Goal: Task Accomplishment & Management: Use online tool/utility

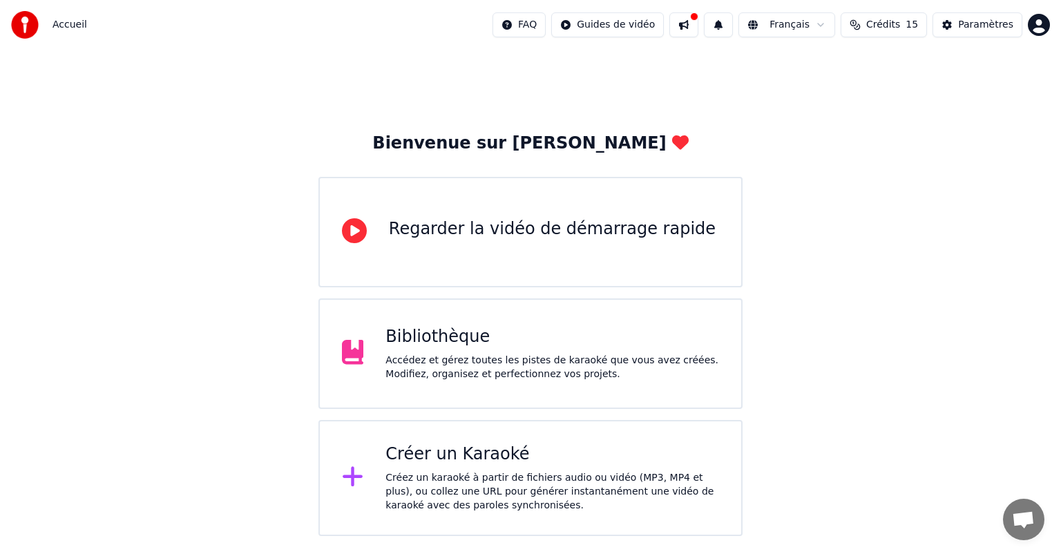
click at [484, 462] on div "Créer un Karaoké" at bounding box center [553, 455] width 334 height 22
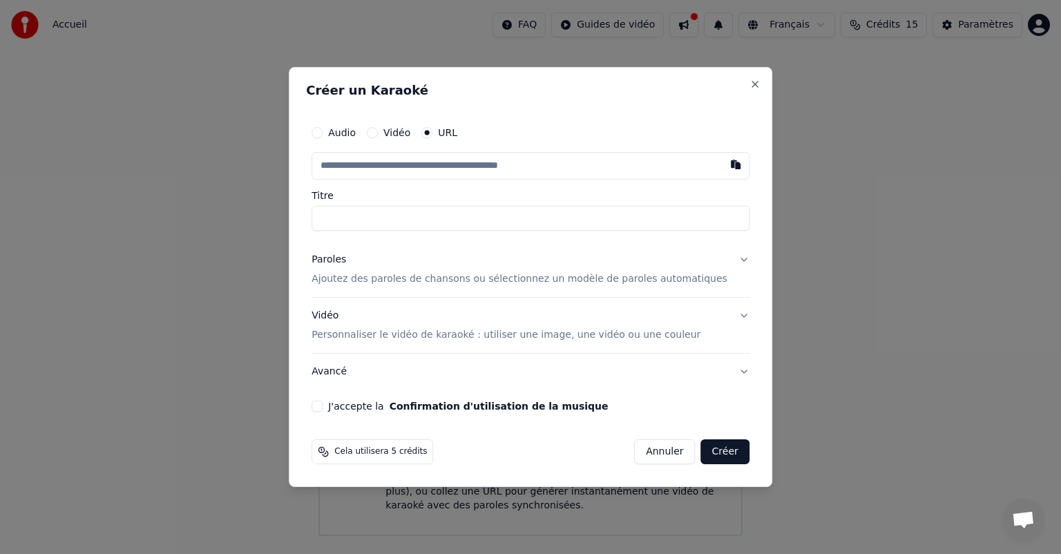
paste input "**********"
type input "**********"
drag, startPoint x: 495, startPoint y: 220, endPoint x: 296, endPoint y: 211, distance: 199.2
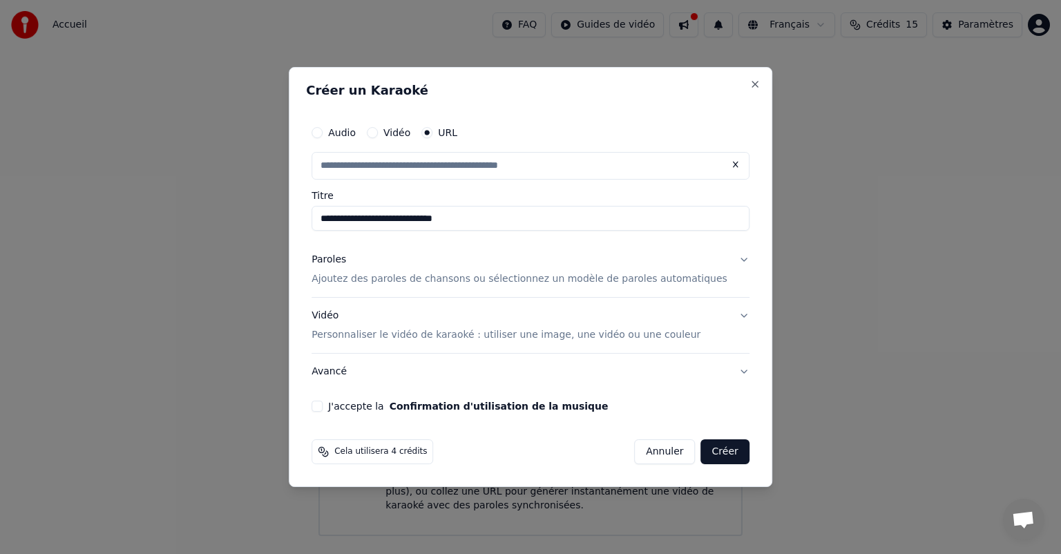
click at [296, 211] on body "**********" at bounding box center [530, 268] width 1061 height 536
type input "**********"
click at [448, 278] on p "Ajoutez des paroles de chansons ou sélectionnez un modèle de paroles automatiqu…" at bounding box center [520, 279] width 416 height 14
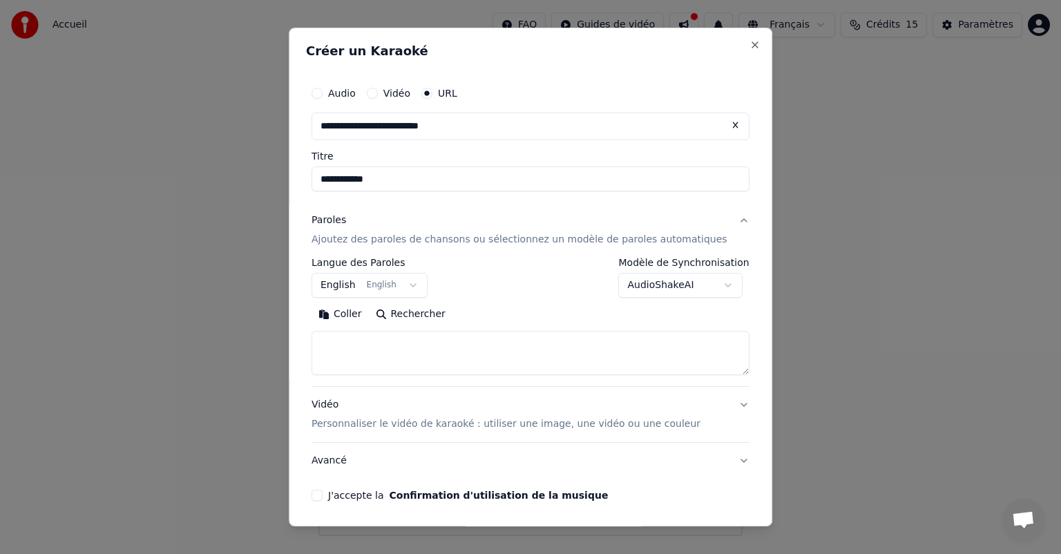
click at [363, 281] on button "English English" at bounding box center [370, 285] width 116 height 25
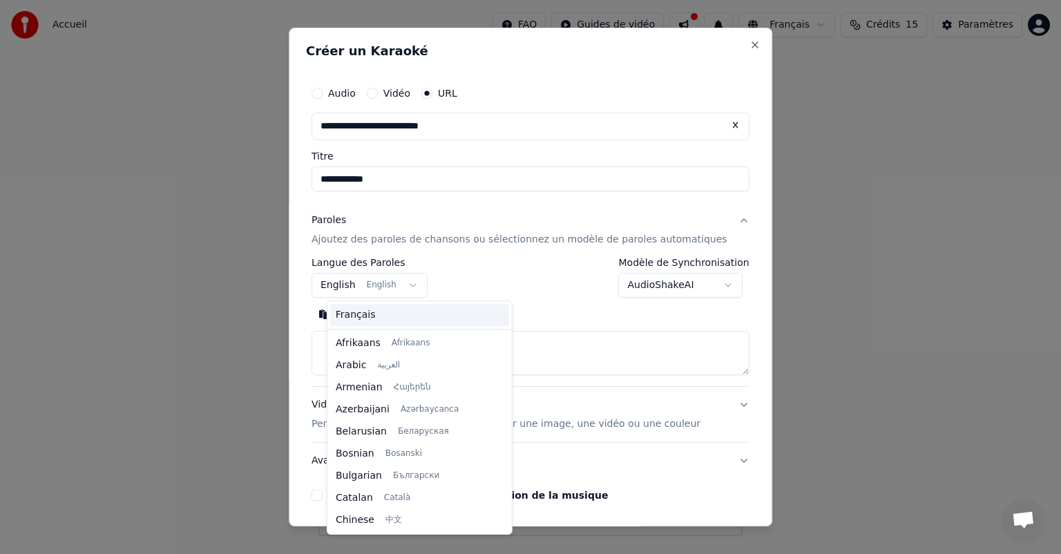
scroll to position [111, 0]
select select "**"
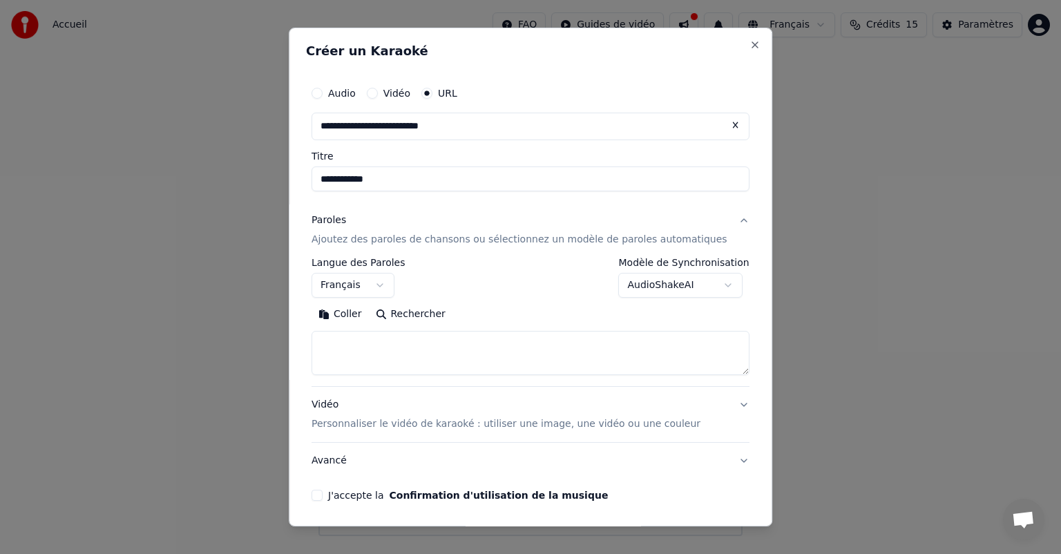
click at [366, 343] on textarea at bounding box center [531, 353] width 438 height 44
paste textarea "**********"
type textarea "**********"
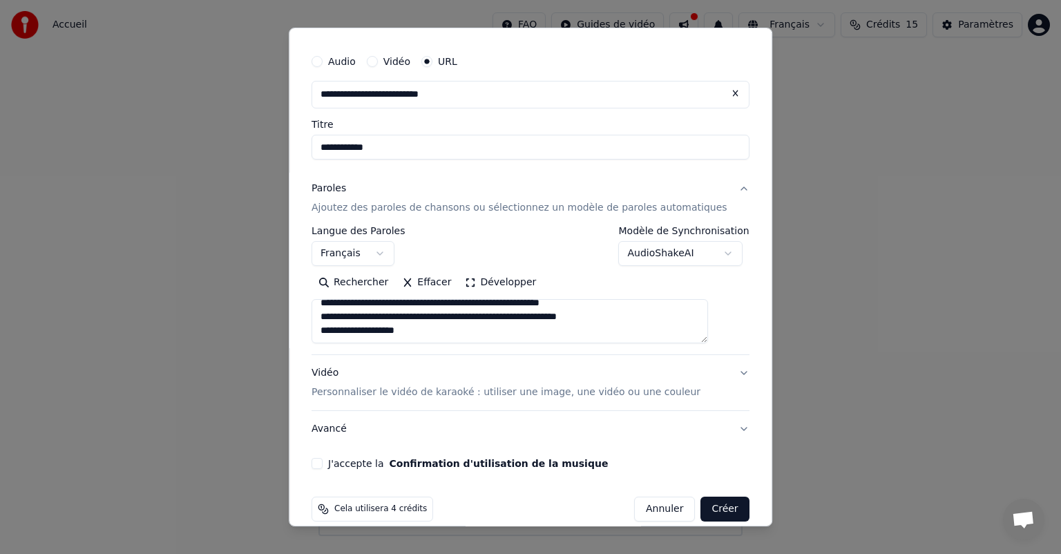
scroll to position [49, 0]
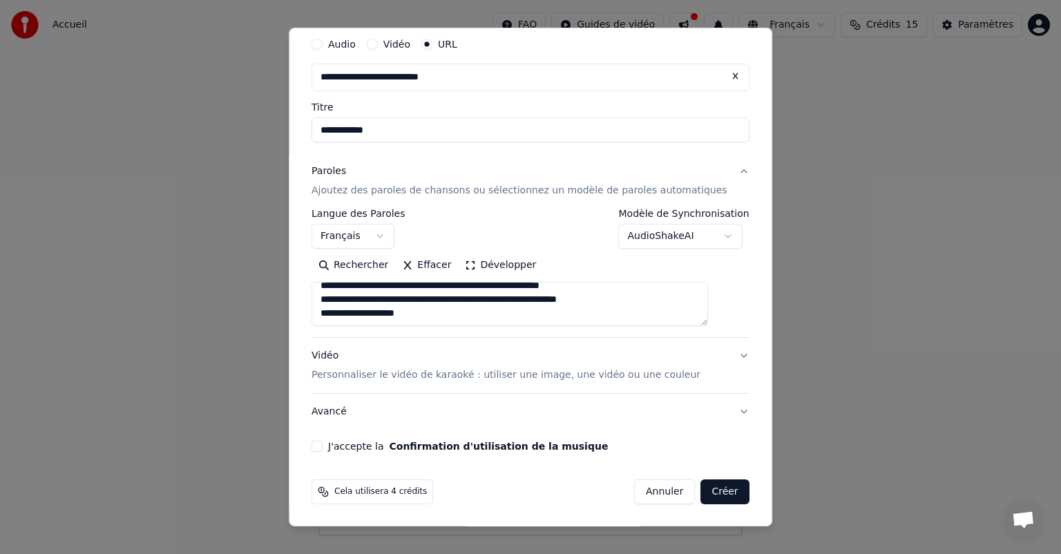
click at [477, 338] on button "Vidéo Personnaliser le vidéo de karaoké : utiliser une image, une vidéo ou une …" at bounding box center [531, 365] width 438 height 55
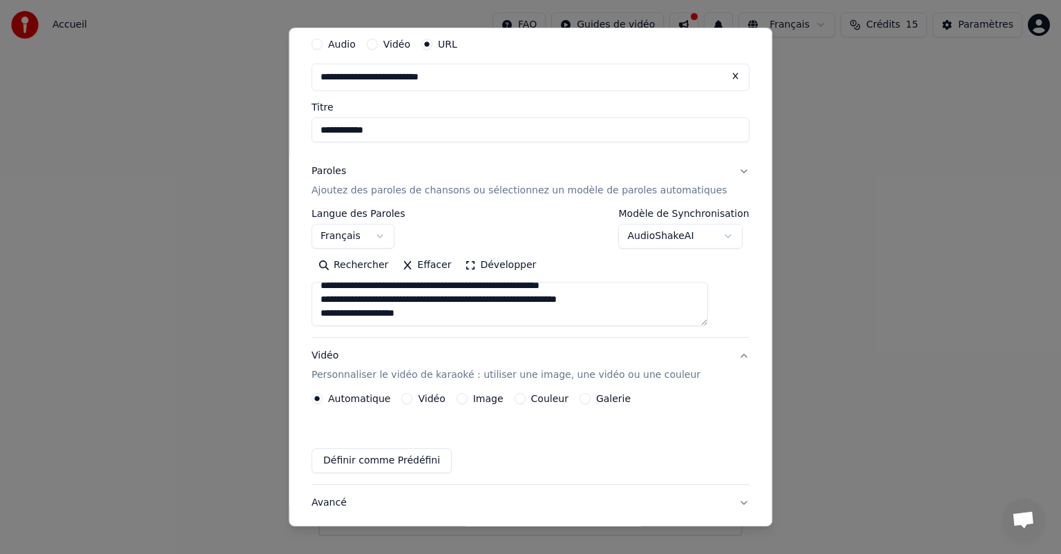
scroll to position [12, 0]
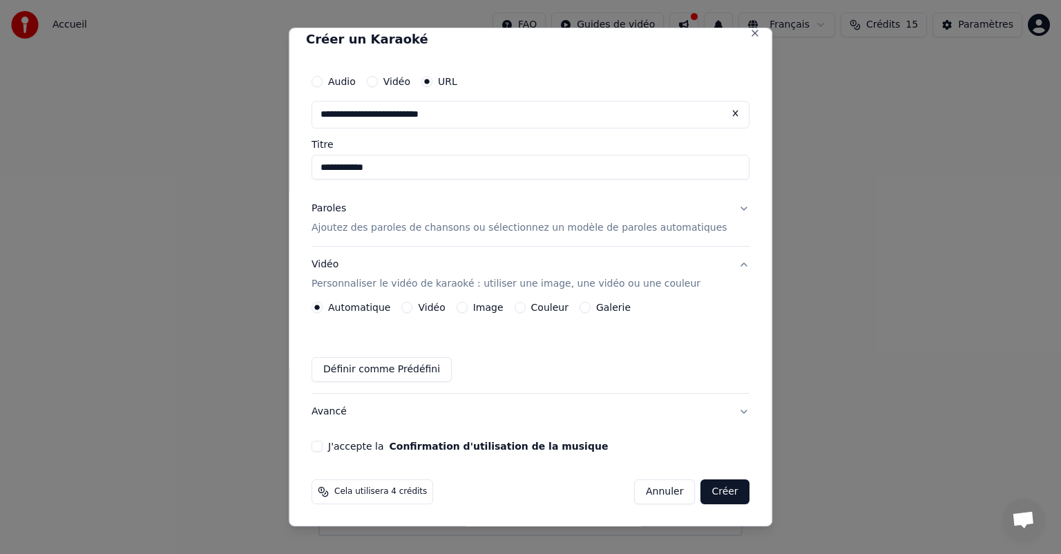
click at [371, 229] on p "Ajoutez des paroles de chansons ou sélectionnez un modèle de paroles automatiqu…" at bounding box center [520, 228] width 416 height 14
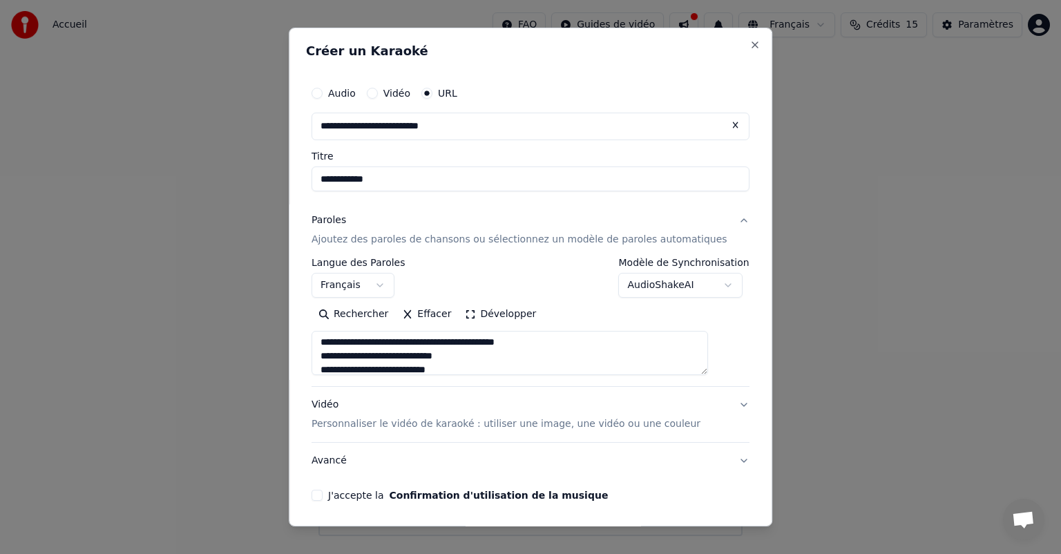
scroll to position [589, 0]
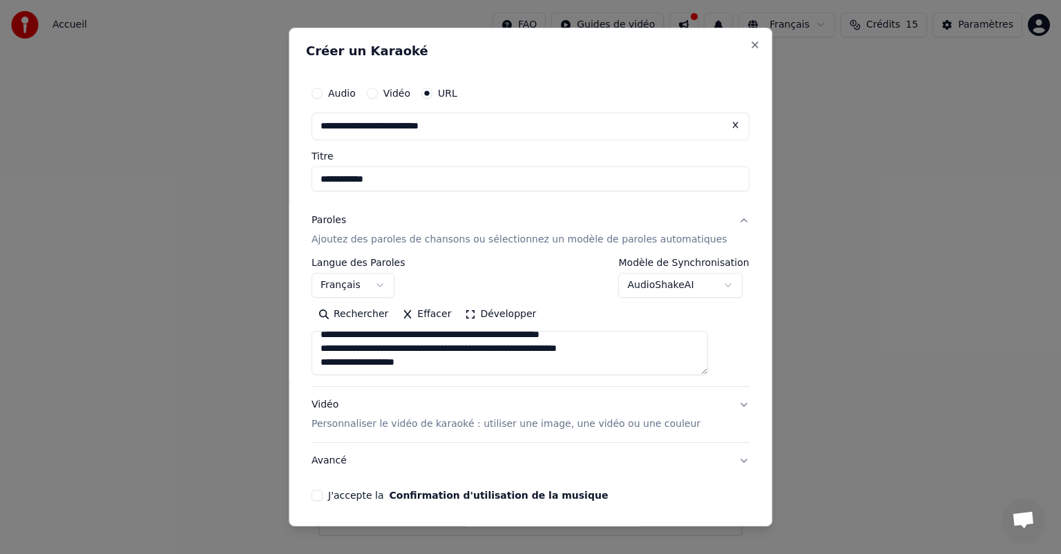
drag, startPoint x: 337, startPoint y: 342, endPoint x: 444, endPoint y: 376, distance: 112.3
click at [444, 376] on div "**********" at bounding box center [531, 322] width 438 height 129
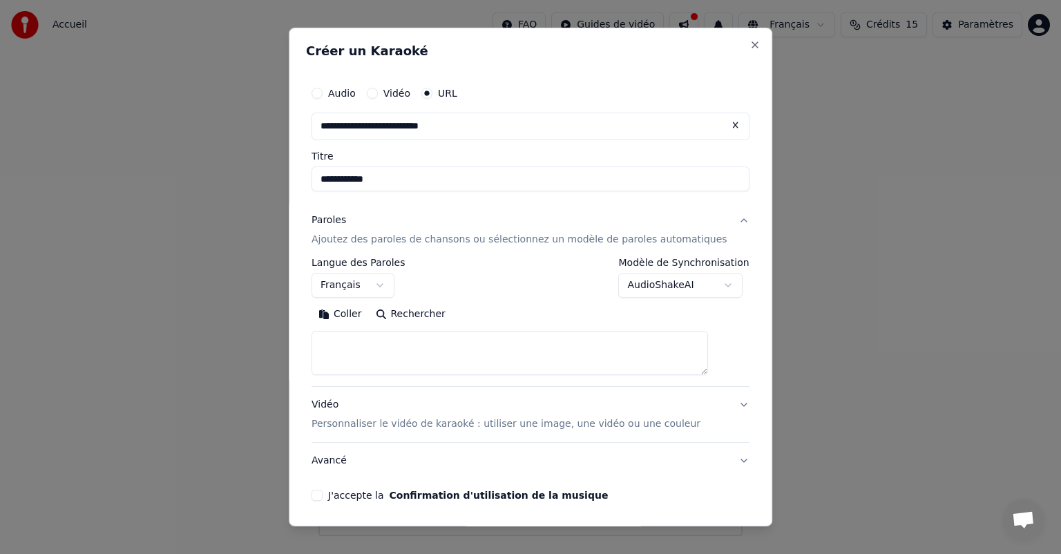
scroll to position [0, 0]
paste textarea "**********"
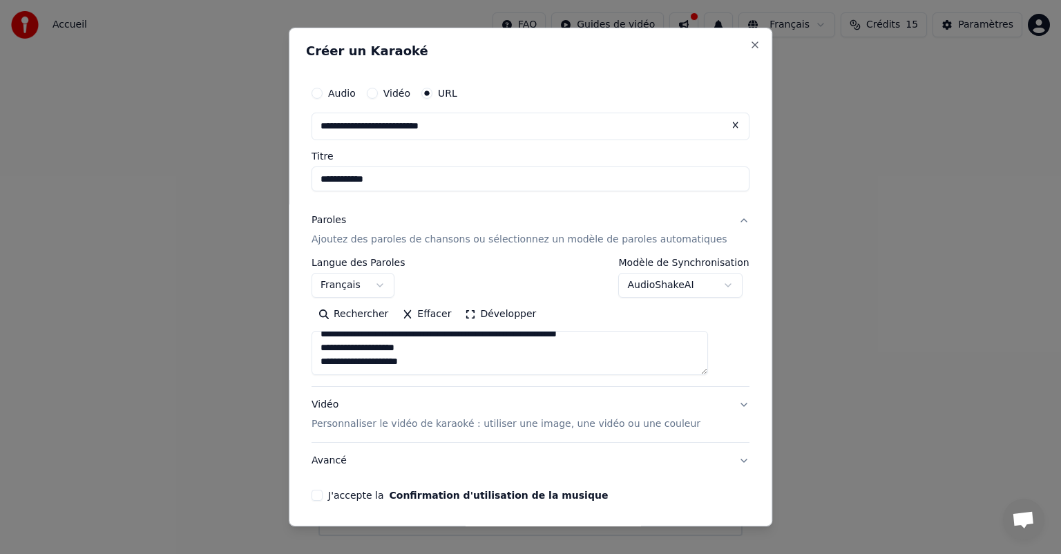
scroll to position [49, 0]
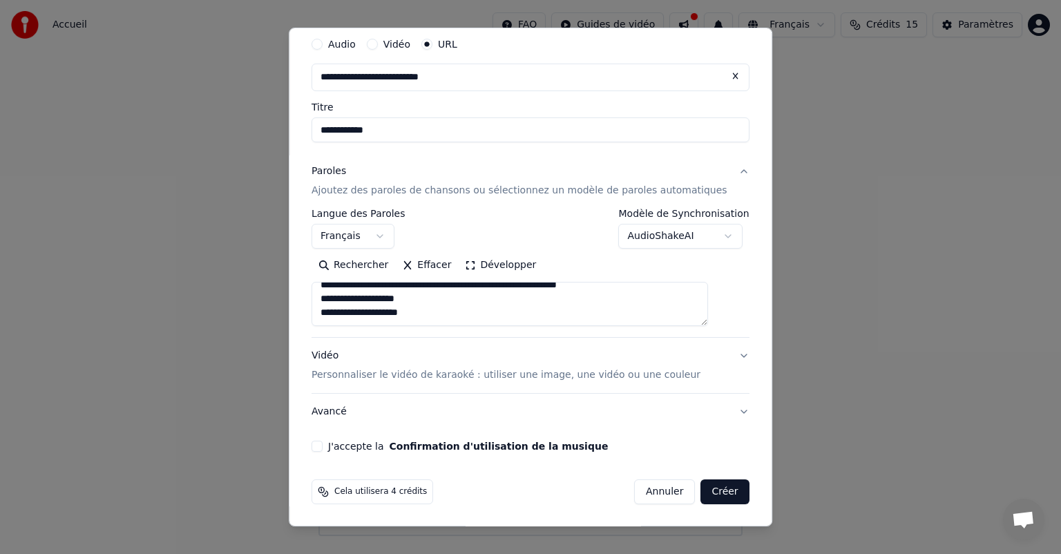
type textarea "**********"
click at [465, 374] on p "Personnaliser le vidéo de karaoké : utiliser une image, une vidéo ou une couleur" at bounding box center [506, 375] width 389 height 14
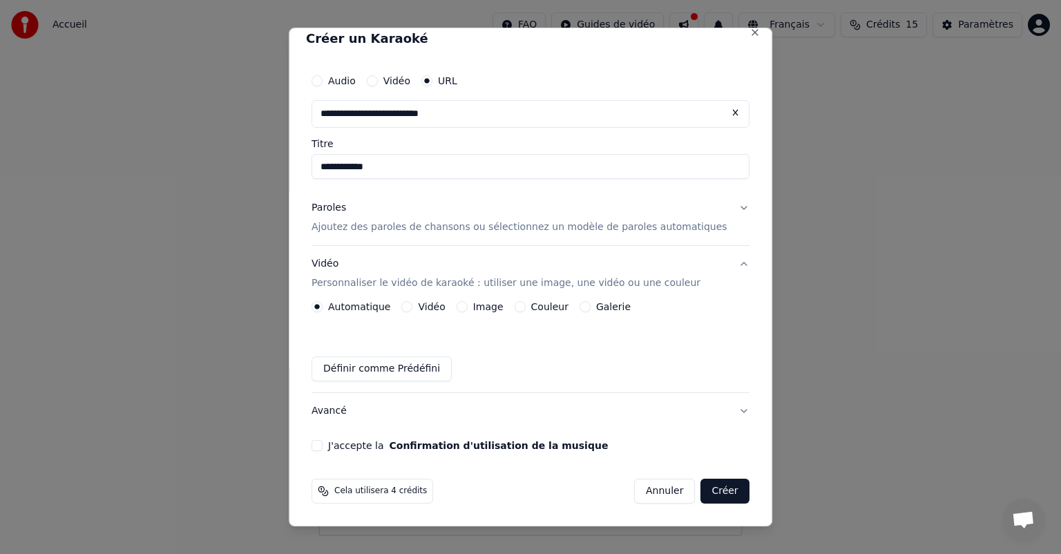
scroll to position [12, 0]
click at [468, 307] on button "Image" at bounding box center [462, 307] width 11 height 11
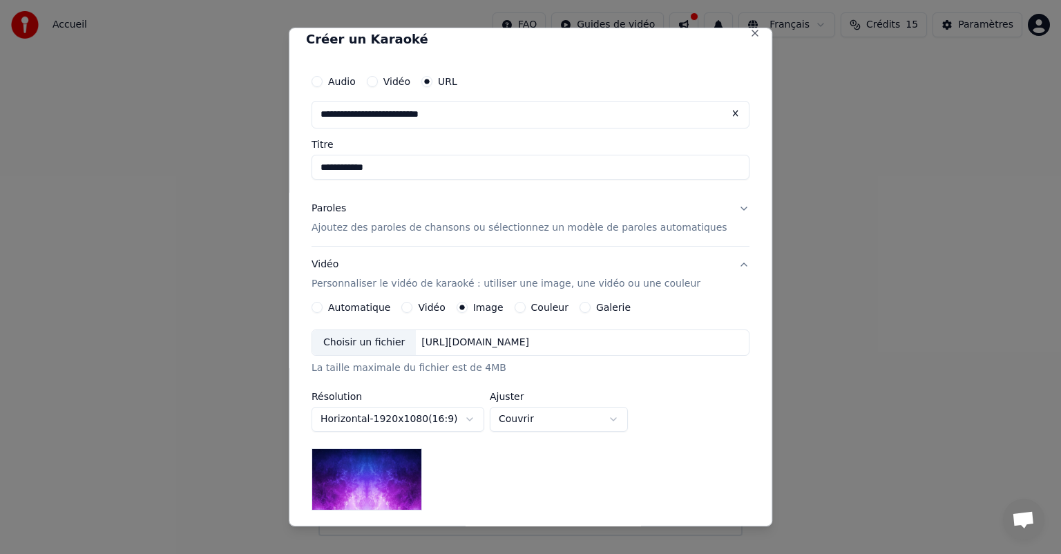
click at [402, 344] on div "Choisir un fichier" at bounding box center [364, 342] width 104 height 25
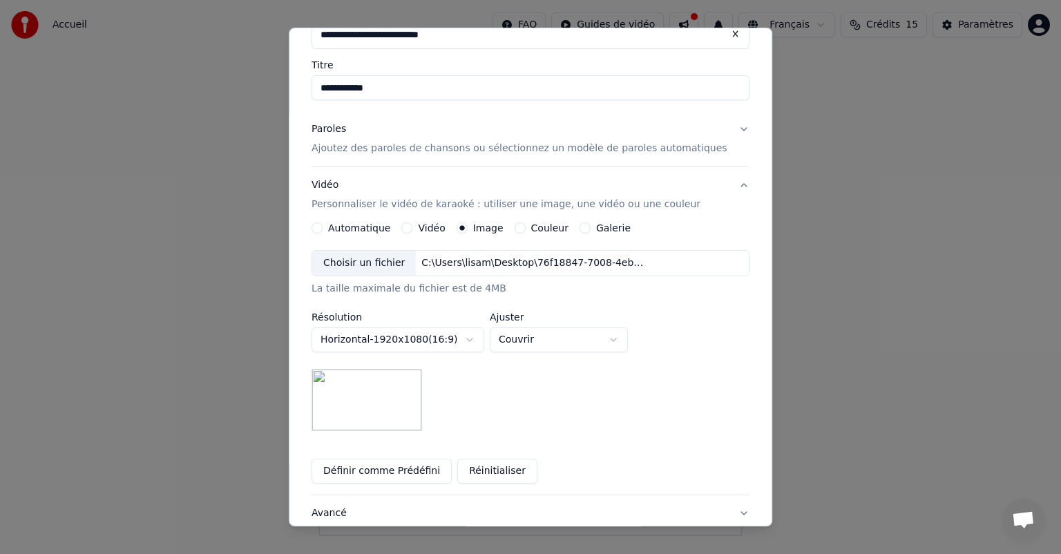
scroll to position [69, 0]
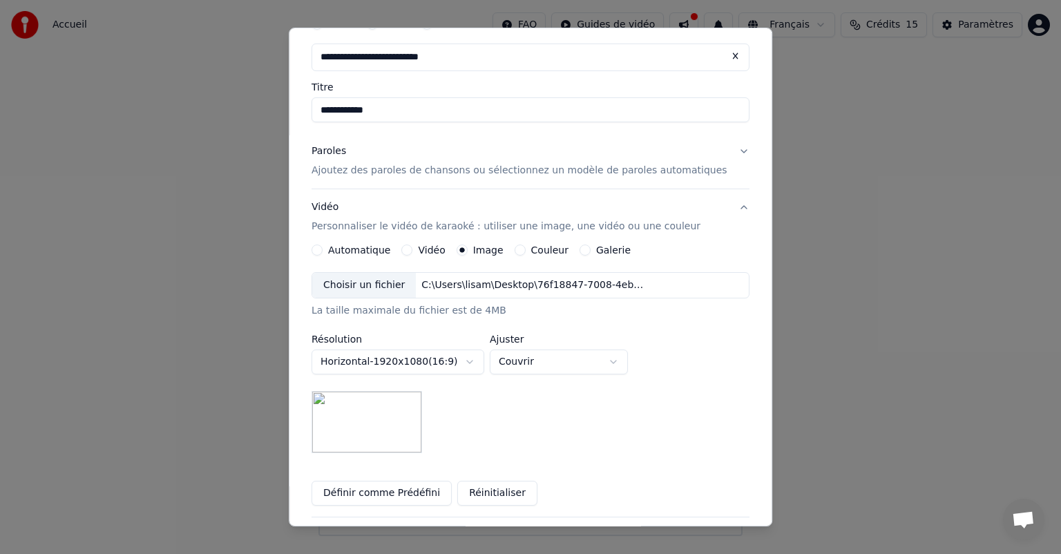
click at [351, 108] on input "**********" at bounding box center [531, 109] width 438 height 25
type input "**********"
click at [489, 173] on p "Ajoutez des paroles de chansons ou sélectionnez un modèle de paroles automatiqu…" at bounding box center [520, 171] width 416 height 14
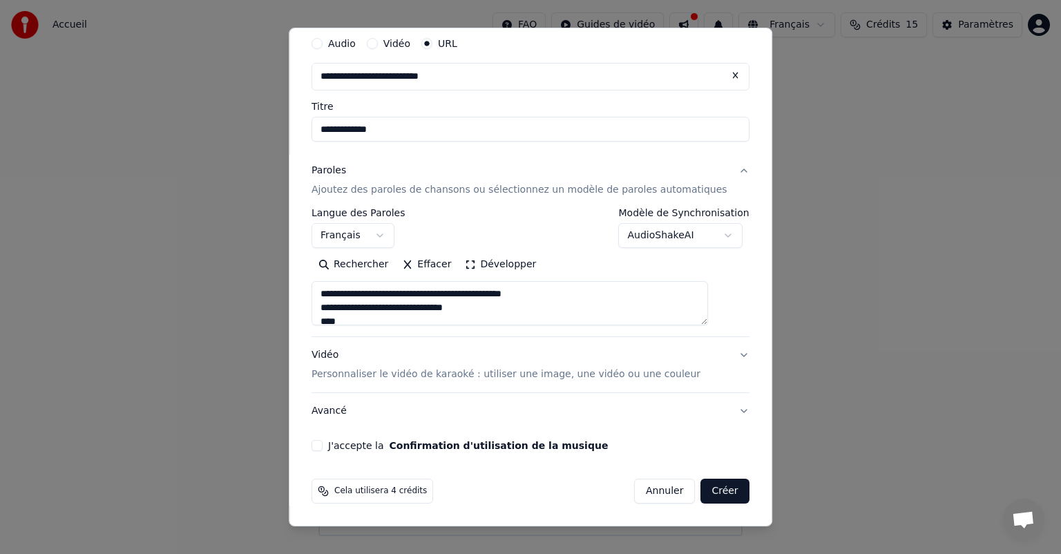
scroll to position [49, 0]
click at [467, 378] on p "Personnaliser le vidéo de karaoké : utiliser une image, une vidéo ou une couleur" at bounding box center [506, 375] width 389 height 14
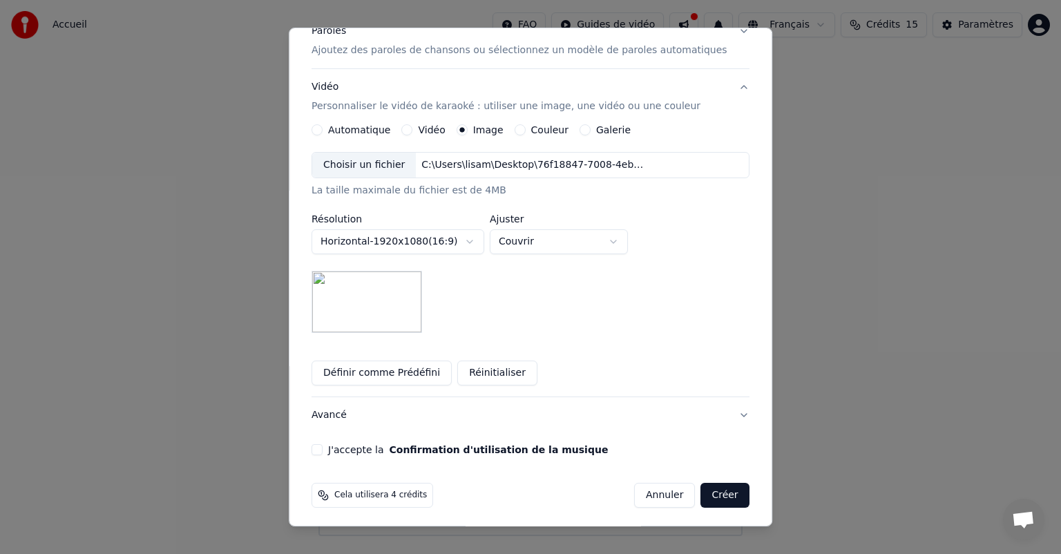
scroll to position [193, 0]
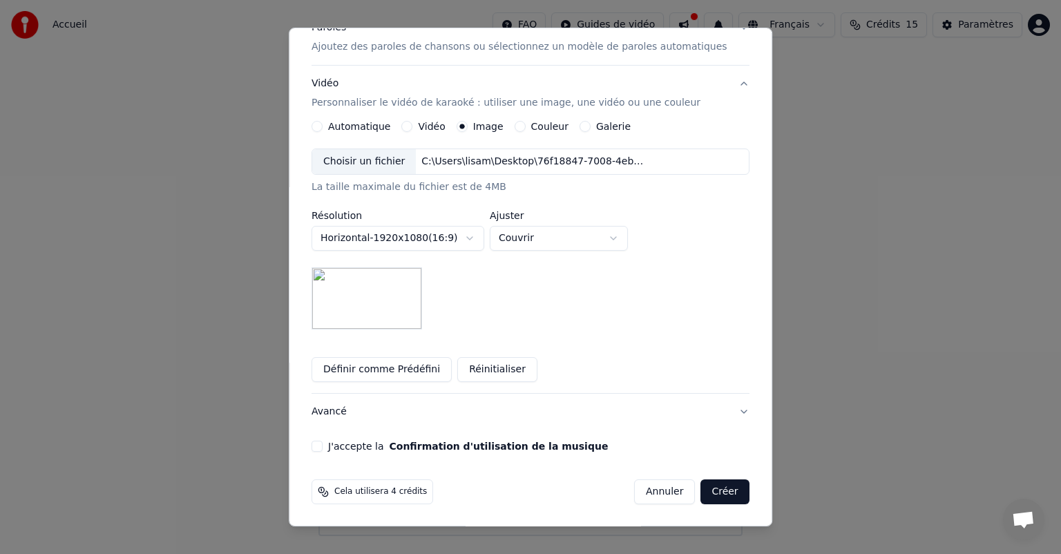
click at [323, 443] on button "J'accepte la Confirmation d'utilisation de la musique" at bounding box center [317, 446] width 11 height 11
click at [539, 238] on body "**********" at bounding box center [530, 268] width 1061 height 536
click at [701, 493] on button "Créer" at bounding box center [725, 491] width 48 height 25
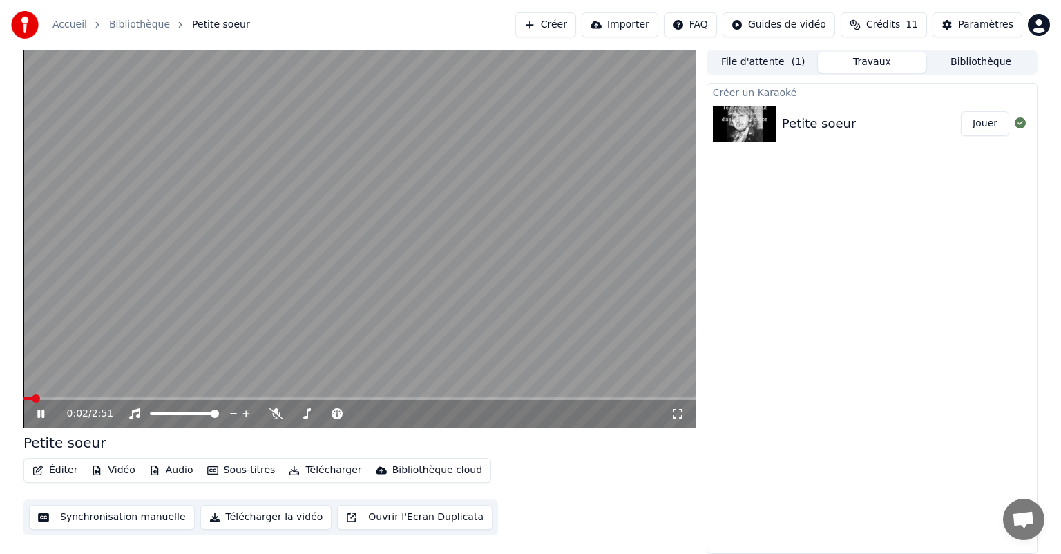
click at [39, 409] on icon at bounding box center [51, 413] width 32 height 11
click at [33, 413] on div "0:02 / 2:51" at bounding box center [359, 414] width 661 height 14
click at [39, 415] on icon at bounding box center [41, 414] width 8 height 10
click at [40, 411] on icon at bounding box center [51, 413] width 32 height 11
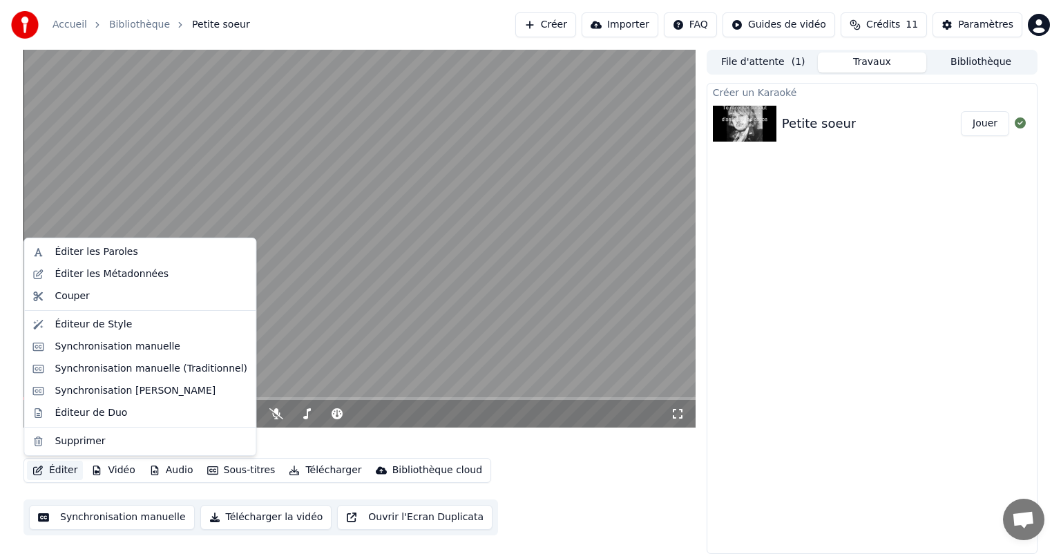
click at [68, 470] on button "Éditer" at bounding box center [55, 470] width 56 height 19
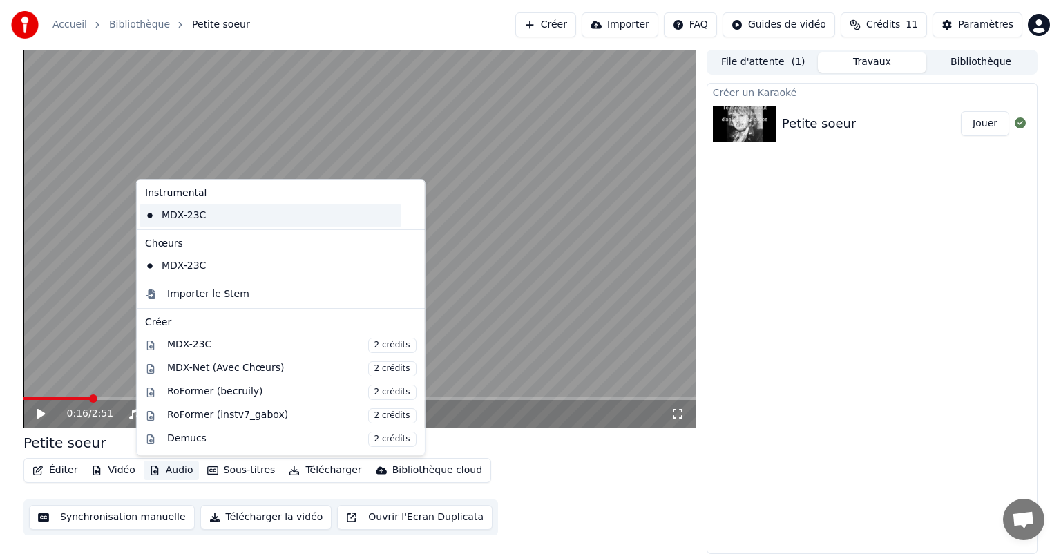
click at [187, 218] on div "MDX-23C" at bounding box center [271, 216] width 262 height 22
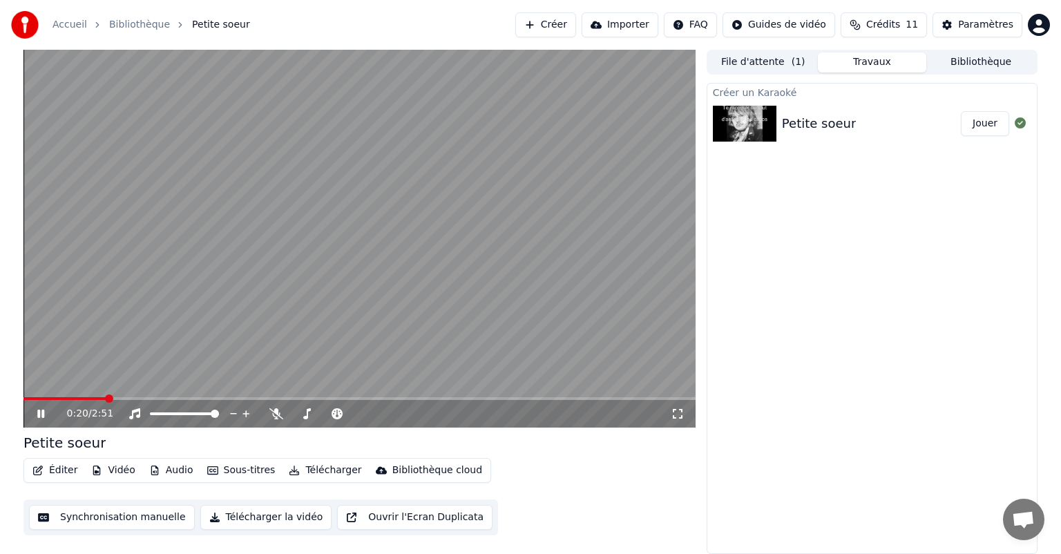
click at [41, 412] on icon at bounding box center [40, 414] width 7 height 8
click at [175, 469] on button "Audio" at bounding box center [171, 470] width 55 height 19
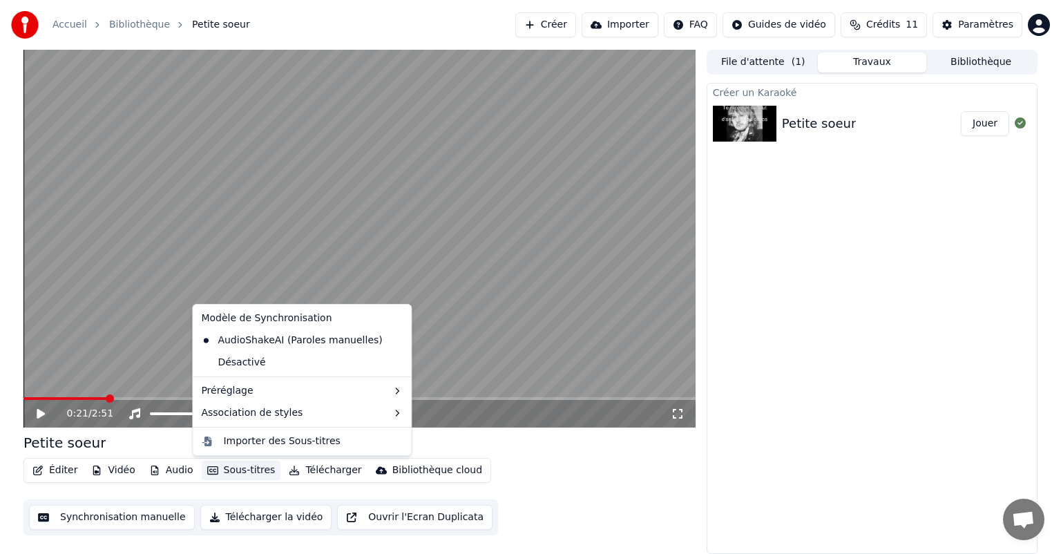
click at [502, 374] on video at bounding box center [359, 239] width 672 height 378
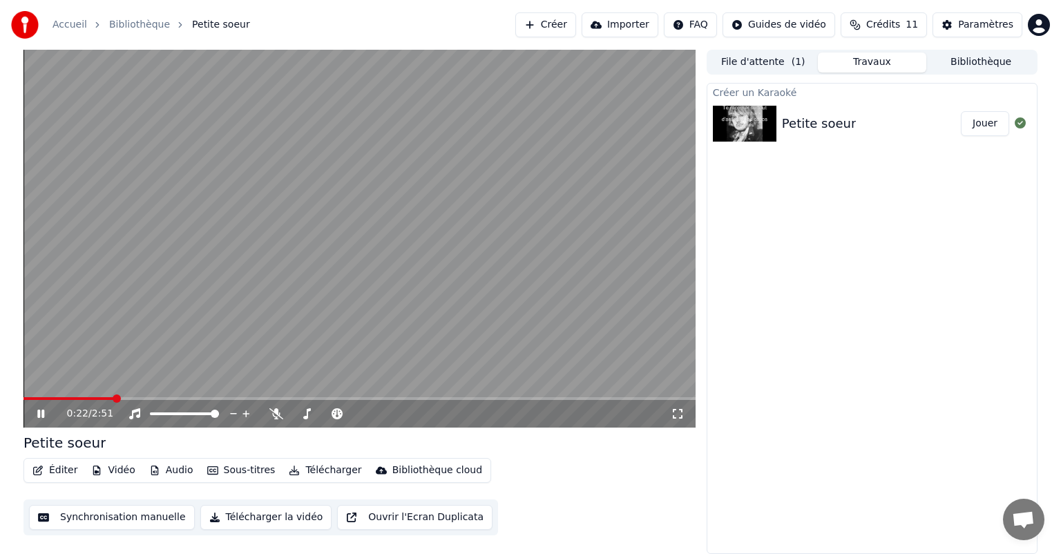
click at [39, 411] on icon at bounding box center [40, 414] width 7 height 8
click at [223, 462] on button "Sous-titres" at bounding box center [241, 470] width 79 height 19
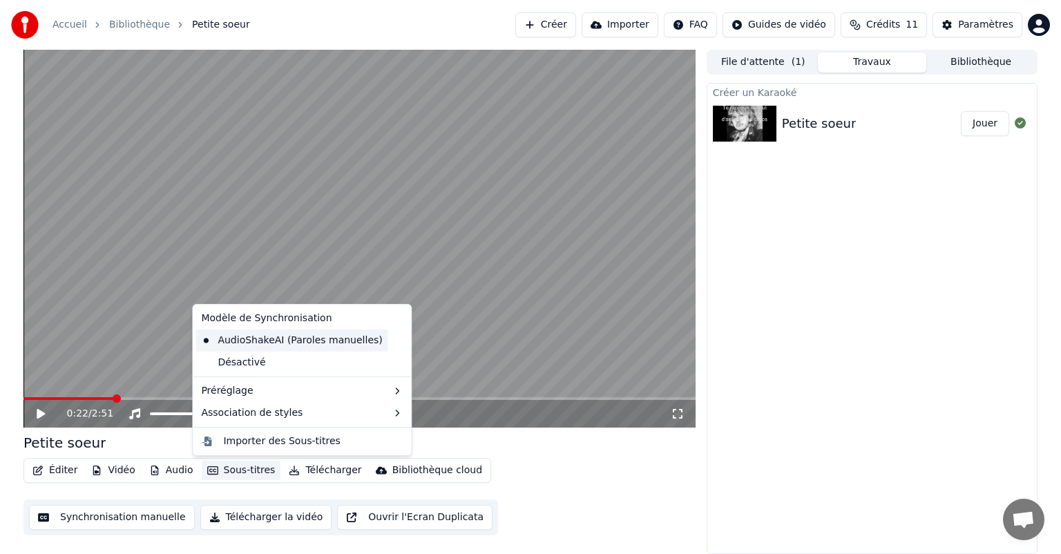
click at [251, 345] on div "AudioShakeAI (Paroles manuelles)" at bounding box center [292, 341] width 192 height 22
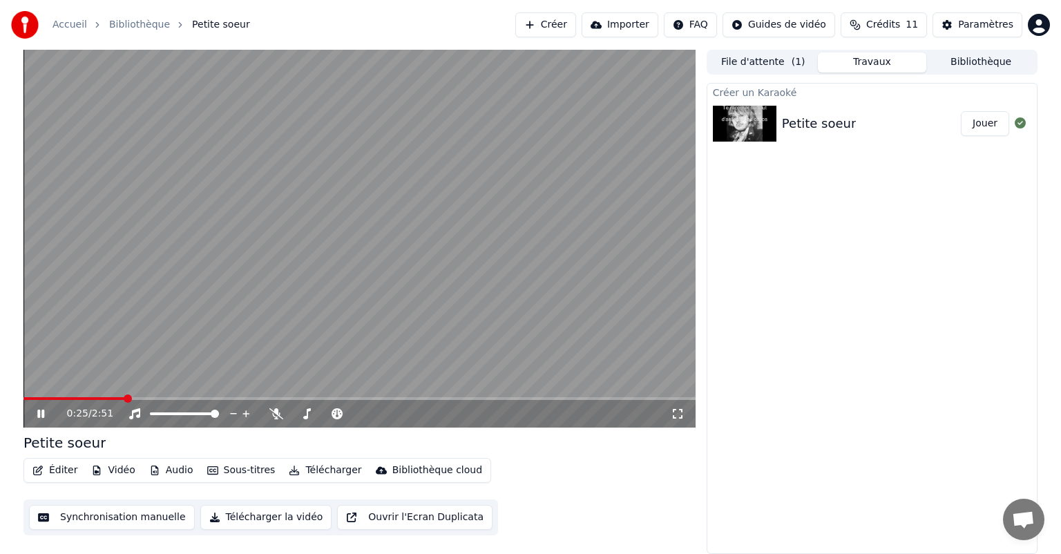
click at [44, 418] on icon at bounding box center [51, 413] width 32 height 11
click at [257, 467] on button "Sous-titres" at bounding box center [241, 470] width 79 height 19
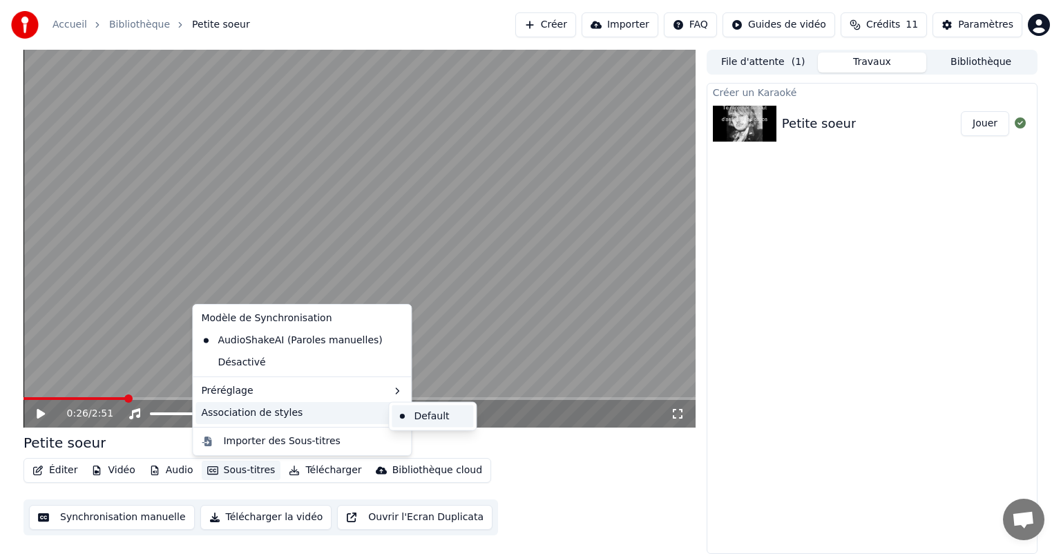
click at [421, 418] on div "Default" at bounding box center [433, 417] width 82 height 22
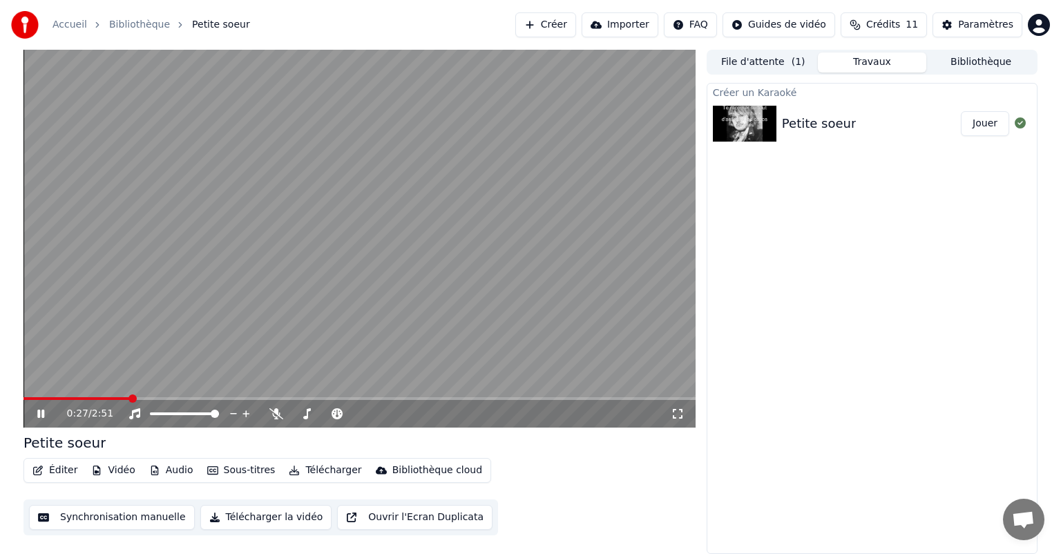
click at [238, 473] on button "Sous-titres" at bounding box center [241, 470] width 79 height 19
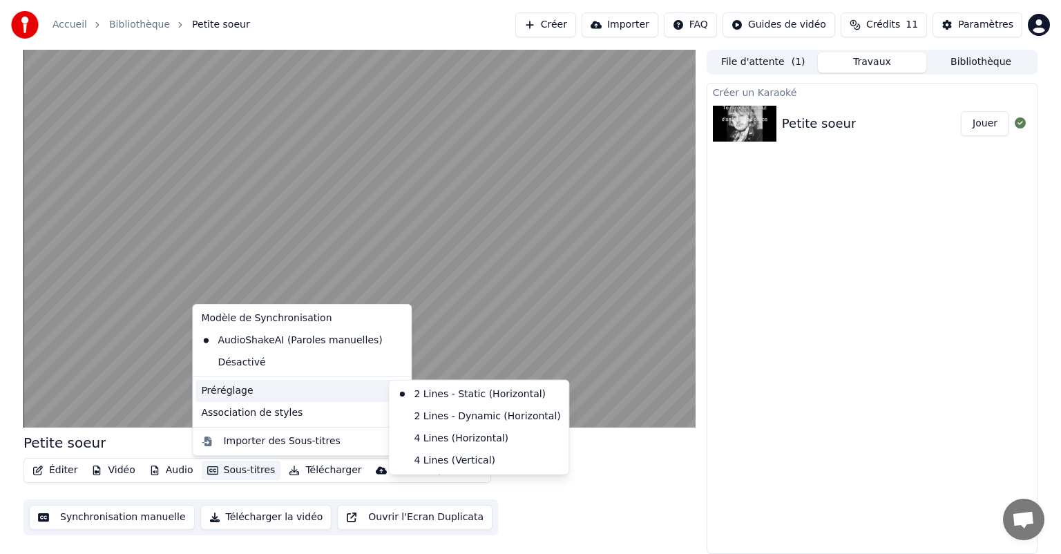
click at [273, 394] on div "Préréglage" at bounding box center [302, 391] width 213 height 22
click at [483, 434] on div "4 Lines (Horizontal)" at bounding box center [479, 439] width 174 height 22
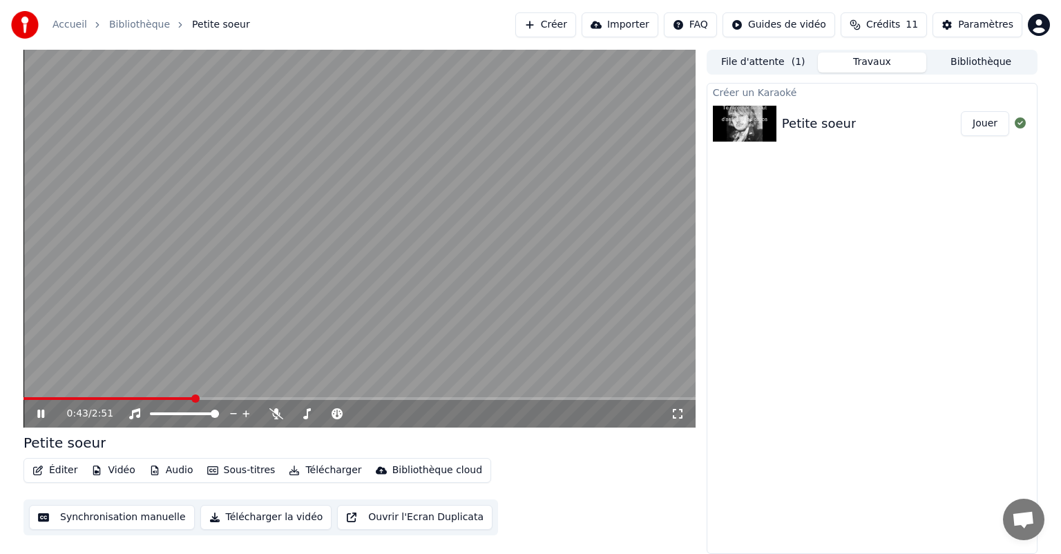
click at [33, 412] on div "0:43 / 2:51" at bounding box center [359, 414] width 661 height 14
click at [38, 412] on icon at bounding box center [40, 414] width 7 height 8
drag, startPoint x: 196, startPoint y: 401, endPoint x: 104, endPoint y: 401, distance: 91.9
drag, startPoint x: 107, startPoint y: 397, endPoint x: 57, endPoint y: 395, distance: 50.5
click at [57, 395] on video at bounding box center [359, 239] width 672 height 378
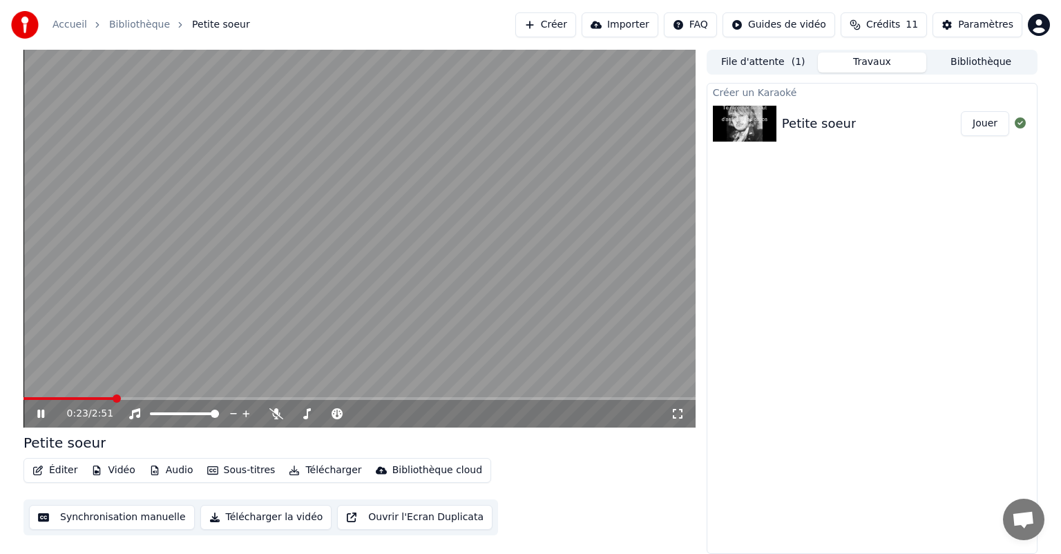
click at [113, 398] on span at bounding box center [117, 399] width 8 height 8
click at [37, 414] on icon at bounding box center [51, 413] width 32 height 11
click at [243, 469] on button "Sous-titres" at bounding box center [241, 470] width 79 height 19
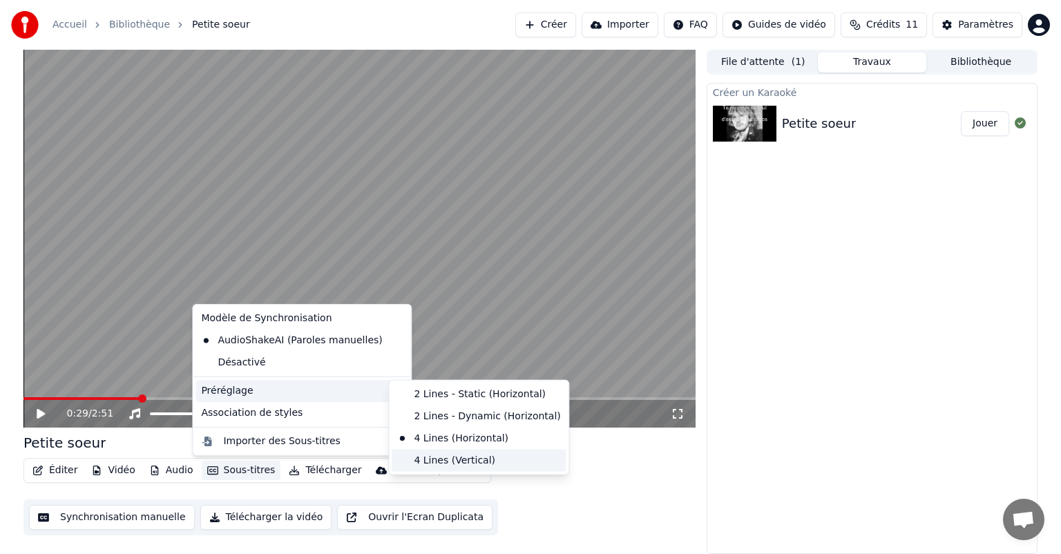
click at [455, 457] on div "4 Lines (Vertical)" at bounding box center [479, 461] width 174 height 22
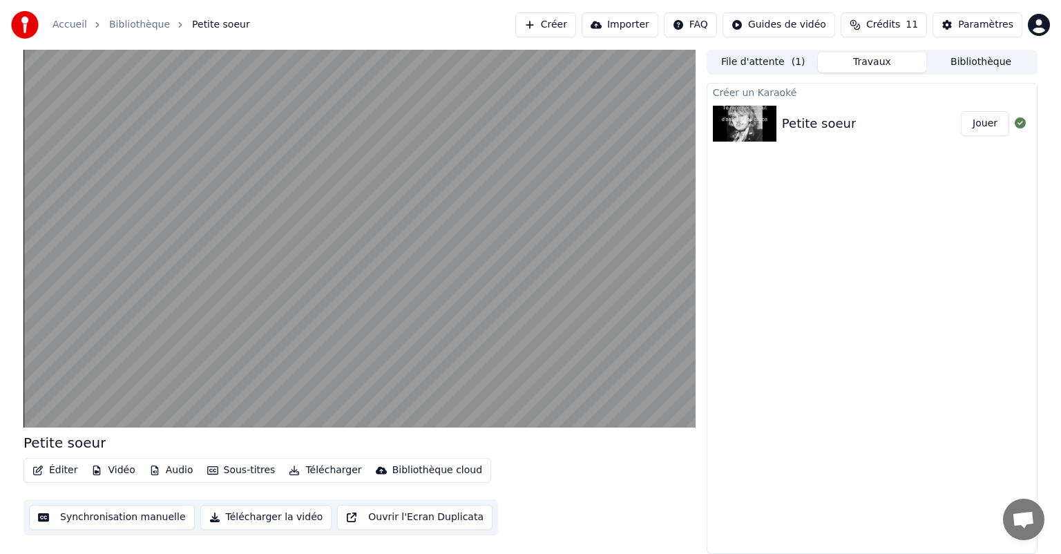
click at [243, 468] on button "Sous-titres" at bounding box center [241, 470] width 79 height 19
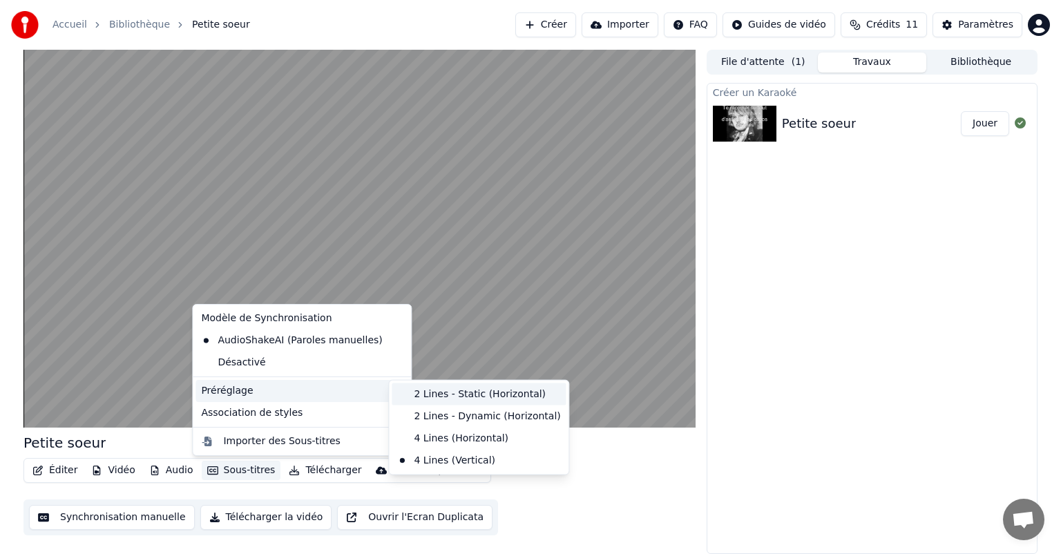
click at [433, 403] on div "2 Lines - Static (Horizontal)" at bounding box center [479, 394] width 174 height 22
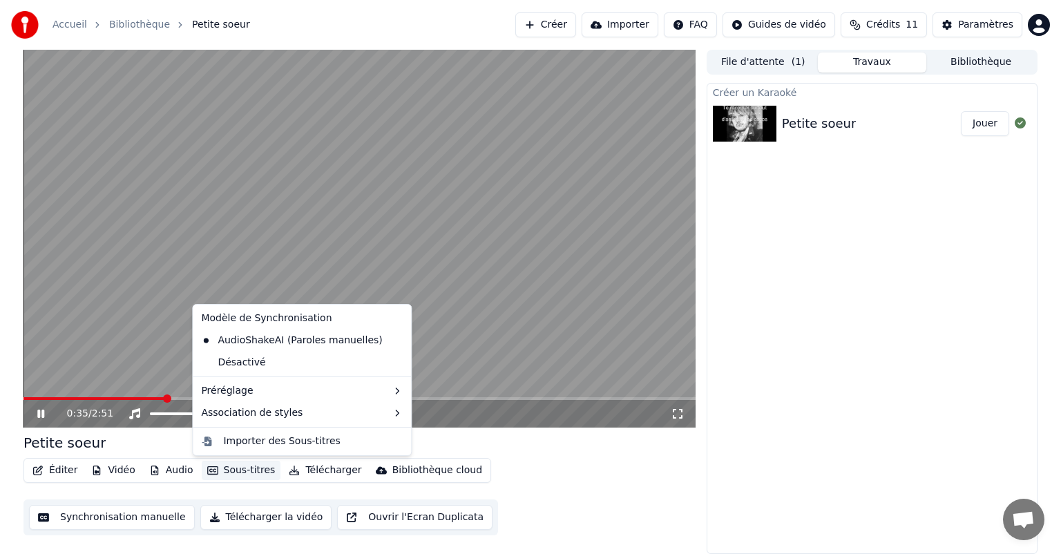
click at [227, 473] on button "Sous-titres" at bounding box center [241, 470] width 79 height 19
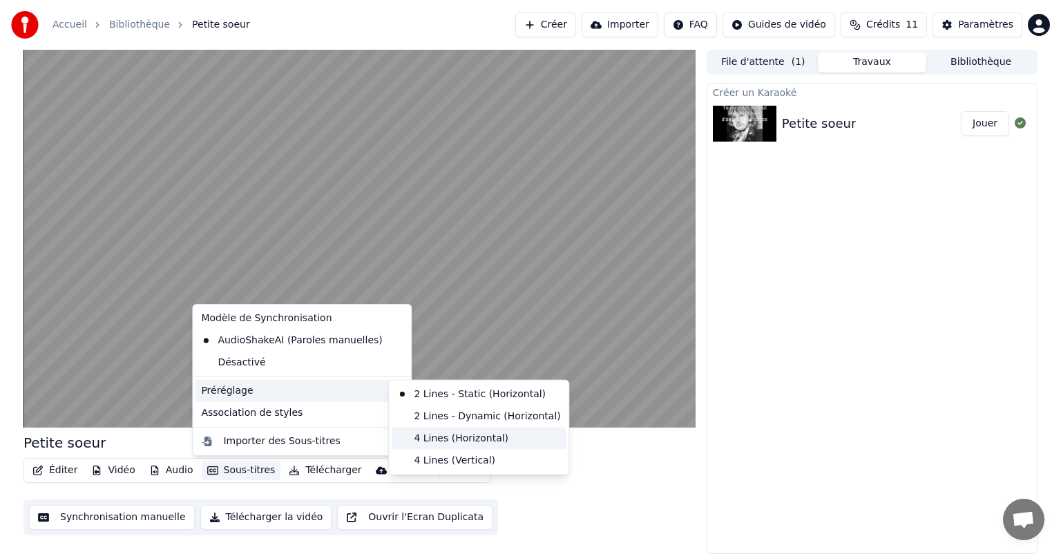
click at [453, 439] on div "4 Lines (Horizontal)" at bounding box center [479, 439] width 174 height 22
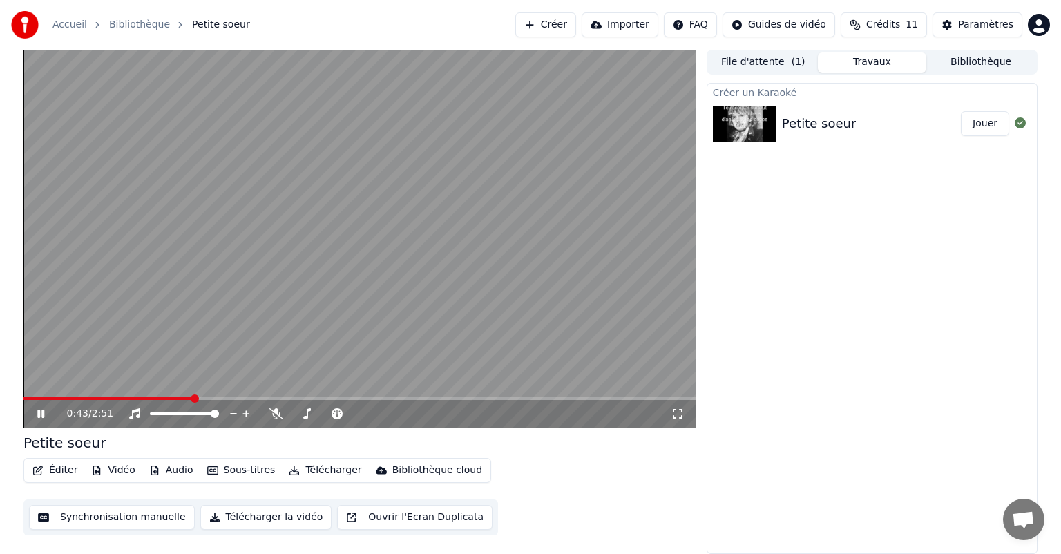
click at [37, 411] on icon at bounding box center [51, 413] width 32 height 11
click at [141, 518] on button "Synchronisation manuelle" at bounding box center [112, 517] width 166 height 25
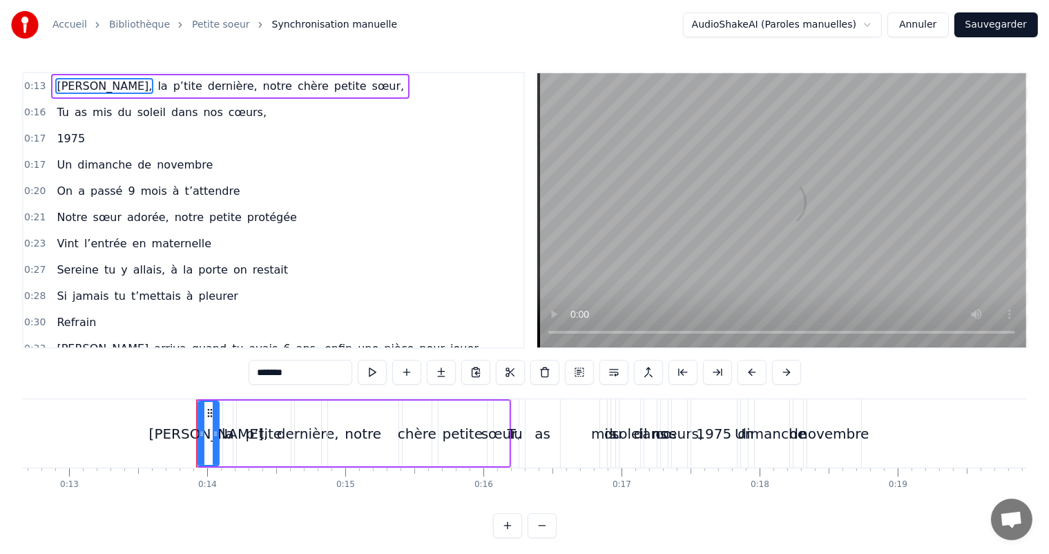
scroll to position [0, 1854]
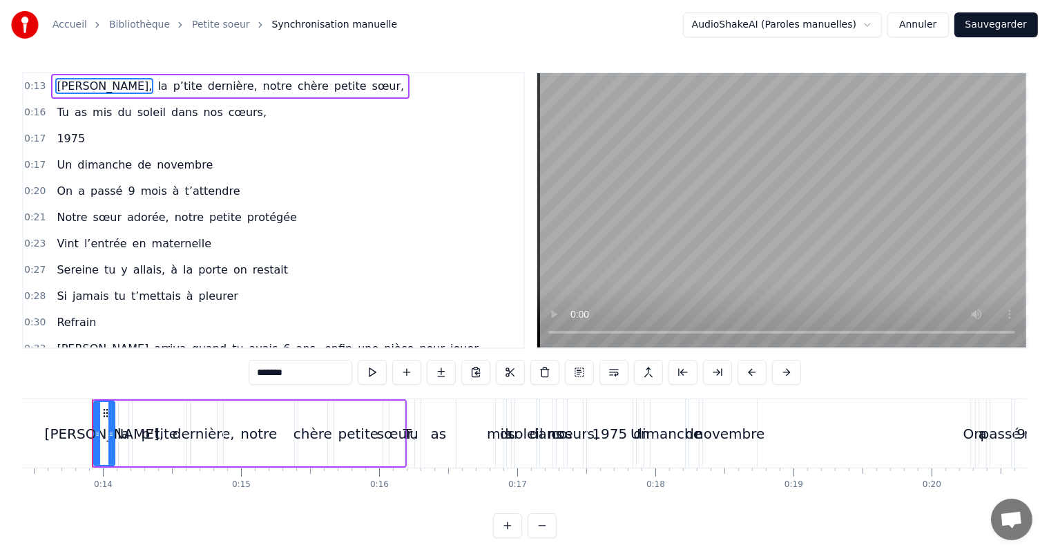
click at [438, 450] on div "as" at bounding box center [438, 433] width 35 height 68
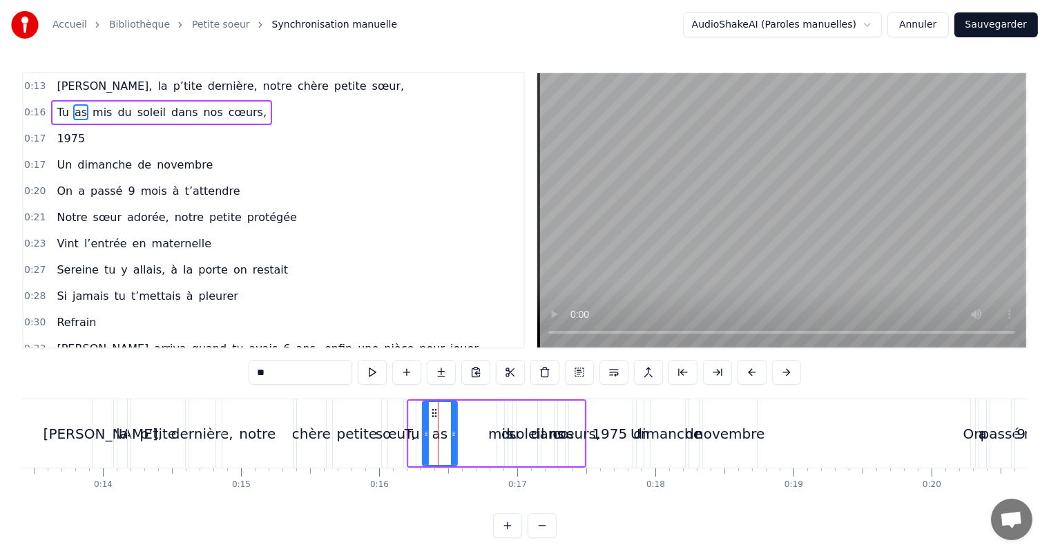
click at [170, 107] on span "dans" at bounding box center [184, 112] width 29 height 16
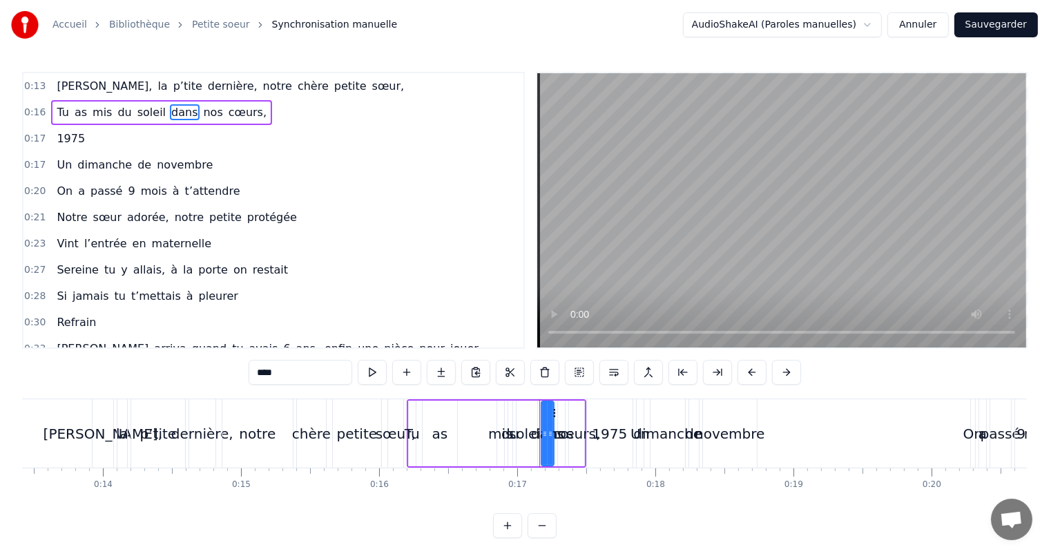
click at [202, 108] on span "nos" at bounding box center [213, 112] width 22 height 16
type input "***"
click at [116, 141] on div "0:17 1975" at bounding box center [273, 139] width 500 height 26
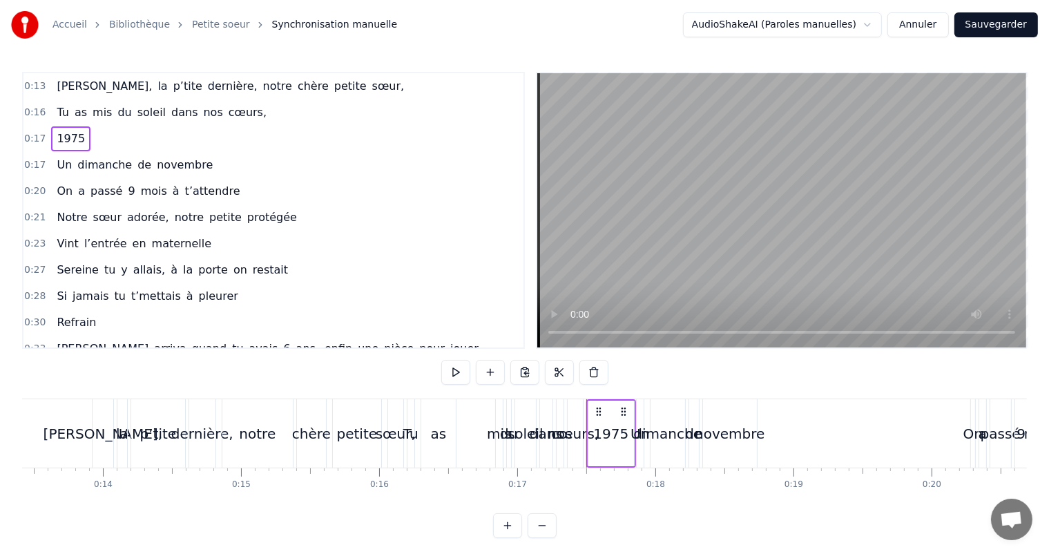
drag, startPoint x: 71, startPoint y: 140, endPoint x: 110, endPoint y: 138, distance: 38.7
click at [110, 138] on div "0:17 1975" at bounding box center [273, 139] width 500 height 26
click at [80, 138] on div "1975" at bounding box center [70, 138] width 39 height 25
click at [76, 160] on span "dimanche" at bounding box center [104, 165] width 57 height 16
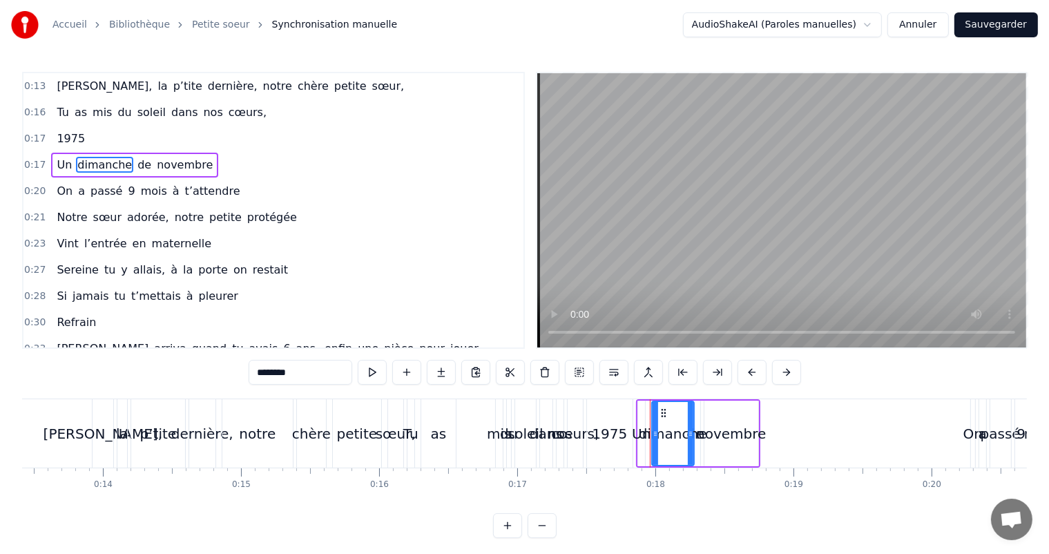
click at [690, 410] on div at bounding box center [691, 433] width 6 height 63
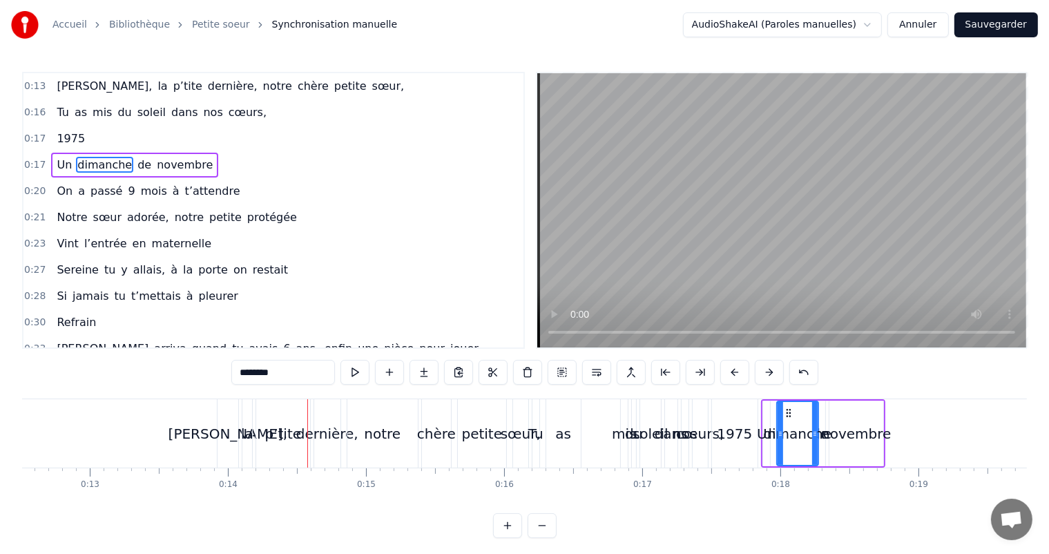
scroll to position [0, 1755]
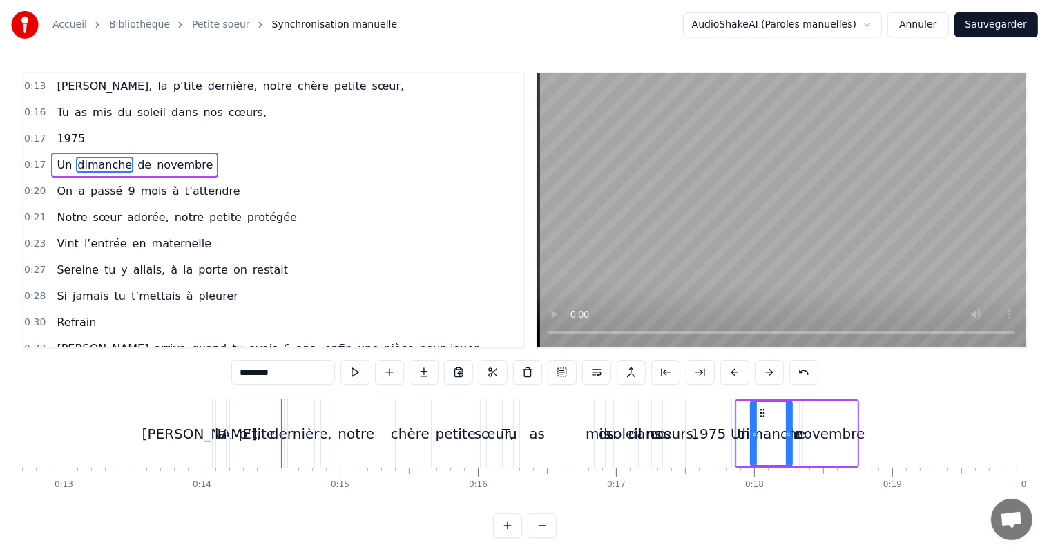
click at [193, 428] on div "[PERSON_NAME]," at bounding box center [202, 434] width 120 height 21
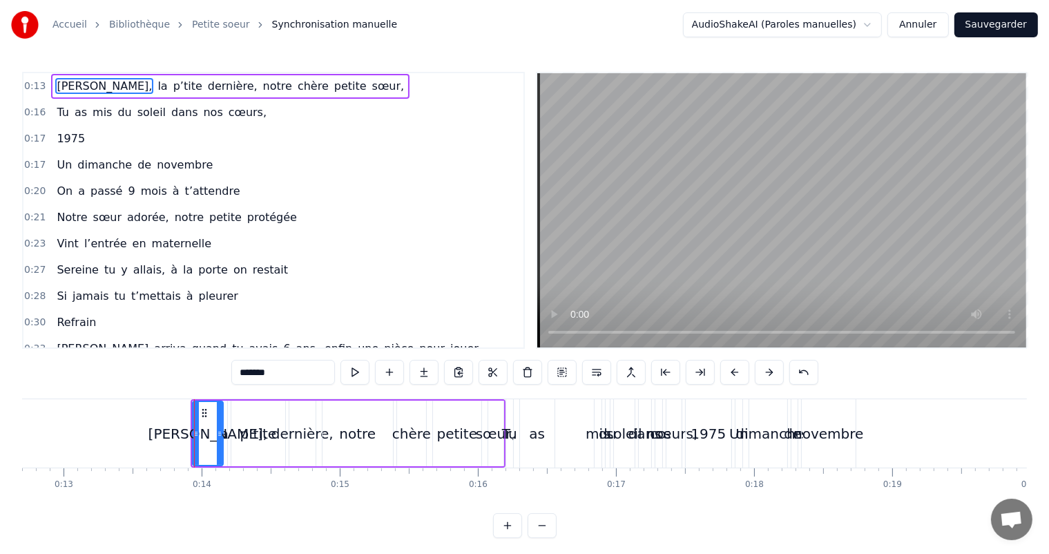
drag, startPoint x: 211, startPoint y: 419, endPoint x: 220, endPoint y: 418, distance: 9.7
click at [220, 418] on div at bounding box center [220, 433] width 6 height 63
click at [156, 79] on span "la" at bounding box center [162, 86] width 12 height 16
drag, startPoint x: 224, startPoint y: 419, endPoint x: 218, endPoint y: 401, distance: 19.5
click at [234, 420] on div at bounding box center [233, 433] width 6 height 63
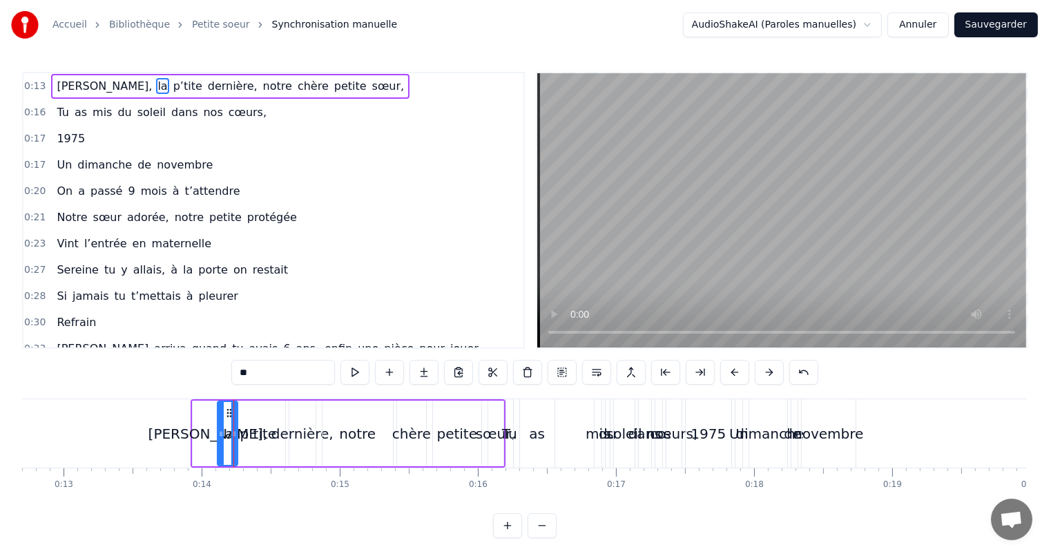
click at [172, 91] on span "p’tite" at bounding box center [188, 86] width 32 height 16
drag, startPoint x: 283, startPoint y: 414, endPoint x: 292, endPoint y: 414, distance: 9.7
click at [292, 414] on div at bounding box center [290, 433] width 6 height 63
click at [207, 86] on span "dernière," at bounding box center [233, 86] width 53 height 16
type input "*********"
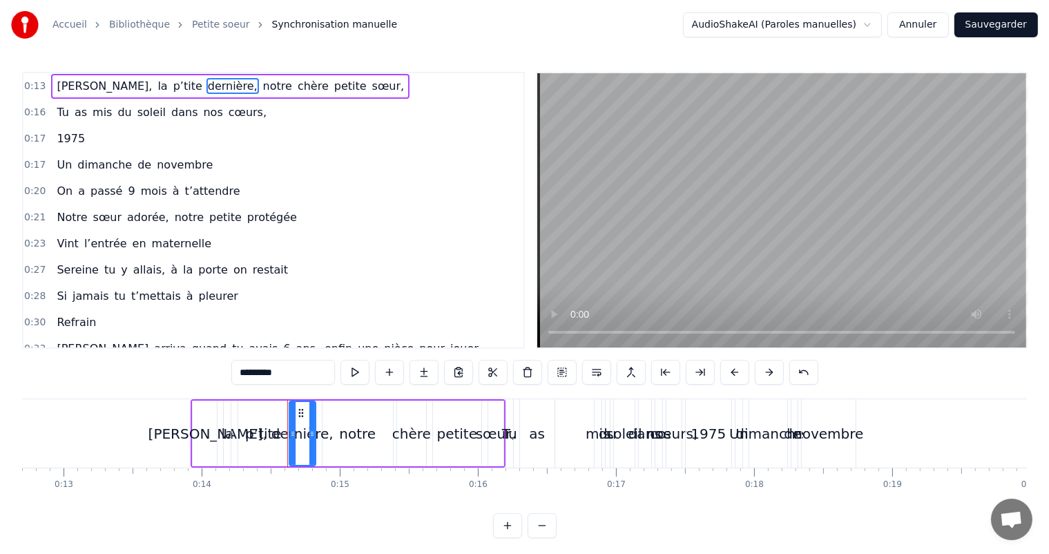
drag, startPoint x: 314, startPoint y: 416, endPoint x: 322, endPoint y: 415, distance: 7.6
click at [322, 415] on div "[PERSON_NAME], la p’tite dernière, notre chère petite sœur," at bounding box center [348, 433] width 315 height 68
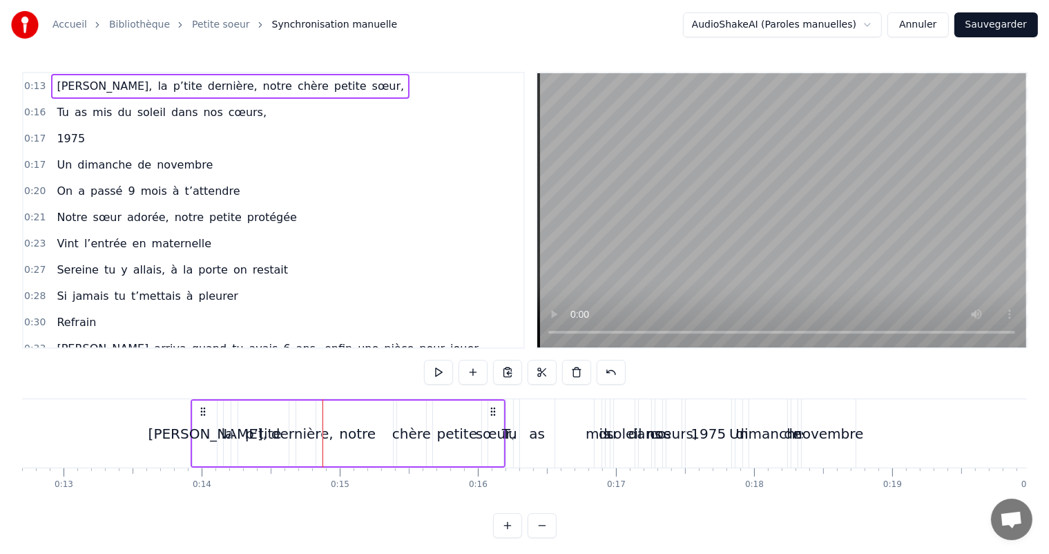
click at [307, 412] on div "dernière," at bounding box center [302, 434] width 26 height 66
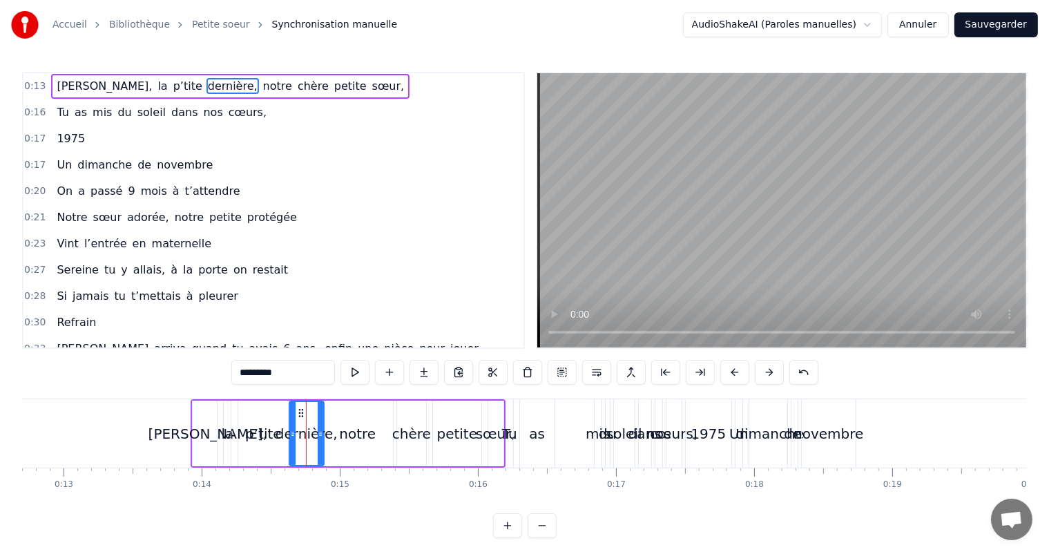
drag, startPoint x: 312, startPoint y: 412, endPoint x: 321, endPoint y: 412, distance: 8.3
click at [321, 412] on div at bounding box center [321, 433] width 6 height 63
click at [262, 79] on span "notre" at bounding box center [278, 86] width 32 height 16
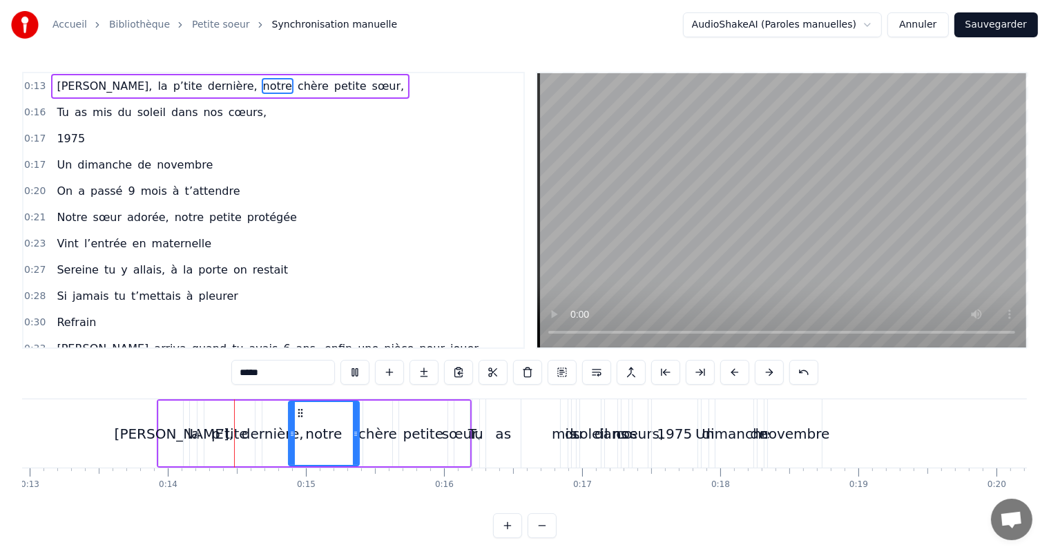
scroll to position [0, 1867]
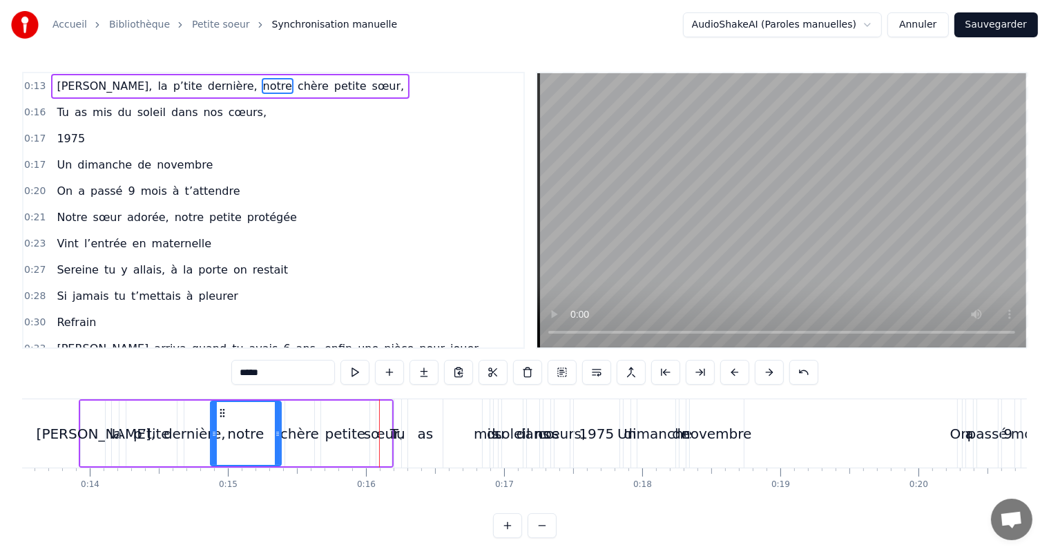
click at [333, 84] on span "petite" at bounding box center [350, 86] width 35 height 16
type input "******"
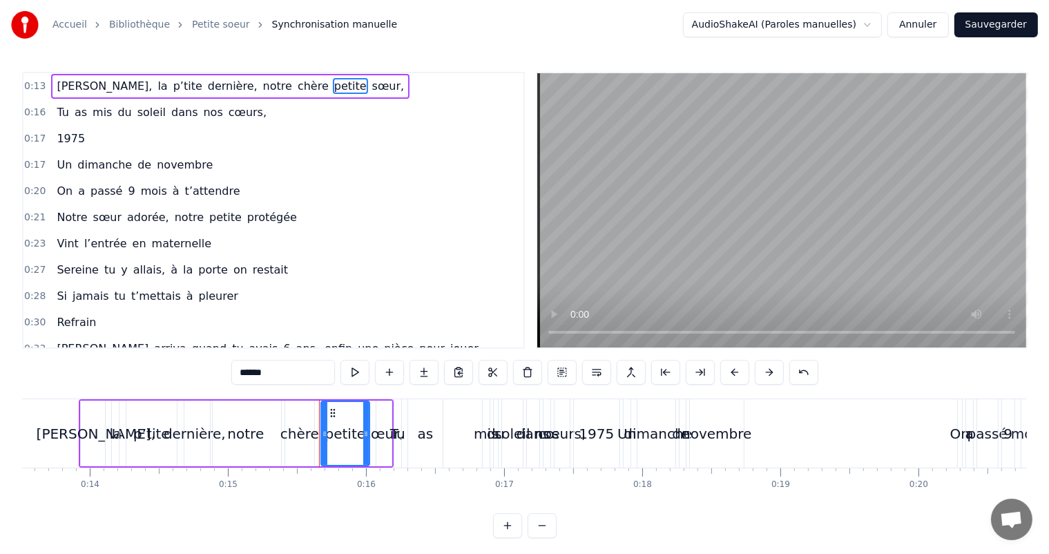
click at [371, 78] on span "sœur," at bounding box center [388, 86] width 35 height 17
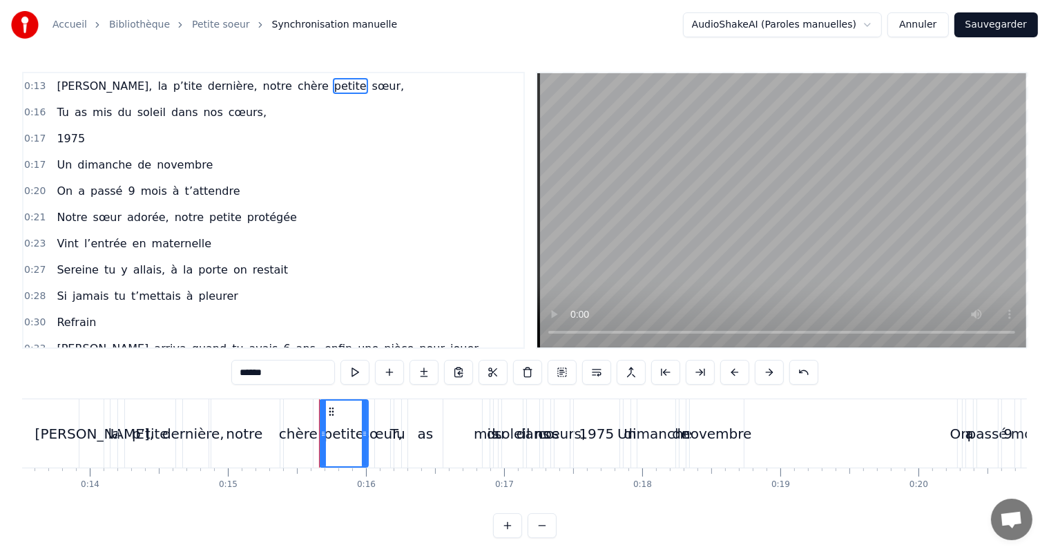
click at [311, 76] on div "[PERSON_NAME], la p’tite dernière, notre chère petite sœur," at bounding box center [230, 86] width 359 height 25
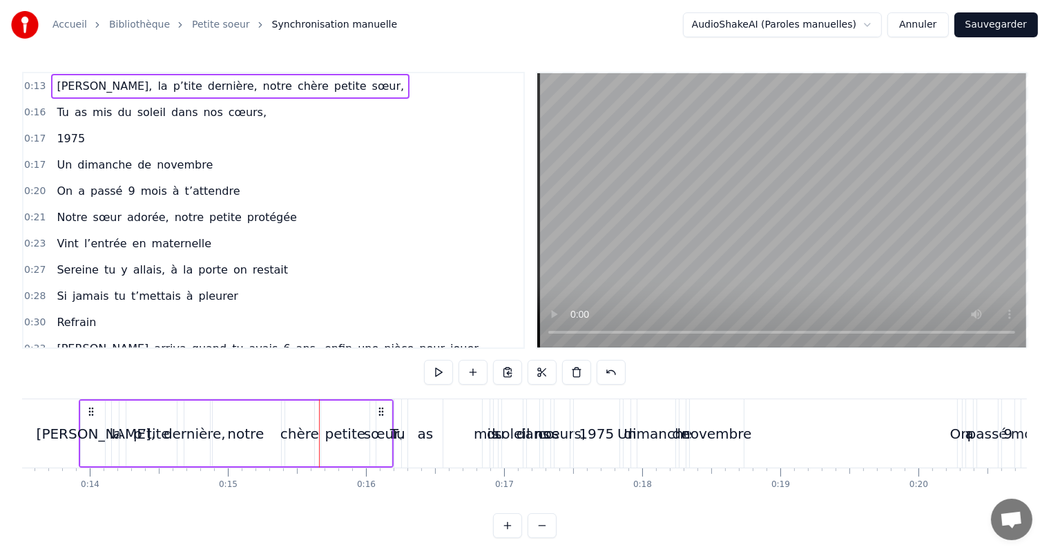
scroll to position [0, 1854]
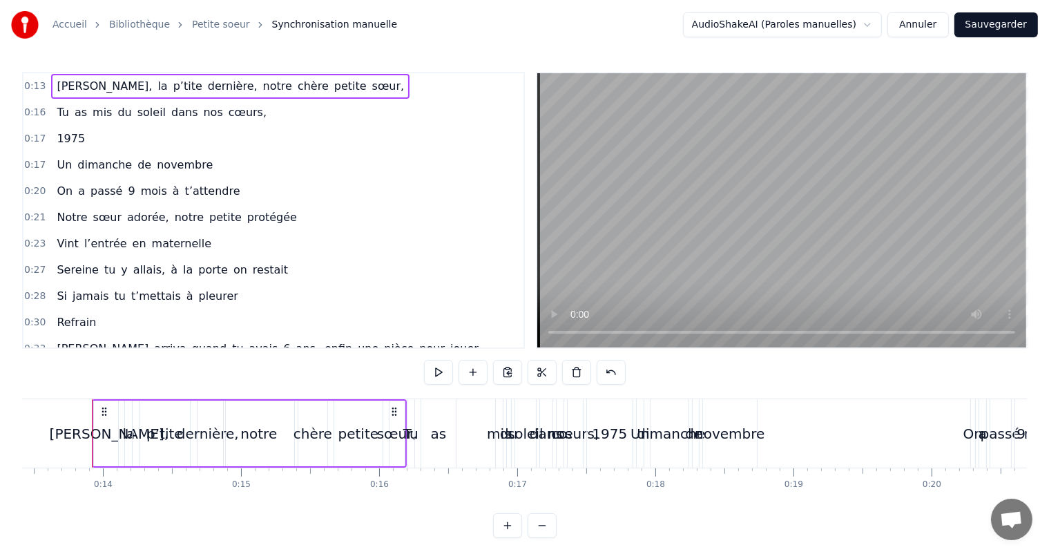
click at [350, 406] on div "petite" at bounding box center [358, 434] width 48 height 66
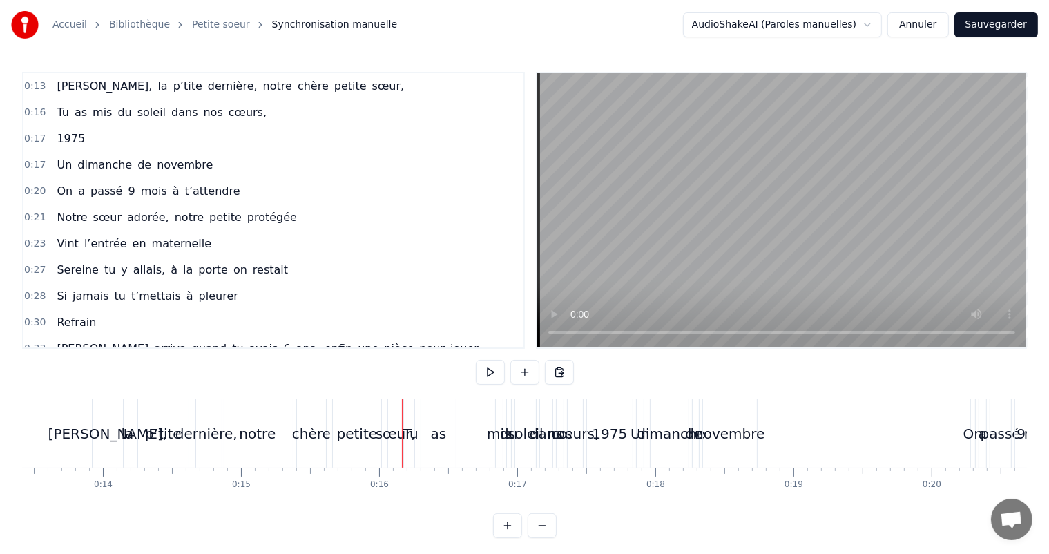
click at [402, 407] on div at bounding box center [402, 433] width 1 height 68
click at [388, 409] on div "sœur," at bounding box center [395, 433] width 15 height 68
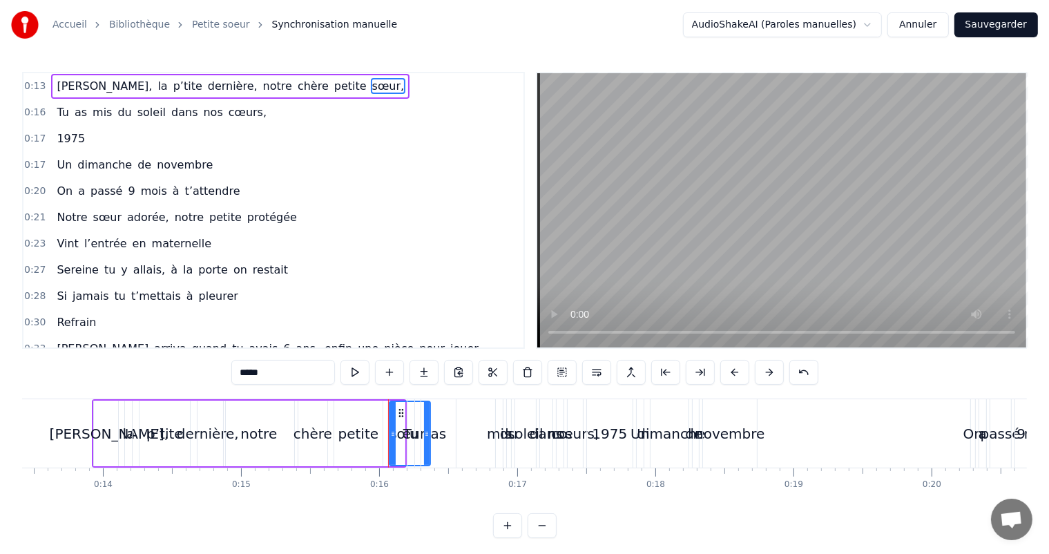
drag, startPoint x: 403, startPoint y: 406, endPoint x: 428, endPoint y: 403, distance: 25.6
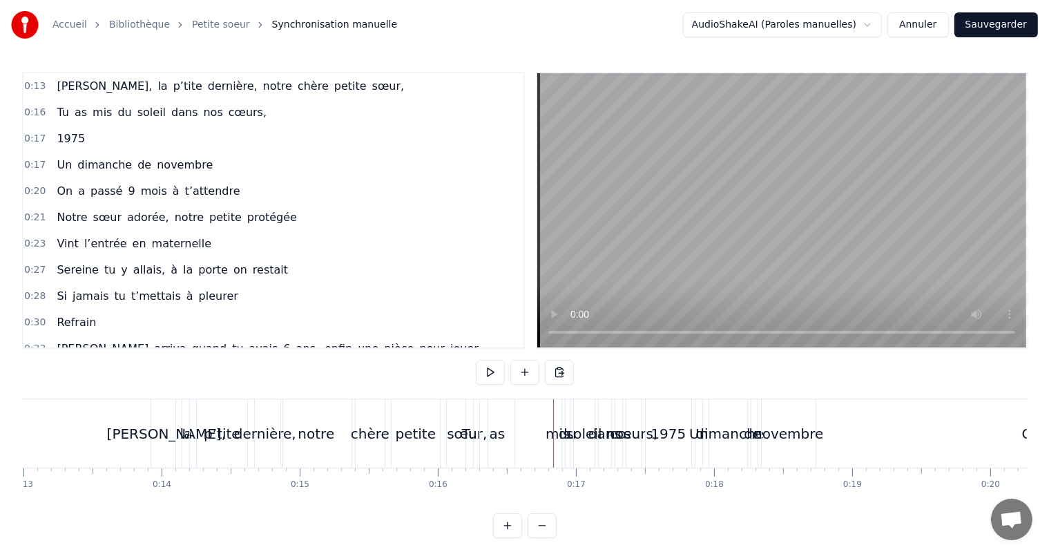
scroll to position [0, 1729]
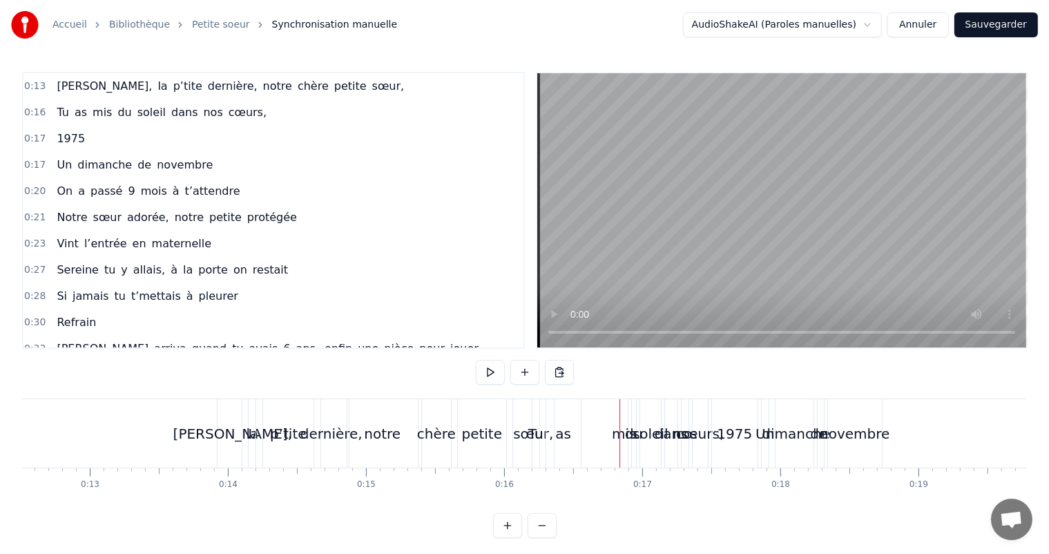
click at [234, 403] on div "[PERSON_NAME]," at bounding box center [233, 433] width 30 height 68
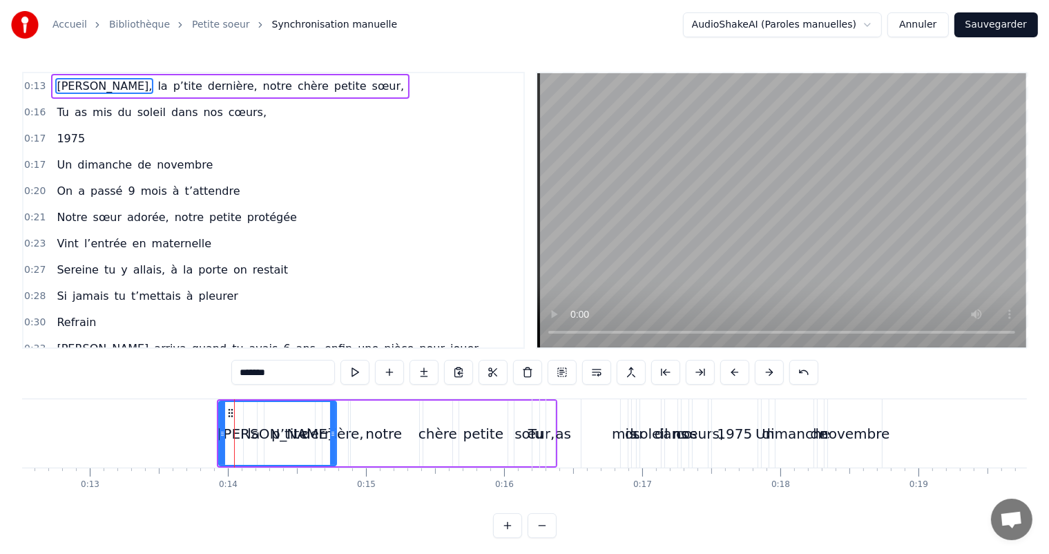
drag, startPoint x: 247, startPoint y: 404, endPoint x: 334, endPoint y: 408, distance: 87.2
click at [334, 408] on div at bounding box center [333, 433] width 6 height 63
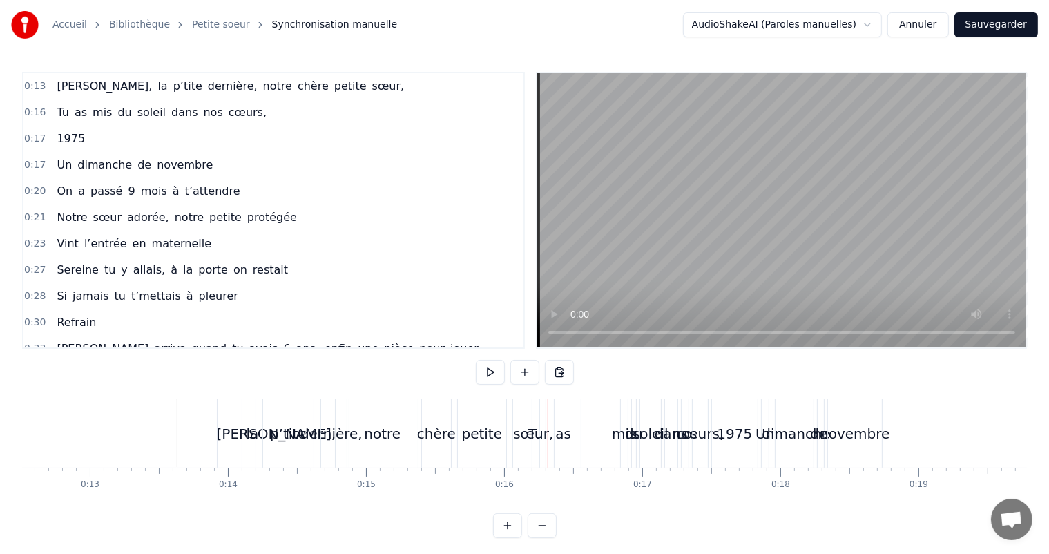
click at [102, 91] on div "[PERSON_NAME], la p’tite dernière, notre chère petite sœur," at bounding box center [230, 86] width 359 height 25
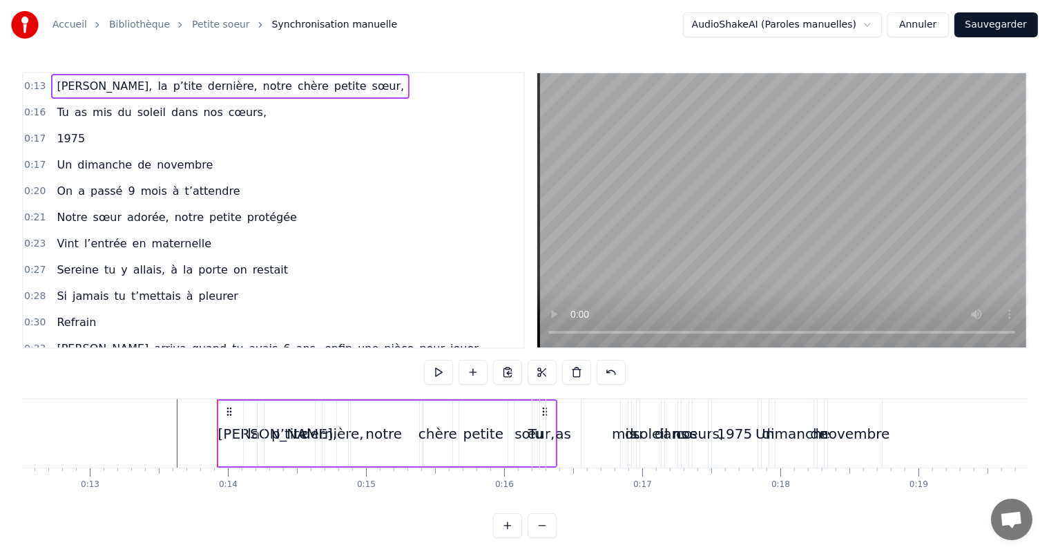
click at [426, 419] on div "chère" at bounding box center [438, 434] width 29 height 66
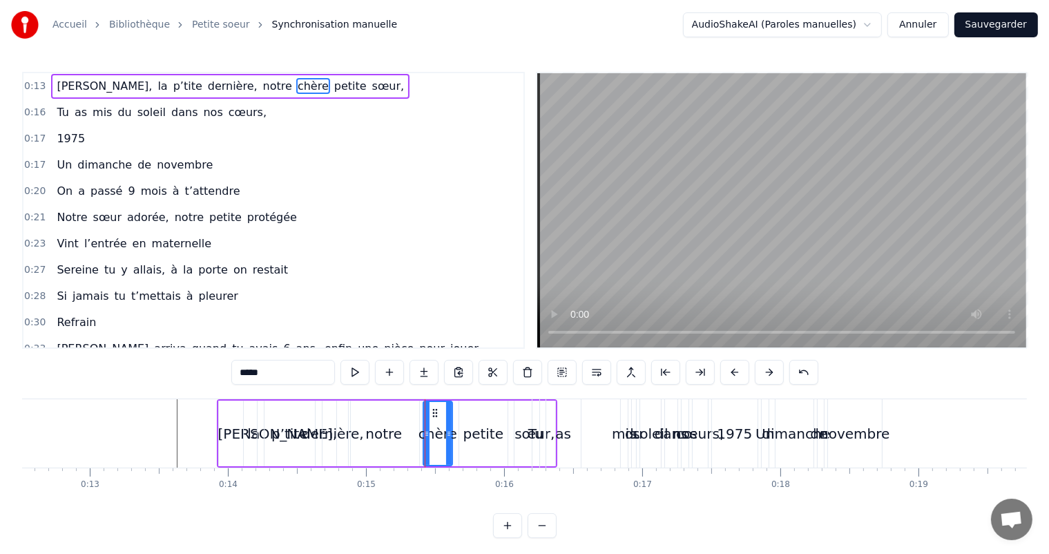
click at [379, 433] on div "notre" at bounding box center [383, 434] width 37 height 21
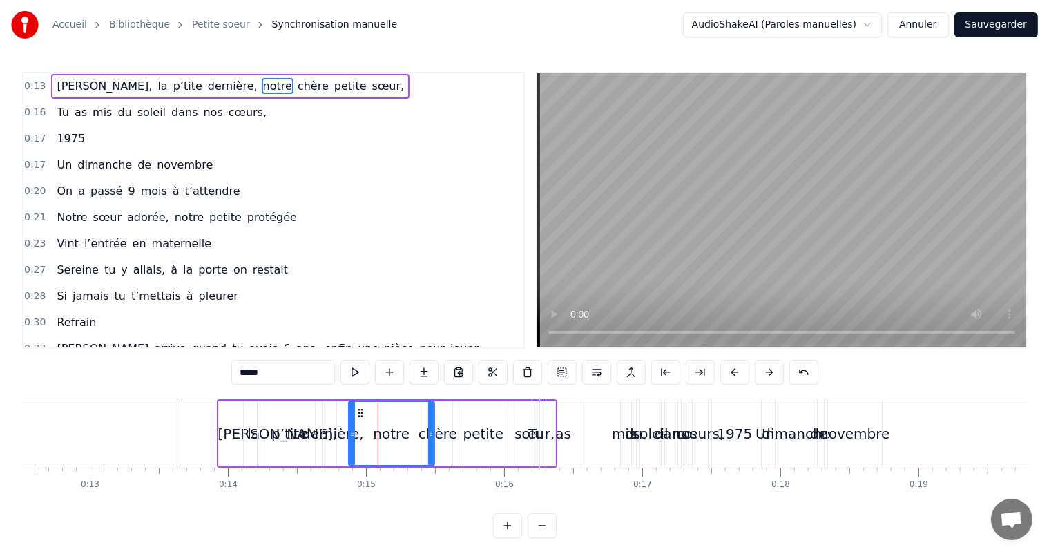
drag, startPoint x: 417, startPoint y: 424, endPoint x: 430, endPoint y: 424, distance: 12.4
click at [430, 424] on div at bounding box center [431, 433] width 6 height 63
click at [444, 429] on div "chère" at bounding box center [438, 434] width 39 height 21
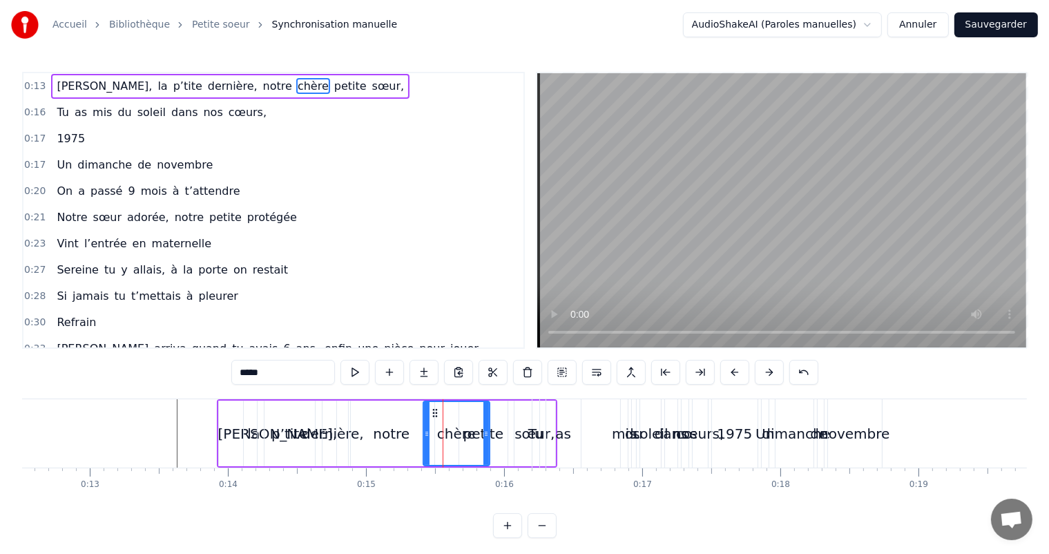
drag, startPoint x: 453, startPoint y: 421, endPoint x: 492, endPoint y: 424, distance: 39.4
click at [489, 424] on div at bounding box center [487, 433] width 6 height 63
click at [501, 425] on div "petite" at bounding box center [483, 434] width 48 height 66
type input "******"
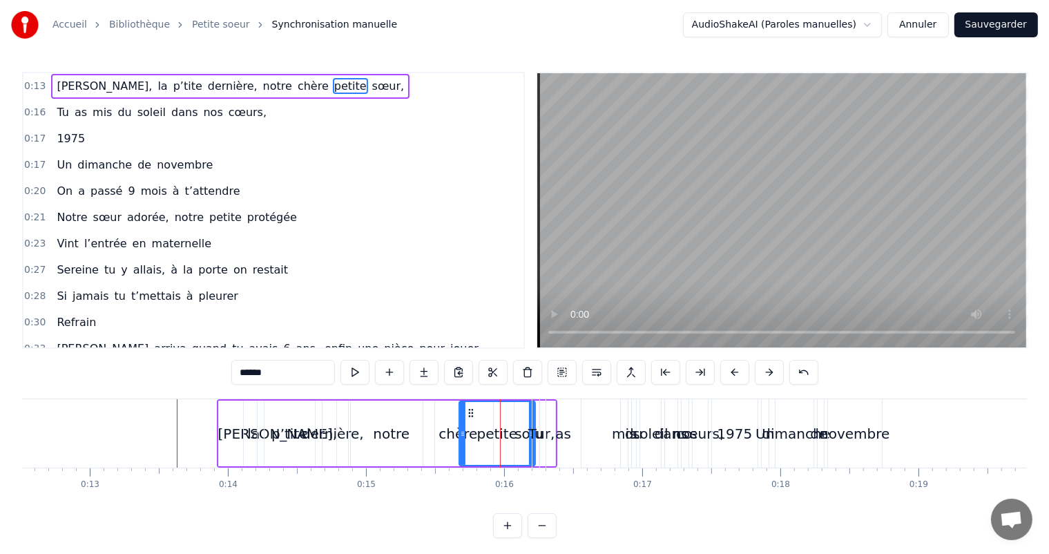
drag, startPoint x: 506, startPoint y: 421, endPoint x: 533, endPoint y: 420, distance: 27.7
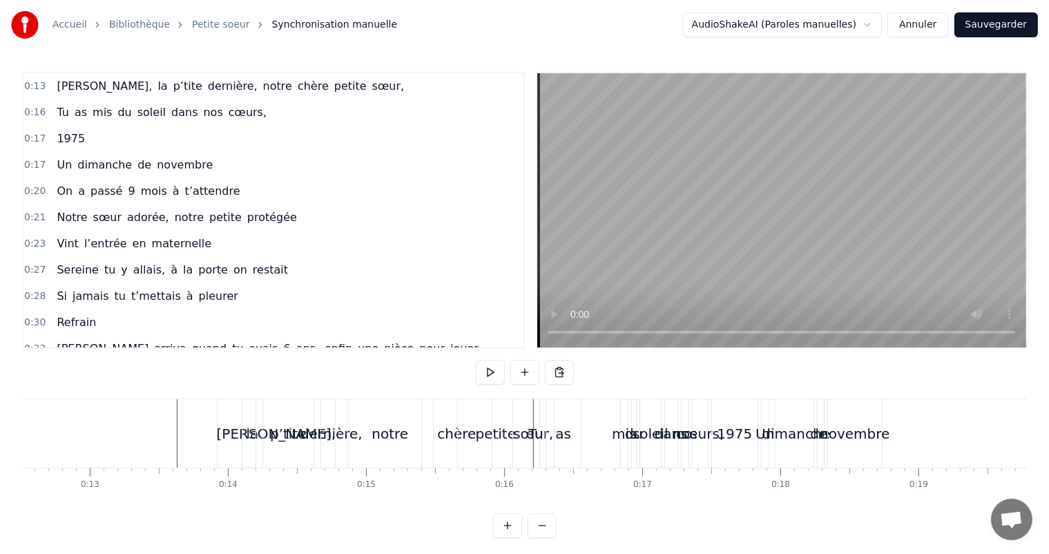
click at [207, 82] on span "dernière," at bounding box center [233, 86] width 53 height 16
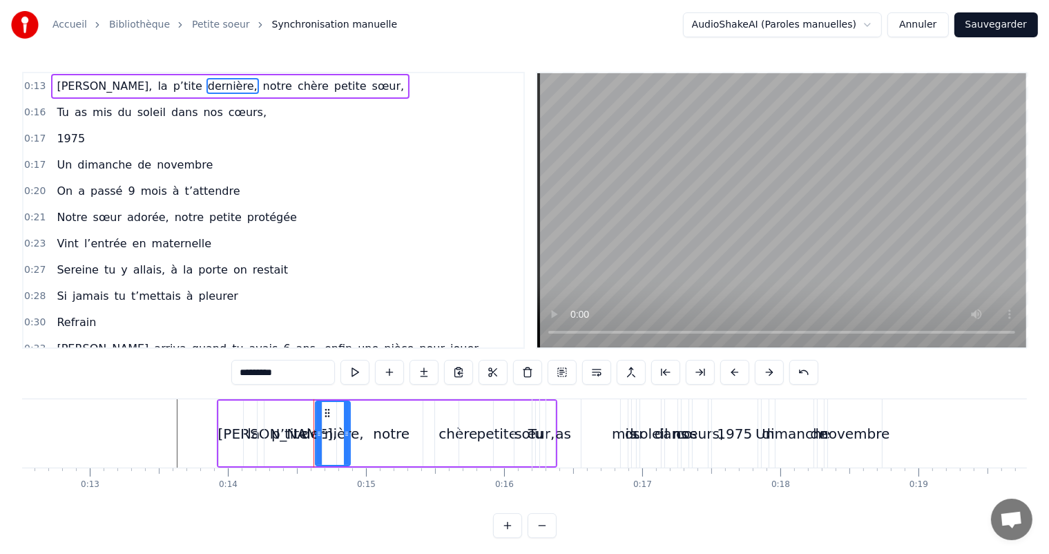
click at [172, 88] on span "p’tite" at bounding box center [188, 86] width 32 height 16
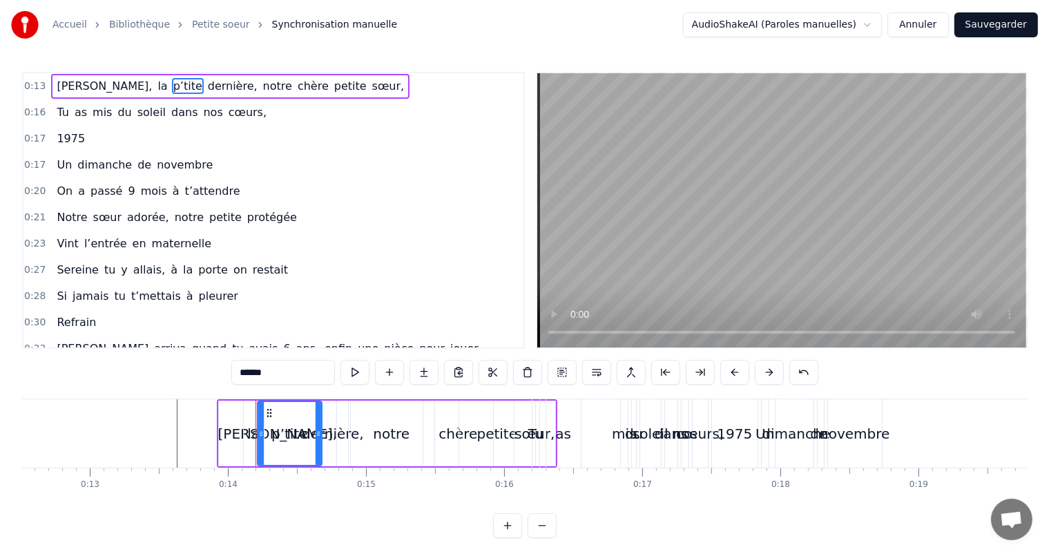
click at [156, 86] on span "la" at bounding box center [162, 86] width 12 height 16
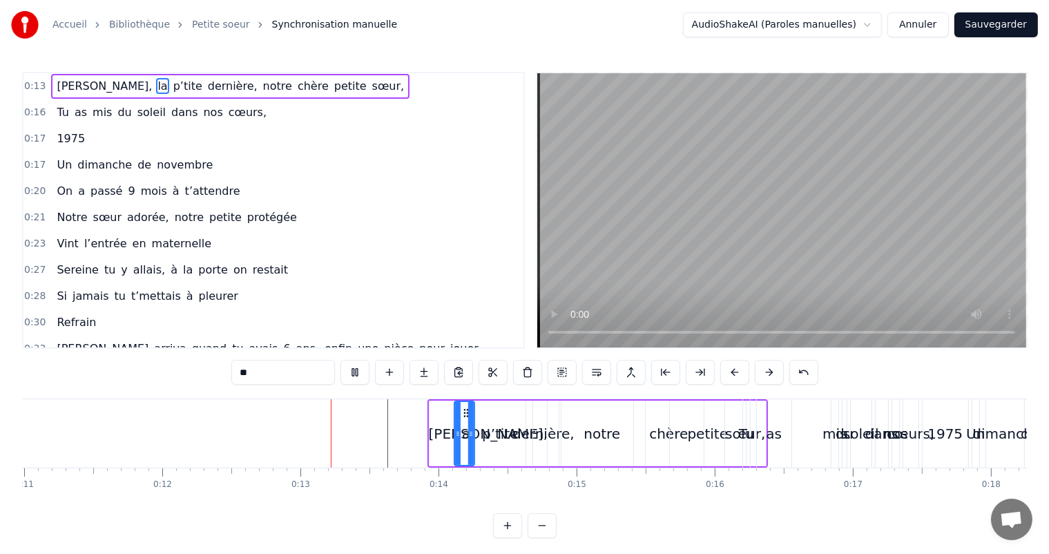
scroll to position [0, 1676]
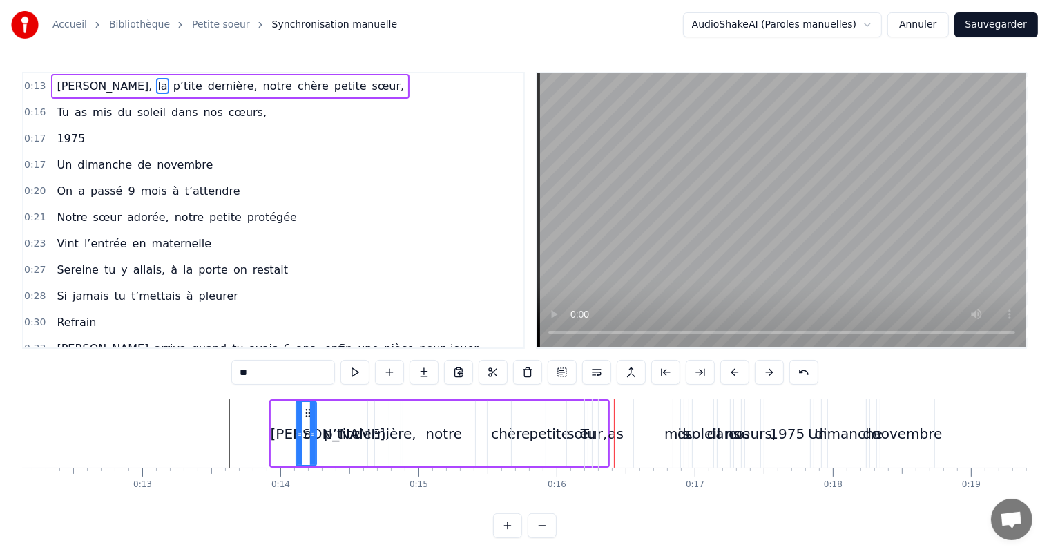
click at [170, 108] on span "dans" at bounding box center [184, 112] width 29 height 16
type input "****"
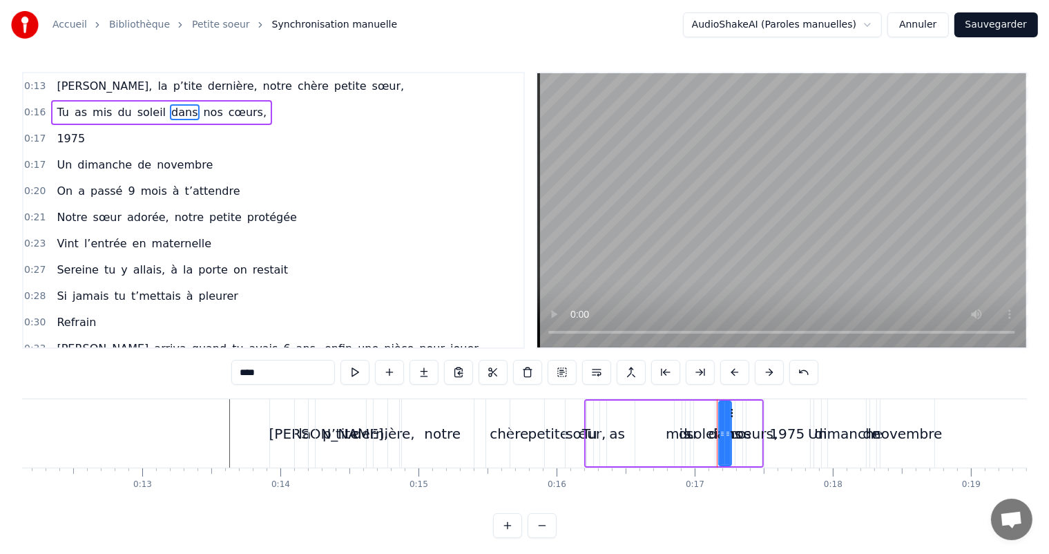
drag, startPoint x: 648, startPoint y: 402, endPoint x: 714, endPoint y: 412, distance: 66.3
click at [714, 412] on div "Tu as mis du soleil dans nos cœurs," at bounding box center [674, 433] width 180 height 68
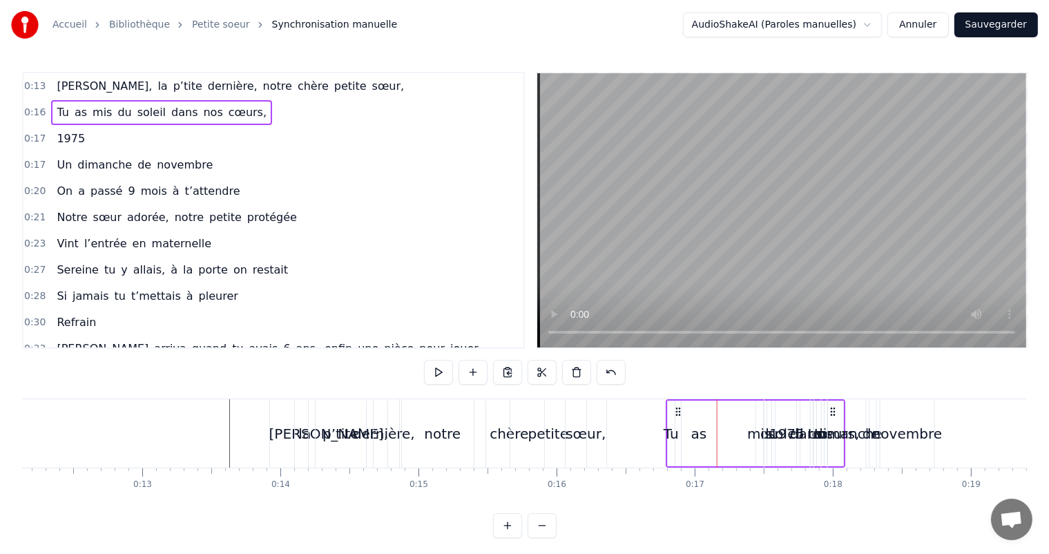
drag, startPoint x: 596, startPoint y: 410, endPoint x: 677, endPoint y: 415, distance: 81.7
click at [677, 415] on icon at bounding box center [678, 411] width 11 height 11
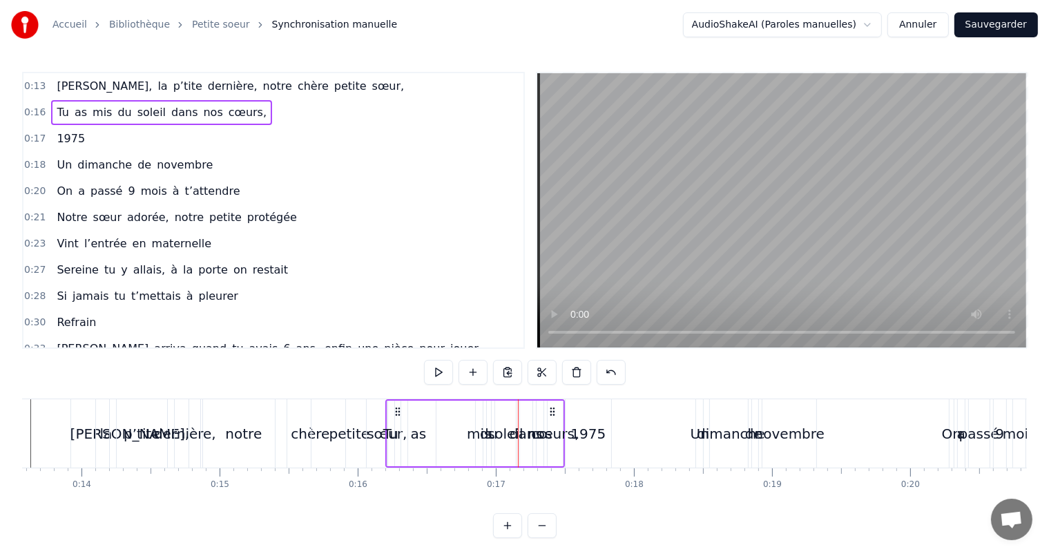
scroll to position [0, 1835]
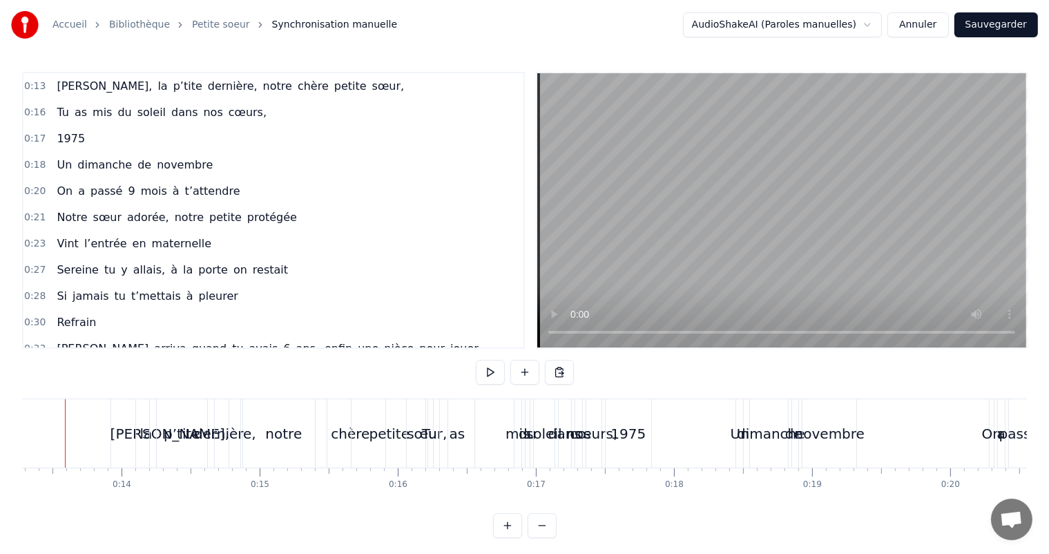
scroll to position [0, 1808]
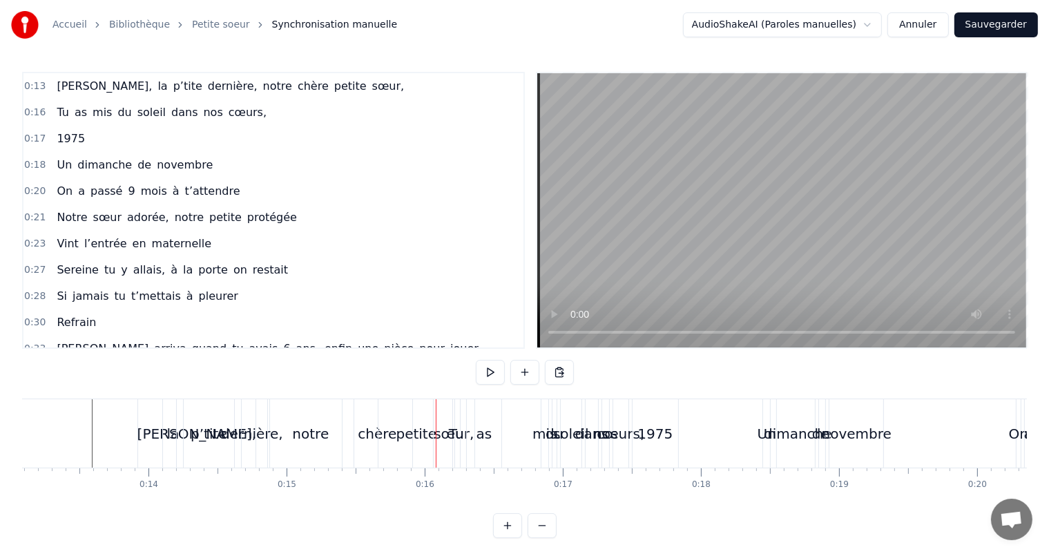
click at [70, 86] on span "[PERSON_NAME]," at bounding box center [104, 86] width 98 height 16
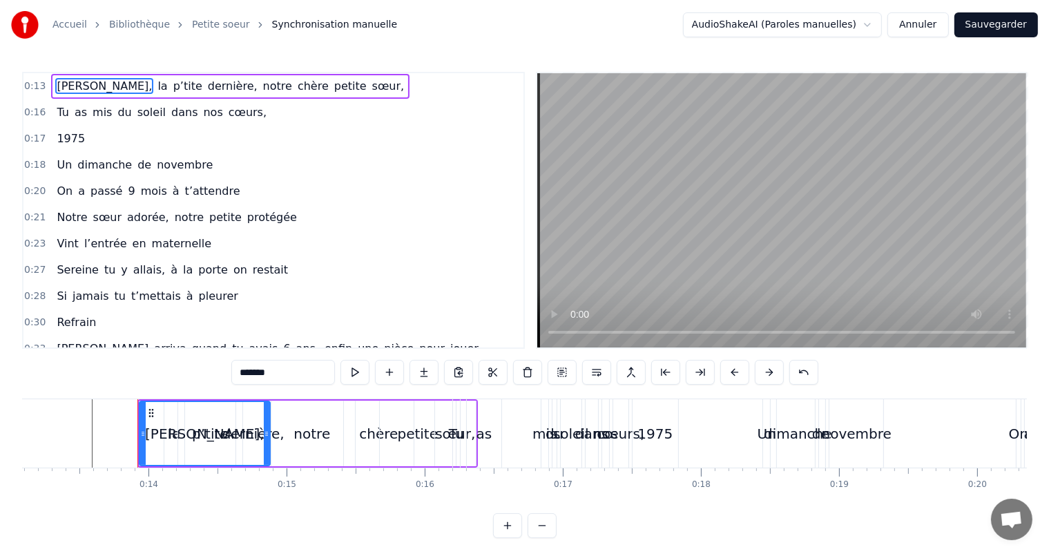
drag, startPoint x: 253, startPoint y: 415, endPoint x: 266, endPoint y: 412, distance: 13.3
click at [266, 412] on div at bounding box center [267, 433] width 6 height 63
click at [172, 84] on span "p’tite" at bounding box center [188, 86] width 32 height 16
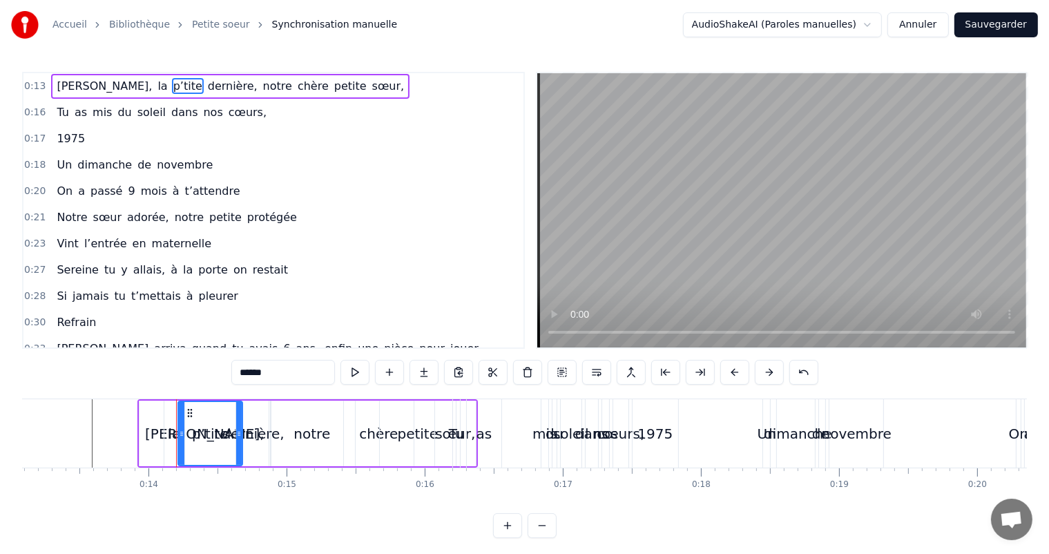
click at [260, 419] on div "dernière," at bounding box center [253, 434] width 35 height 66
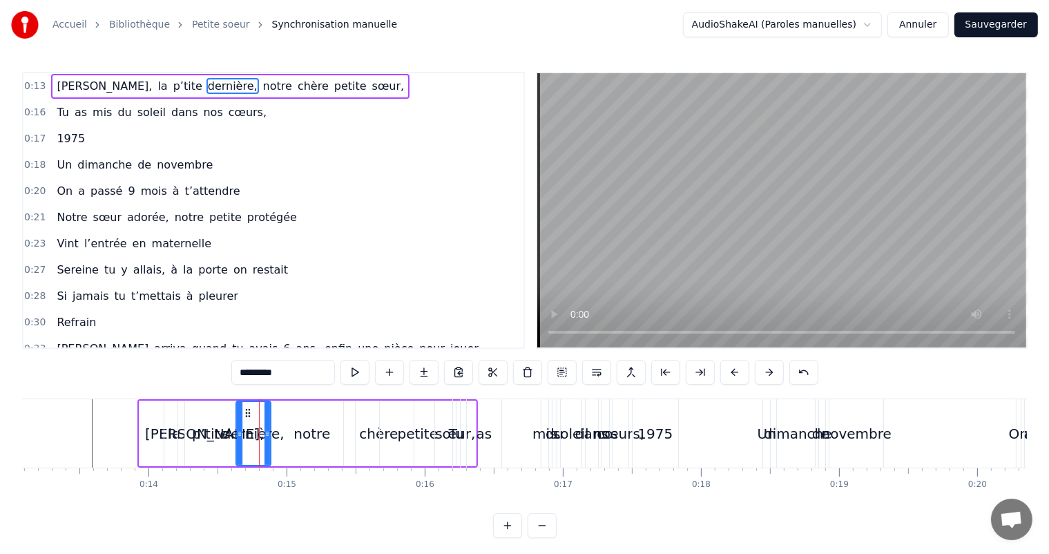
click at [271, 412] on div "notre" at bounding box center [312, 434] width 86 height 66
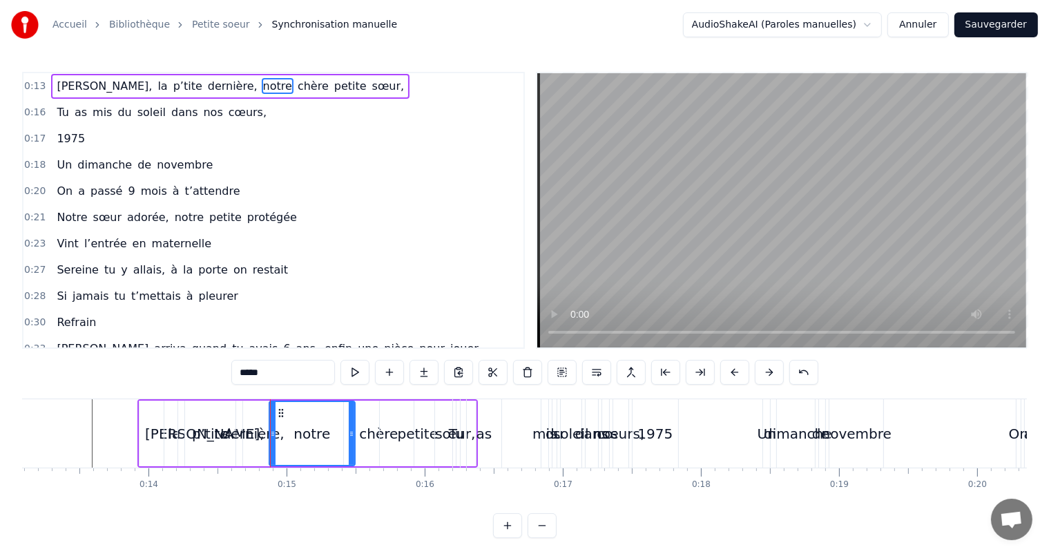
click at [260, 415] on div "dernière," at bounding box center [253, 434] width 35 height 66
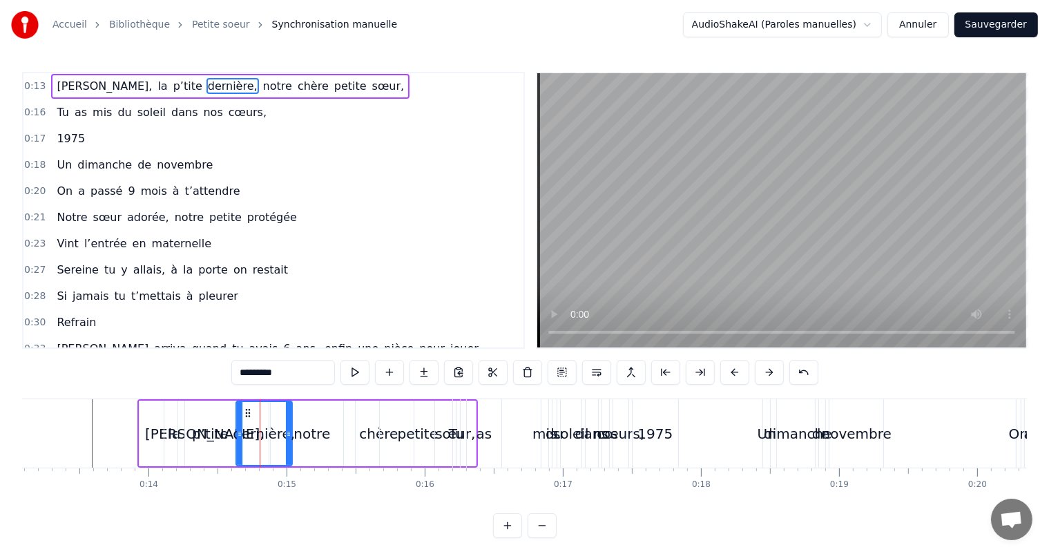
drag, startPoint x: 268, startPoint y: 415, endPoint x: 292, endPoint y: 415, distance: 24.2
click at [292, 415] on div at bounding box center [289, 433] width 6 height 63
click at [262, 83] on span "notre" at bounding box center [278, 86] width 32 height 16
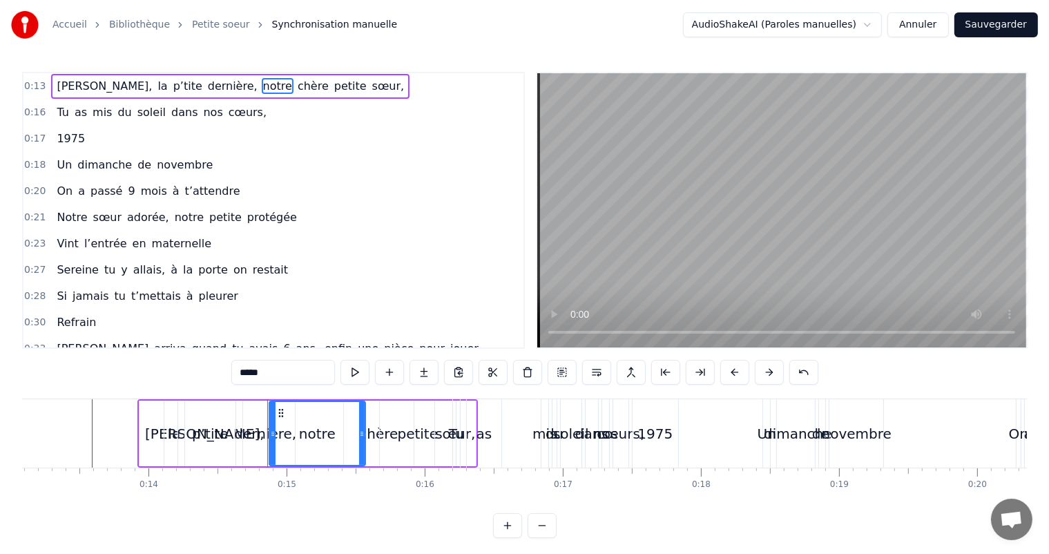
drag, startPoint x: 352, startPoint y: 410, endPoint x: 361, endPoint y: 410, distance: 9.0
click at [361, 410] on div at bounding box center [362, 433] width 6 height 63
click at [296, 86] on span "chère" at bounding box center [313, 86] width 34 height 16
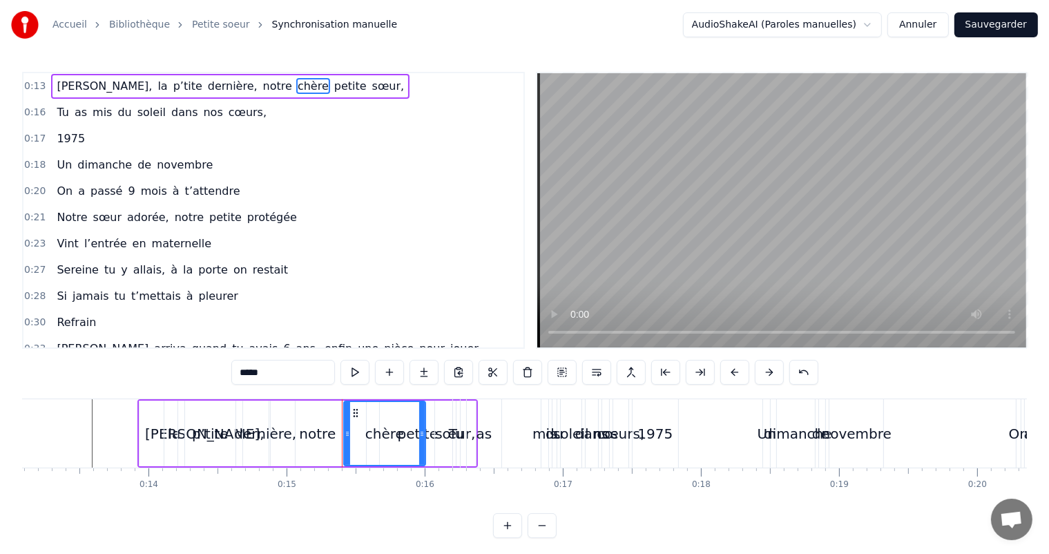
drag, startPoint x: 410, startPoint y: 412, endPoint x: 421, endPoint y: 412, distance: 11.1
click at [421, 412] on div at bounding box center [422, 433] width 6 height 63
click at [169, 430] on div "la" at bounding box center [174, 434] width 12 height 21
type input "**"
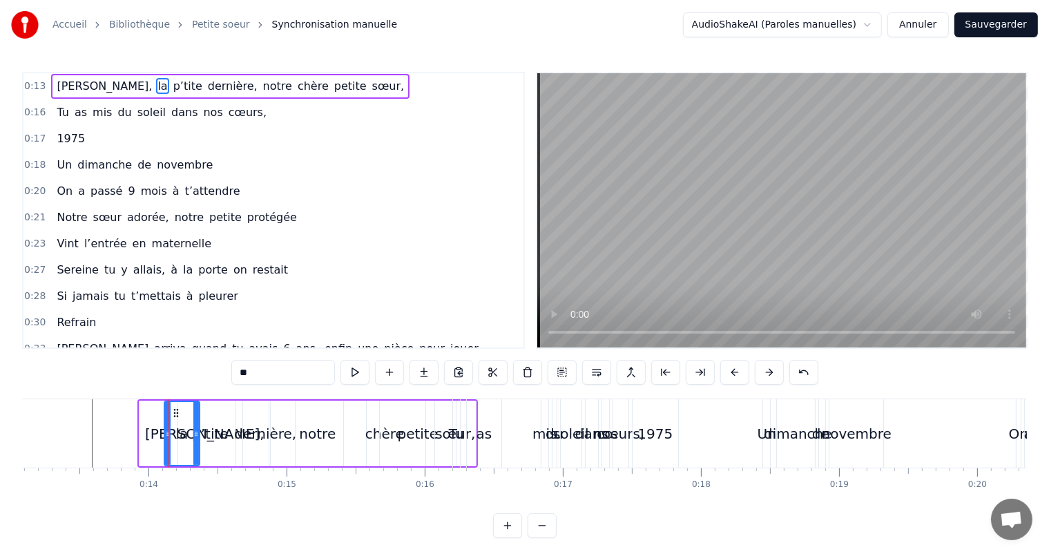
drag, startPoint x: 182, startPoint y: 409, endPoint x: 198, endPoint y: 409, distance: 15.2
click at [198, 409] on div at bounding box center [196, 433] width 6 height 63
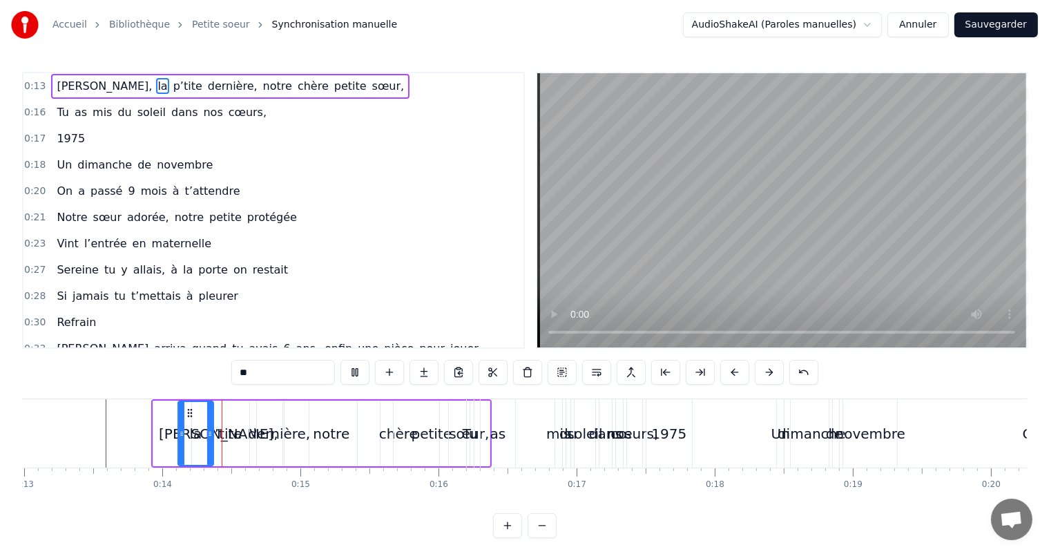
scroll to position [0, 1847]
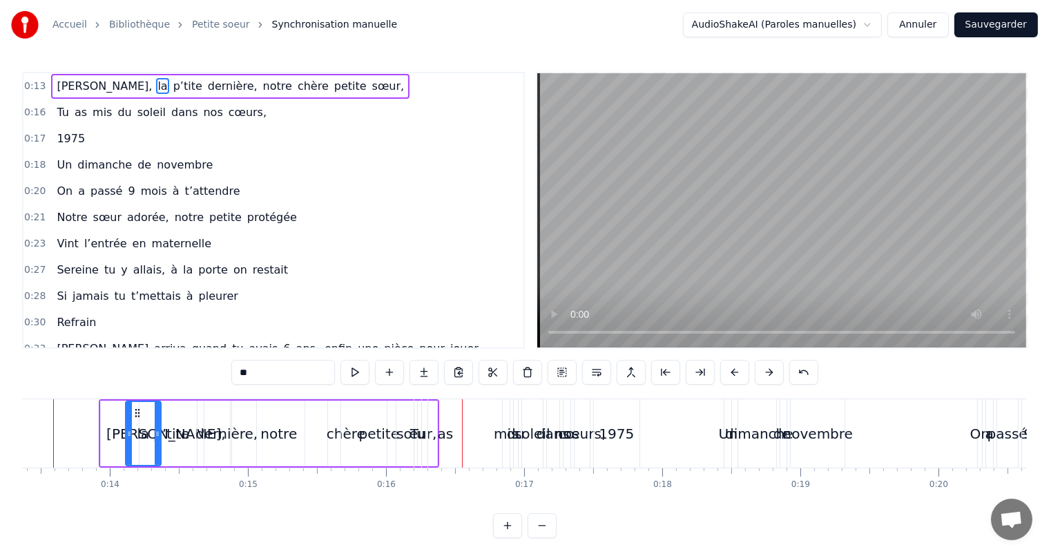
click at [213, 83] on div "[PERSON_NAME], la p’tite dernière, notre chère petite sœur," at bounding box center [230, 86] width 359 height 25
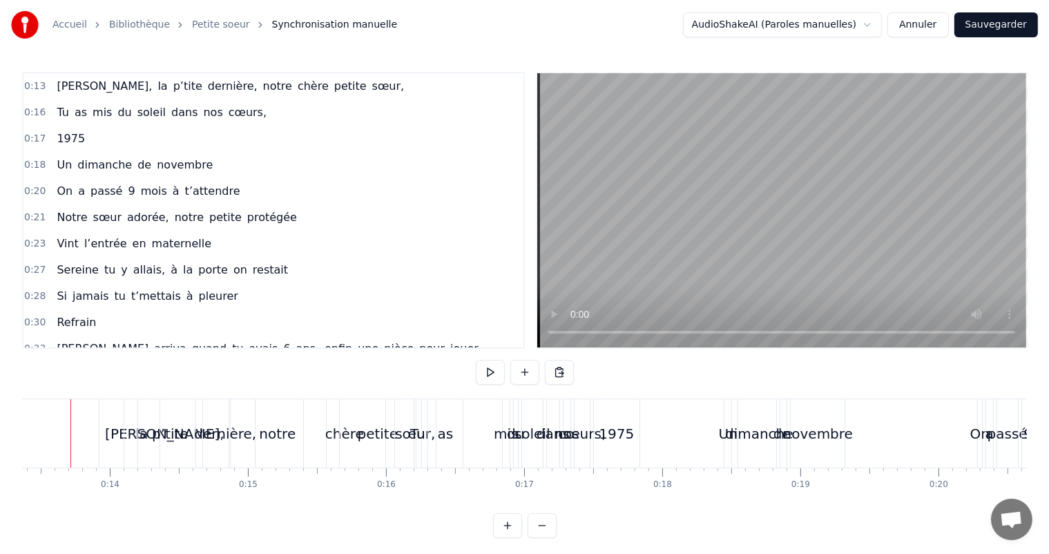
scroll to position [0, 1825]
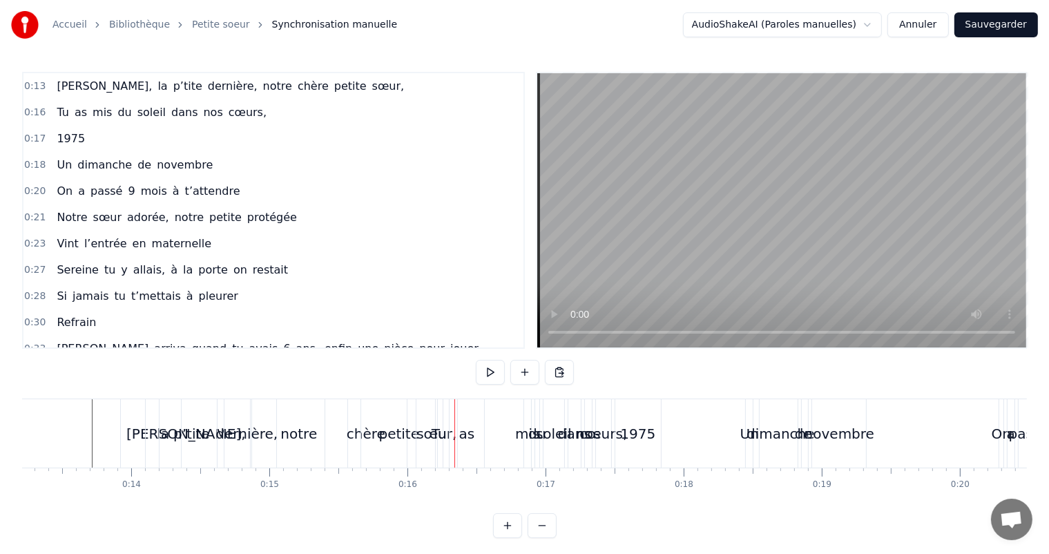
click at [172, 83] on span "p’tite" at bounding box center [188, 86] width 32 height 16
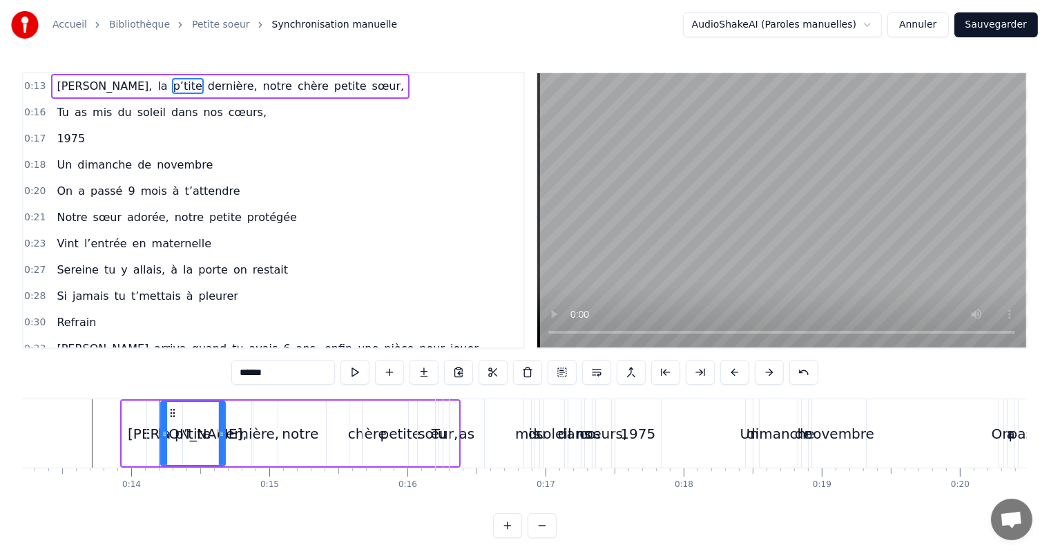
click at [420, 420] on div "sœur," at bounding box center [438, 434] width 41 height 66
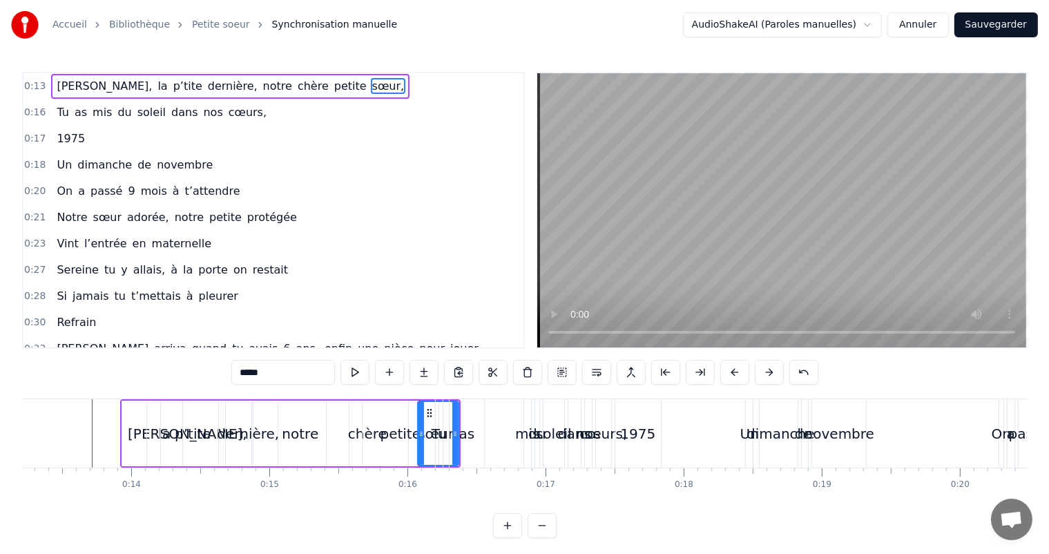
click at [262, 87] on span "notre" at bounding box center [278, 86] width 32 height 16
type input "*****"
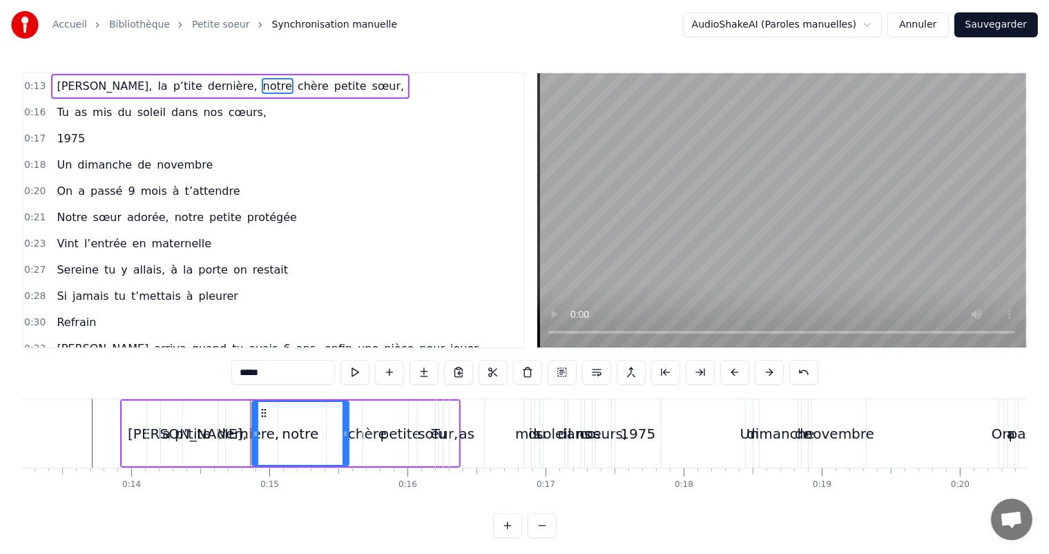
click at [262, 87] on span "notre" at bounding box center [278, 86] width 32 height 16
drag, startPoint x: 52, startPoint y: 77, endPoint x: 293, endPoint y: 80, distance: 241.1
click at [293, 80] on div "[PERSON_NAME], la p’tite dernière, notre chère petite sœur," at bounding box center [230, 86] width 359 height 25
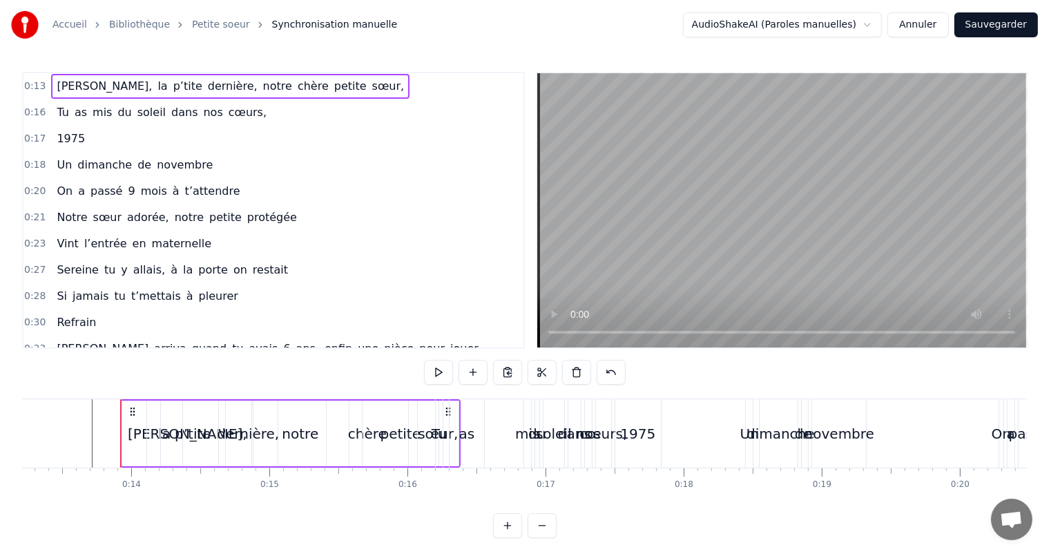
drag, startPoint x: 274, startPoint y: 88, endPoint x: 254, endPoint y: 87, distance: 20.1
click at [254, 87] on div "[PERSON_NAME], la p’tite dernière, notre chère petite sœur," at bounding box center [230, 86] width 359 height 25
click at [333, 86] on span "petite" at bounding box center [350, 86] width 35 height 16
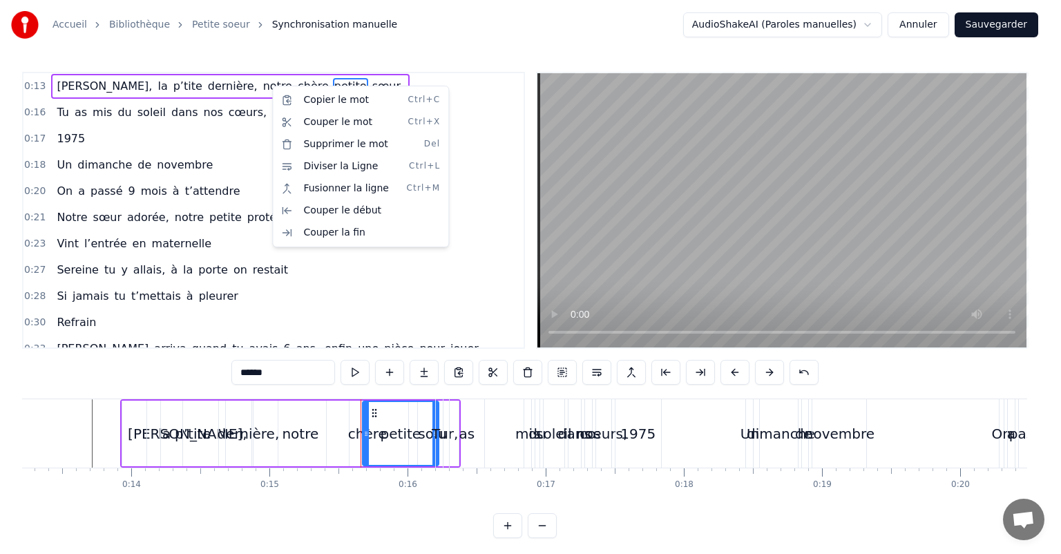
click at [434, 330] on html "Accueil Bibliothèque Petite soeur Synchronisation manuelle AudioShakeAI (Parole…" at bounding box center [530, 280] width 1061 height 560
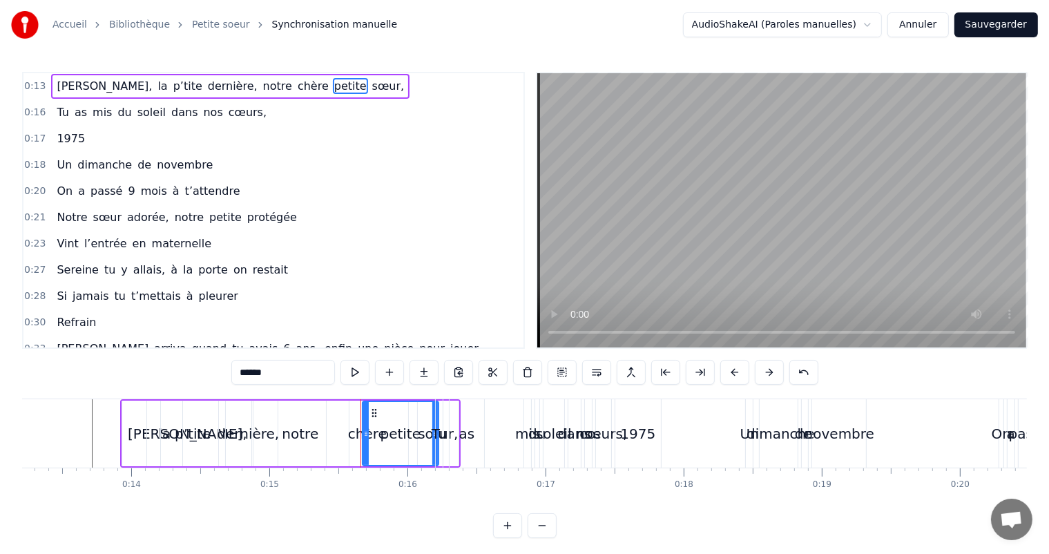
click at [371, 78] on span "sœur," at bounding box center [388, 86] width 35 height 16
type input "*****"
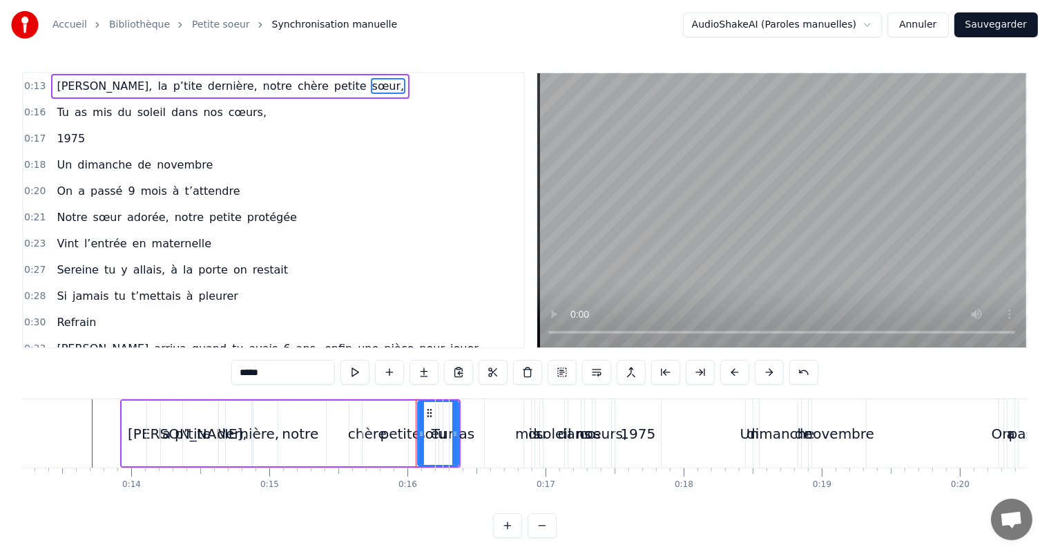
click at [50, 73] on div "0:13 [PERSON_NAME], la p’tite dernière, notre chère petite sœur," at bounding box center [273, 86] width 500 height 26
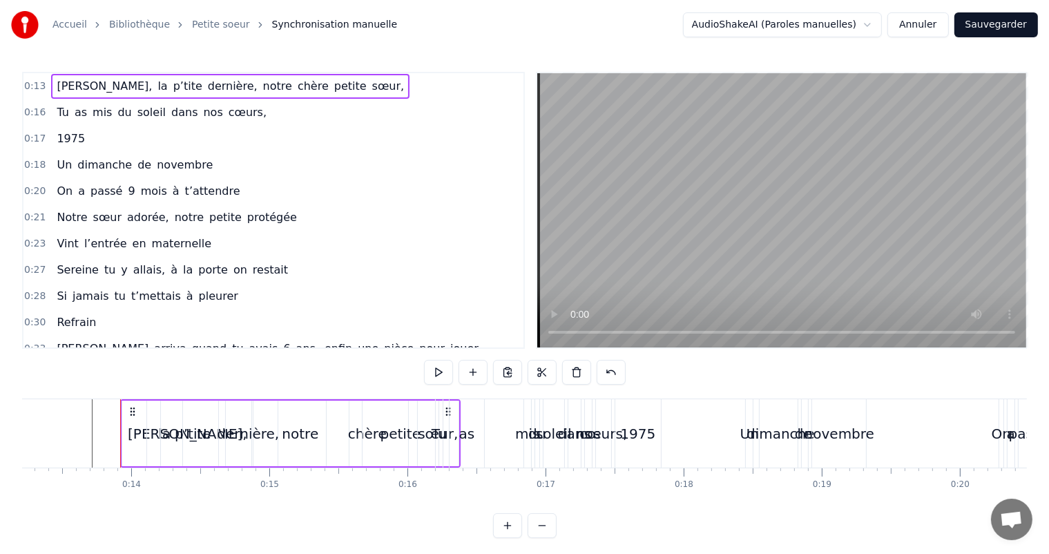
drag, startPoint x: 139, startPoint y: 437, endPoint x: 133, endPoint y: 420, distance: 17.7
click at [138, 437] on div "[PERSON_NAME]," at bounding box center [187, 434] width 131 height 66
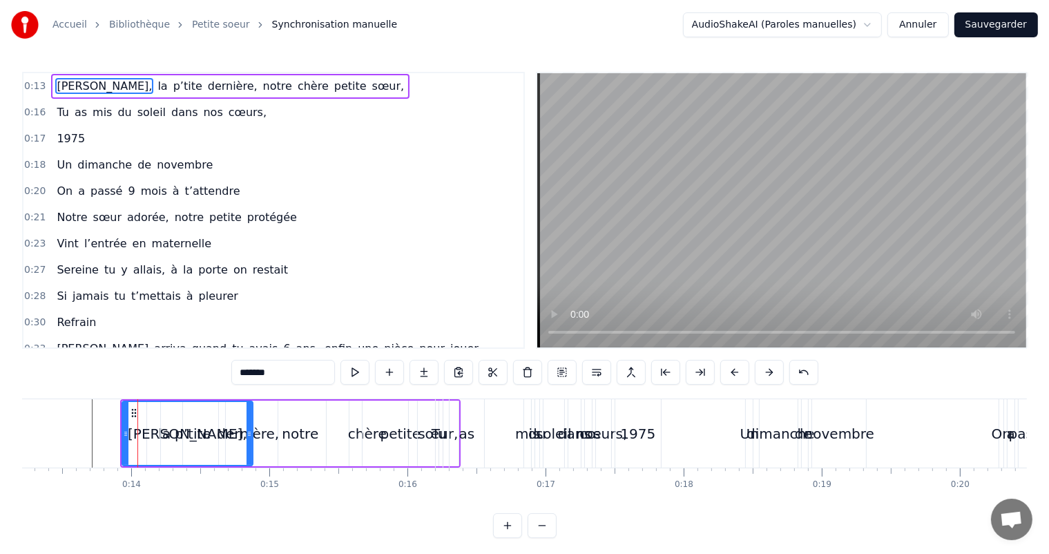
click at [134, 413] on icon at bounding box center [134, 413] width 11 height 11
click at [156, 78] on span "la" at bounding box center [162, 86] width 12 height 16
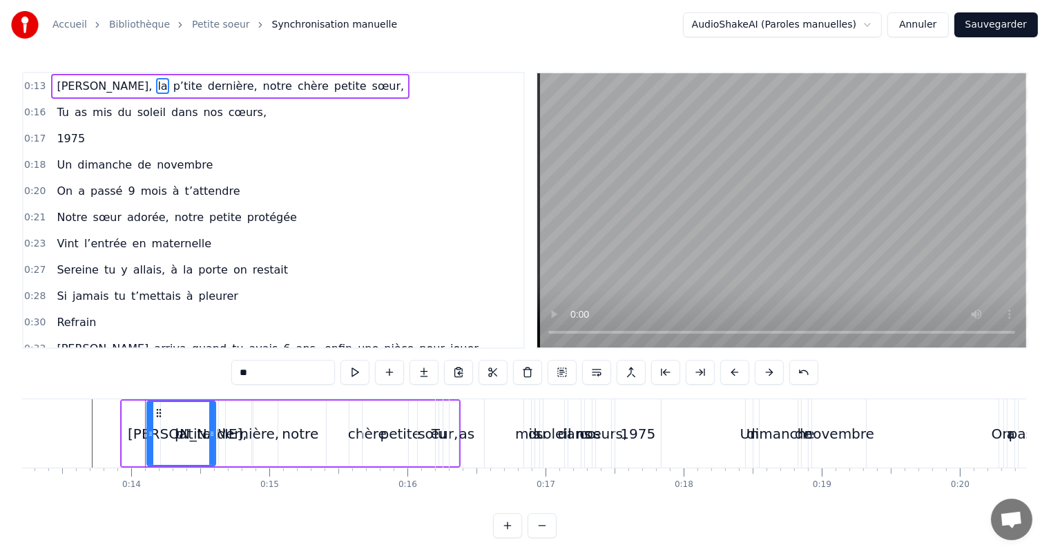
drag, startPoint x: 180, startPoint y: 415, endPoint x: 189, endPoint y: 279, distance: 136.4
click at [215, 415] on div at bounding box center [212, 433] width 6 height 63
click at [172, 84] on span "p’tite" at bounding box center [188, 86] width 32 height 16
drag, startPoint x: 221, startPoint y: 415, endPoint x: 213, endPoint y: 260, distance: 155.7
click at [253, 409] on div at bounding box center [253, 433] width 6 height 63
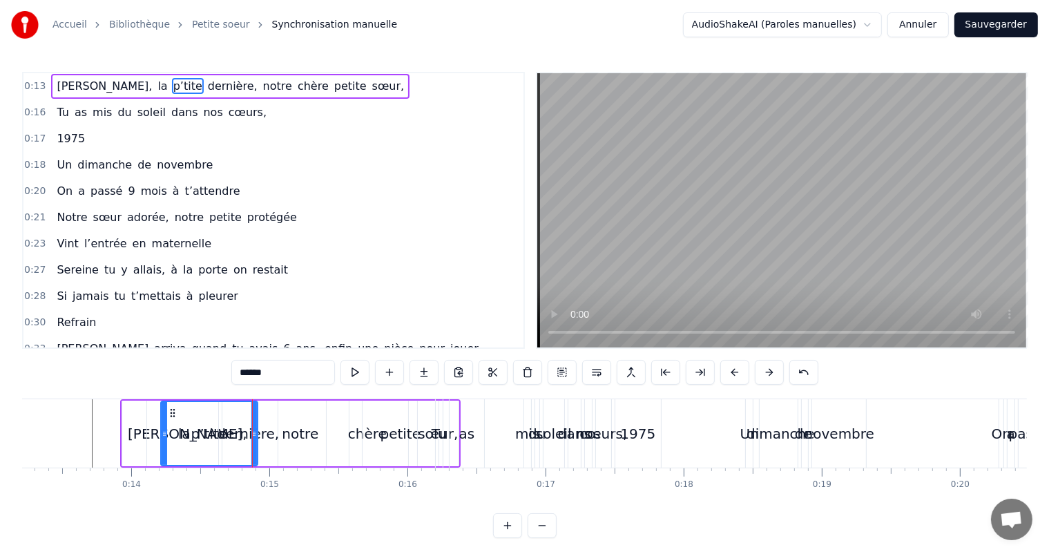
click at [207, 80] on span "dernière," at bounding box center [233, 86] width 53 height 16
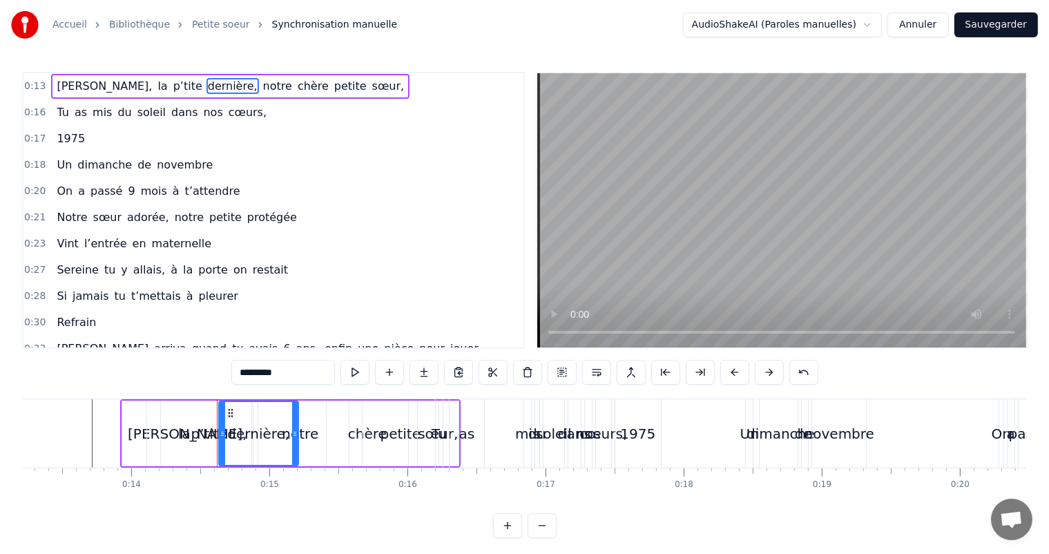
drag, startPoint x: 275, startPoint y: 419, endPoint x: 259, endPoint y: 295, distance: 125.4
click at [298, 412] on div at bounding box center [295, 433] width 6 height 63
click at [262, 83] on span "notre" at bounding box center [278, 86] width 32 height 16
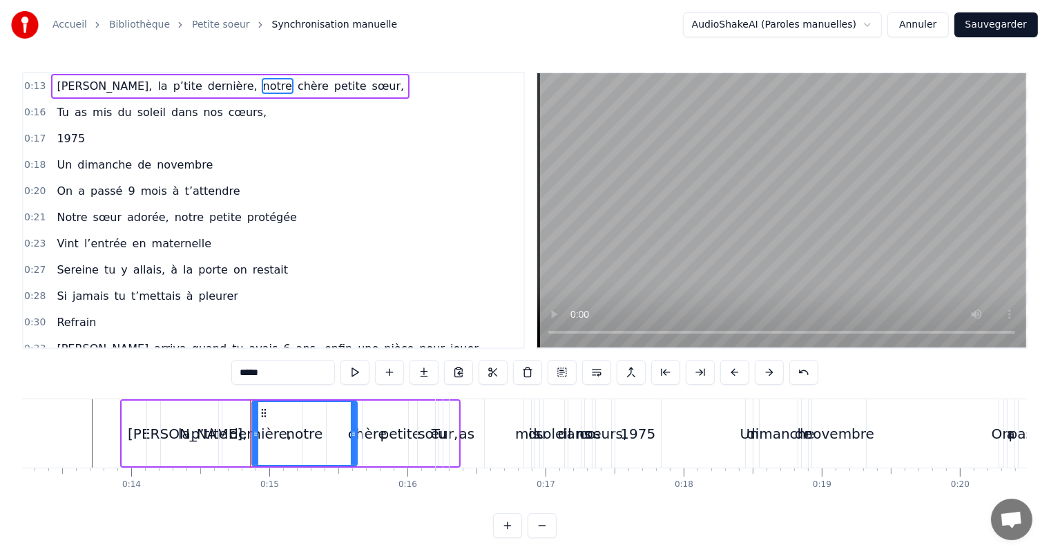
drag, startPoint x: 344, startPoint y: 417, endPoint x: 316, endPoint y: 303, distance: 117.3
click at [357, 415] on div at bounding box center [354, 433] width 6 height 63
click at [296, 88] on span "chère" at bounding box center [313, 86] width 34 height 16
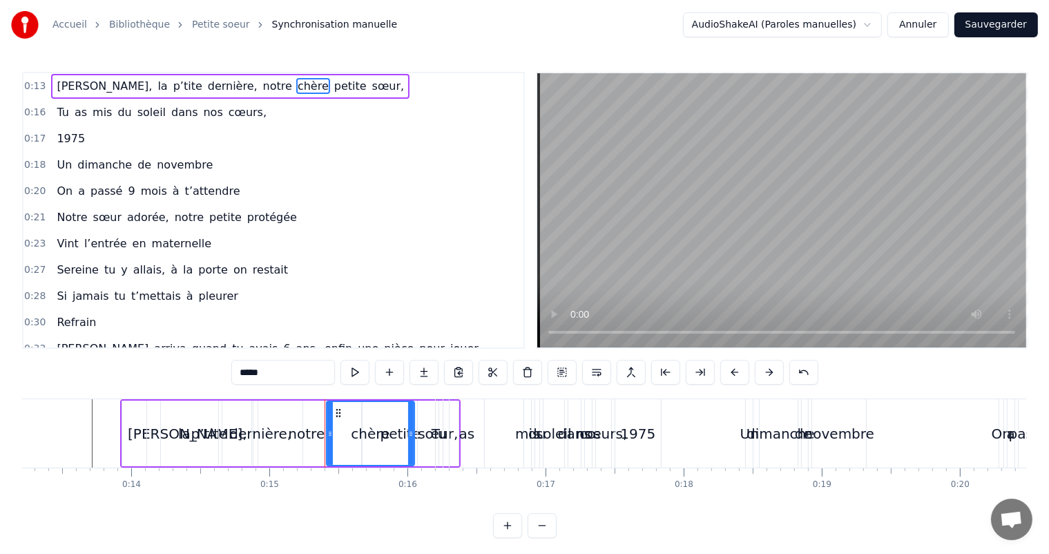
drag, startPoint x: 406, startPoint y: 420, endPoint x: 379, endPoint y: 309, distance: 114.5
click at [414, 417] on div at bounding box center [411, 433] width 6 height 63
click at [333, 91] on span "petite" at bounding box center [350, 86] width 35 height 16
type input "******"
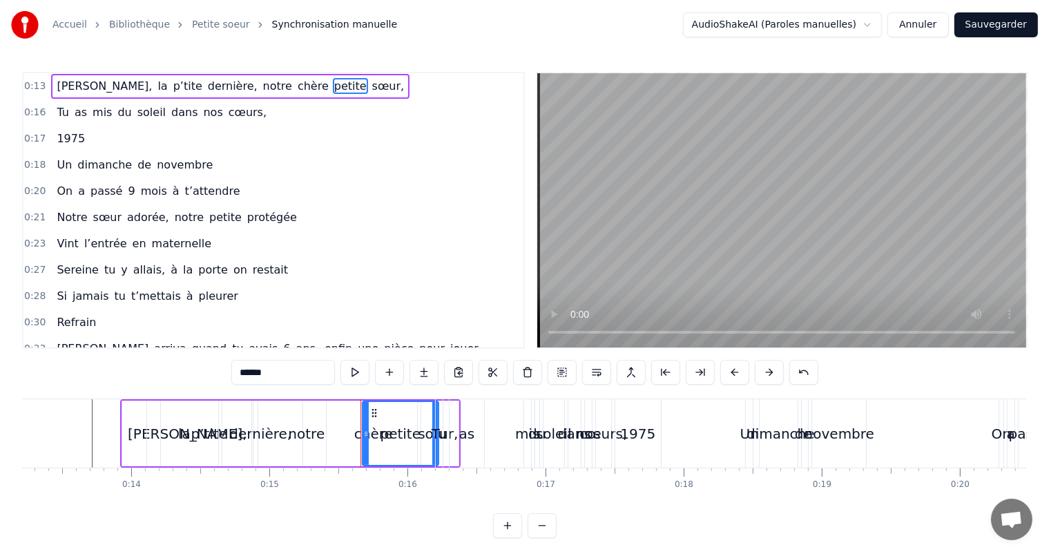
drag, startPoint x: 436, startPoint y: 413, endPoint x: 446, endPoint y: 414, distance: 9.7
click at [446, 414] on div "Tu as mis du soleil dans nos cœurs," at bounding box center [525, 433] width 180 height 68
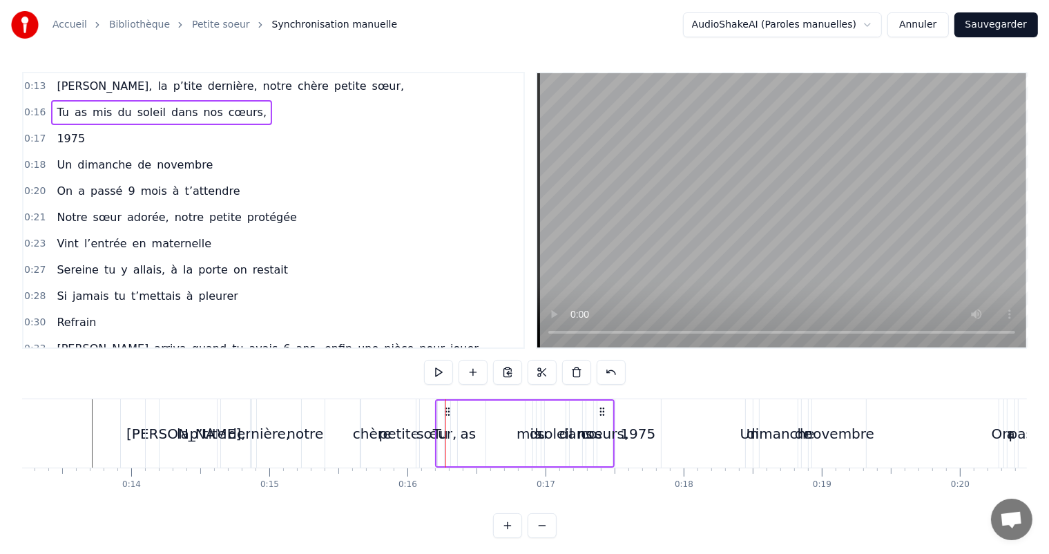
click at [418, 416] on div "sœur," at bounding box center [437, 433] width 41 height 68
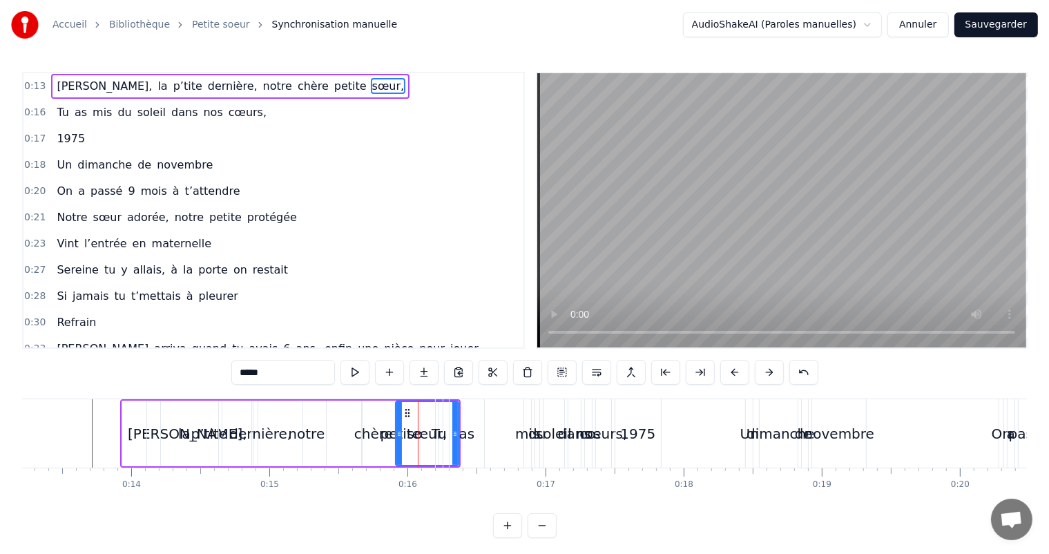
drag, startPoint x: 420, startPoint y: 415, endPoint x: 398, endPoint y: 416, distance: 22.2
click at [398, 416] on div at bounding box center [400, 433] width 6 height 63
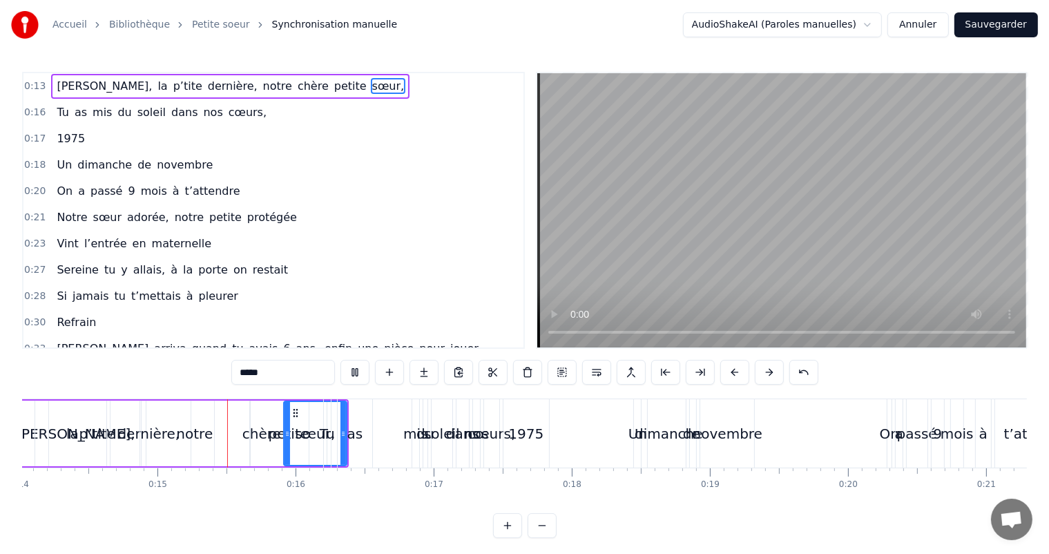
scroll to position [0, 1991]
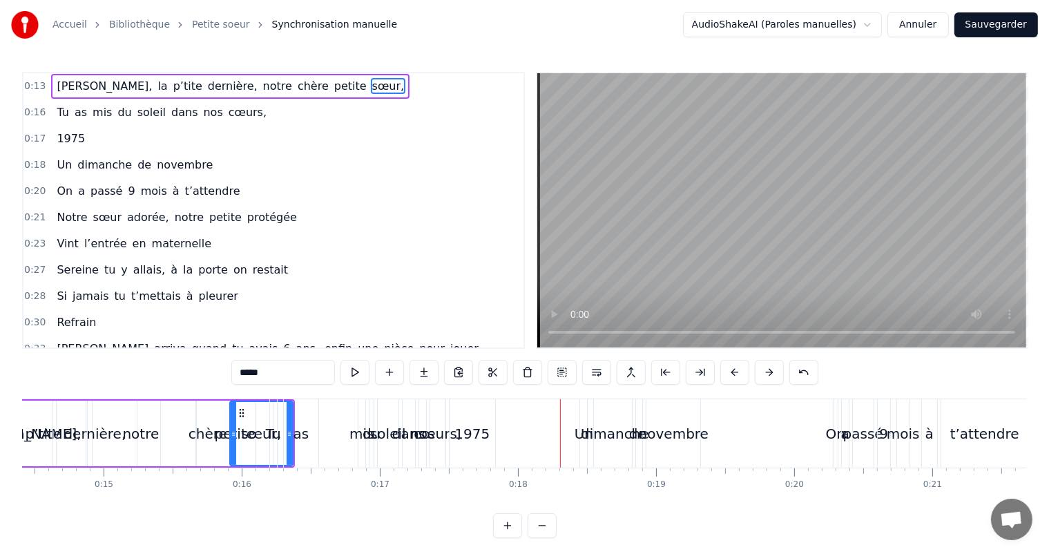
click at [104, 118] on div "Tu as mis du soleil dans nos cœurs," at bounding box center [161, 112] width 221 height 25
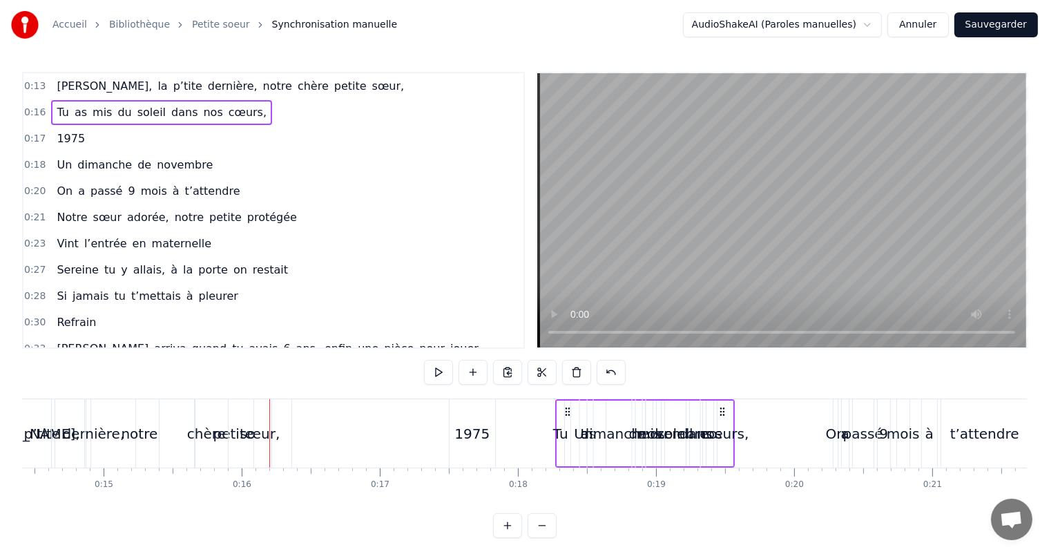
drag, startPoint x: 309, startPoint y: 409, endPoint x: 570, endPoint y: 417, distance: 261.3
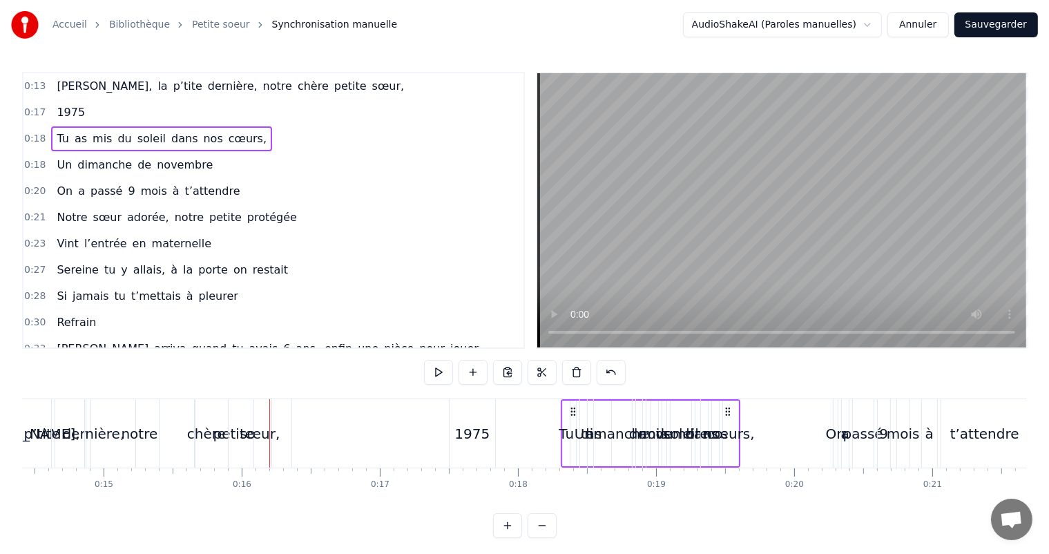
click at [66, 108] on span "1975" at bounding box center [70, 112] width 31 height 16
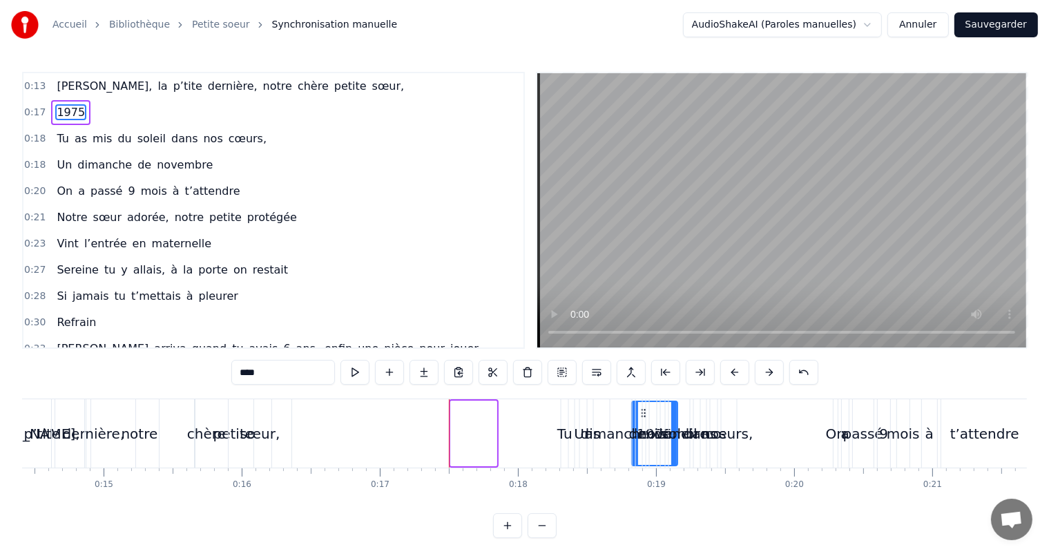
drag, startPoint x: 491, startPoint y: 412, endPoint x: 638, endPoint y: 416, distance: 147.9
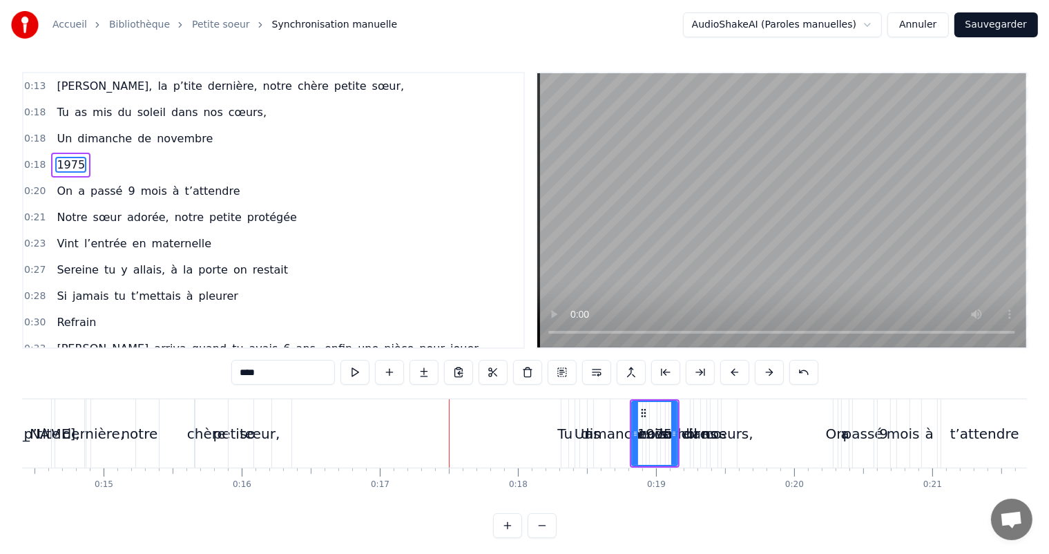
click at [255, 416] on div "sœur," at bounding box center [260, 433] width 63 height 68
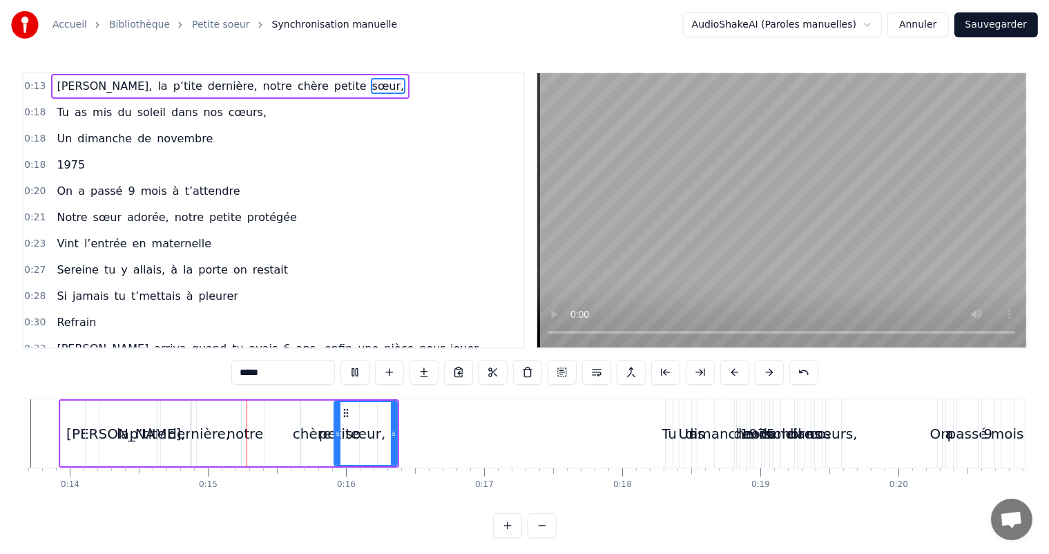
scroll to position [0, 1944]
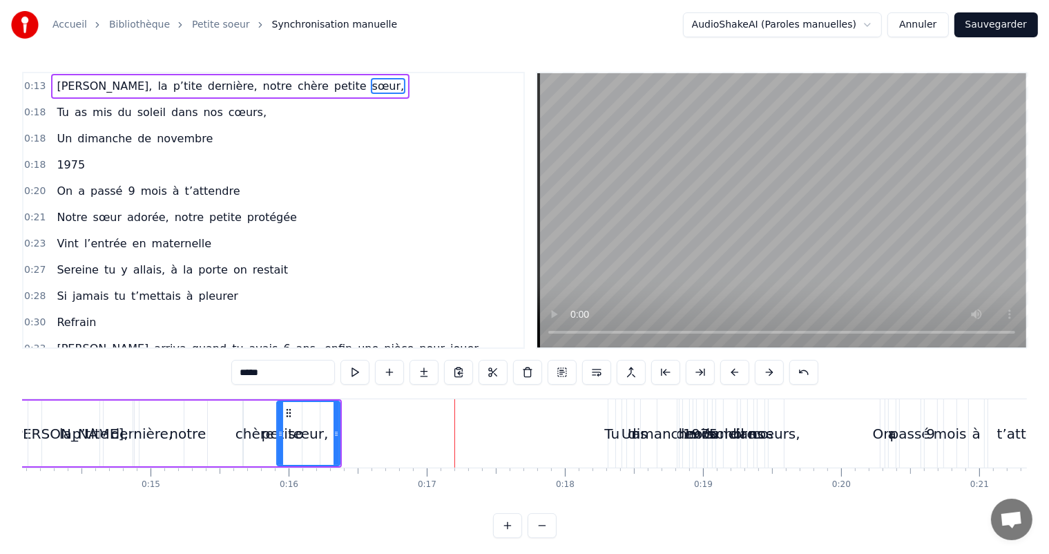
click at [61, 84] on span "[PERSON_NAME]," at bounding box center [104, 86] width 98 height 16
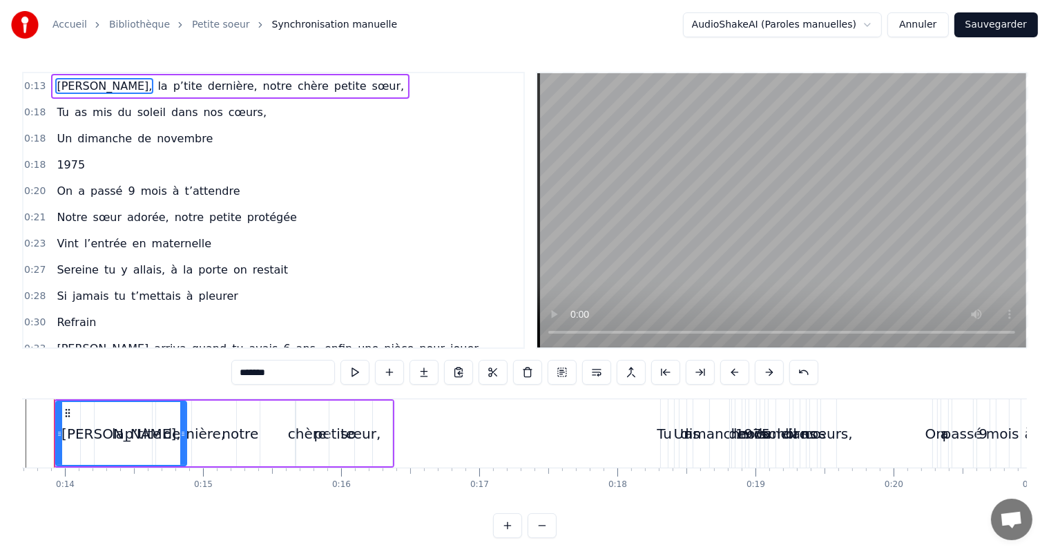
scroll to position [0, 1854]
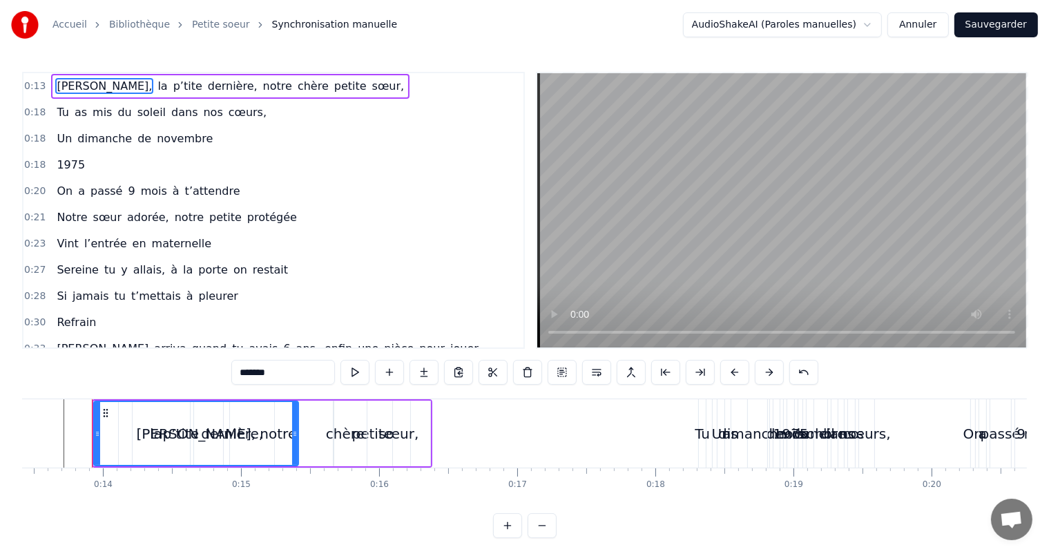
drag, startPoint x: 222, startPoint y: 409, endPoint x: 296, endPoint y: 410, distance: 74.6
click at [296, 410] on div at bounding box center [295, 433] width 6 height 63
click at [172, 87] on span "p’tite" at bounding box center [188, 86] width 32 height 16
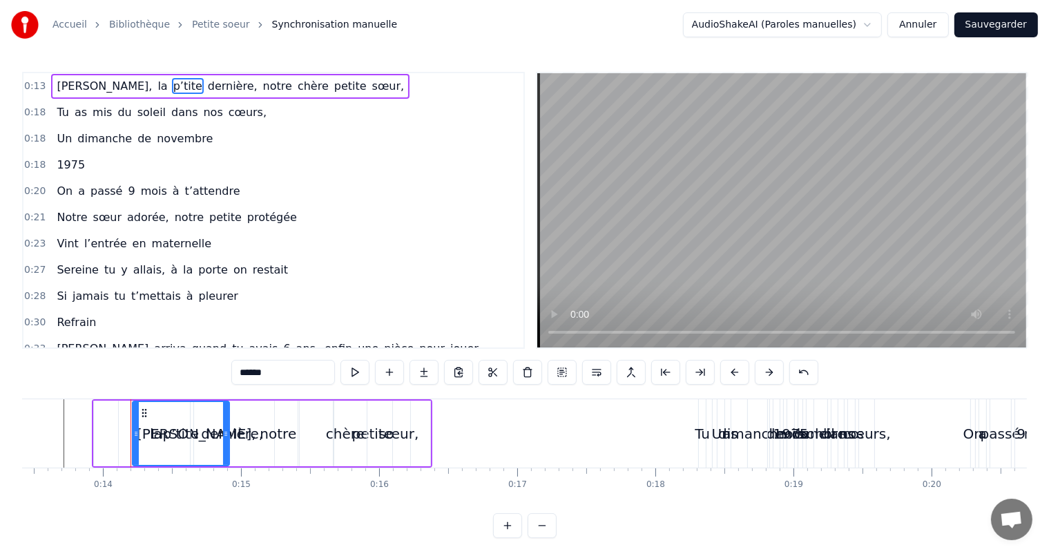
click at [156, 88] on span "la" at bounding box center [162, 86] width 12 height 16
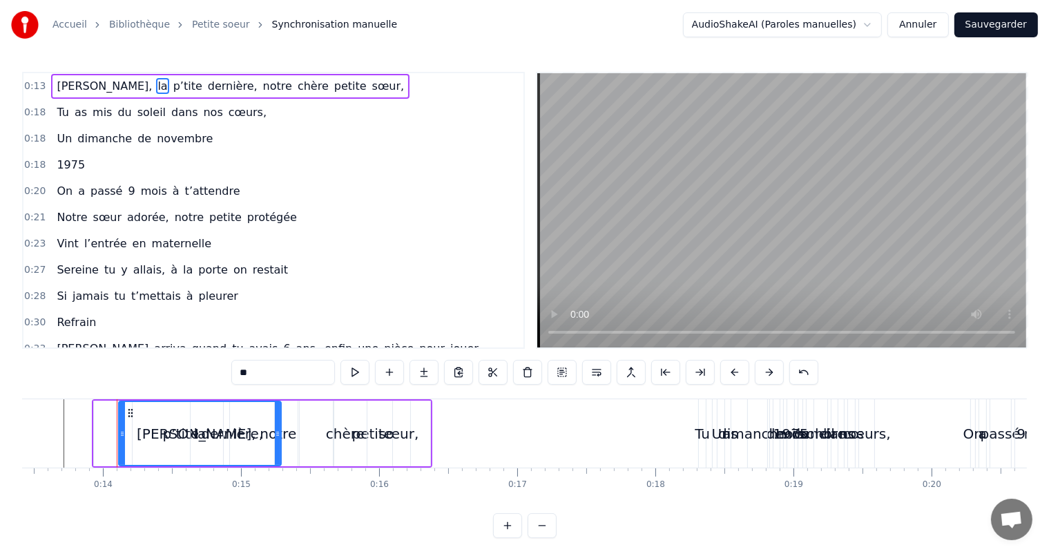
drag, startPoint x: 188, startPoint y: 412, endPoint x: 236, endPoint y: 321, distance: 102.9
click at [276, 412] on div at bounding box center [278, 433] width 6 height 63
drag, startPoint x: 124, startPoint y: 83, endPoint x: 137, endPoint y: 128, distance: 46.8
click at [172, 84] on span "p’tite" at bounding box center [188, 86] width 32 height 16
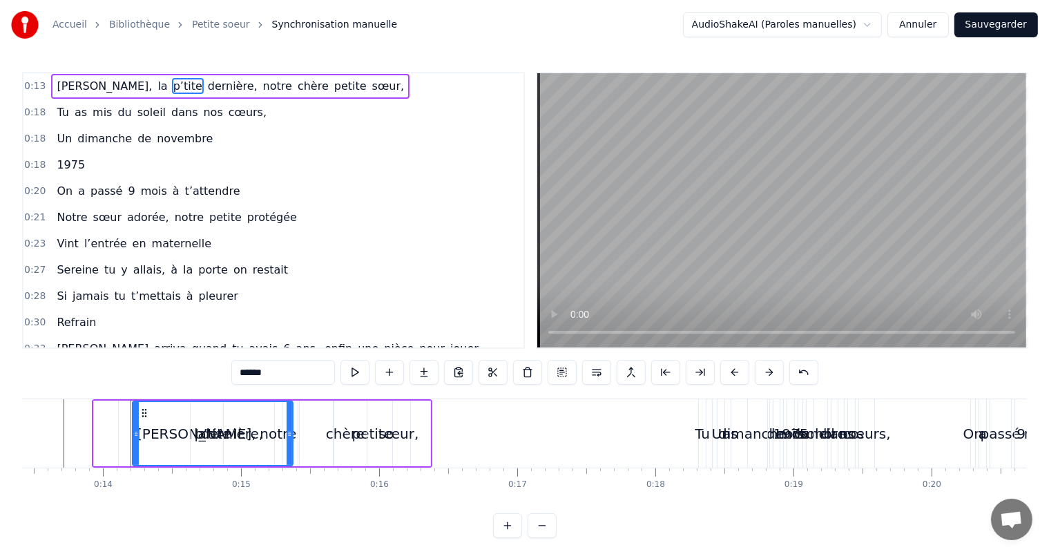
drag, startPoint x: 226, startPoint y: 412, endPoint x: 264, endPoint y: 285, distance: 132.0
click at [292, 406] on div at bounding box center [290, 433] width 6 height 63
drag, startPoint x: 149, startPoint y: 88, endPoint x: 155, endPoint y: 106, distance: 19.7
click at [207, 87] on span "dernière," at bounding box center [233, 86] width 53 height 16
type input "*********"
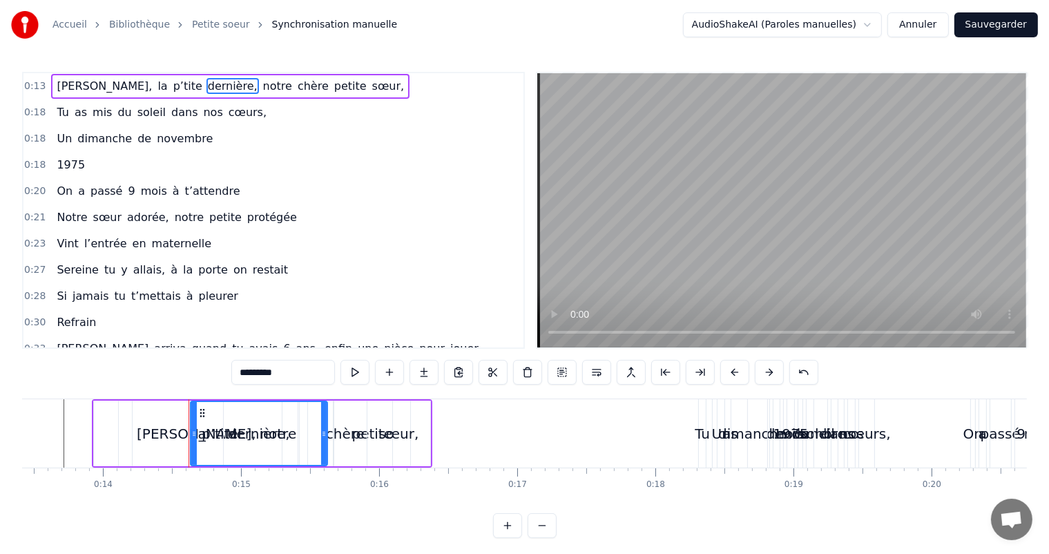
drag, startPoint x: 272, startPoint y: 408, endPoint x: 323, endPoint y: 341, distance: 84.8
click at [327, 407] on div at bounding box center [324, 433] width 6 height 63
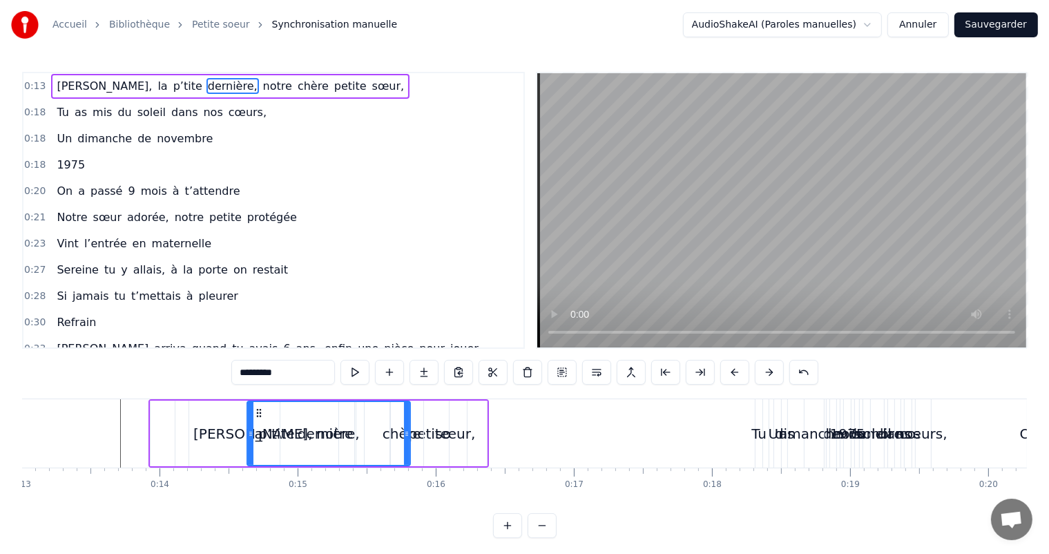
scroll to position [0, 1617]
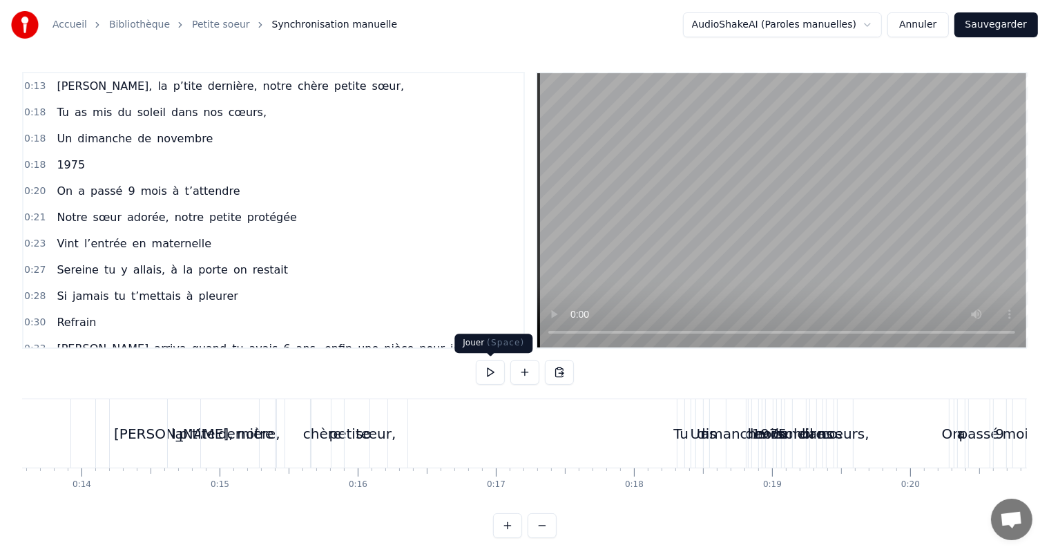
click at [486, 373] on button at bounding box center [490, 372] width 29 height 25
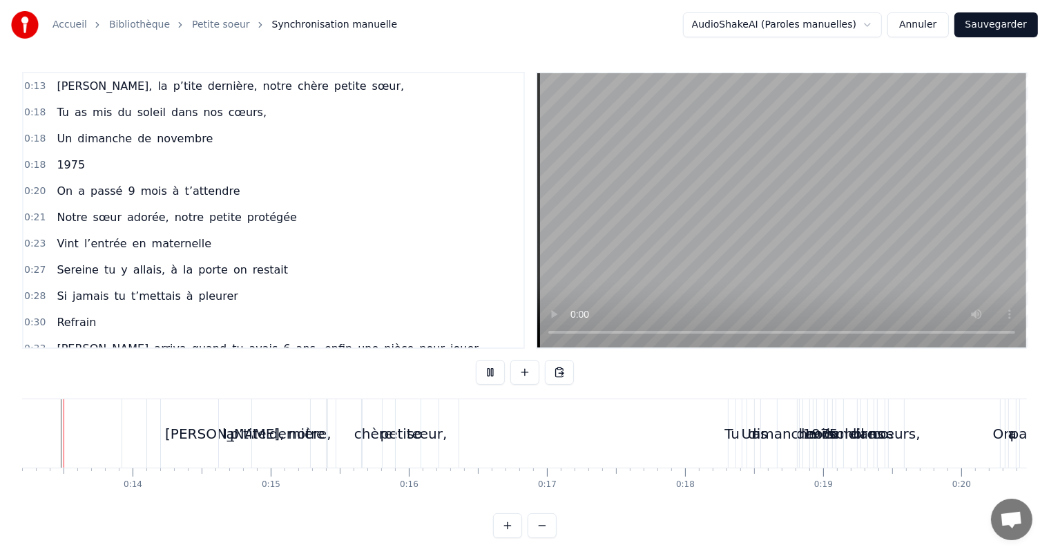
scroll to position [0, 1796]
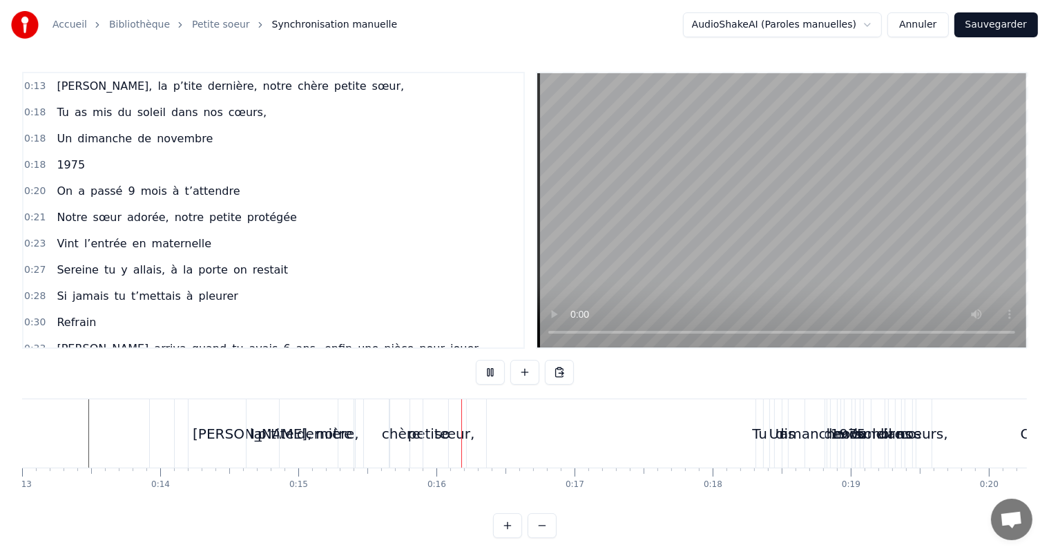
click at [486, 372] on button at bounding box center [490, 372] width 29 height 25
click at [915, 24] on button "Annuler" at bounding box center [918, 24] width 61 height 25
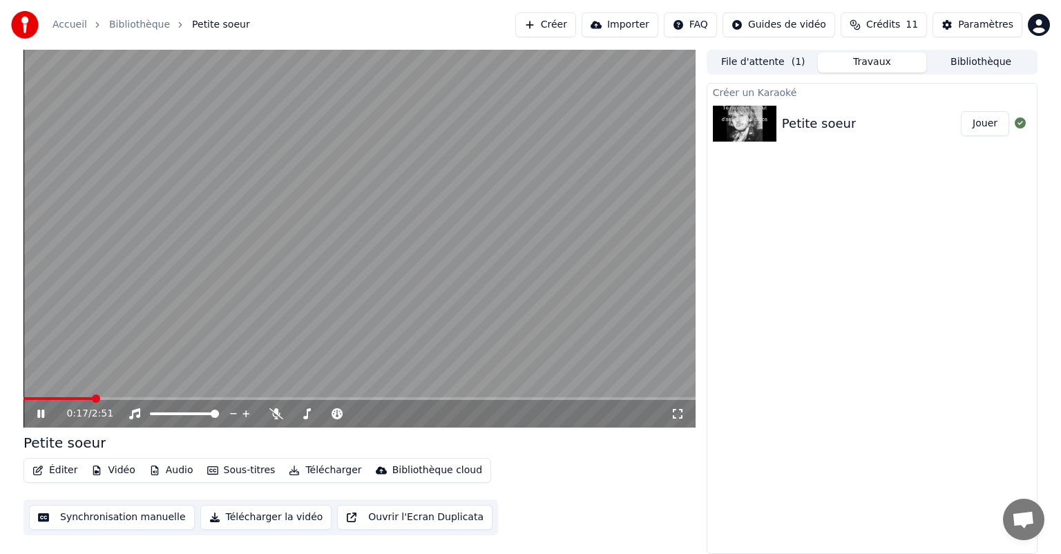
click at [46, 414] on icon at bounding box center [51, 413] width 32 height 11
click at [43, 412] on icon at bounding box center [41, 414] width 8 height 10
click at [43, 412] on icon at bounding box center [40, 414] width 7 height 8
click at [133, 517] on button "Synchronisation manuelle" at bounding box center [112, 517] width 166 height 25
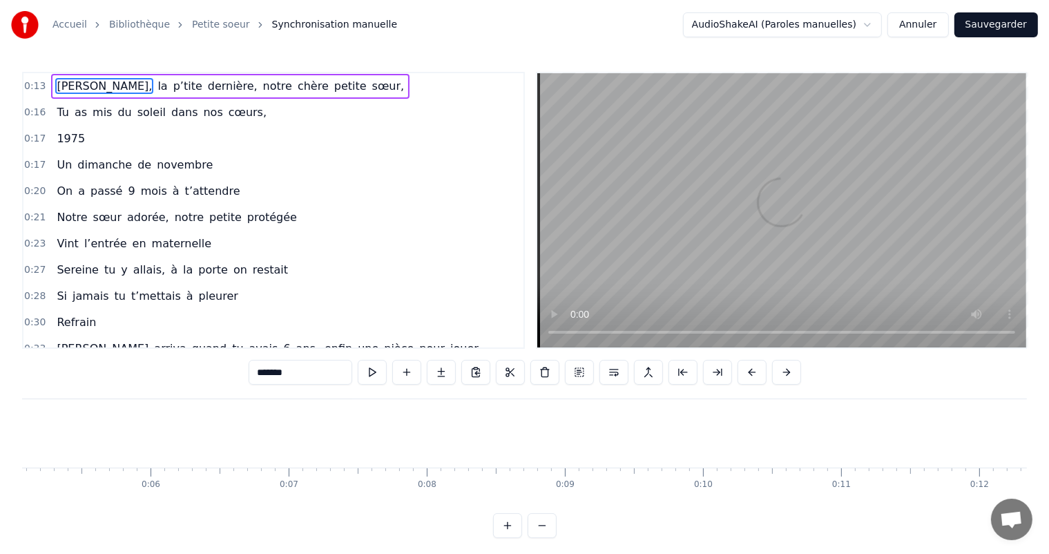
scroll to position [0, 1854]
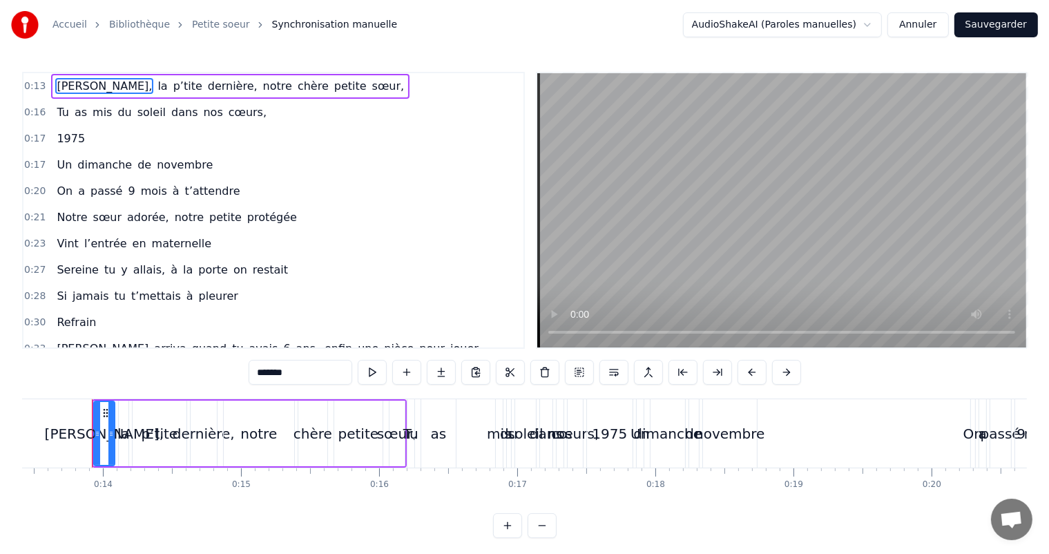
click at [323, 378] on input "*******" at bounding box center [301, 372] width 104 height 25
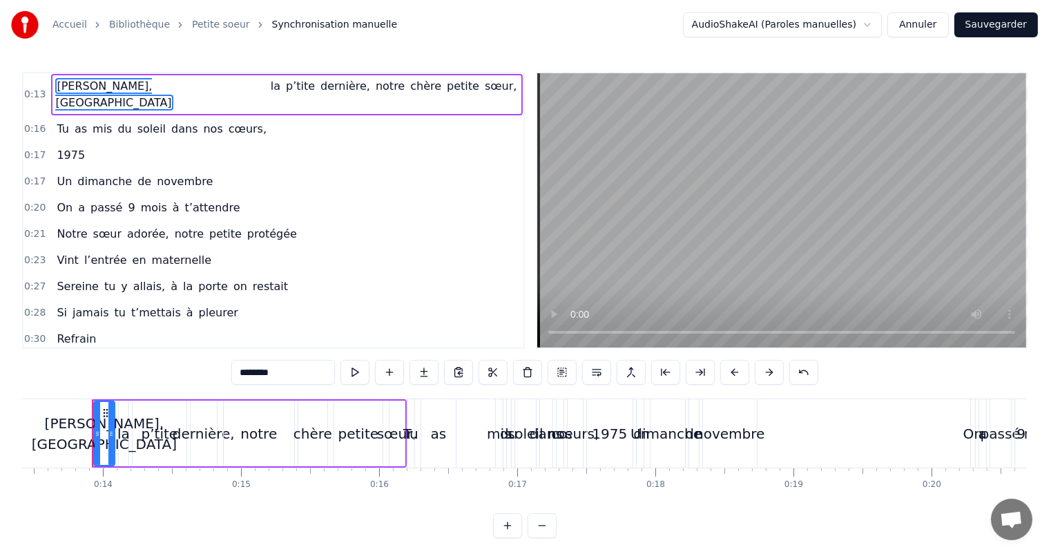
type input "*******"
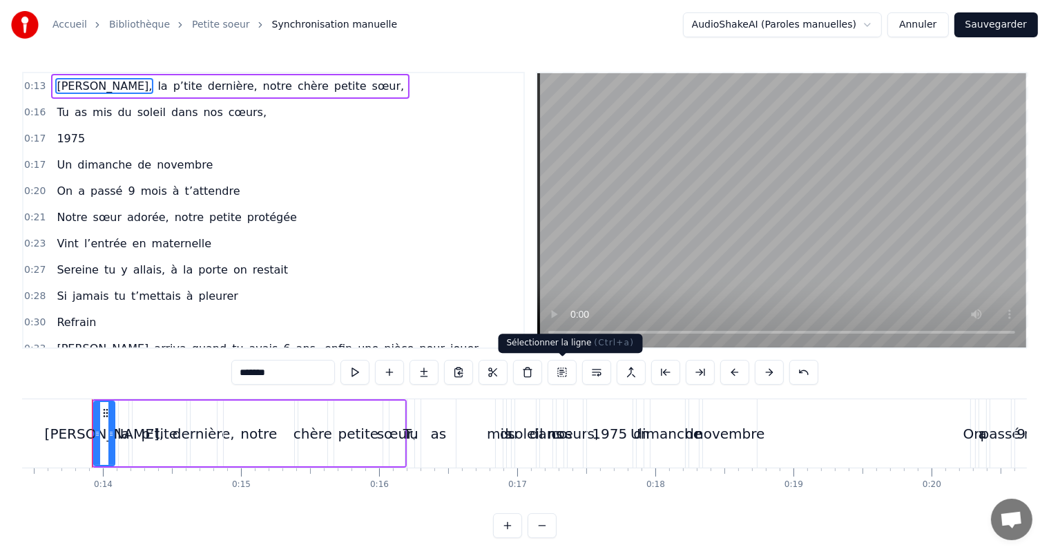
click at [562, 376] on button at bounding box center [562, 372] width 29 height 25
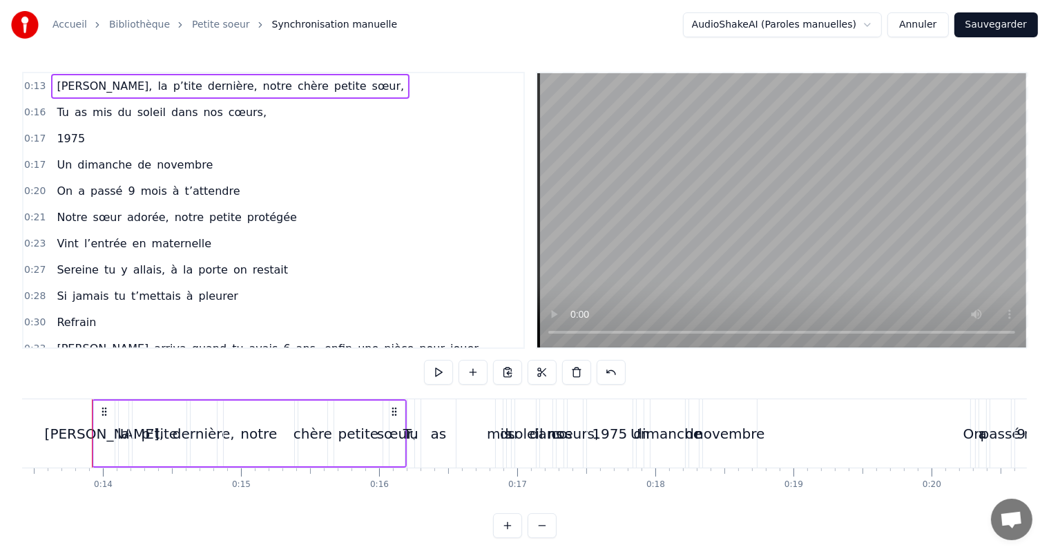
click at [246, 404] on div "notre" at bounding box center [259, 434] width 70 height 66
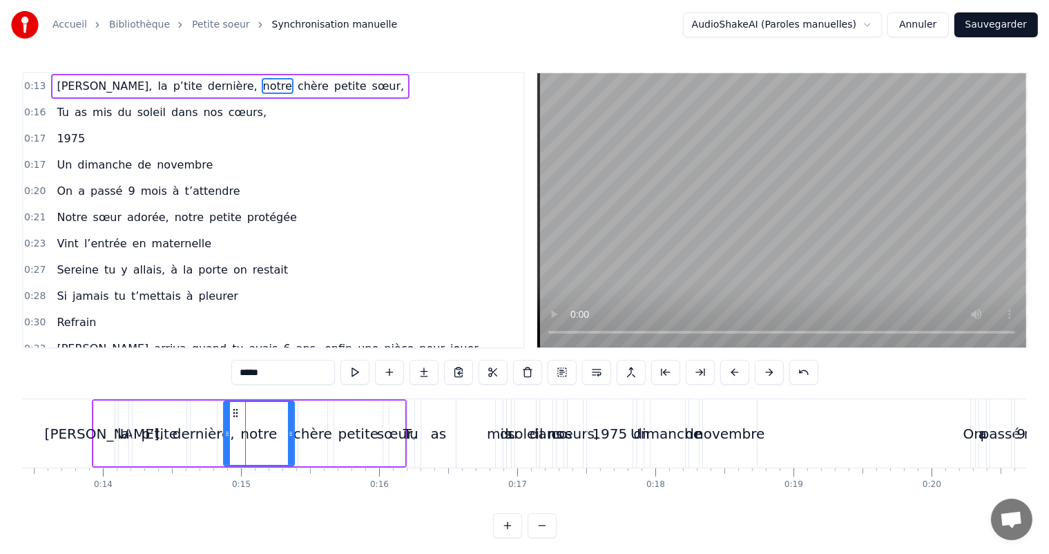
click at [285, 73] on div "0:13 [PERSON_NAME], la p’tite dernière, notre chère petite sœur," at bounding box center [273, 86] width 500 height 26
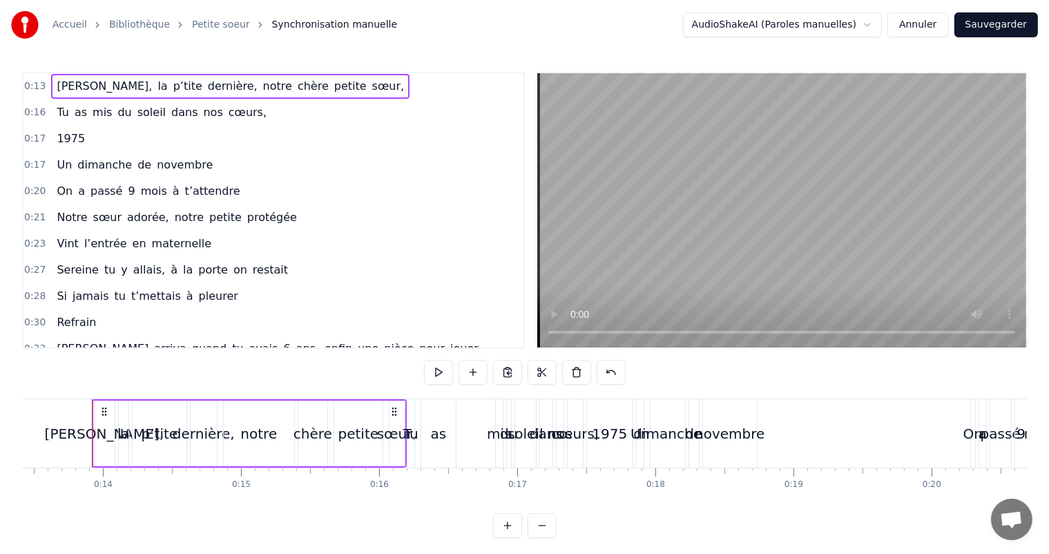
click at [376, 368] on div "0:13 [PERSON_NAME], la p’tite dernière, notre chère petite sœur, 0:16 Tu as mis…" at bounding box center [524, 305] width 1005 height 466
click at [638, 370] on div "0:13 [PERSON_NAME], la p’tite dernière, notre chère petite sœur, 0:16 Tu as mis…" at bounding box center [524, 305] width 1005 height 466
click at [357, 88] on div "0:13 [PERSON_NAME], la p’tite dernière, notre chère petite sœur," at bounding box center [273, 86] width 500 height 26
click at [199, 130] on div "0:17 1975" at bounding box center [273, 139] width 500 height 26
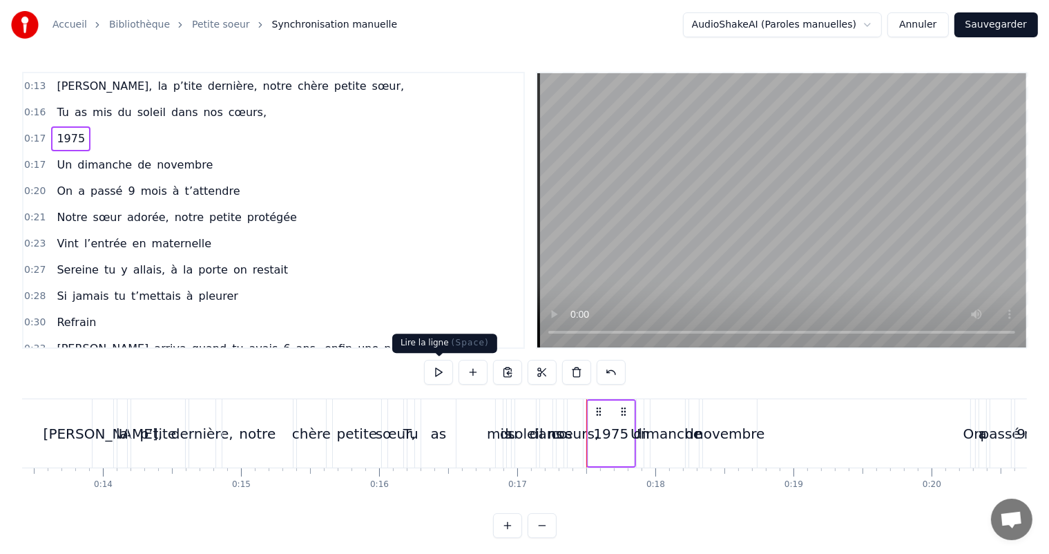
click at [405, 365] on div "0:13 [PERSON_NAME], la p’tite dernière, notre chère petite sœur, 0:16 Tu as mis…" at bounding box center [524, 305] width 1005 height 466
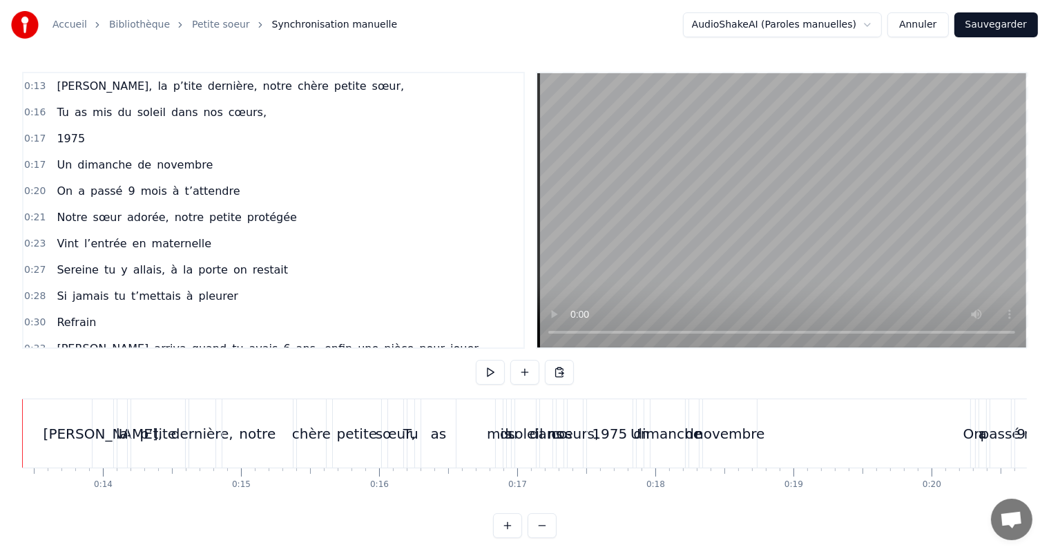
scroll to position [0, 1784]
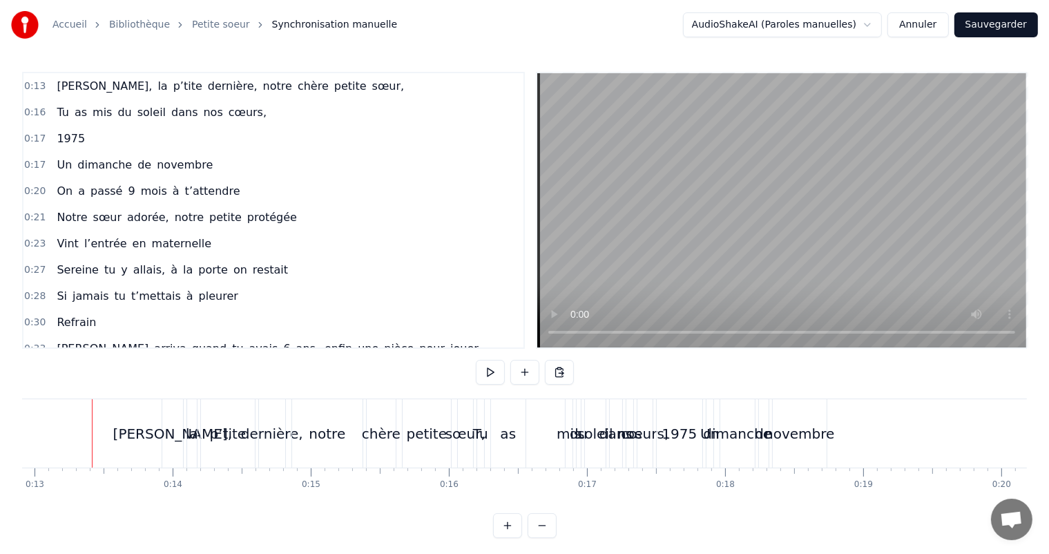
click at [715, 142] on video at bounding box center [782, 210] width 489 height 274
click at [714, 142] on video at bounding box center [782, 210] width 489 height 274
click at [868, 26] on html "Accueil Bibliothèque Petite soeur Synchronisation manuelle AudioShakeAI (Parole…" at bounding box center [524, 280] width 1049 height 560
click at [1010, 517] on span "Ouvrir le chat" at bounding box center [1011, 520] width 23 height 19
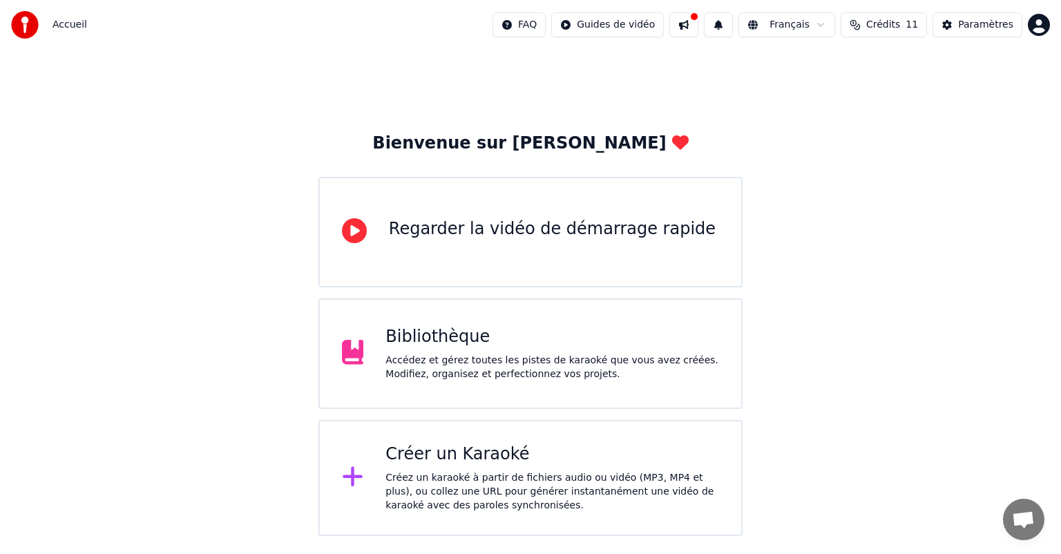
click at [474, 358] on div "Accédez et gérez toutes les pistes de karaoké que vous avez créées. Modifiez, o…" at bounding box center [553, 368] width 334 height 28
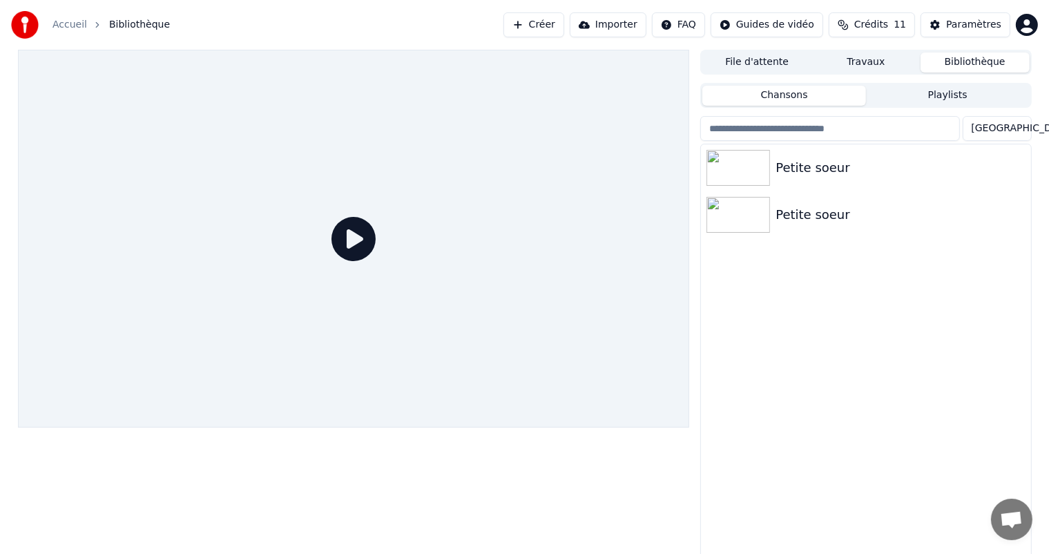
click at [353, 230] on icon at bounding box center [354, 239] width 44 height 44
click at [787, 163] on div "Petite soeur" at bounding box center [894, 167] width 236 height 19
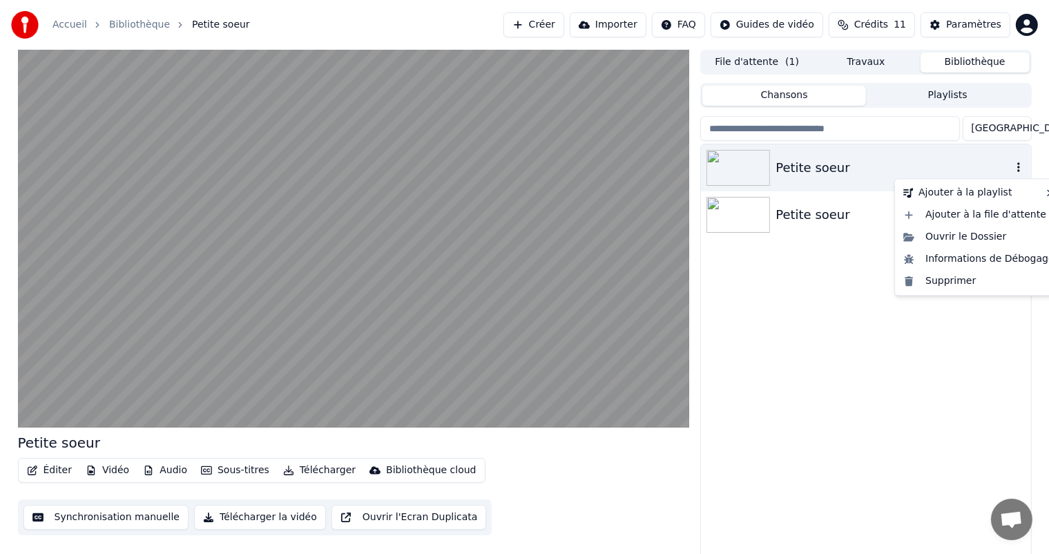
click at [1017, 166] on icon "button" at bounding box center [1019, 167] width 14 height 11
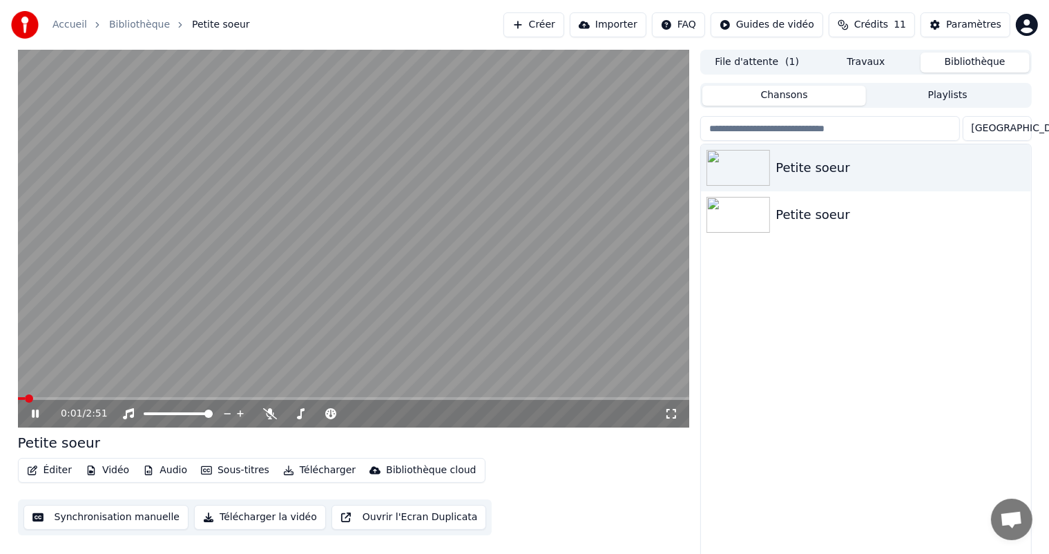
click at [330, 298] on video at bounding box center [354, 239] width 672 height 378
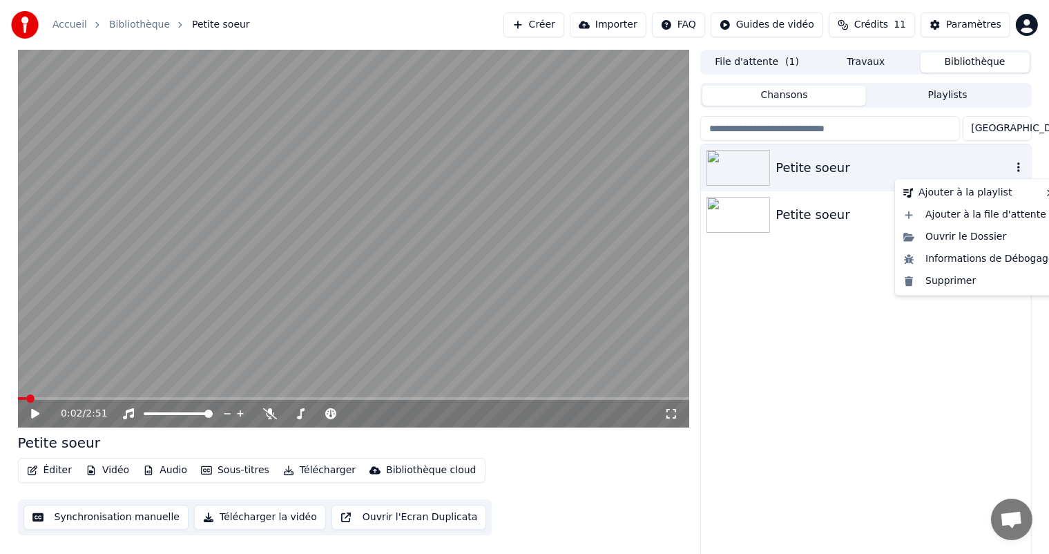
click at [1022, 165] on icon "button" at bounding box center [1019, 167] width 14 height 11
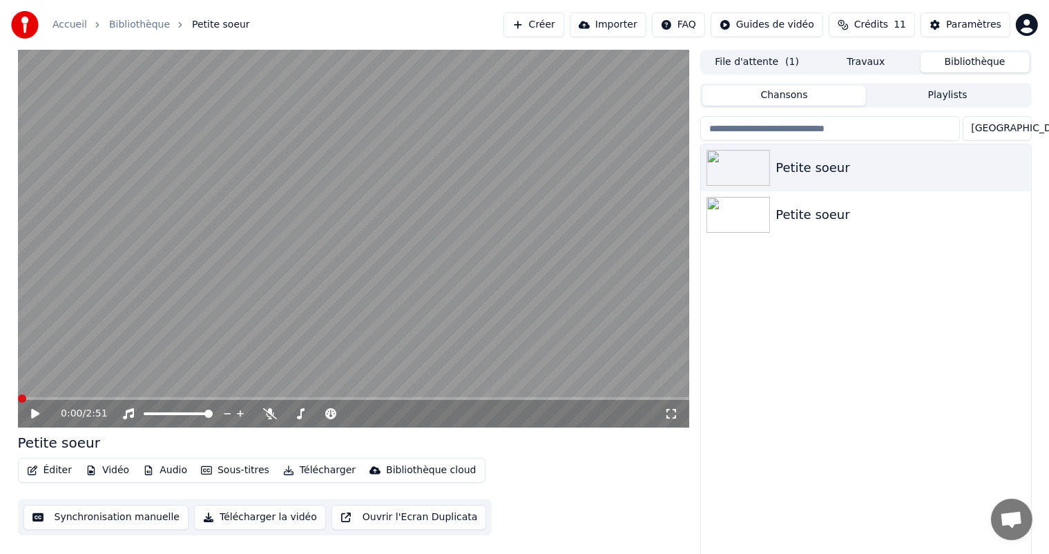
click at [18, 399] on span at bounding box center [22, 399] width 8 height 8
click at [35, 412] on icon at bounding box center [35, 414] width 8 height 10
click at [194, 335] on video at bounding box center [354, 239] width 672 height 378
click at [18, 395] on span at bounding box center [22, 399] width 8 height 8
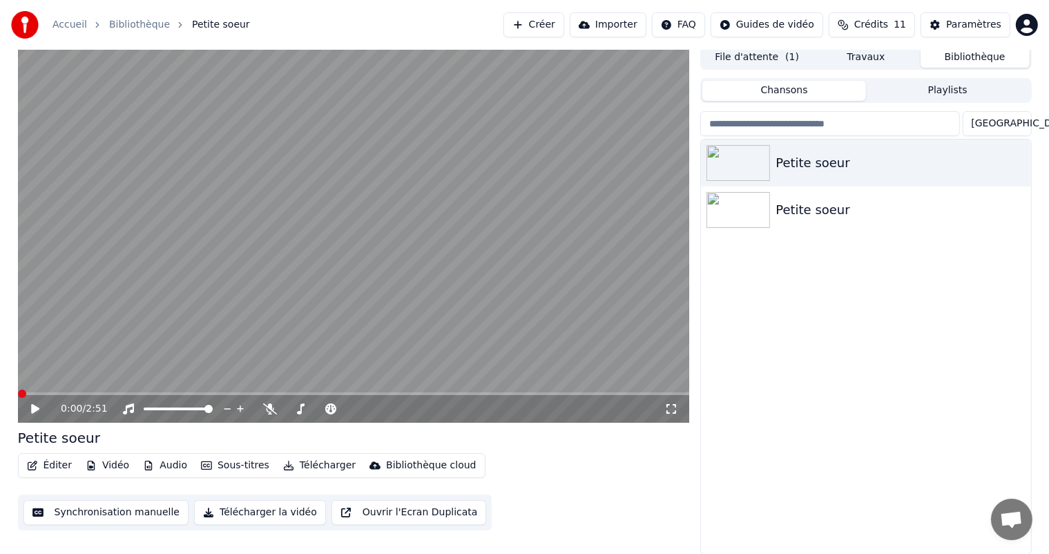
scroll to position [6, 0]
click at [247, 260] on video at bounding box center [354, 233] width 672 height 378
click at [183, 407] on span at bounding box center [178, 408] width 69 height 3
click at [41, 406] on icon at bounding box center [45, 408] width 32 height 11
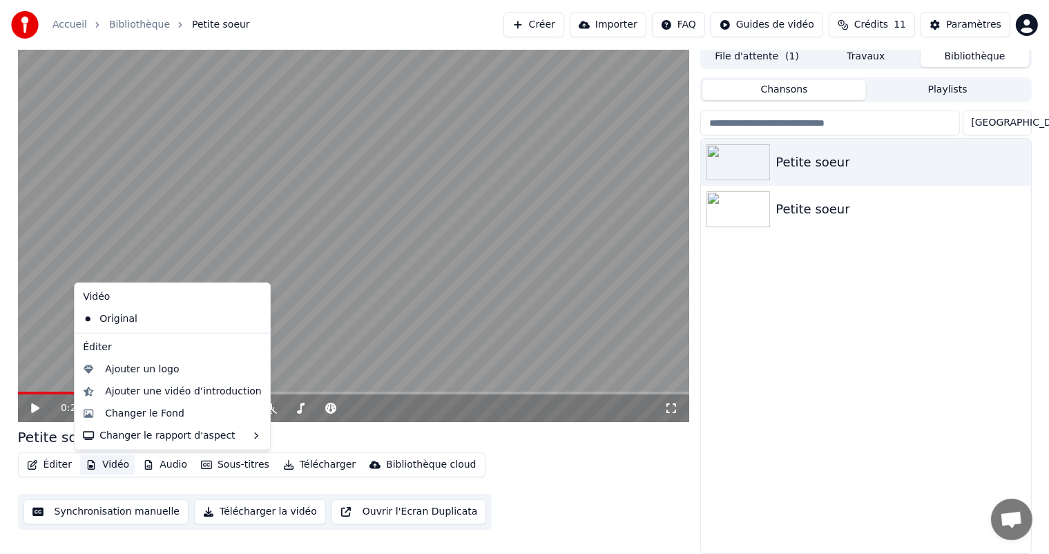
click at [97, 462] on button "Vidéo" at bounding box center [107, 464] width 55 height 19
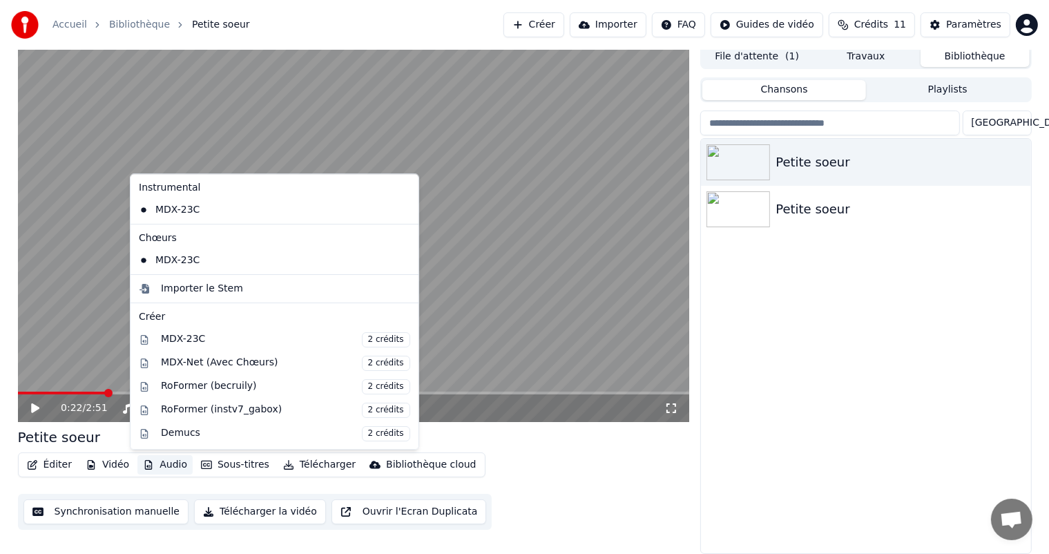
click at [152, 462] on button "Audio" at bounding box center [164, 464] width 55 height 19
click at [155, 464] on button "Audio" at bounding box center [164, 464] width 55 height 19
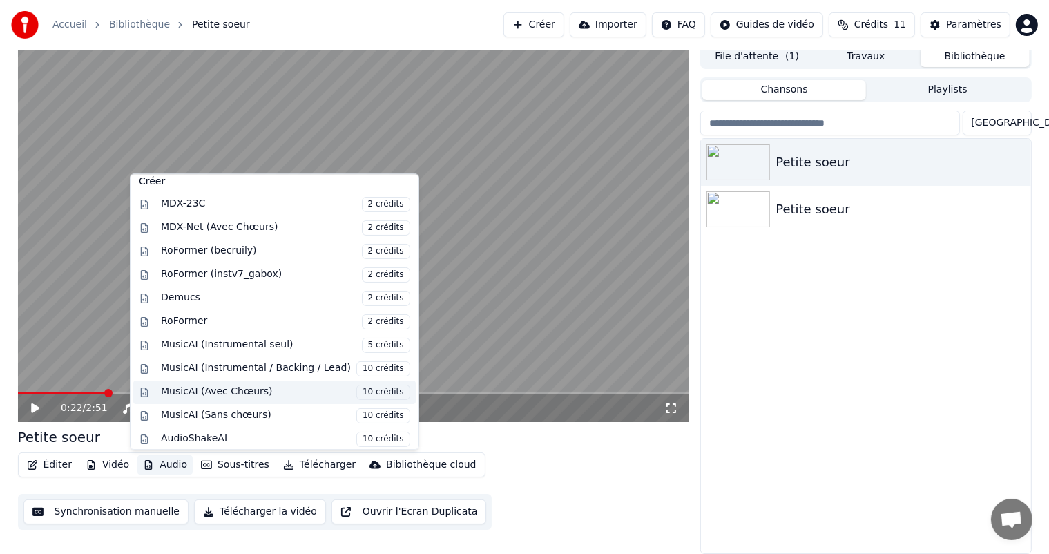
scroll to position [136, 0]
click at [545, 432] on div "Petite soeur" at bounding box center [354, 437] width 672 height 19
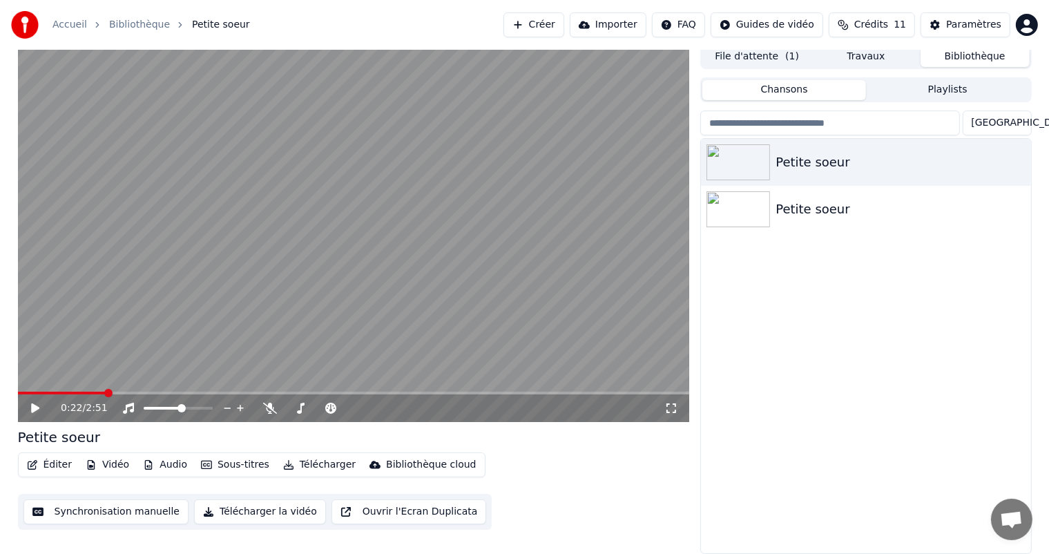
click at [228, 463] on button "Sous-titres" at bounding box center [235, 464] width 79 height 19
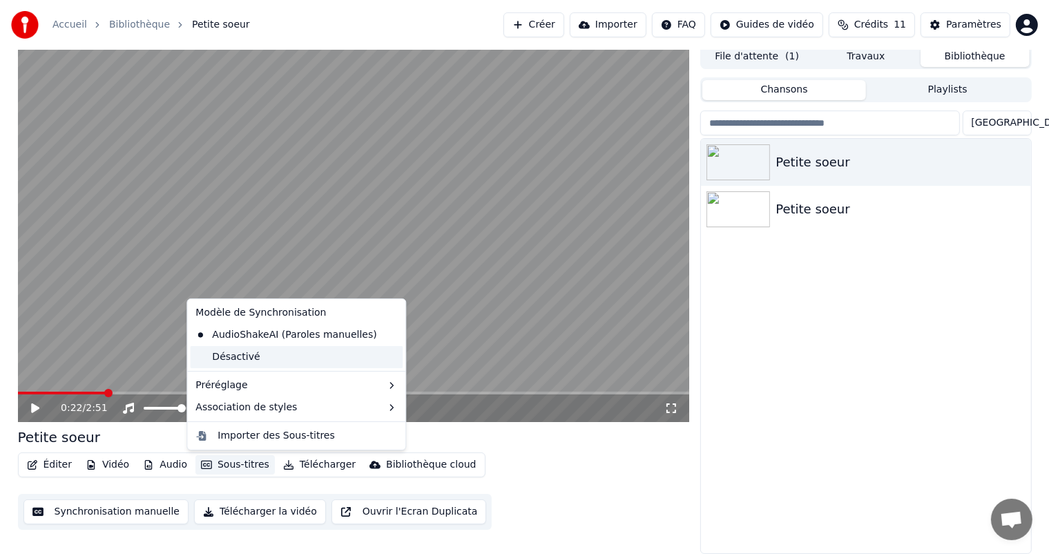
click at [261, 359] on div "Désactivé" at bounding box center [296, 357] width 213 height 22
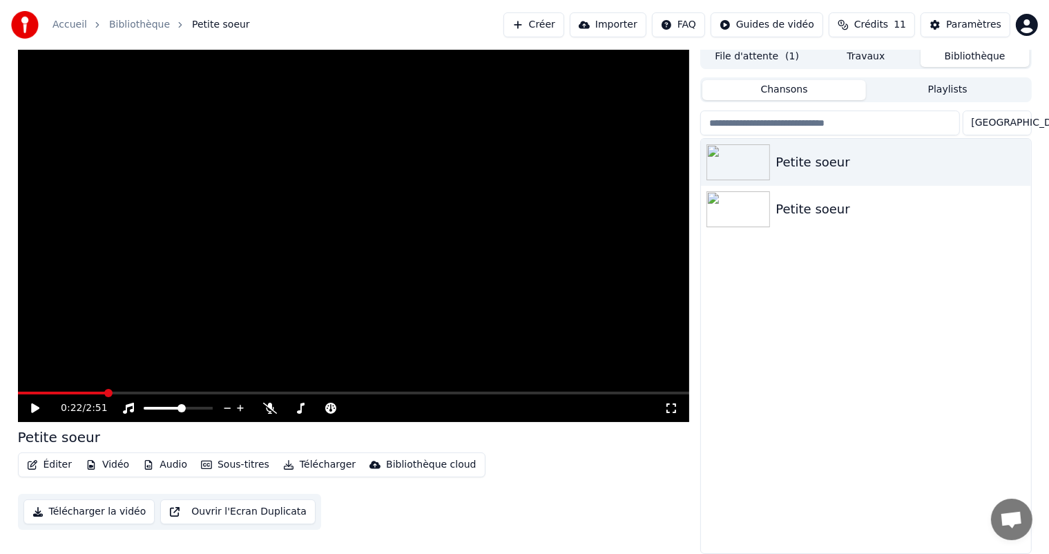
click at [35, 409] on icon at bounding box center [35, 408] width 8 height 10
click at [36, 408] on icon at bounding box center [35, 408] width 7 height 8
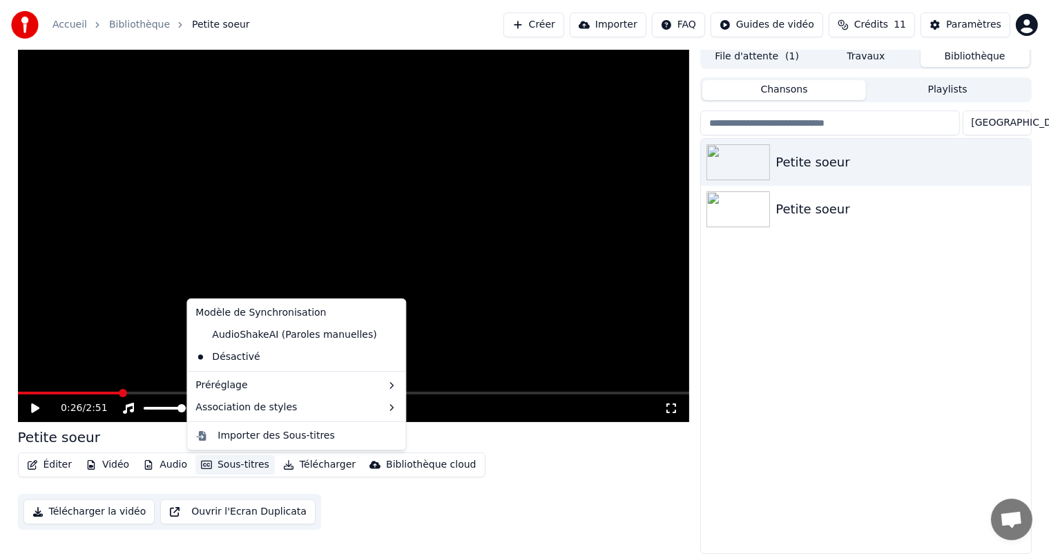
click at [229, 467] on button "Sous-titres" at bounding box center [235, 464] width 79 height 19
click at [254, 337] on div "AudioShakeAI (Paroles manuelles)" at bounding box center [286, 335] width 192 height 22
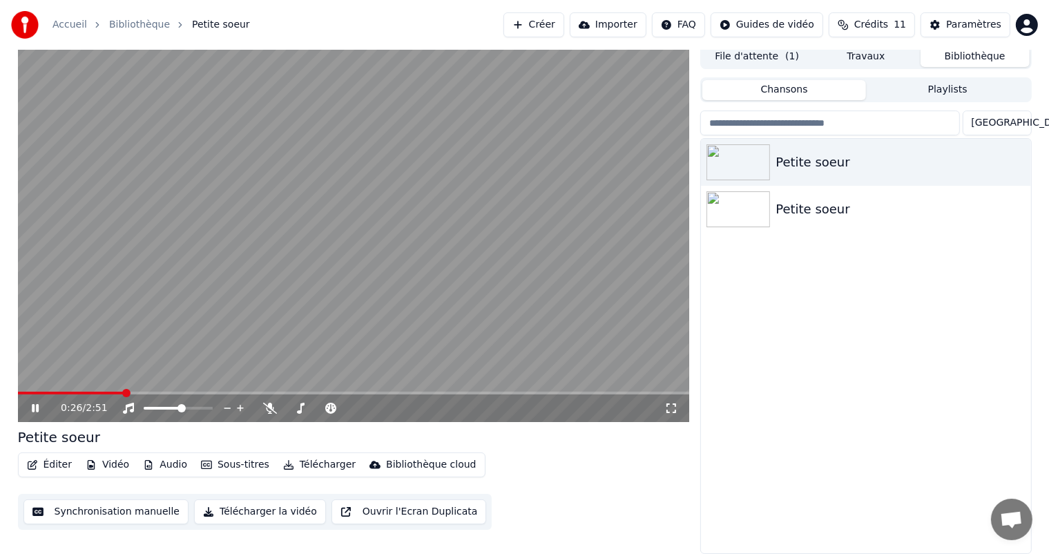
click at [35, 407] on icon at bounding box center [45, 408] width 32 height 11
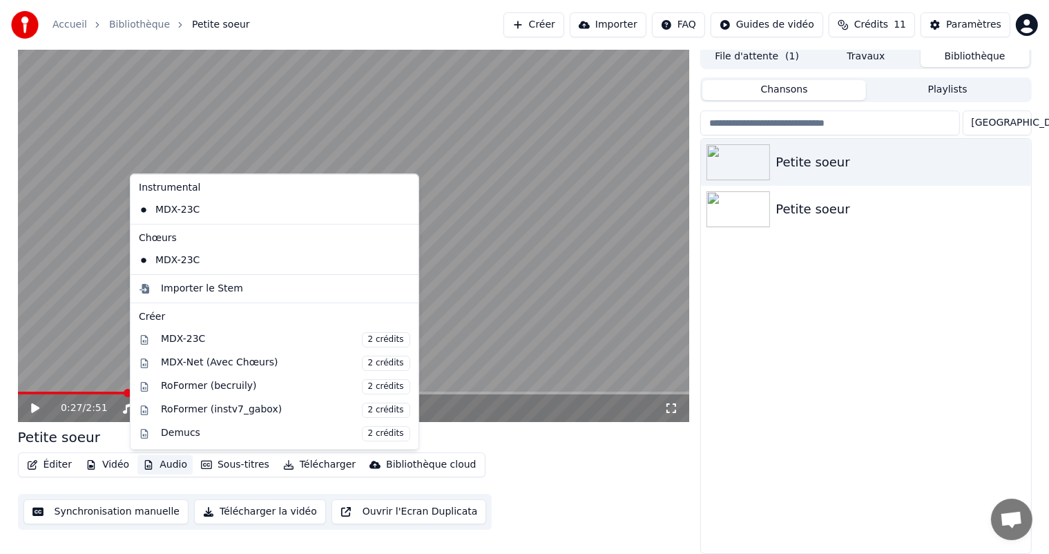
click at [167, 463] on button "Audio" at bounding box center [164, 464] width 55 height 19
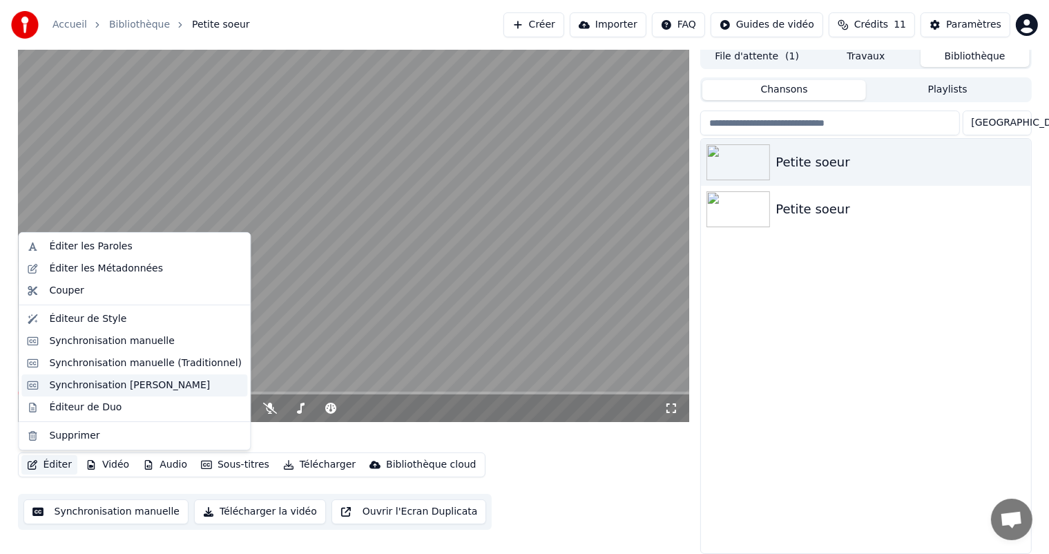
click at [169, 387] on div "Synchronisation [PERSON_NAME]" at bounding box center [129, 386] width 161 height 14
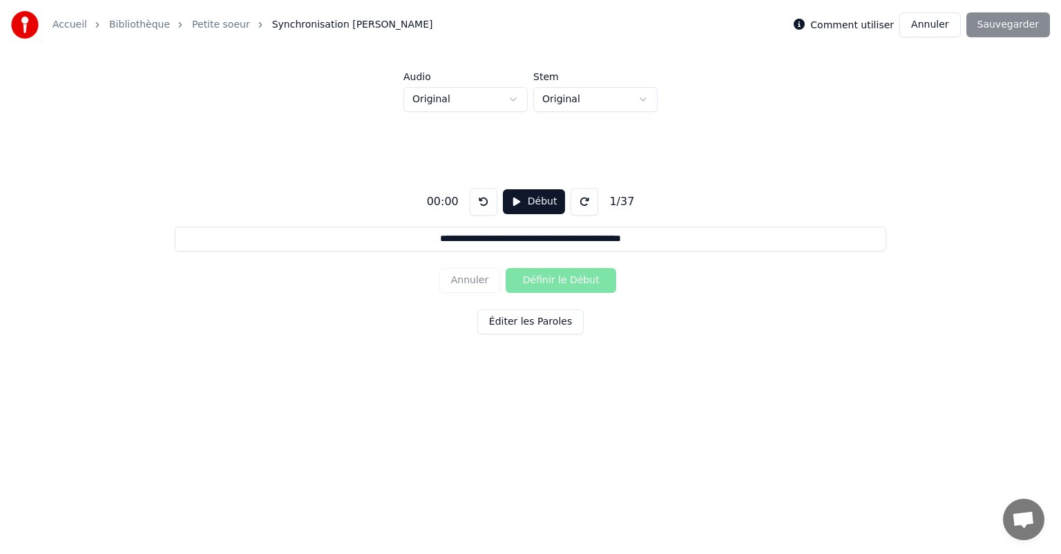
click at [513, 199] on button "Début" at bounding box center [534, 201] width 63 height 25
click at [365, 292] on div "**********" at bounding box center [530, 258] width 1017 height 292
click at [457, 102] on html "**********" at bounding box center [530, 213] width 1061 height 426
click at [564, 97] on html "**********" at bounding box center [530, 213] width 1061 height 426
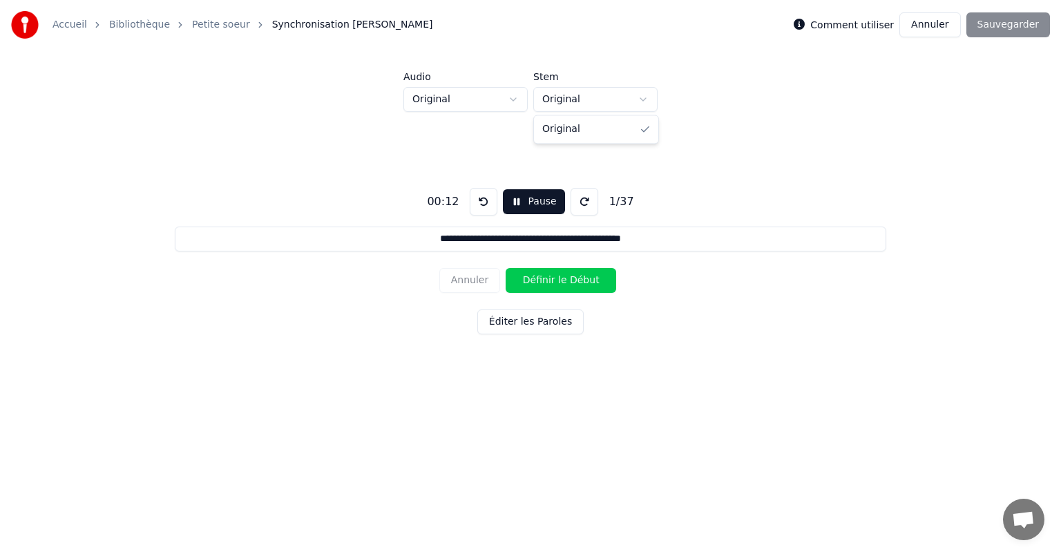
click at [564, 97] on html "**********" at bounding box center [530, 213] width 1061 height 426
click at [514, 199] on button "Pause" at bounding box center [533, 201] width 61 height 25
click at [480, 100] on html "**********" at bounding box center [530, 213] width 1061 height 426
click at [517, 196] on button "Début" at bounding box center [534, 201] width 63 height 25
click at [514, 200] on button "Pause" at bounding box center [533, 201] width 61 height 25
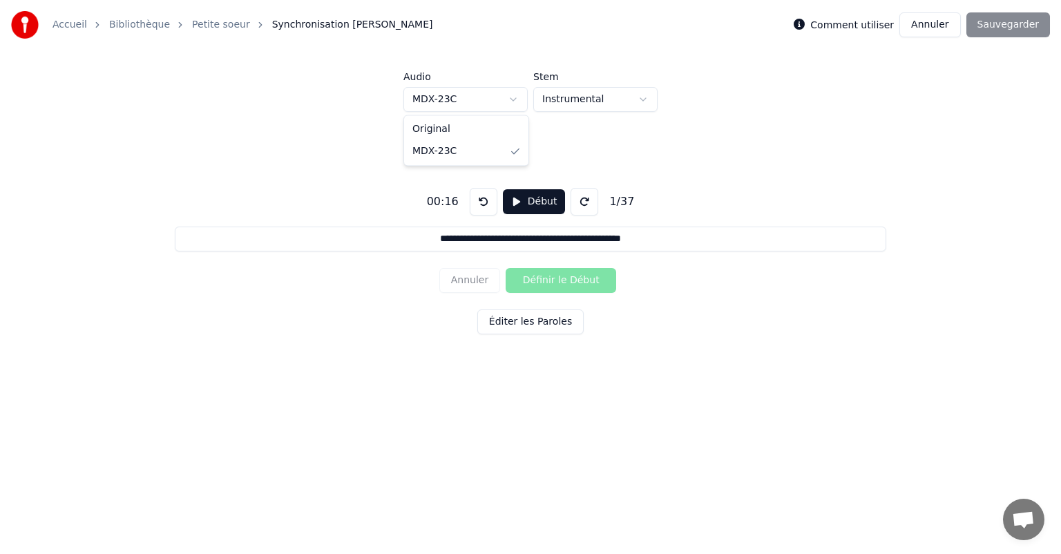
click at [502, 100] on html "**********" at bounding box center [530, 213] width 1061 height 426
click at [506, 232] on input "**********" at bounding box center [531, 239] width 712 height 25
click at [577, 196] on button at bounding box center [585, 202] width 28 height 28
click at [485, 203] on button at bounding box center [484, 202] width 28 height 28
click at [493, 232] on input "**********" at bounding box center [531, 239] width 712 height 25
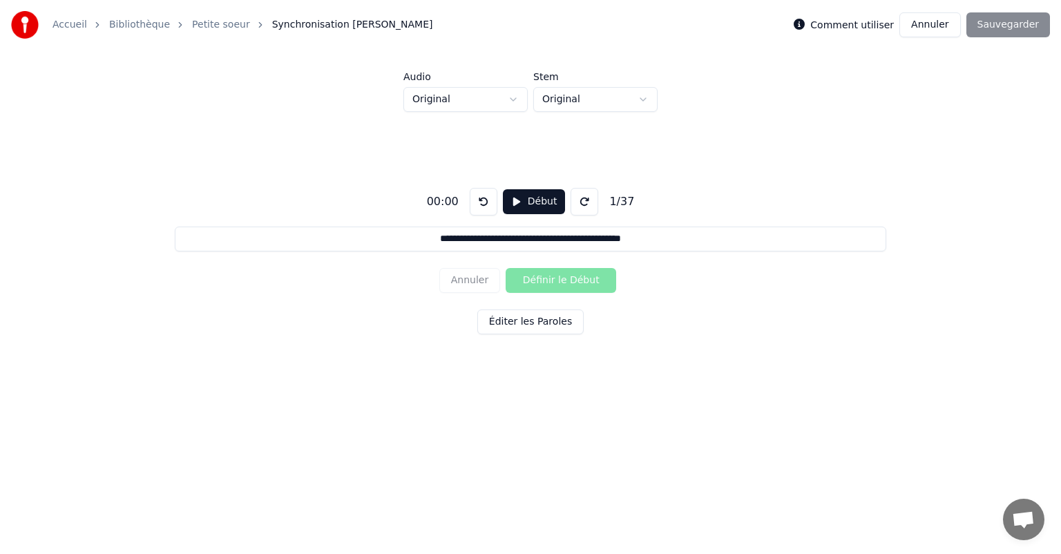
click at [518, 319] on button "Éditer les Paroles" at bounding box center [530, 322] width 106 height 25
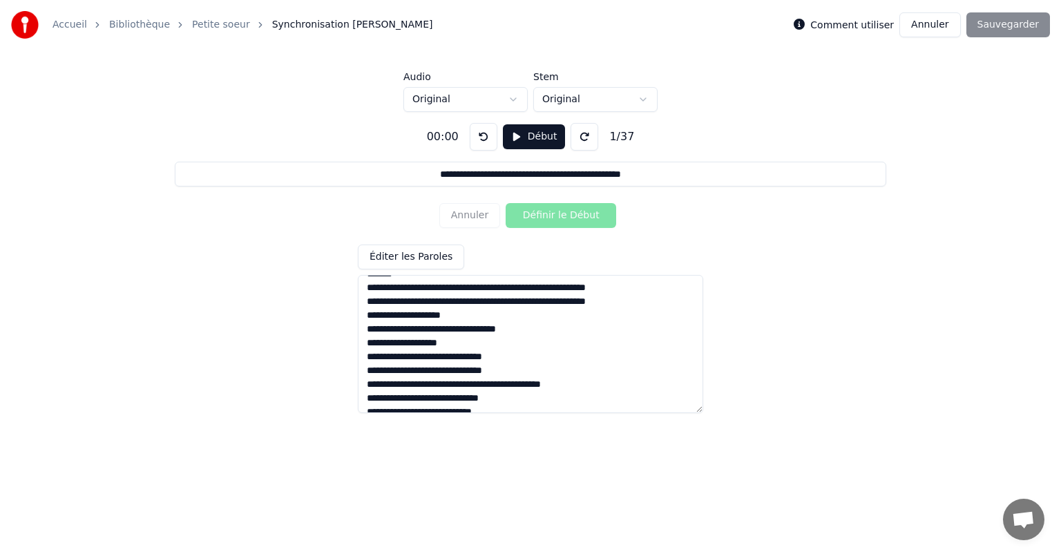
scroll to position [69, 0]
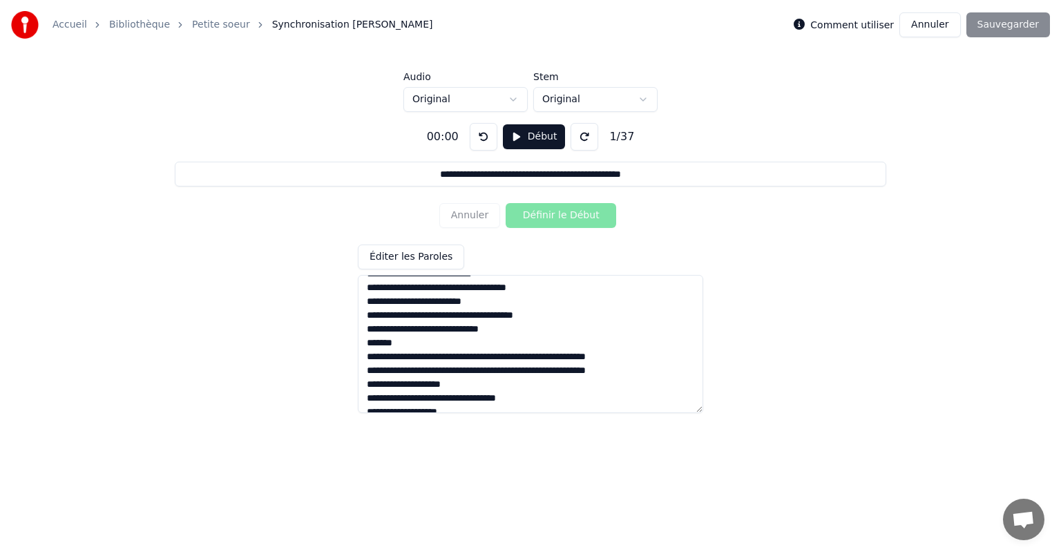
drag, startPoint x: 405, startPoint y: 345, endPoint x: 317, endPoint y: 337, distance: 88.1
click at [317, 337] on div "**********" at bounding box center [530, 262] width 1017 height 301
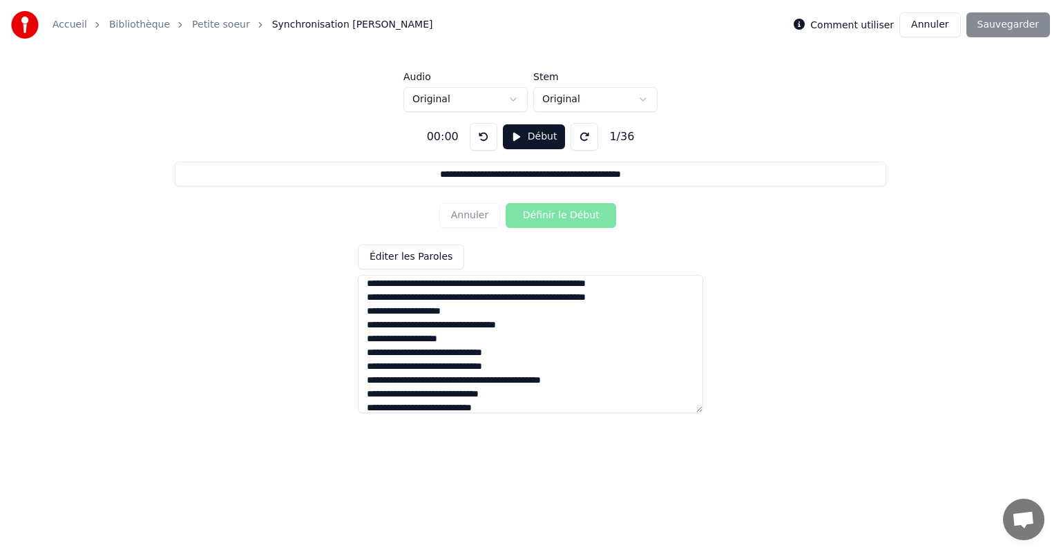
scroll to position [207, 0]
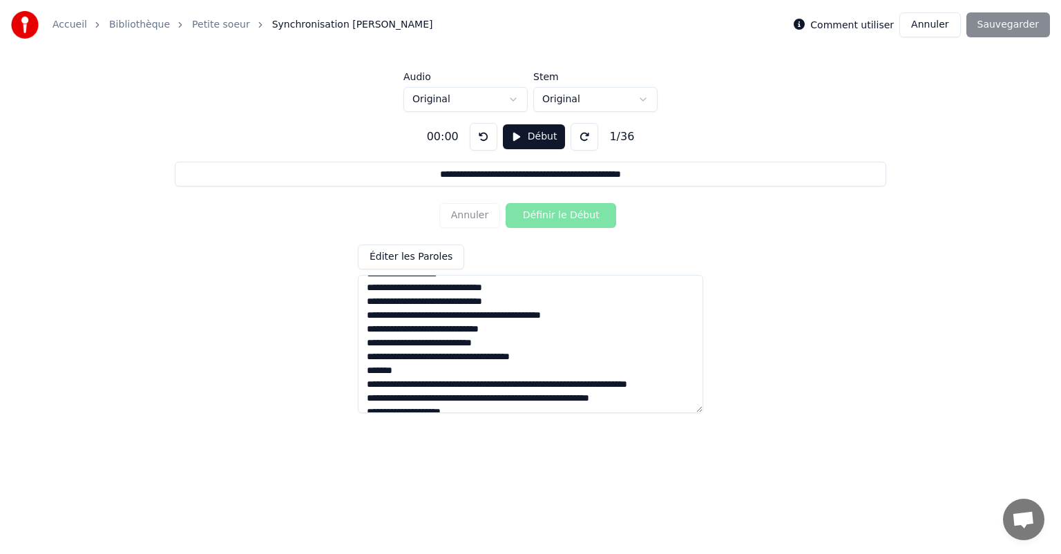
drag, startPoint x: 410, startPoint y: 372, endPoint x: 354, endPoint y: 370, distance: 56.7
click at [354, 370] on div "**********" at bounding box center [530, 262] width 1017 height 301
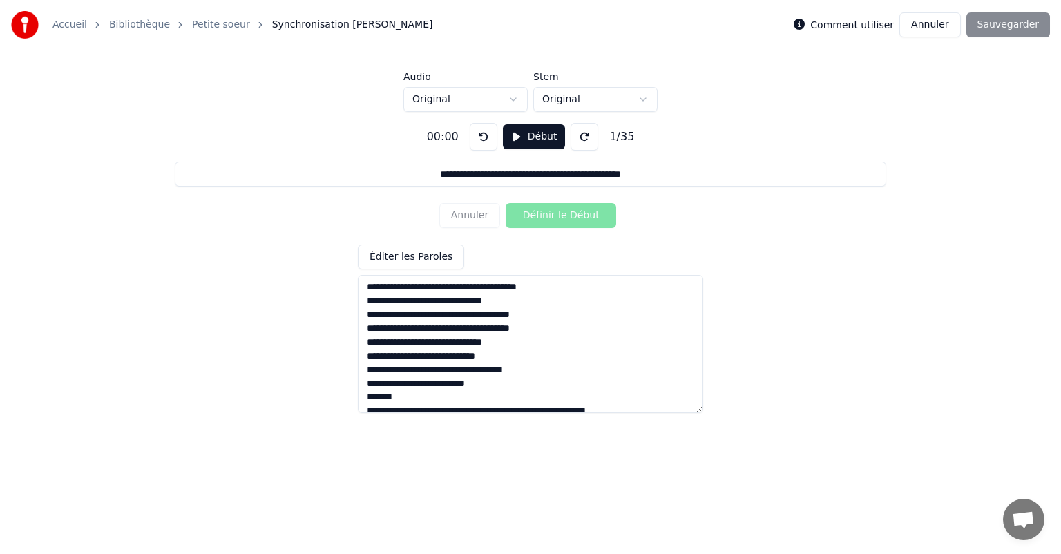
scroll to position [384, 0]
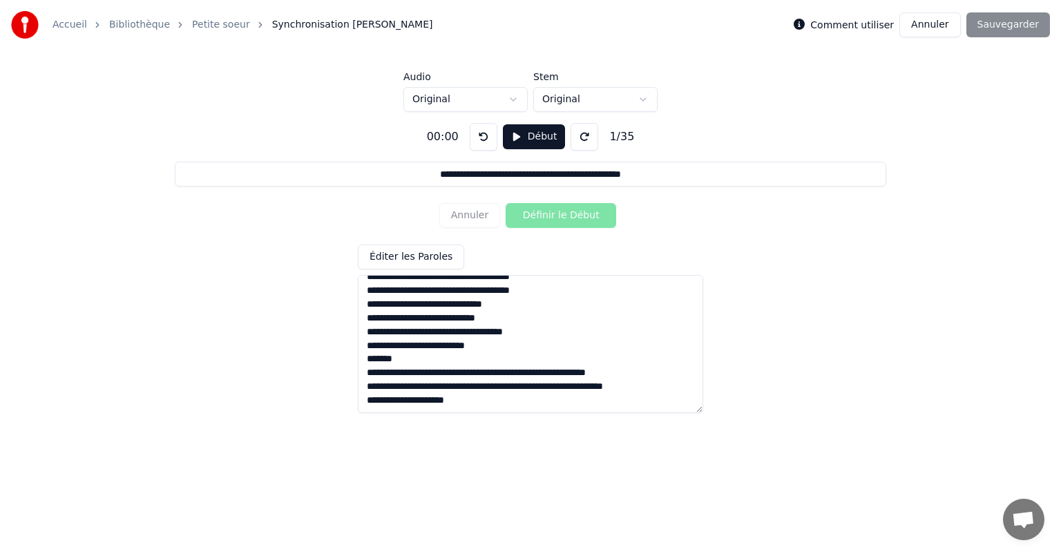
drag, startPoint x: 405, startPoint y: 359, endPoint x: 359, endPoint y: 363, distance: 46.4
click at [359, 363] on textarea at bounding box center [530, 344] width 345 height 138
type textarea "**********"
click at [549, 212] on div "Annuler Définir le Début" at bounding box center [530, 216] width 182 height 36
click at [742, 423] on html "**********" at bounding box center [530, 213] width 1061 height 426
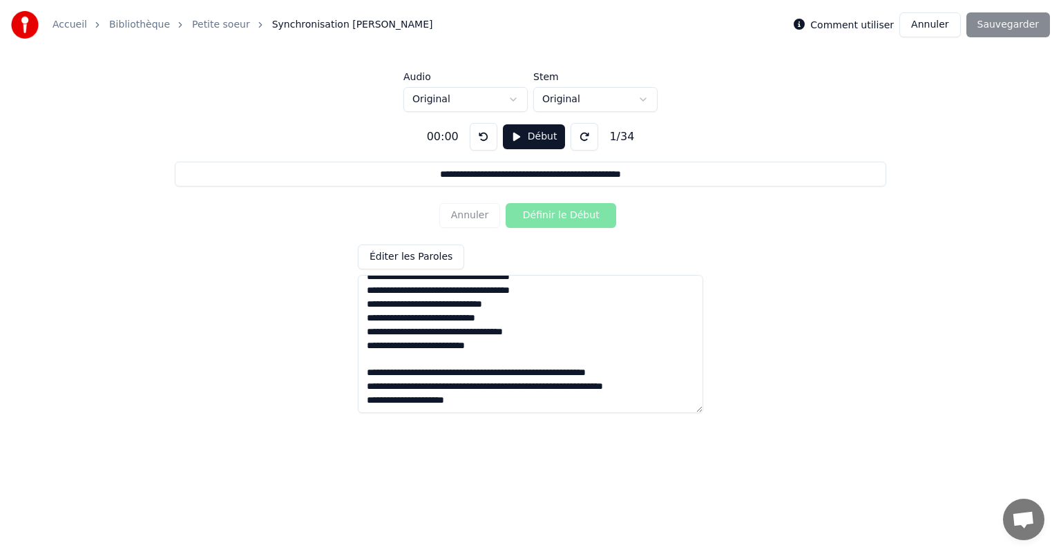
click at [572, 210] on div "Annuler Définir le Début" at bounding box center [530, 216] width 182 height 36
click at [445, 323] on textarea at bounding box center [530, 344] width 345 height 138
click at [417, 256] on button "Éditer les Paroles" at bounding box center [411, 257] width 106 height 25
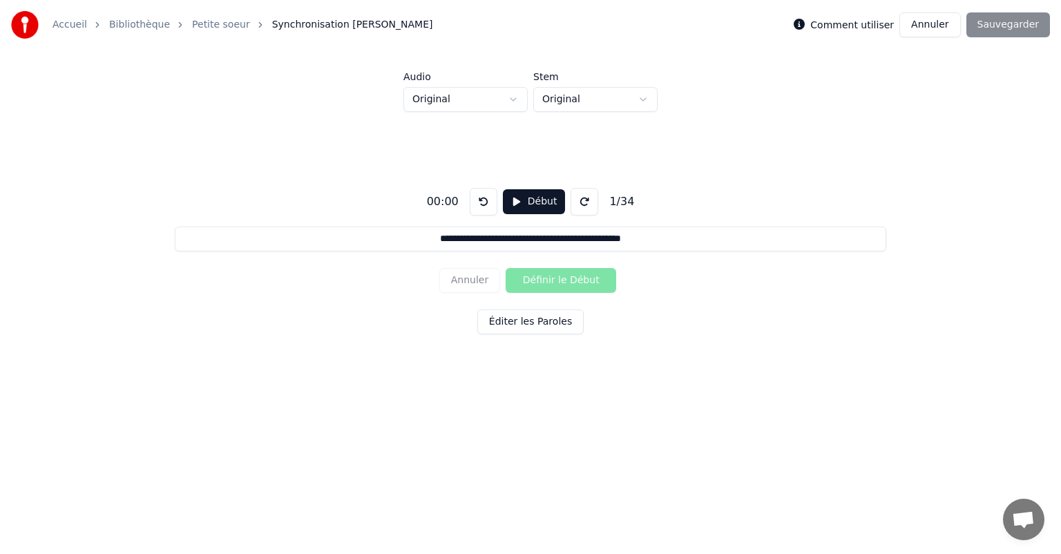
click at [542, 311] on button "Éditer les Paroles" at bounding box center [530, 322] width 106 height 25
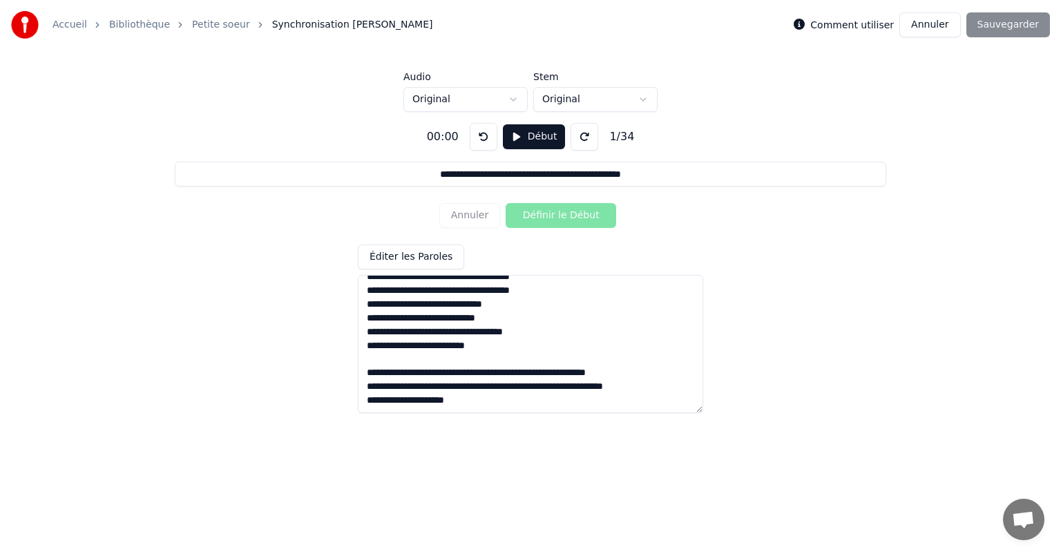
click at [591, 251] on div "Éditer les Paroles" at bounding box center [530, 329] width 345 height 169
click at [430, 256] on button "Éditer les Paroles" at bounding box center [411, 257] width 106 height 25
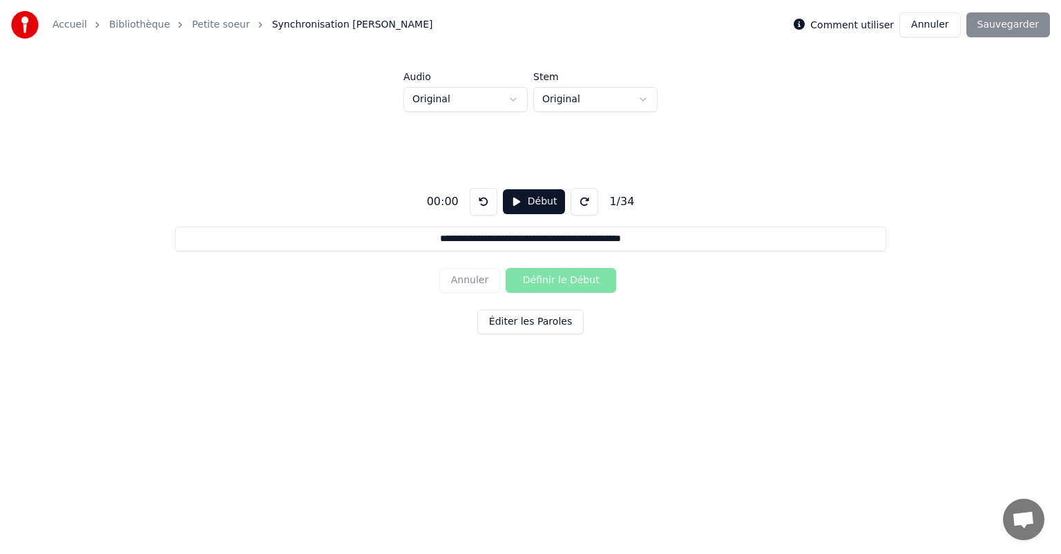
click at [933, 30] on button "Annuler" at bounding box center [930, 24] width 61 height 25
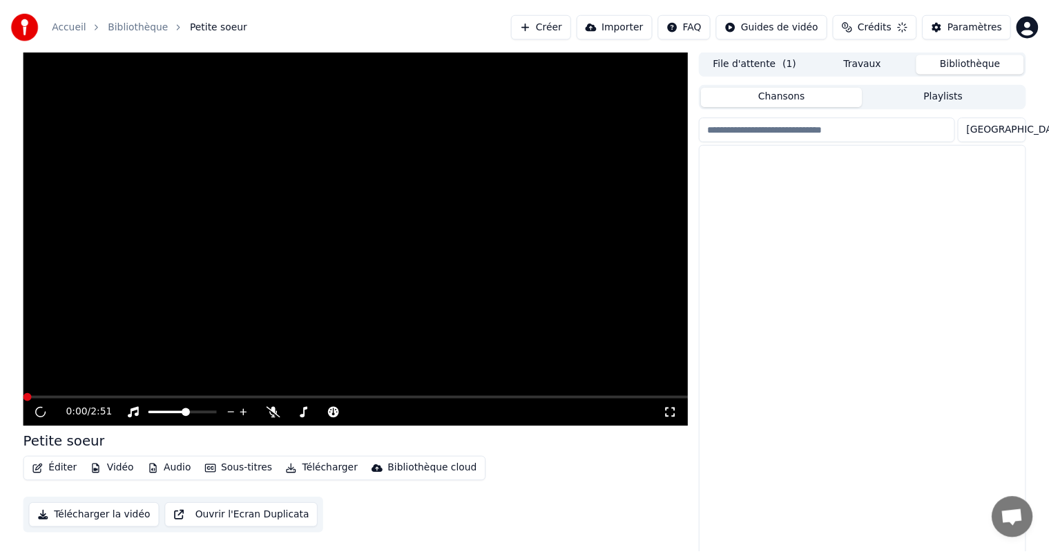
scroll to position [6, 0]
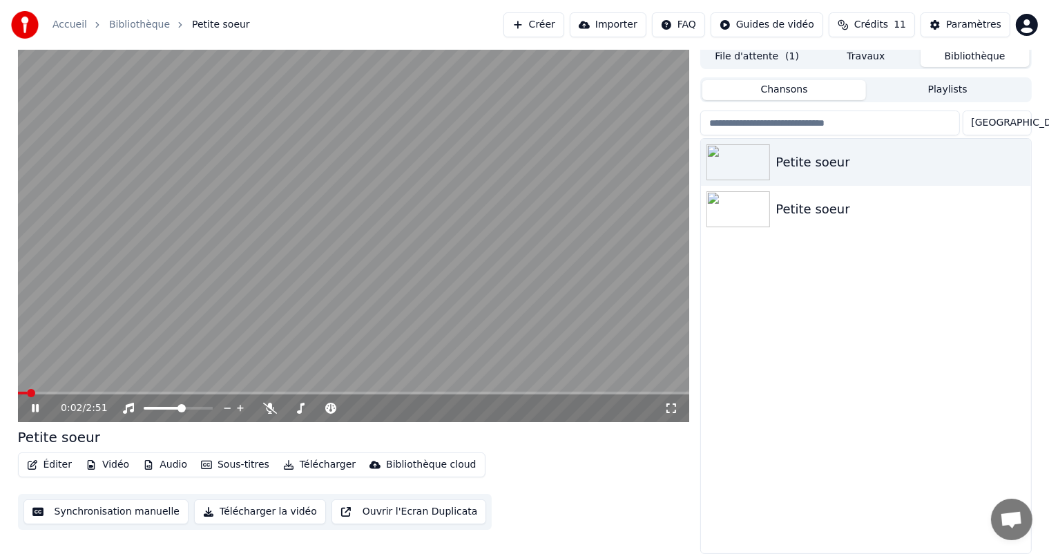
click at [41, 406] on icon at bounding box center [45, 408] width 32 height 11
click at [97, 513] on button "Synchronisation manuelle" at bounding box center [106, 512] width 166 height 25
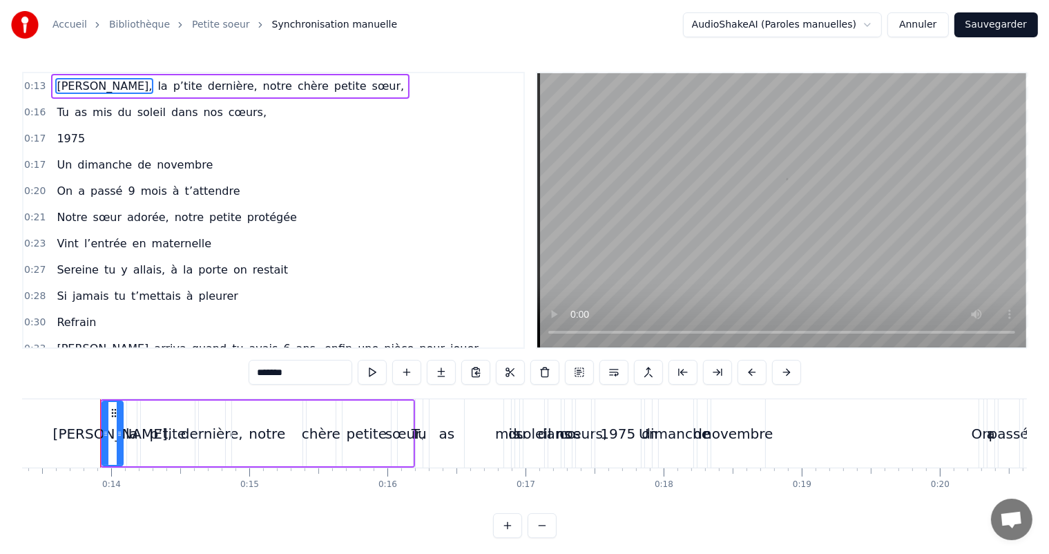
scroll to position [0, 1854]
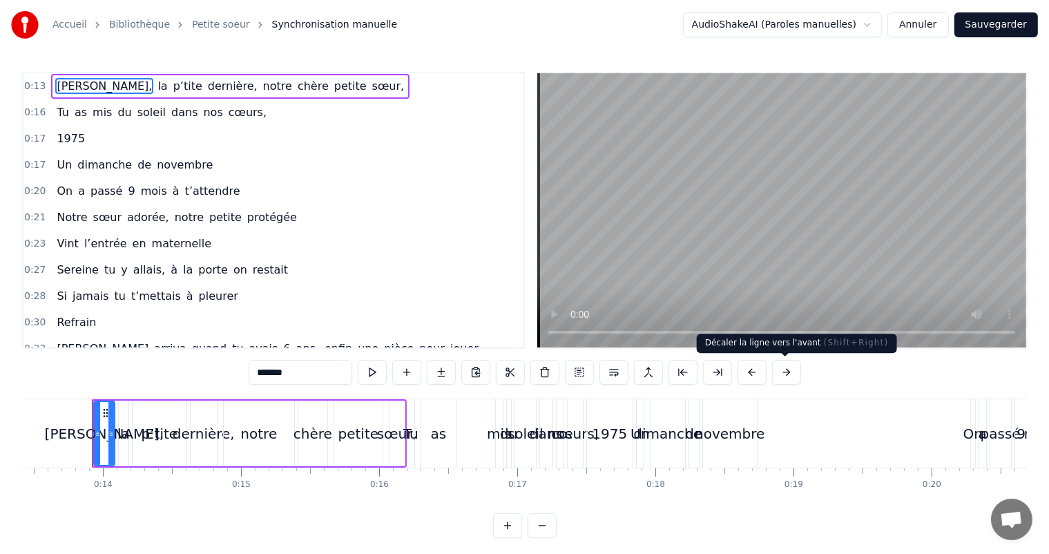
click at [794, 375] on button at bounding box center [786, 372] width 29 height 25
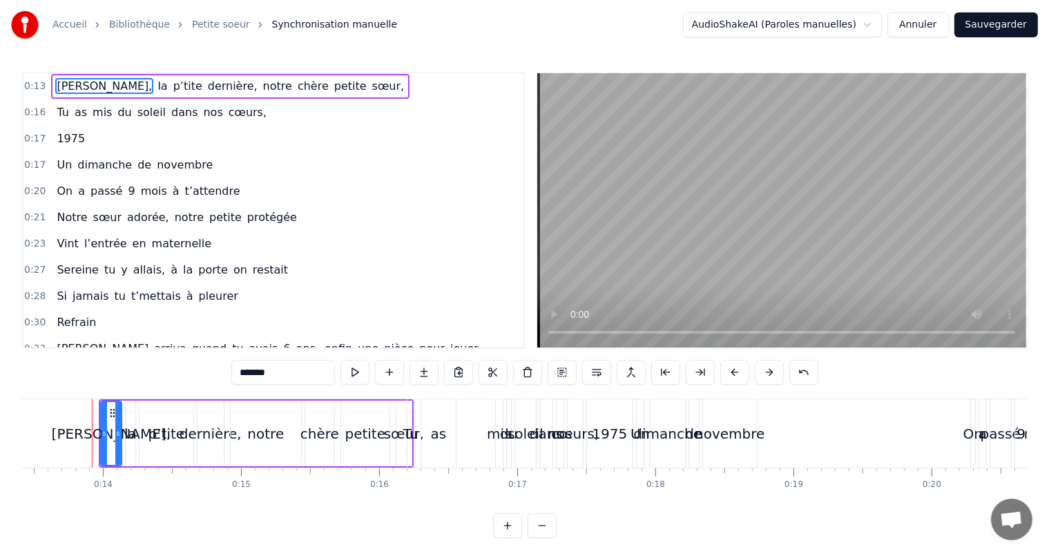
click at [794, 375] on button at bounding box center [804, 372] width 29 height 25
click at [776, 374] on button at bounding box center [769, 372] width 29 height 25
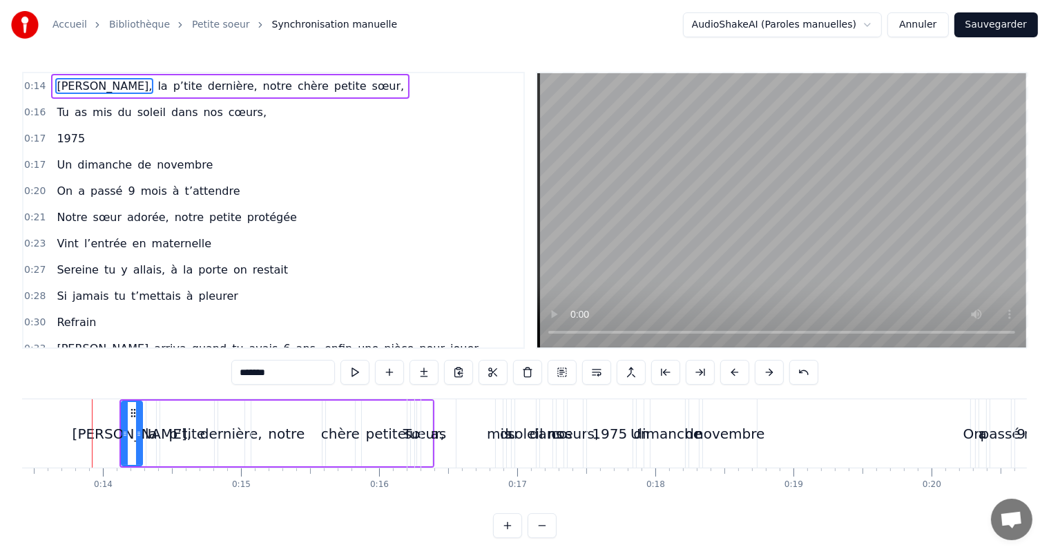
click at [776, 374] on button at bounding box center [769, 372] width 29 height 25
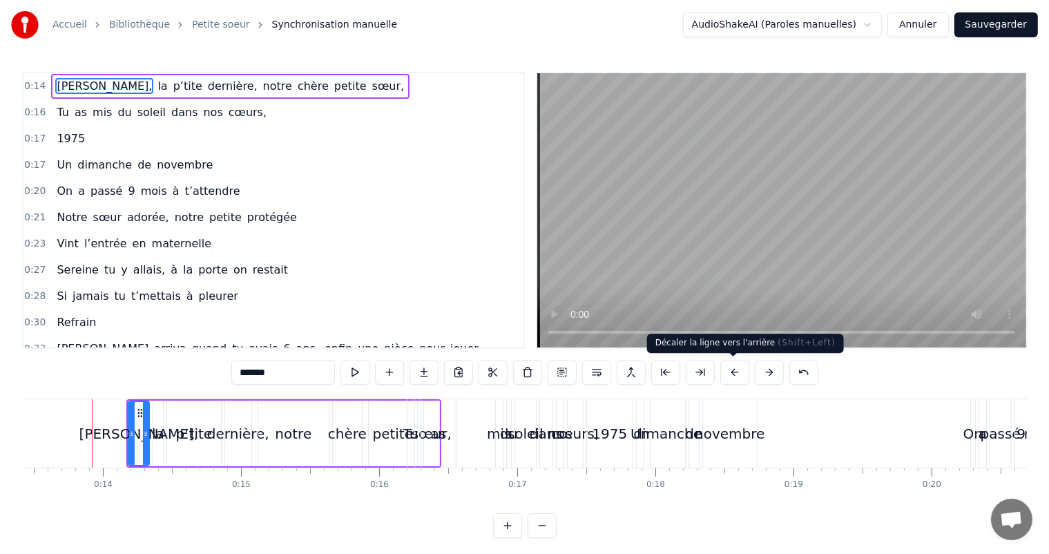
click at [736, 368] on button at bounding box center [735, 372] width 29 height 25
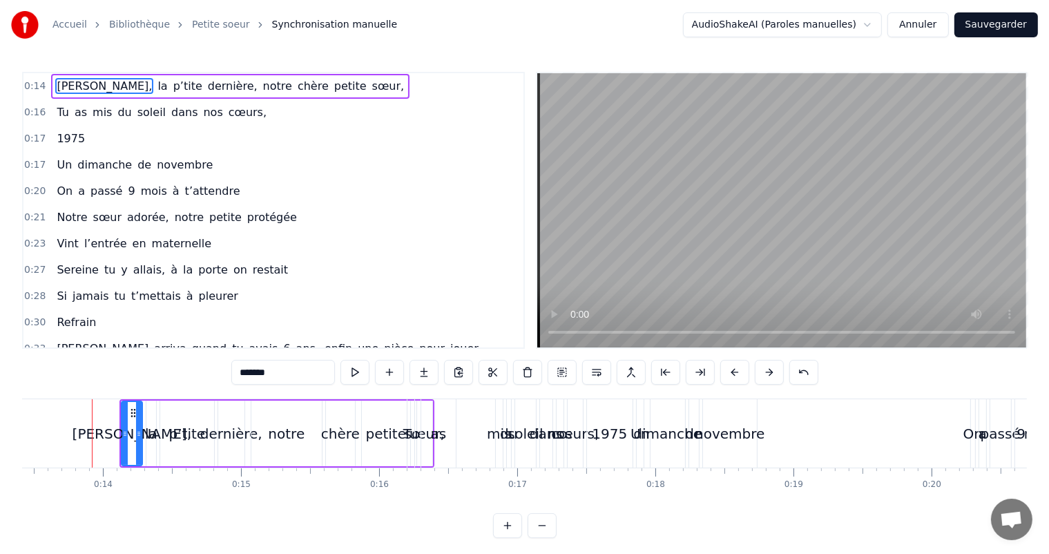
click at [736, 368] on button at bounding box center [735, 372] width 29 height 25
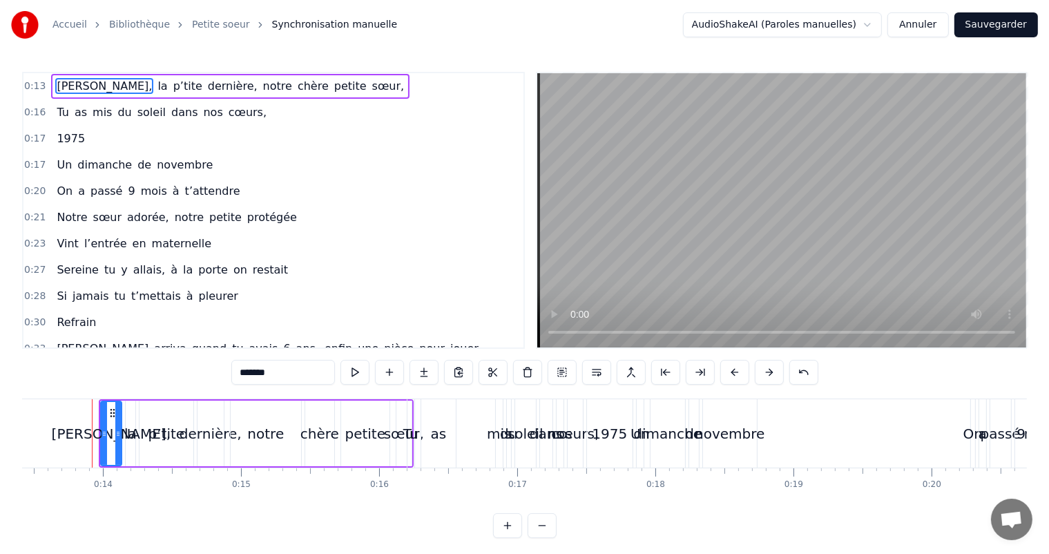
click at [736, 368] on button at bounding box center [735, 372] width 29 height 25
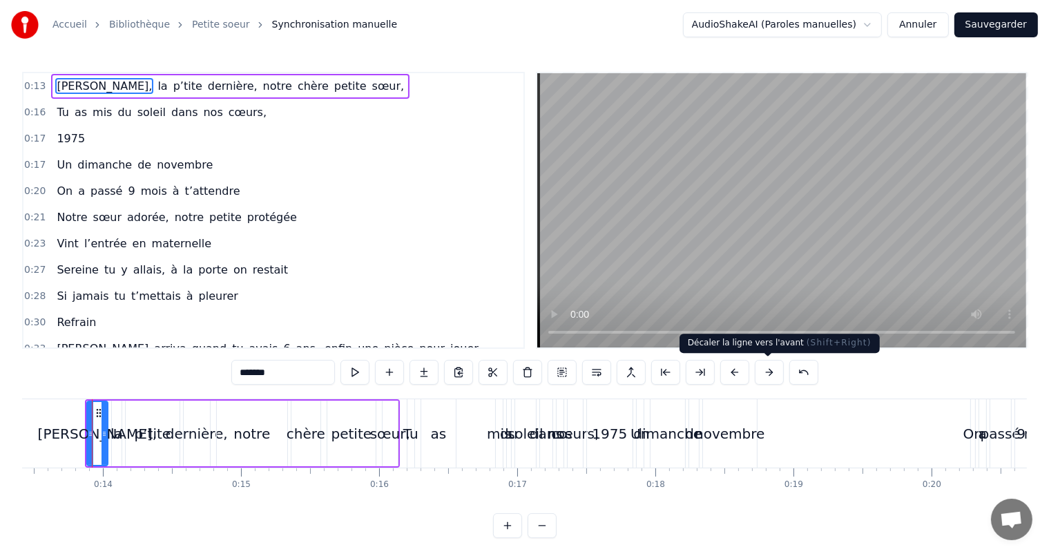
click at [761, 369] on button at bounding box center [769, 372] width 29 height 25
click at [761, 370] on button at bounding box center [769, 372] width 29 height 25
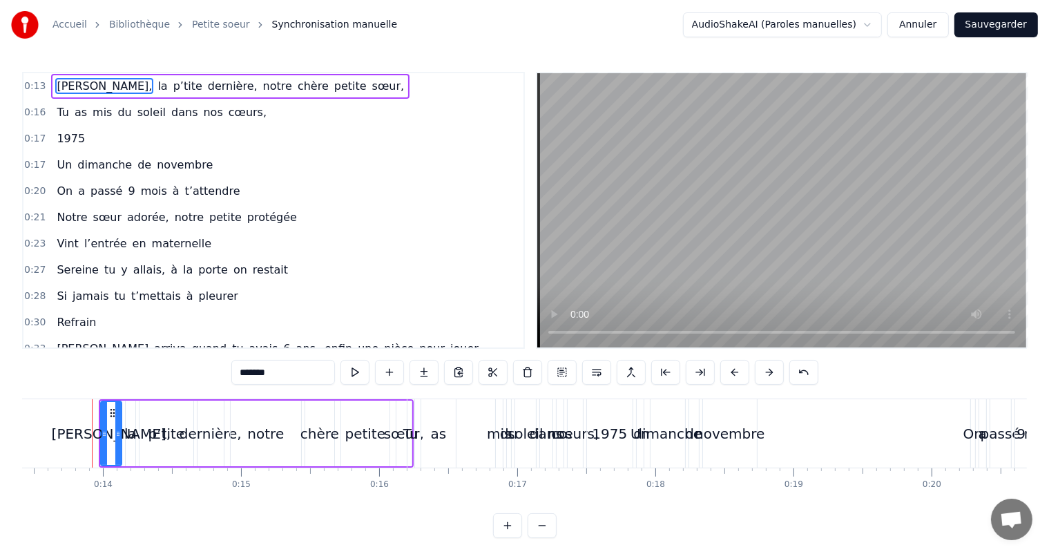
click at [761, 370] on button at bounding box center [769, 372] width 29 height 25
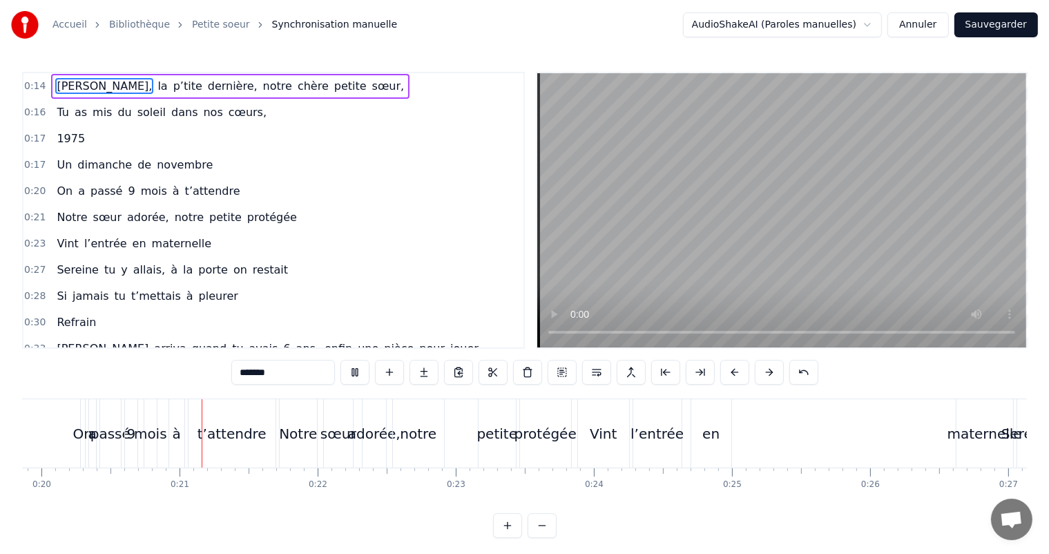
scroll to position [0, 2746]
drag, startPoint x: 65, startPoint y: 437, endPoint x: 276, endPoint y: 442, distance: 210.8
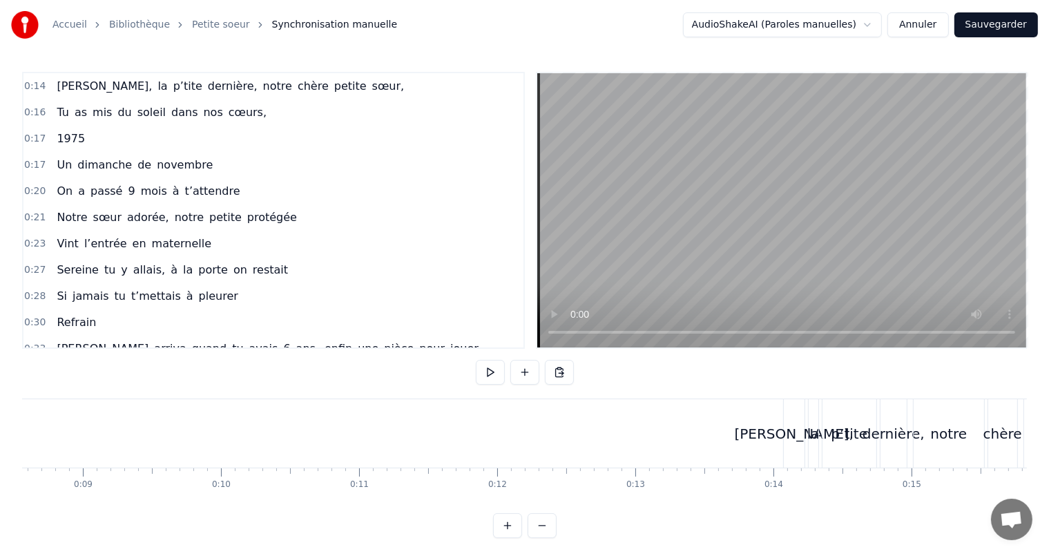
scroll to position [0, 1157]
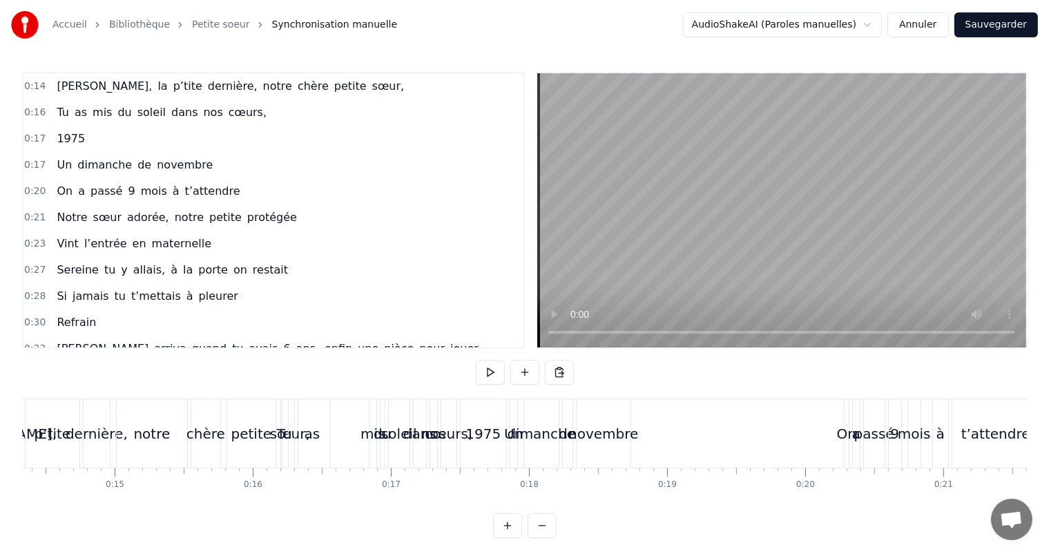
scroll to position [0, 1870]
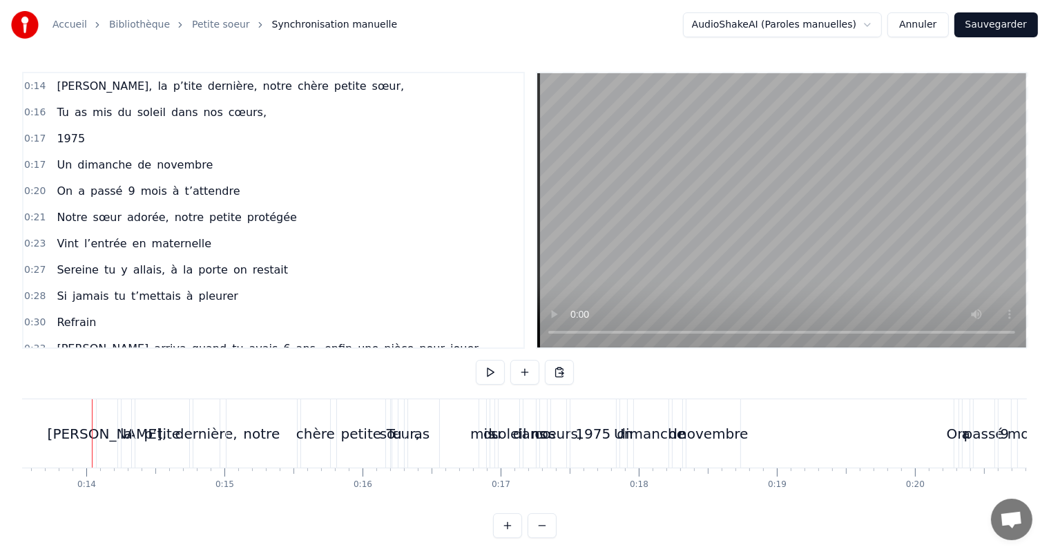
click at [783, 28] on html "Accueil Bibliothèque Petite soeur Synchronisation manuelle AudioShakeAI (Parole…" at bounding box center [524, 280] width 1049 height 560
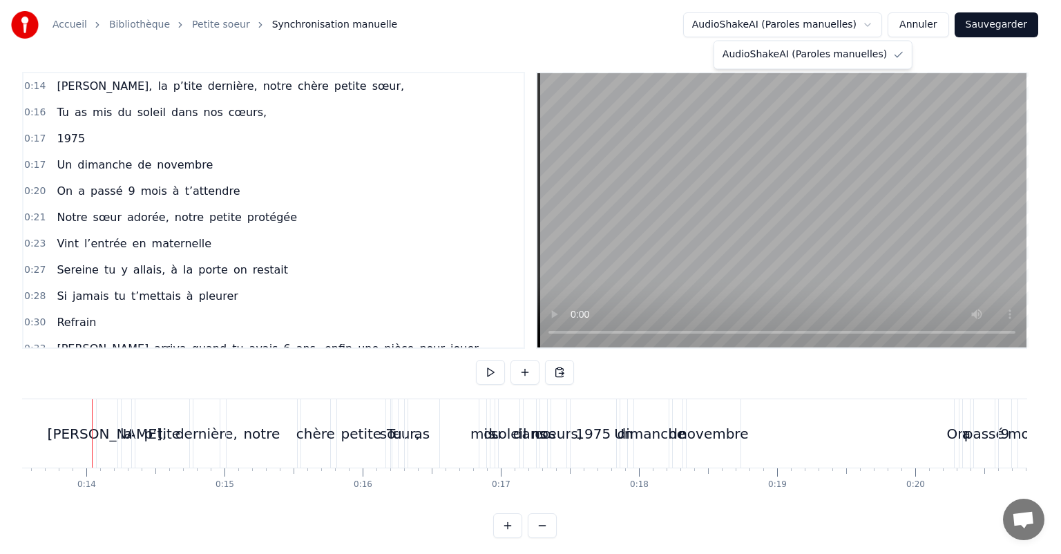
click at [783, 28] on html "Accueil Bibliothèque Petite soeur Synchronisation manuelle AudioShakeAI (Parole…" at bounding box center [530, 280] width 1061 height 560
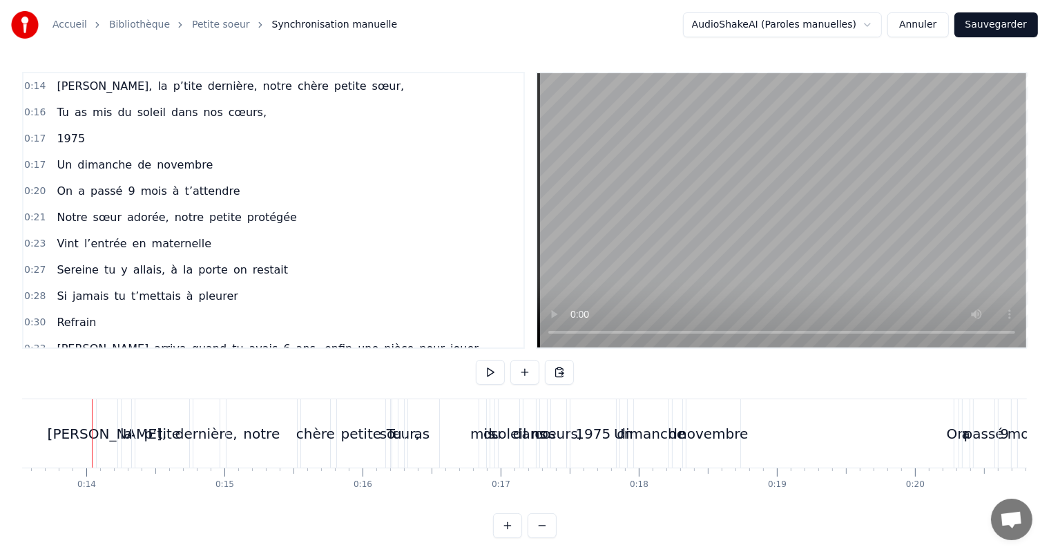
click at [200, 29] on link "Petite soeur" at bounding box center [221, 25] width 58 height 14
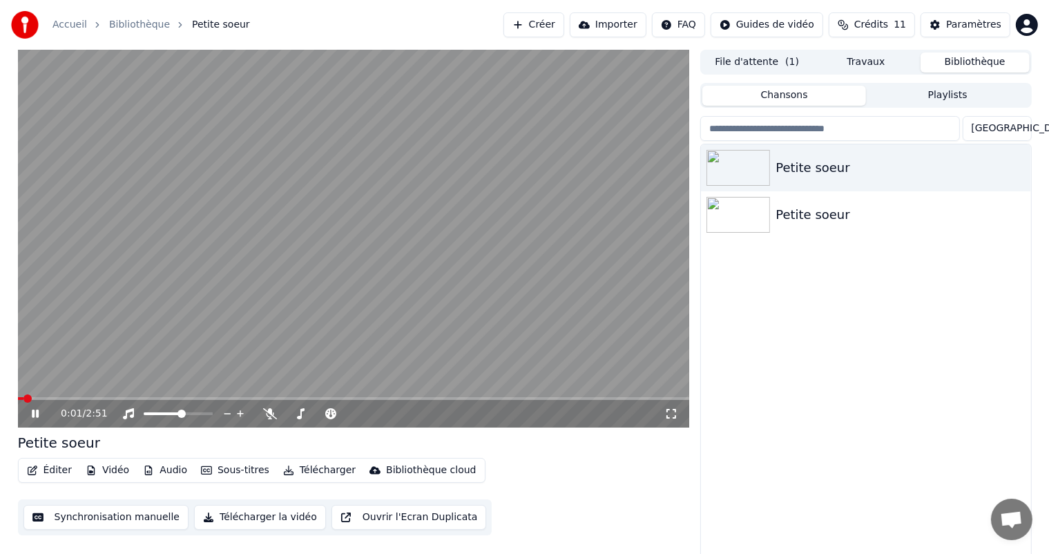
click at [141, 521] on button "Synchronisation manuelle" at bounding box center [106, 517] width 166 height 25
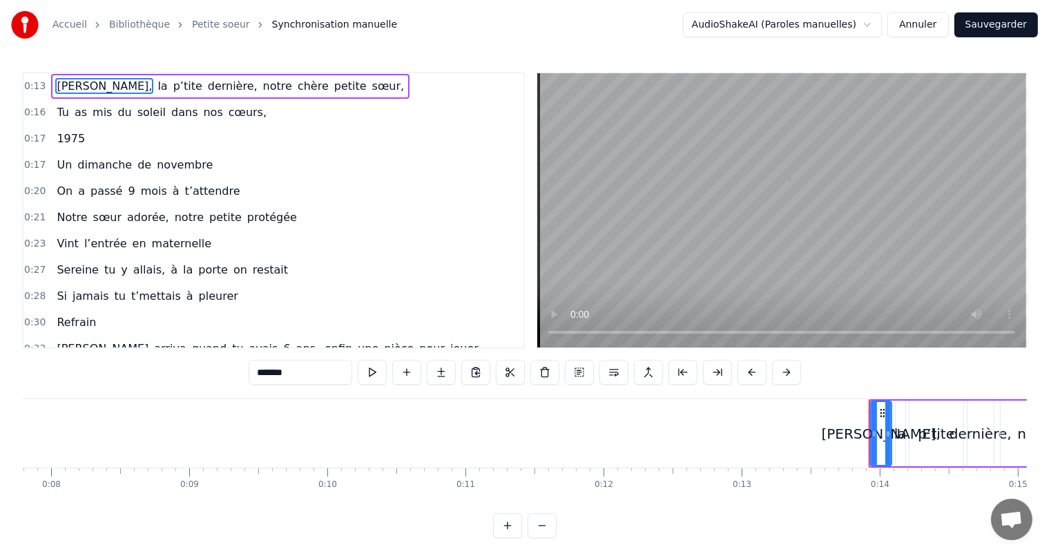
scroll to position [0, 1854]
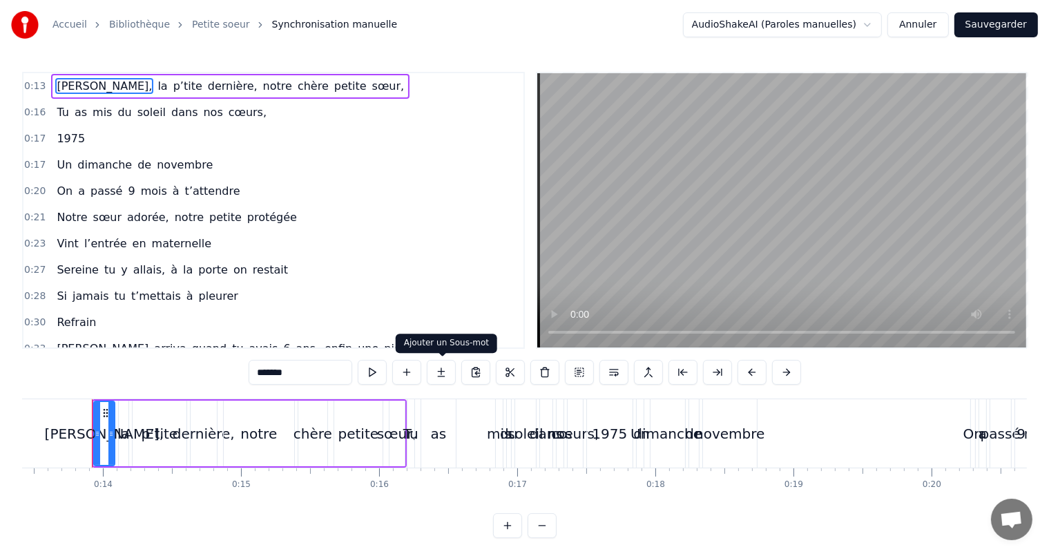
click at [440, 373] on button at bounding box center [441, 372] width 29 height 25
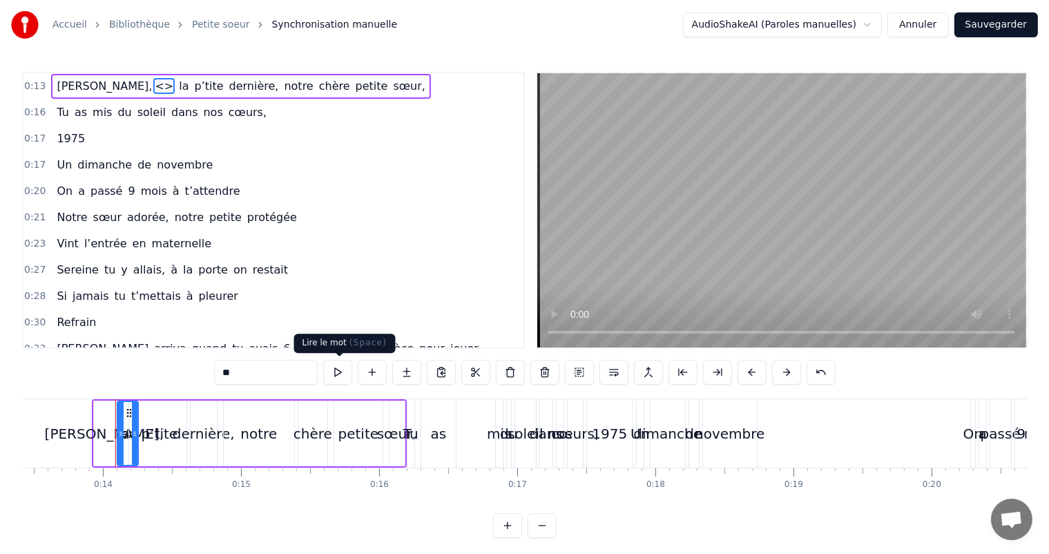
click at [347, 372] on button at bounding box center [337, 372] width 29 height 25
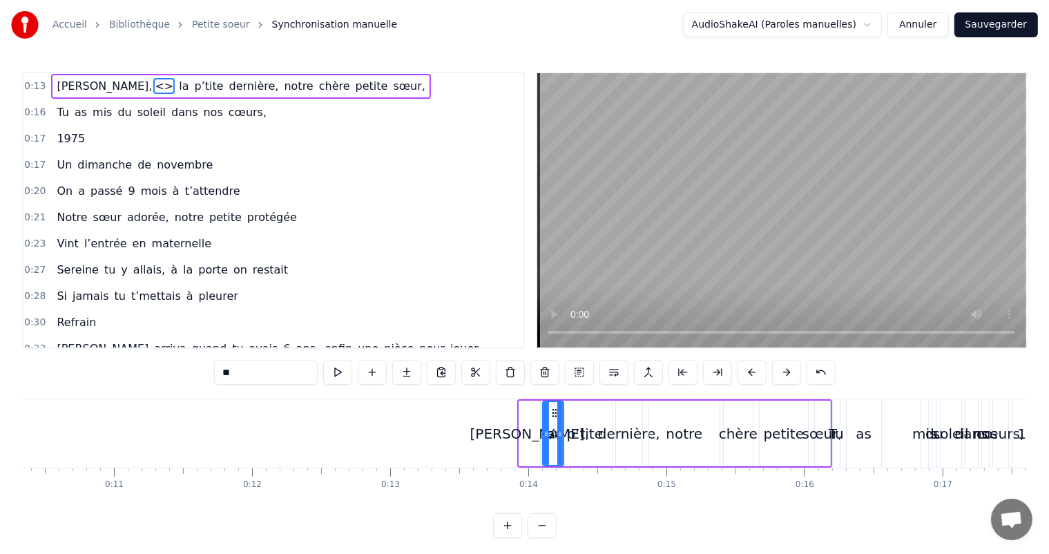
scroll to position [0, 1224]
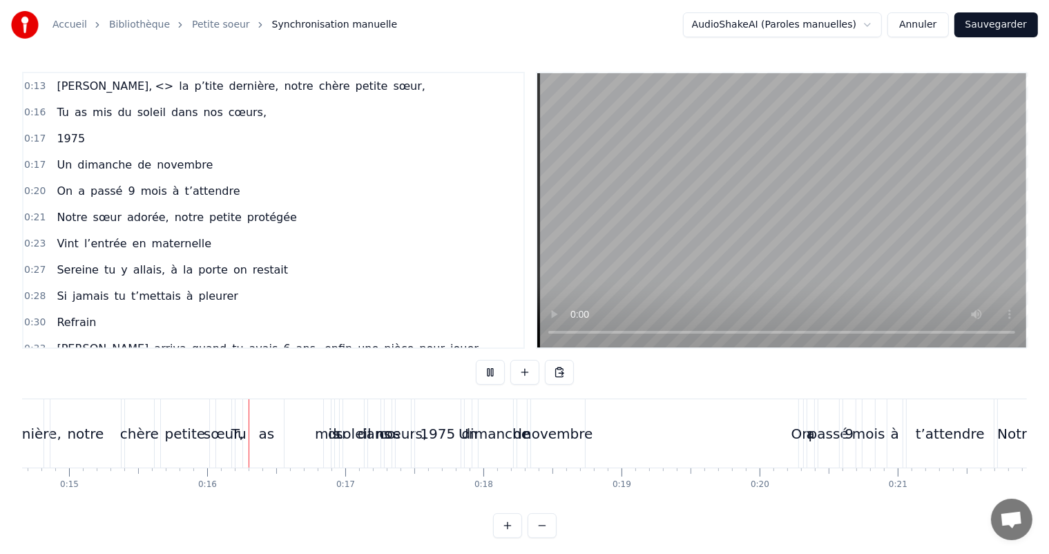
scroll to position [0, 2092]
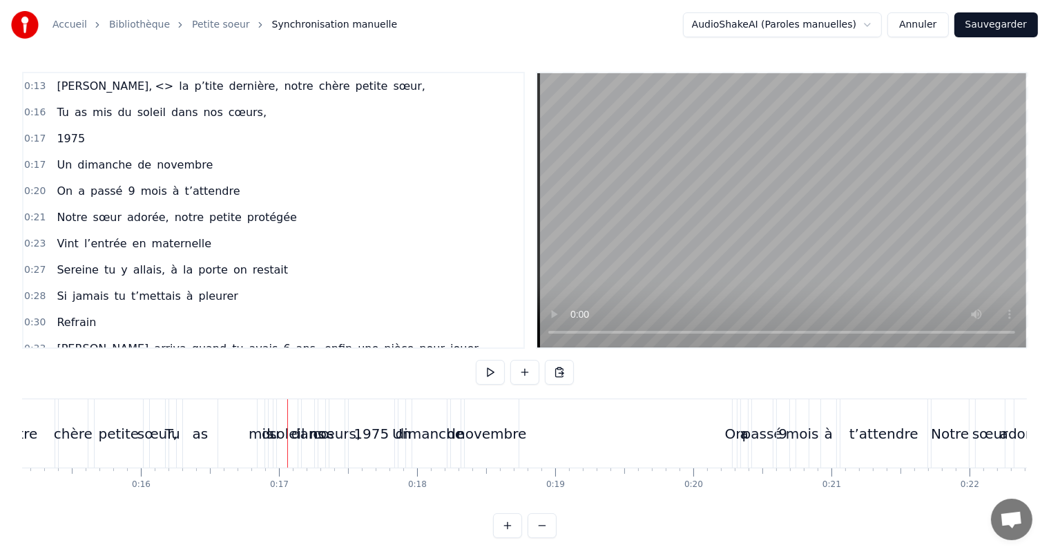
drag, startPoint x: 327, startPoint y: 377, endPoint x: 428, endPoint y: 379, distance: 100.9
click at [428, 379] on div "0:13 Sophie, <> la p’tite dernière, notre chère petite sœur, 0:16 Tu as mis du …" at bounding box center [524, 305] width 1005 height 466
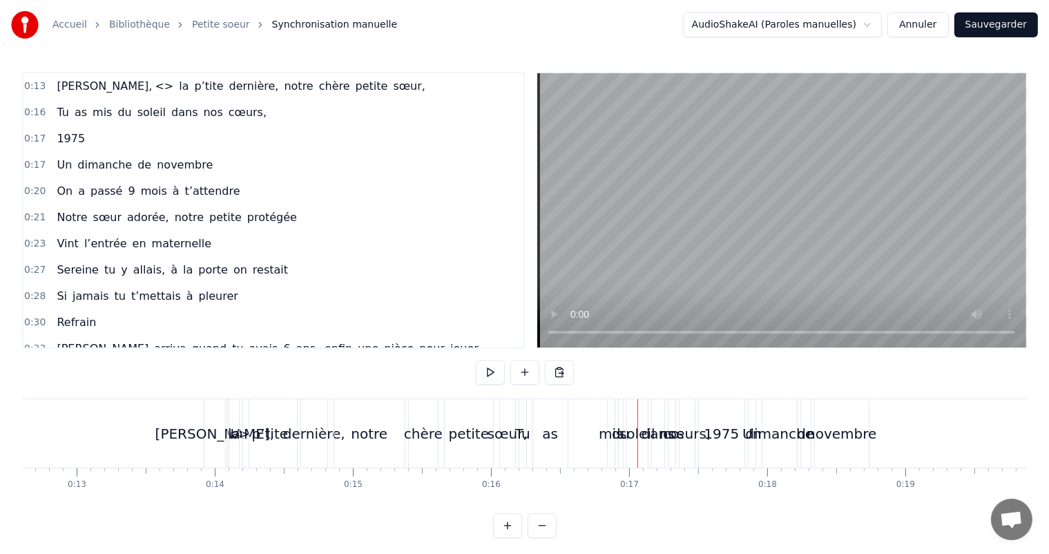
scroll to position [0, 1755]
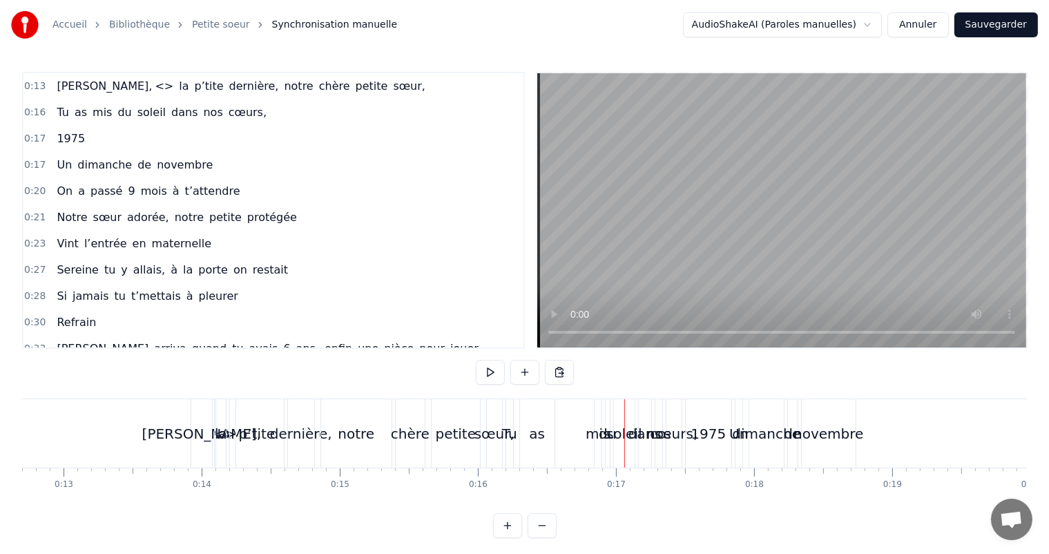
click at [228, 86] on span "dernière," at bounding box center [254, 86] width 53 height 16
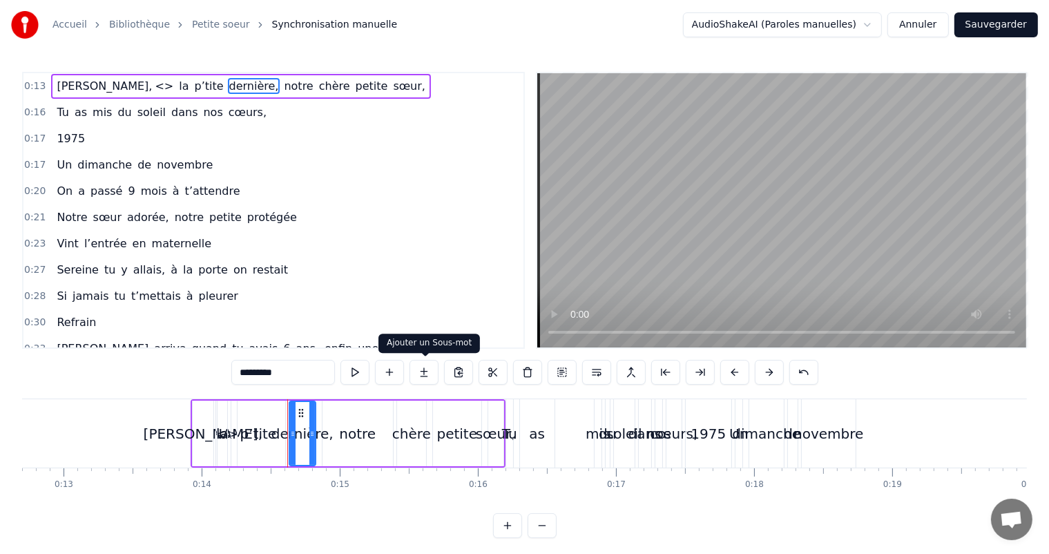
click at [420, 374] on button at bounding box center [424, 372] width 29 height 25
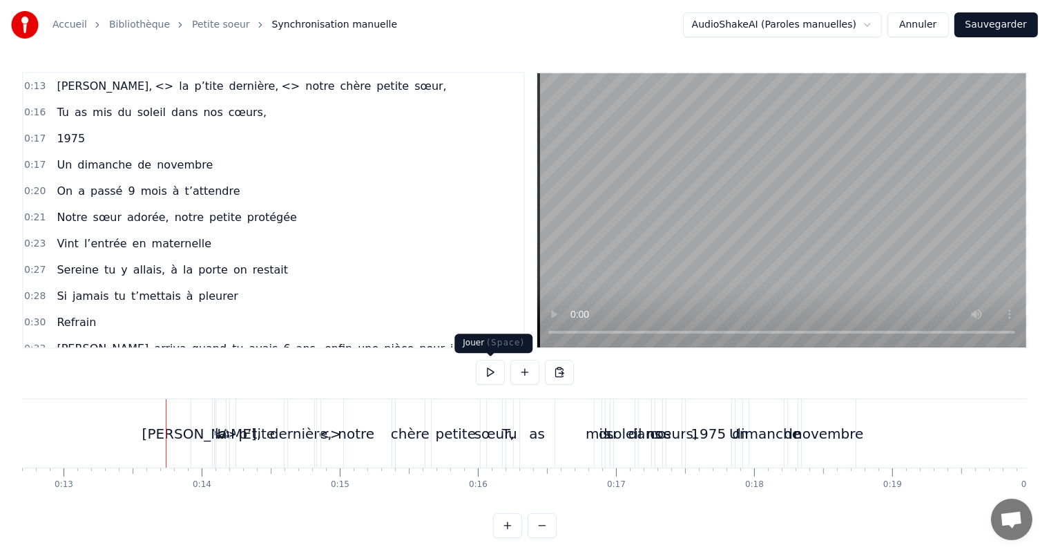
click at [491, 374] on button at bounding box center [490, 372] width 29 height 25
click at [491, 370] on button at bounding box center [490, 372] width 29 height 25
click at [178, 116] on div "Tu as mis du soleil dans nos cœurs," at bounding box center [161, 112] width 221 height 25
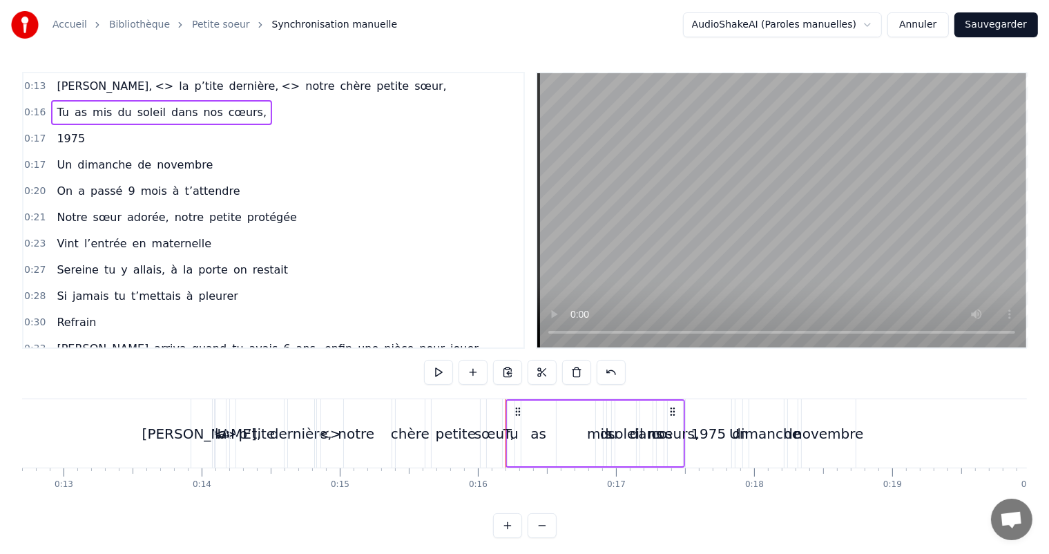
click at [193, 429] on div "[PERSON_NAME]," at bounding box center [202, 434] width 120 height 21
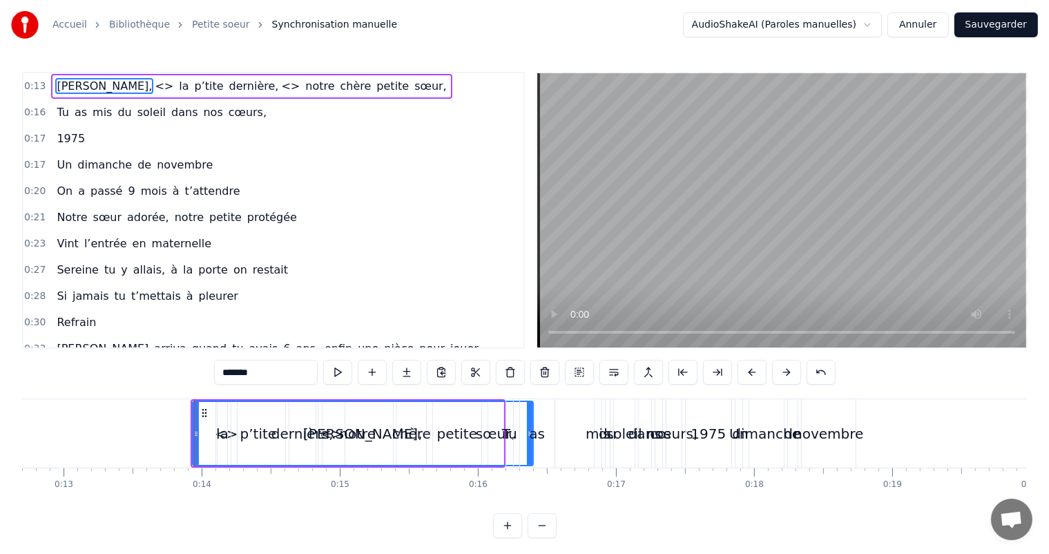
drag, startPoint x: 211, startPoint y: 425, endPoint x: 530, endPoint y: 424, distance: 319.2
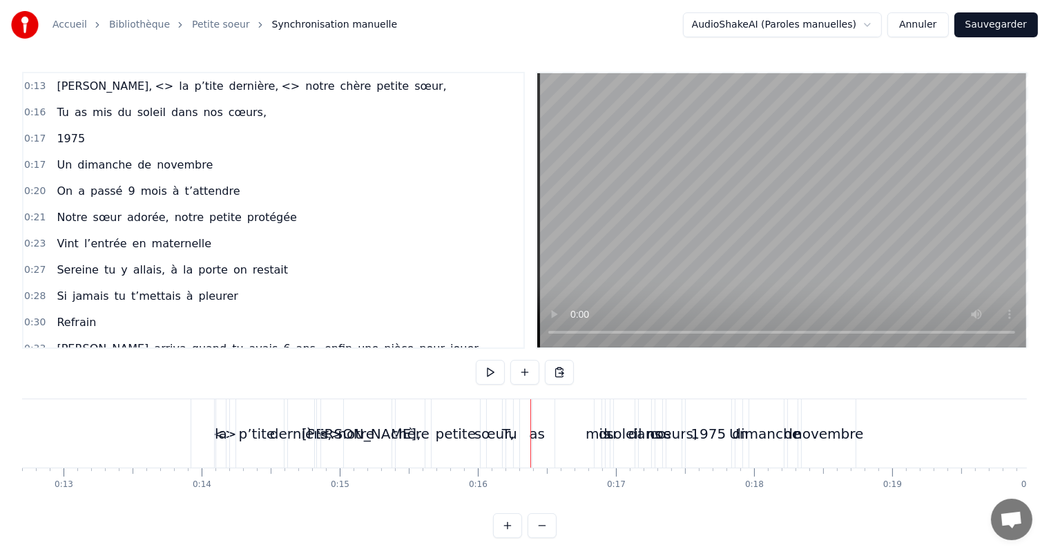
click at [489, 372] on button at bounding box center [490, 372] width 29 height 25
click at [62, 88] on span "[PERSON_NAME]," at bounding box center [104, 86] width 98 height 16
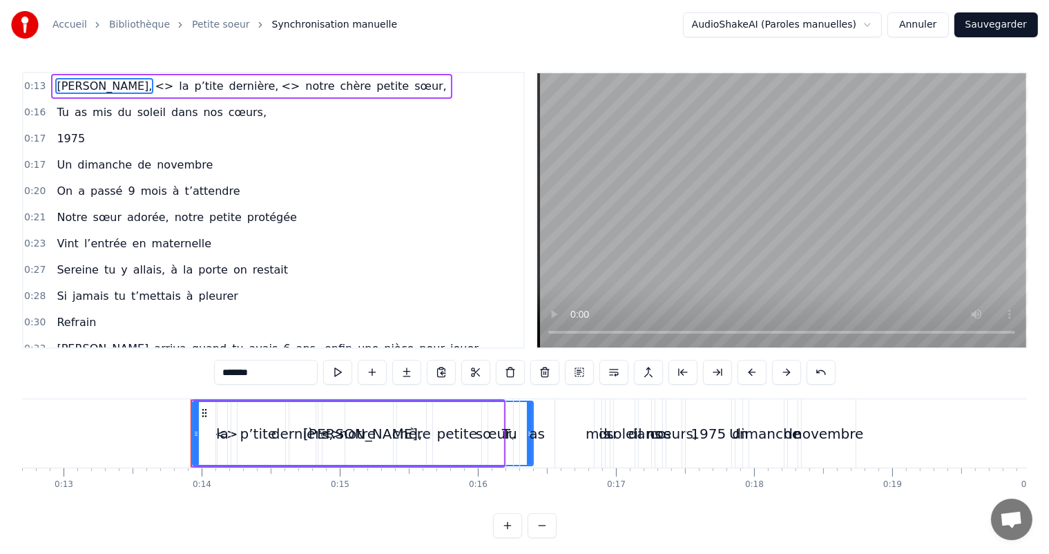
drag, startPoint x: 504, startPoint y: 412, endPoint x: 444, endPoint y: 412, distance: 60.1
click at [444, 412] on div "[PERSON_NAME]," at bounding box center [362, 433] width 339 height 63
drag, startPoint x: 529, startPoint y: 412, endPoint x: 261, endPoint y: 417, distance: 268.1
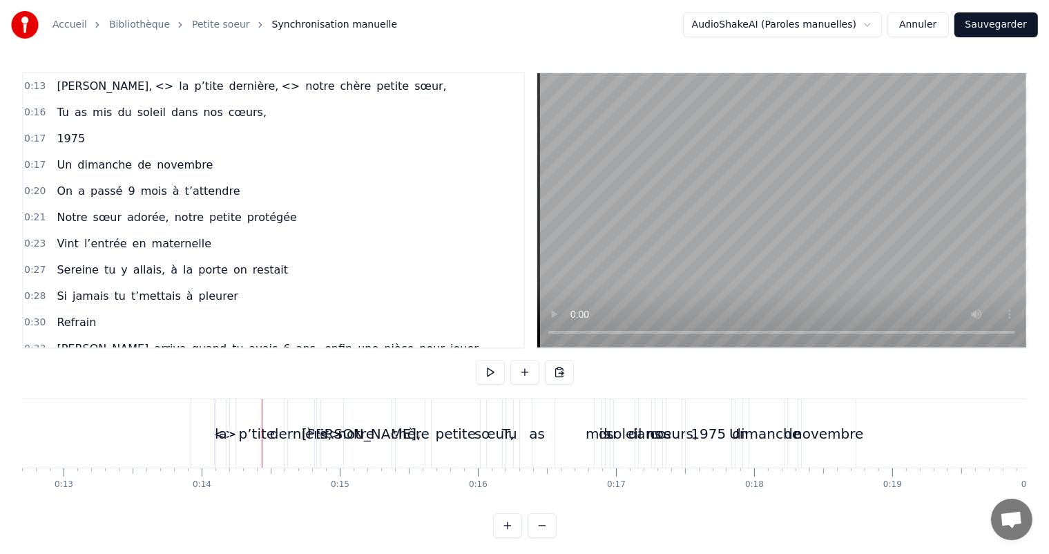
click at [257, 388] on div "0:13 Sophie, <> la p’tite dernière, <> notre chère petite sœur, 0:16 Tu as mis …" at bounding box center [524, 305] width 1005 height 466
click at [309, 392] on div "0:13 Sophie, <> la p’tite dernière, <> notre chère petite sœur, 0:16 Tu as mis …" at bounding box center [524, 305] width 1005 height 466
click at [569, 378] on button at bounding box center [559, 372] width 29 height 25
click at [527, 428] on div "as" at bounding box center [537, 433] width 35 height 68
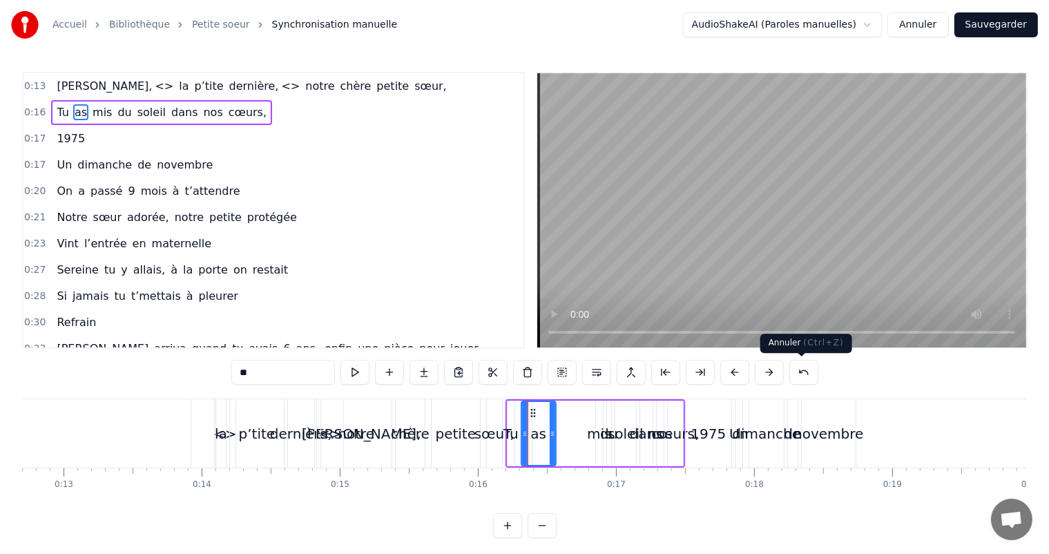
click at [797, 372] on button at bounding box center [804, 372] width 29 height 25
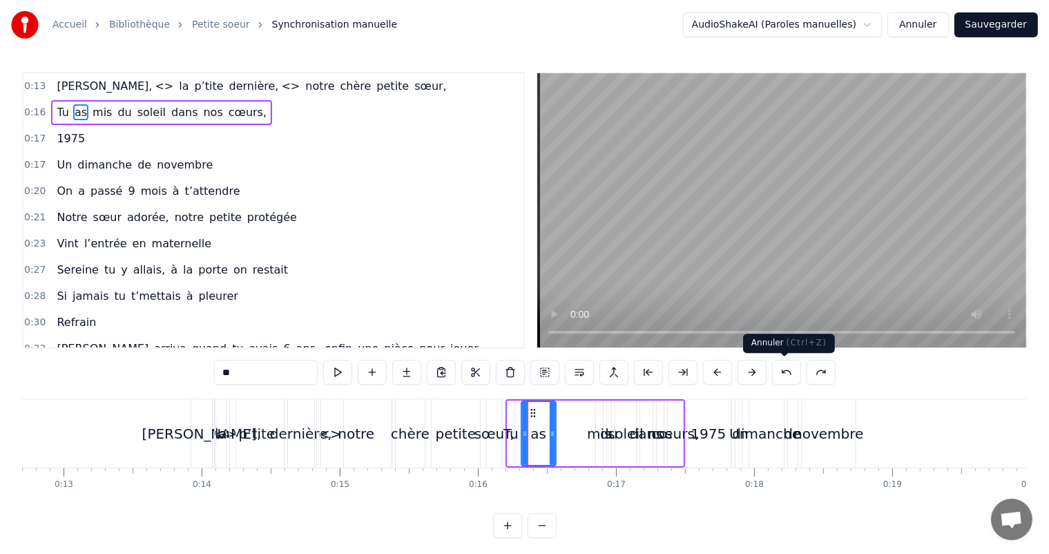
click at [786, 373] on button at bounding box center [786, 372] width 29 height 25
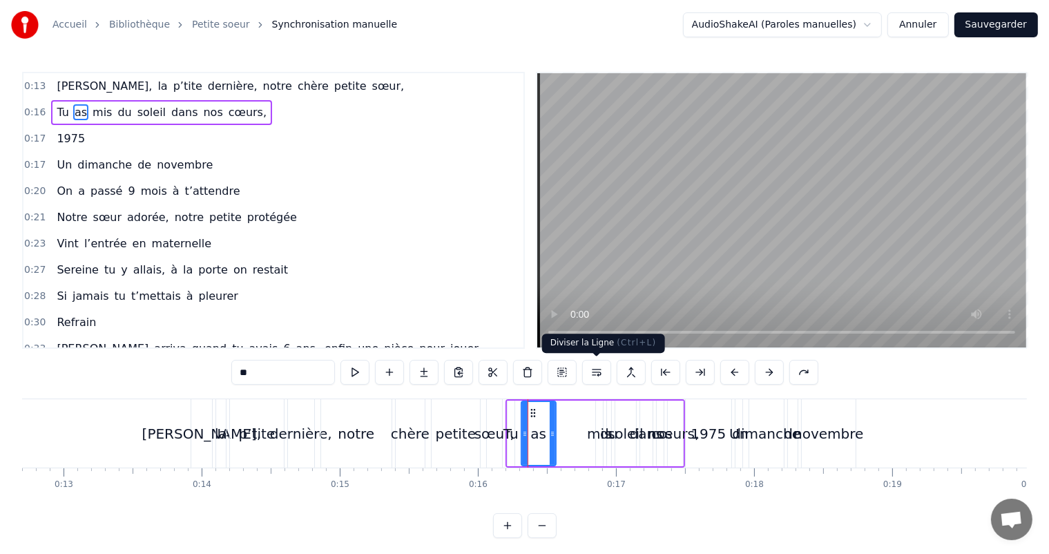
click at [598, 375] on button at bounding box center [596, 372] width 29 height 25
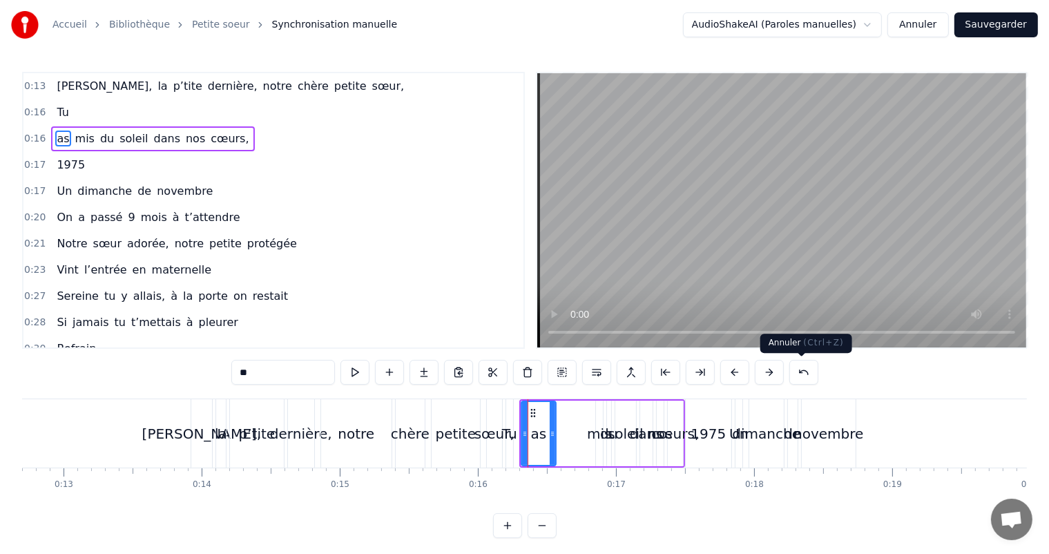
click at [795, 376] on button at bounding box center [804, 372] width 29 height 25
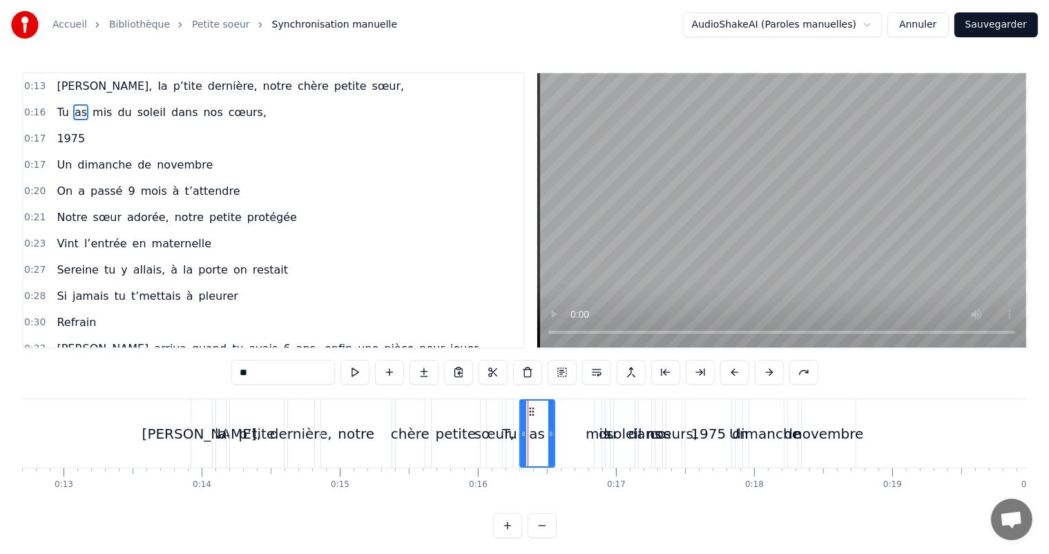
click at [262, 86] on span "notre" at bounding box center [278, 86] width 32 height 17
click at [262, 88] on span "notre" at bounding box center [278, 86] width 32 height 16
type input "*****"
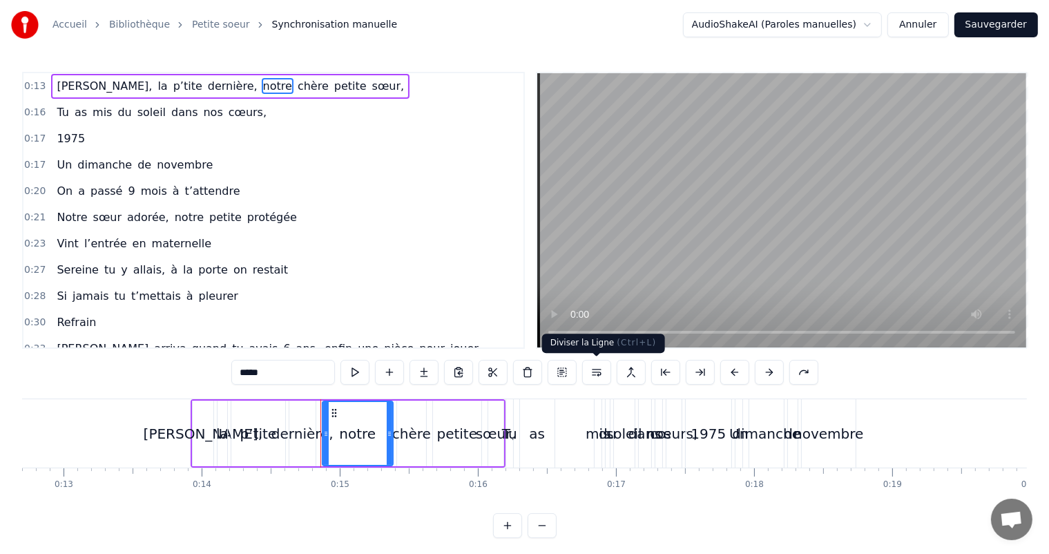
click at [596, 377] on button at bounding box center [596, 372] width 29 height 25
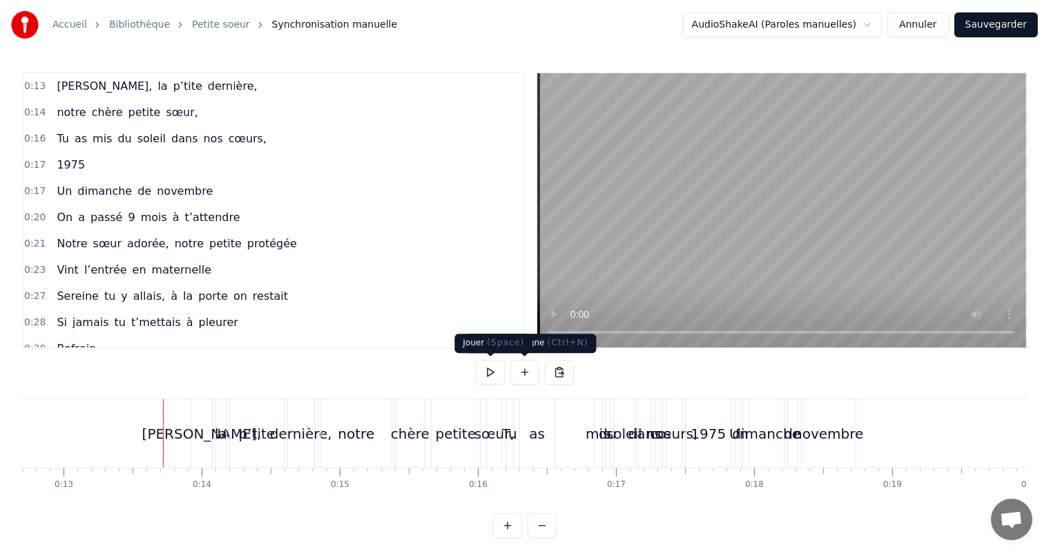
click at [492, 374] on button at bounding box center [490, 372] width 29 height 25
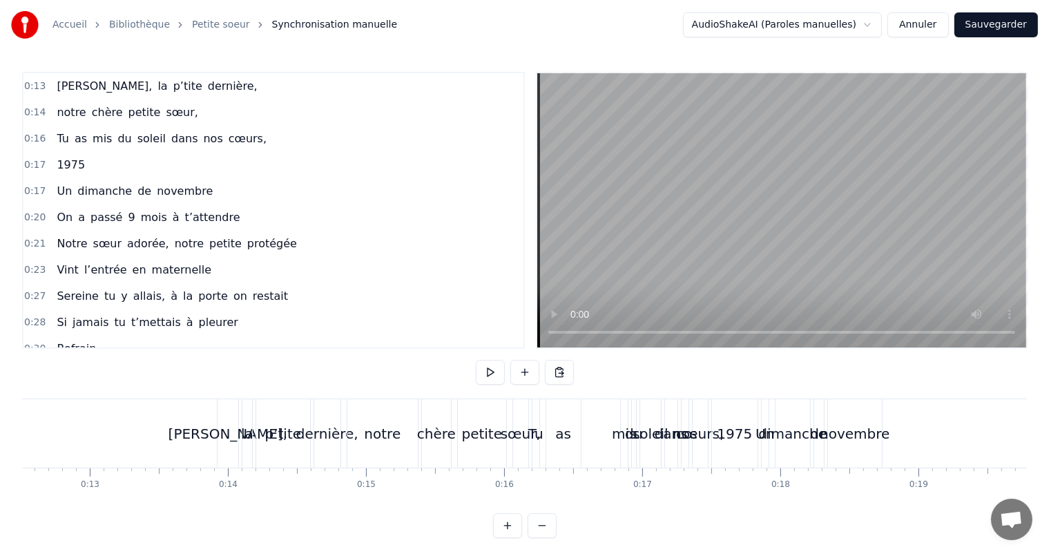
scroll to position [0, 1702]
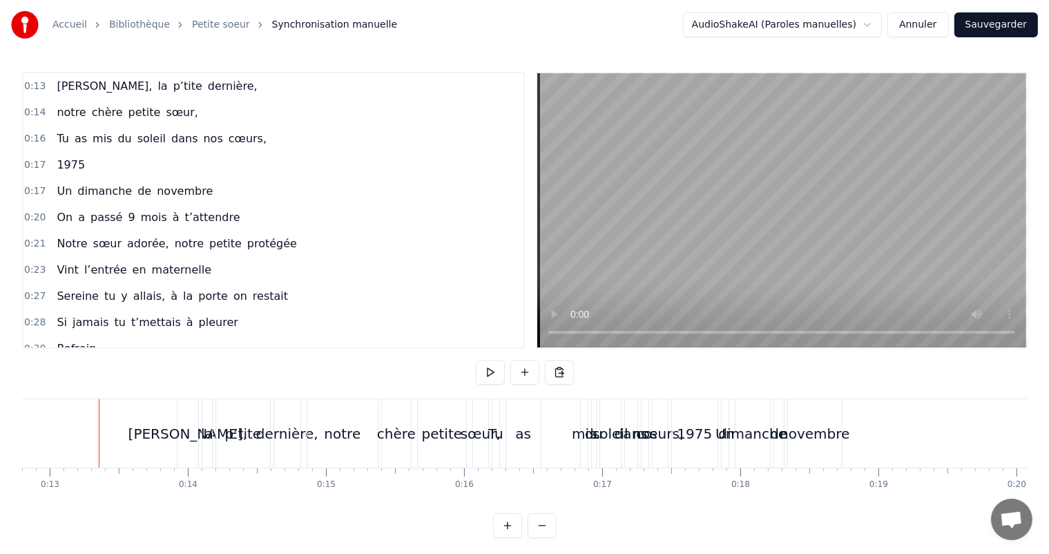
scroll to position [0, 1808]
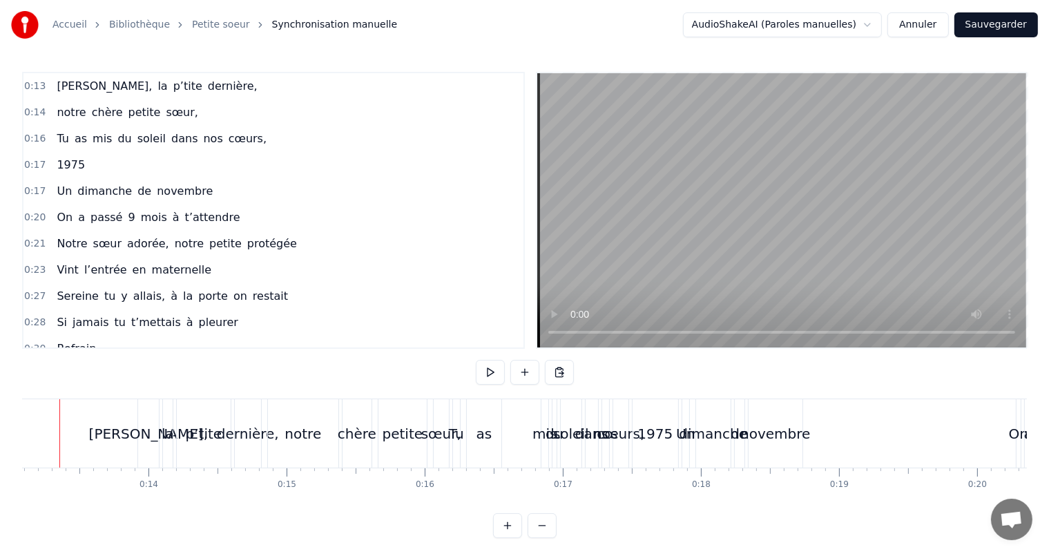
click at [156, 86] on span "la" at bounding box center [162, 86] width 12 height 16
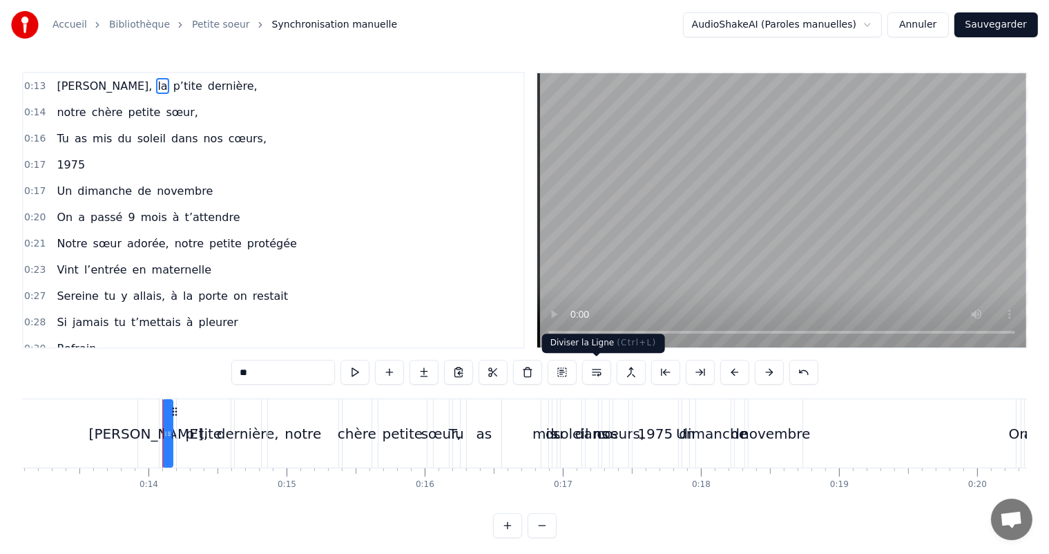
click at [594, 373] on button at bounding box center [596, 372] width 29 height 25
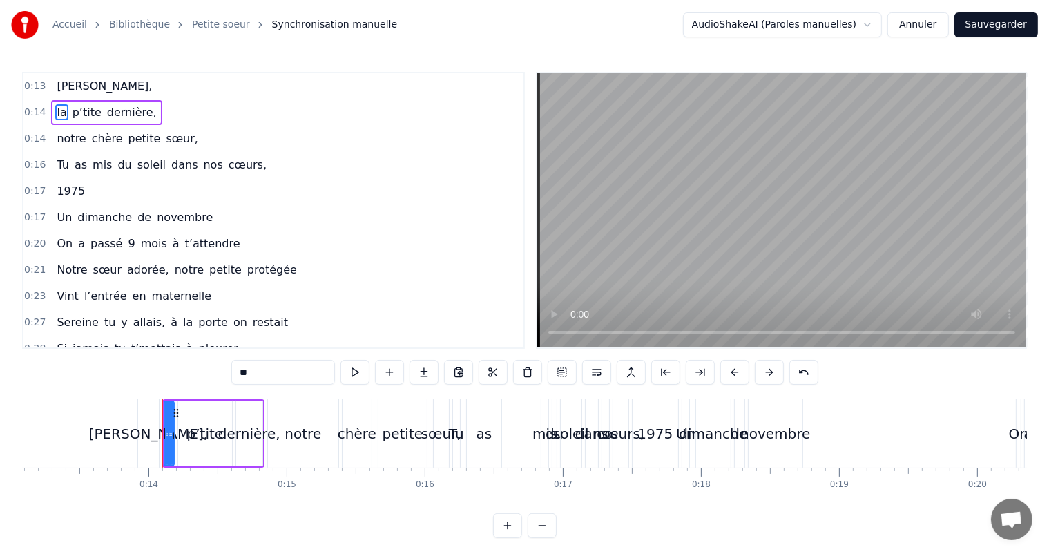
click at [106, 108] on span "dernière," at bounding box center [132, 112] width 53 height 16
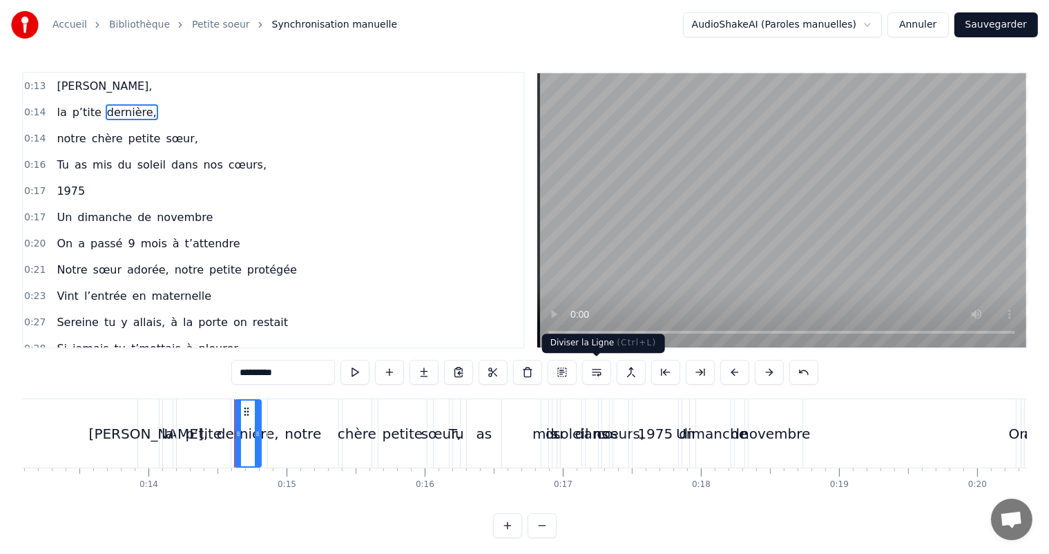
click at [597, 373] on button at bounding box center [596, 372] width 29 height 25
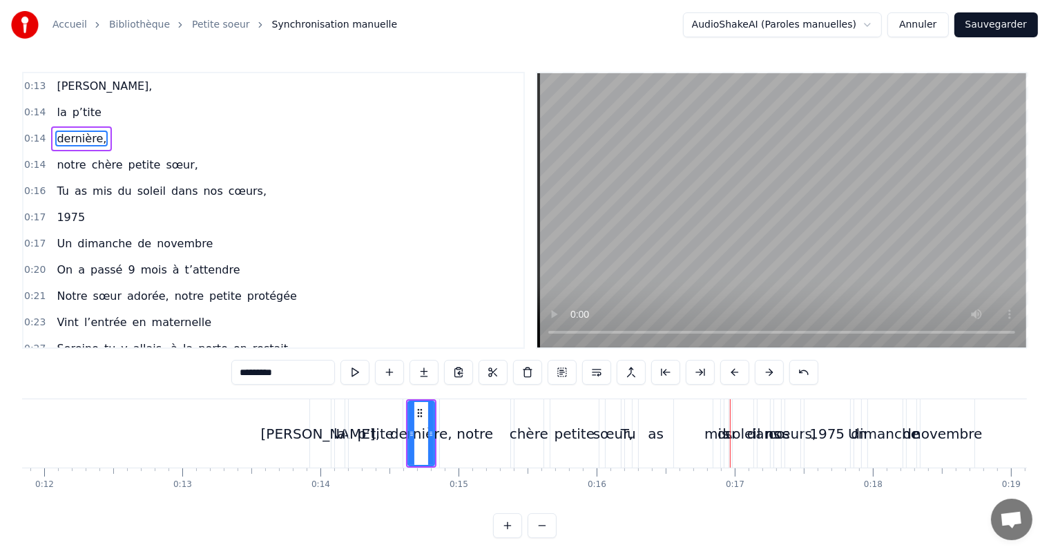
scroll to position [0, 1689]
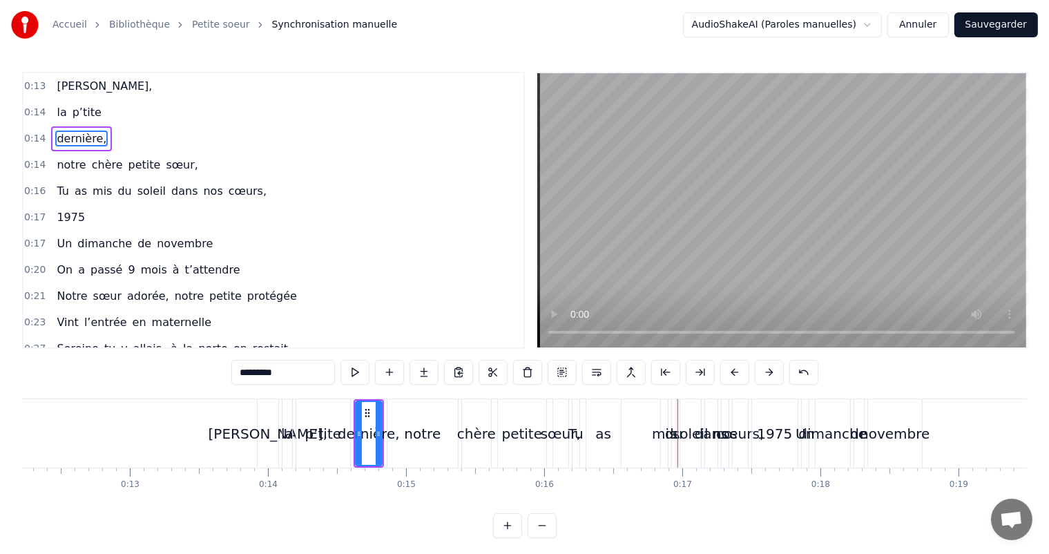
click at [78, 86] on span "[PERSON_NAME]," at bounding box center [104, 86] width 98 height 16
type input "*******"
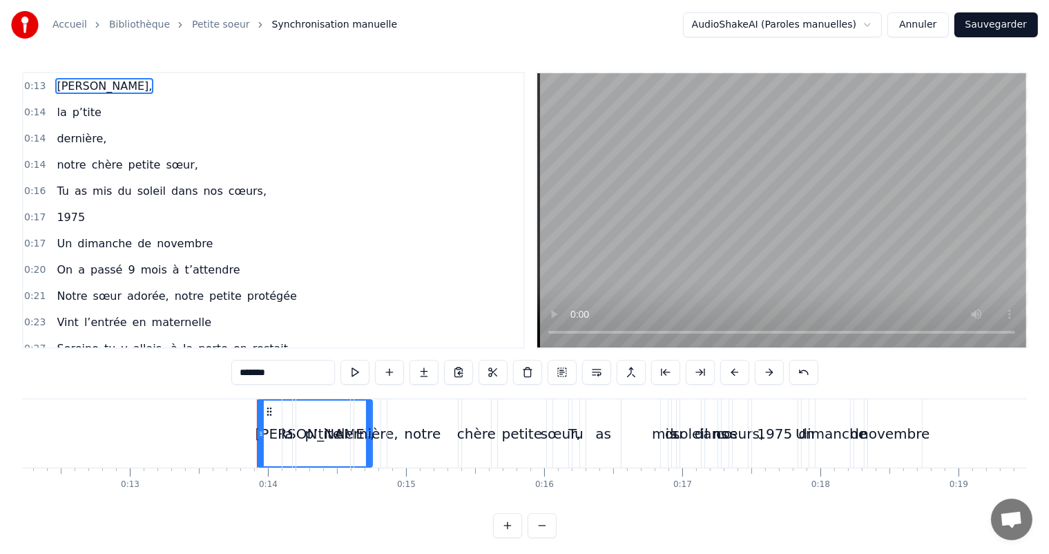
drag, startPoint x: 279, startPoint y: 410, endPoint x: 370, endPoint y: 406, distance: 91.3
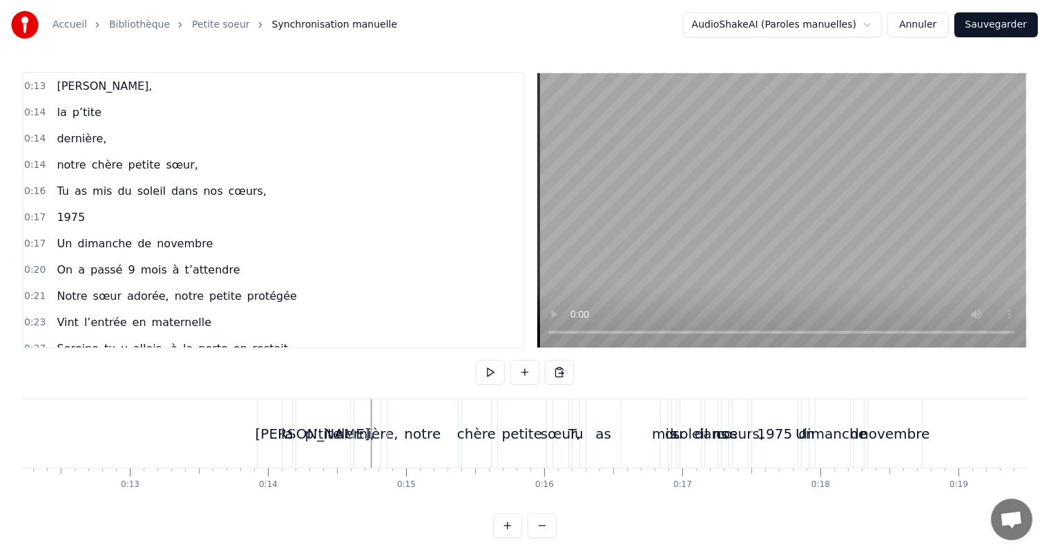
click at [58, 110] on span "la" at bounding box center [61, 112] width 12 height 16
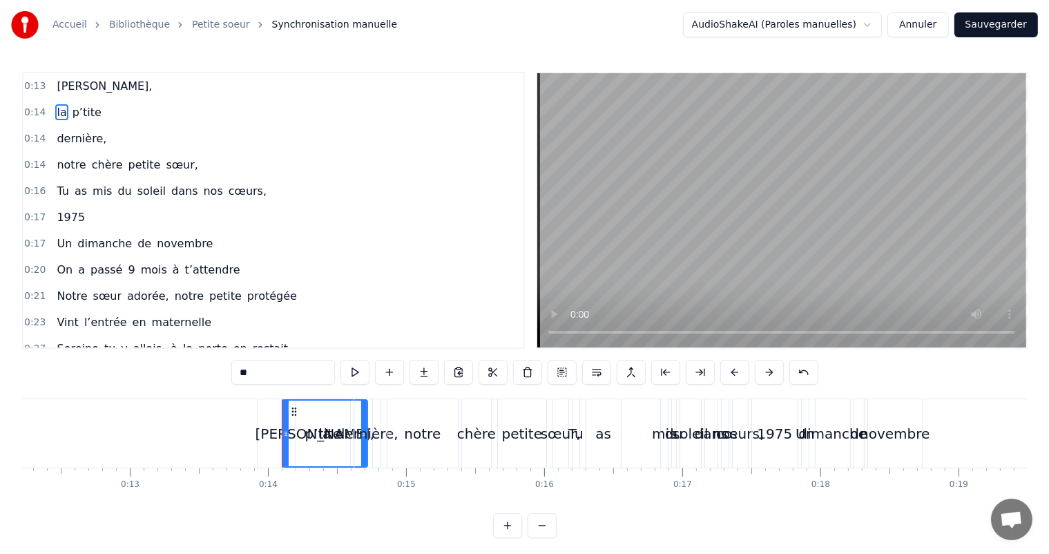
drag, startPoint x: 287, startPoint y: 419, endPoint x: 336, endPoint y: 330, distance: 101.5
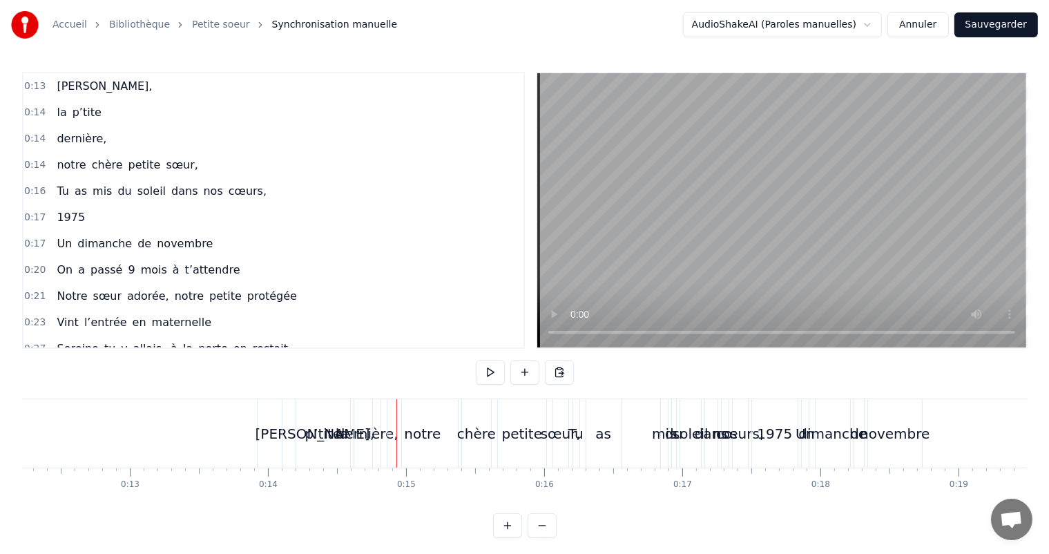
click at [84, 114] on span "p’tite" at bounding box center [87, 112] width 32 height 16
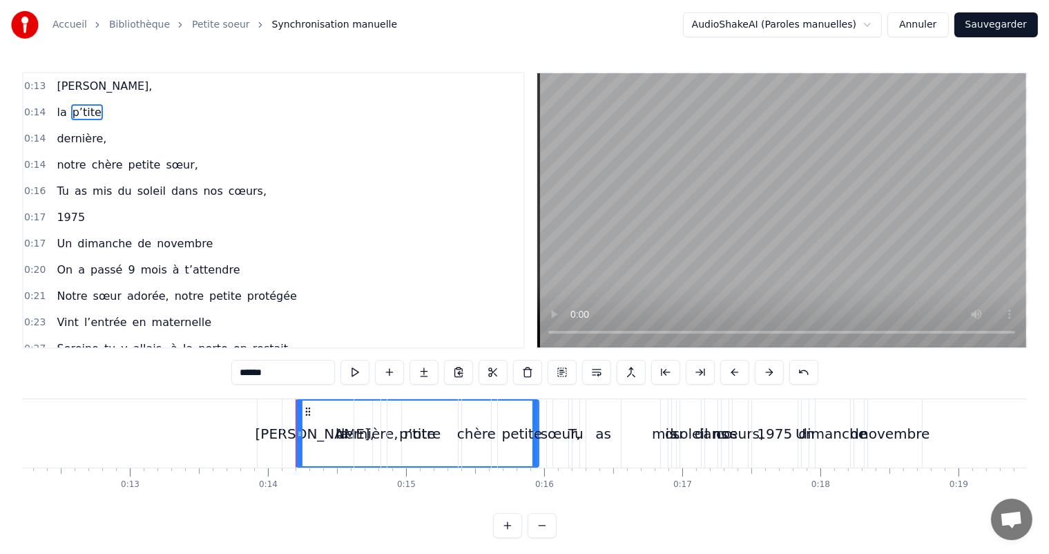
drag, startPoint x: 348, startPoint y: 417, endPoint x: 549, endPoint y: 402, distance: 200.9
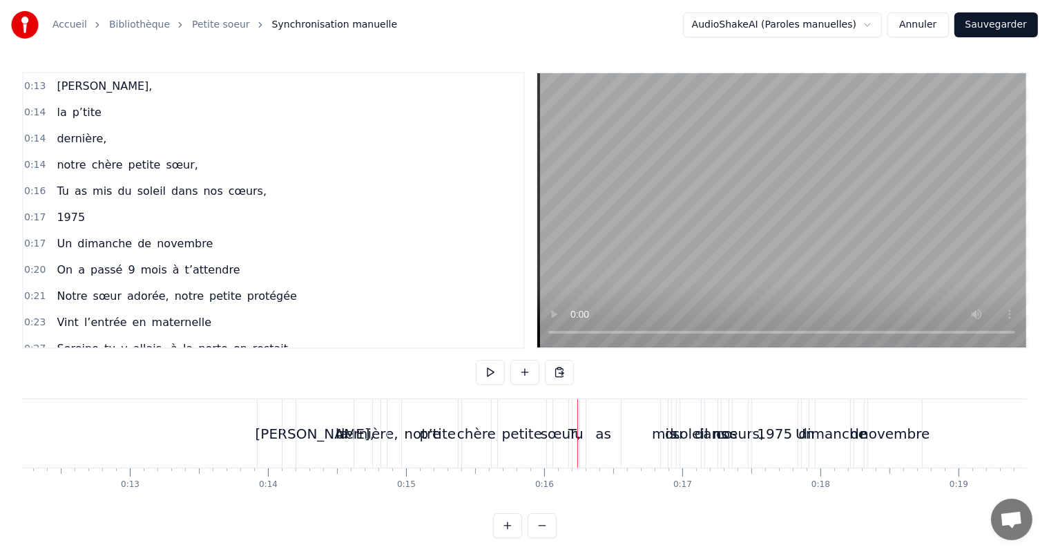
click at [68, 163] on span "notre" at bounding box center [71, 165] width 32 height 16
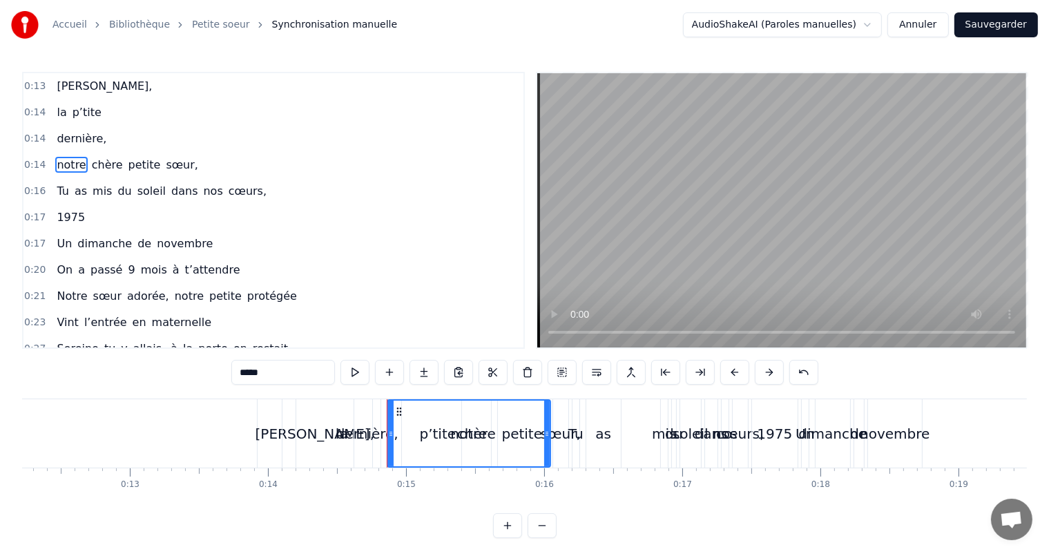
drag, startPoint x: 456, startPoint y: 417, endPoint x: 511, endPoint y: 360, distance: 79.1
click at [667, 395] on div "0:13 Sophie, 0:14 la p’tite 0:14 dernière, 0:14 notre chère petite sœur, 0:16 T…" at bounding box center [524, 305] width 1005 height 466
click at [92, 167] on span "chère" at bounding box center [108, 165] width 34 height 16
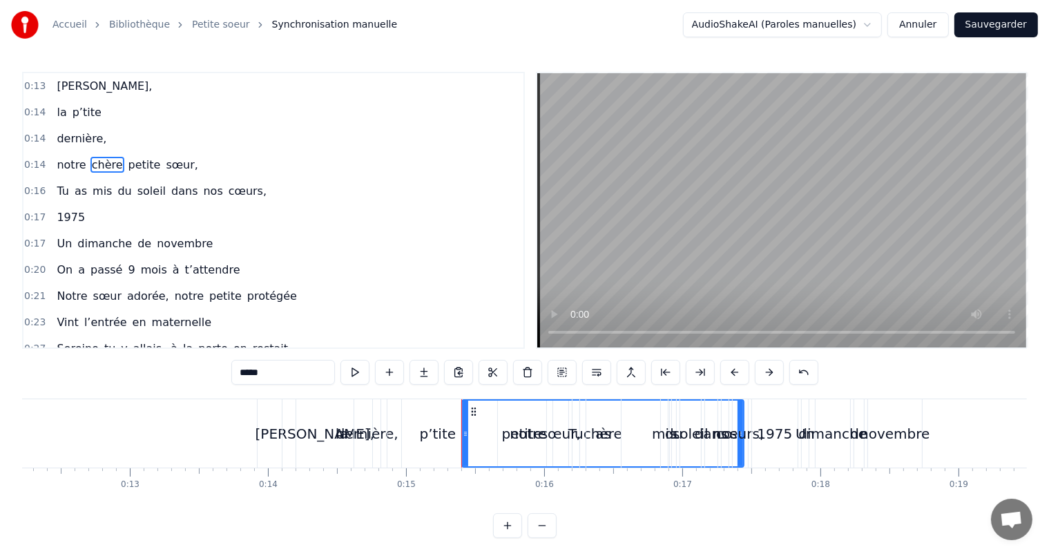
drag, startPoint x: 488, startPoint y: 417, endPoint x: 296, endPoint y: 280, distance: 236.2
click at [743, 398] on div "0:13 Sophie, 0:14 la p’tite 0:14 dernière, 0:14 notre chère petite sœur, 0:16 T…" at bounding box center [524, 305] width 1005 height 466
click at [128, 165] on span "petite" at bounding box center [144, 165] width 35 height 16
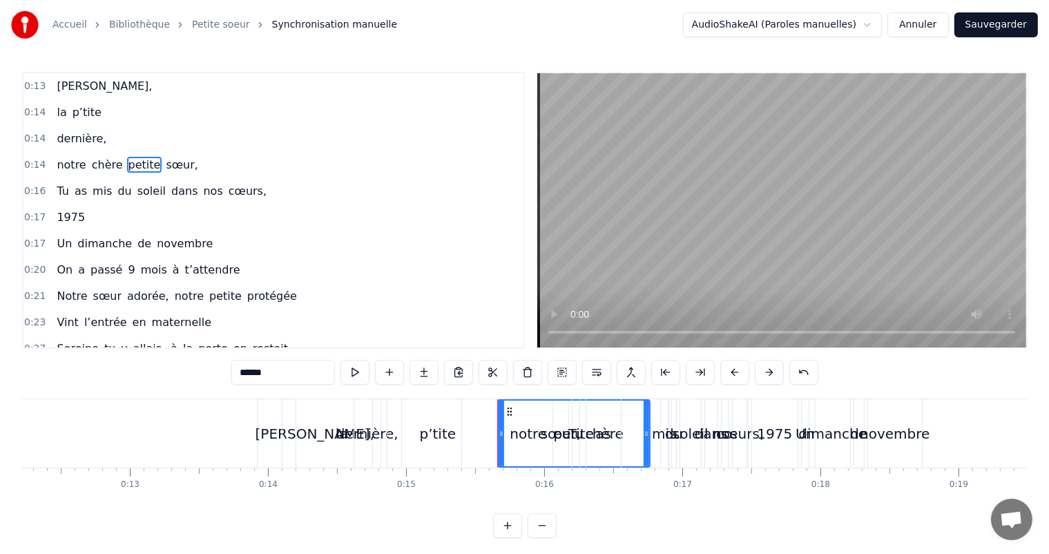
drag, startPoint x: 543, startPoint y: 419, endPoint x: 671, endPoint y: 383, distance: 132.6
click at [750, 395] on div "0:13 Sophie, 0:14 la p’tite 0:14 dernière, 0:14 notre chère petite sœur, 0:16 T…" at bounding box center [524, 305] width 1005 height 466
click at [164, 164] on span "sœur," at bounding box center [181, 165] width 35 height 16
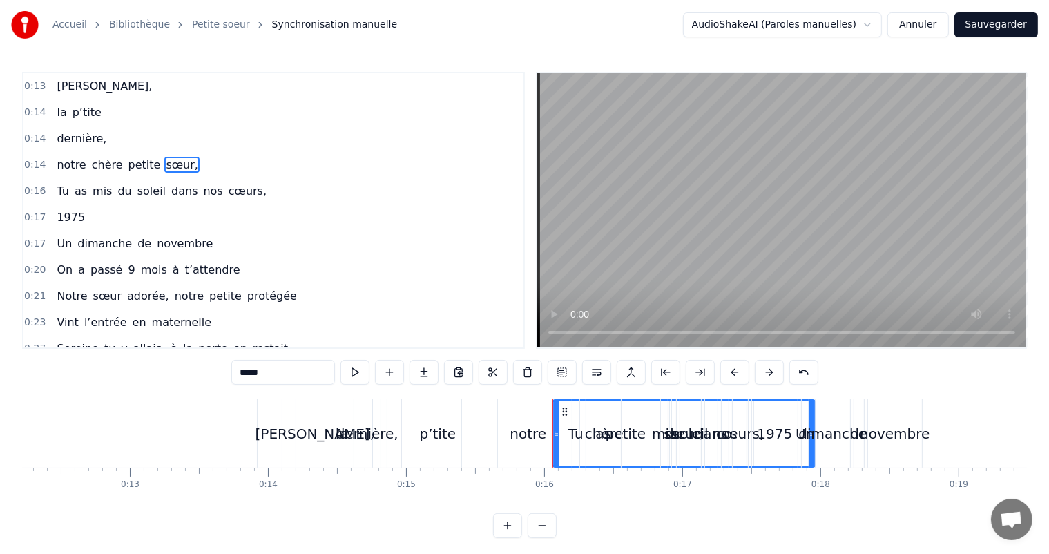
drag, startPoint x: 566, startPoint y: 417, endPoint x: 805, endPoint y: 397, distance: 239.9
click at [814, 395] on div "0:13 Sophie, 0:14 la p’tite 0:14 dernière, 0:14 notre chère petite sœur, 0:16 T…" at bounding box center [524, 305] width 1005 height 466
click at [64, 191] on span "Tu" at bounding box center [62, 191] width 15 height 16
type input "**"
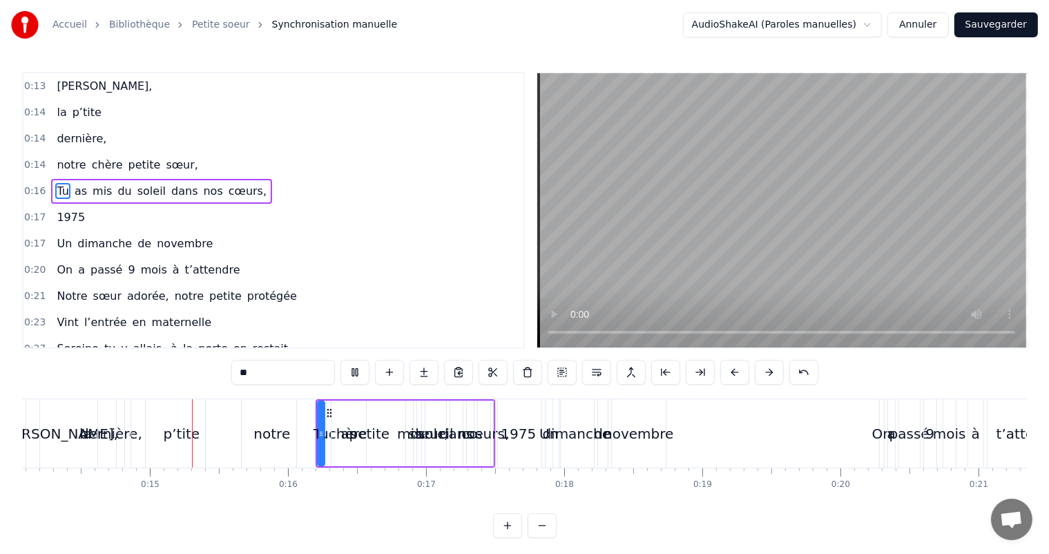
scroll to position [0, 1952]
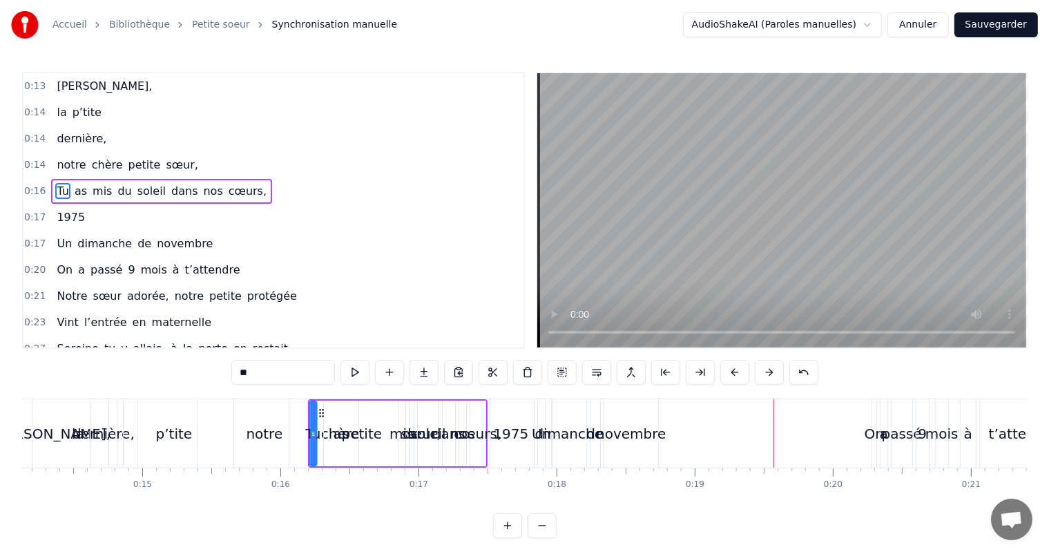
click at [323, 410] on circle at bounding box center [323, 410] width 1 height 1
click at [36, 187] on span "0:16" at bounding box center [34, 191] width 21 height 14
click at [30, 163] on span "0:14" at bounding box center [34, 165] width 21 height 14
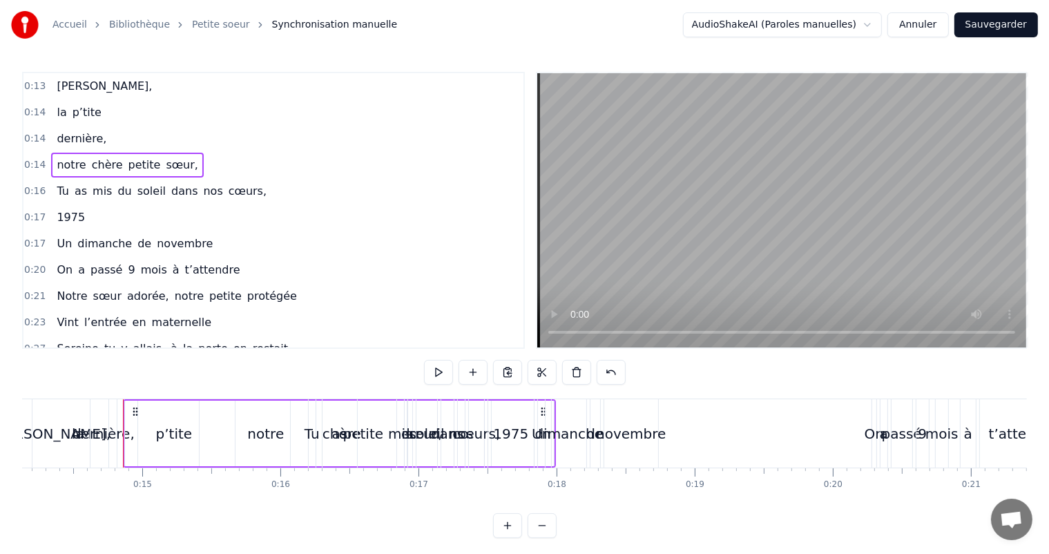
click at [38, 126] on div "0:14 dernière," at bounding box center [273, 139] width 500 height 26
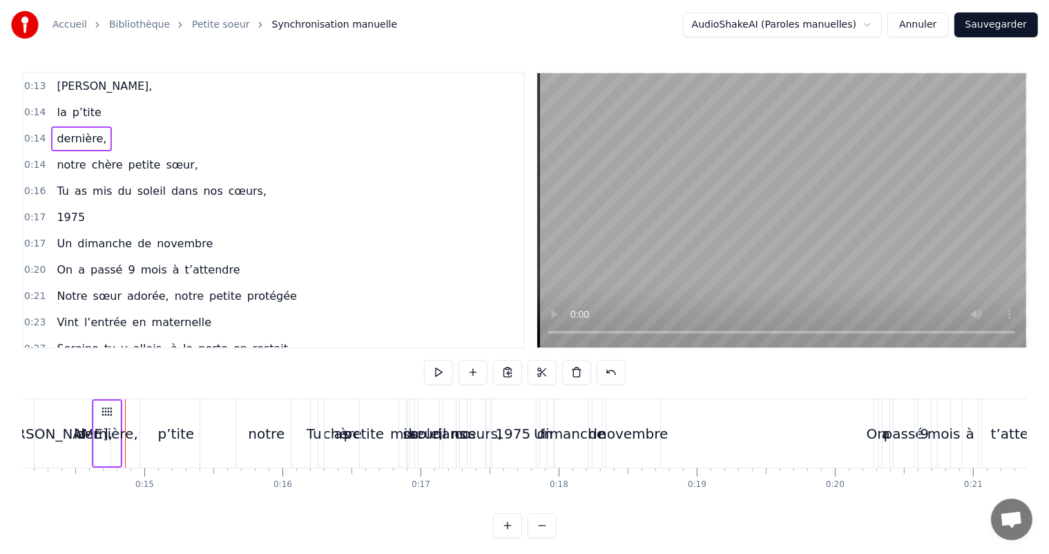
click at [36, 109] on span "0:14" at bounding box center [34, 113] width 21 height 14
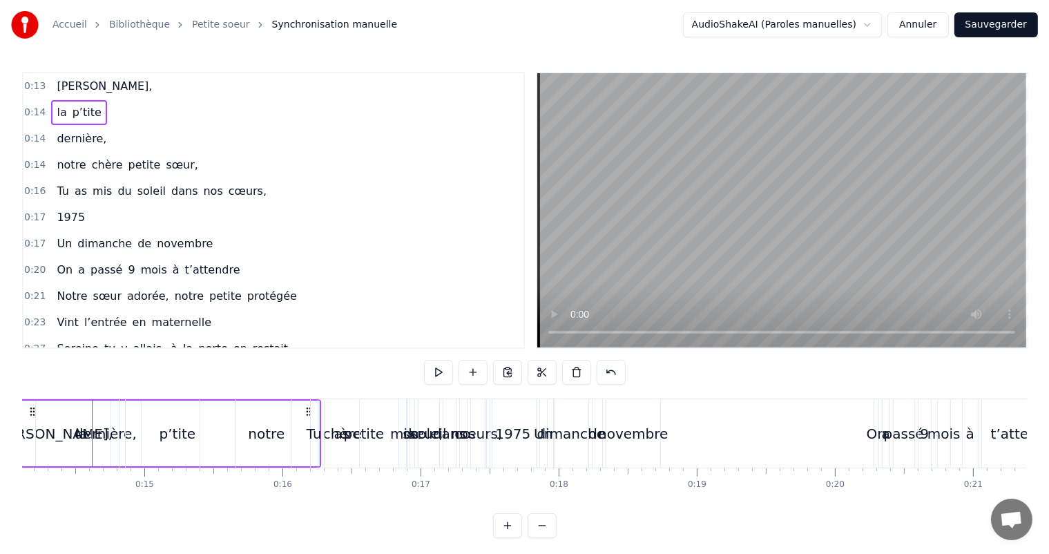
scroll to position [0, 1879]
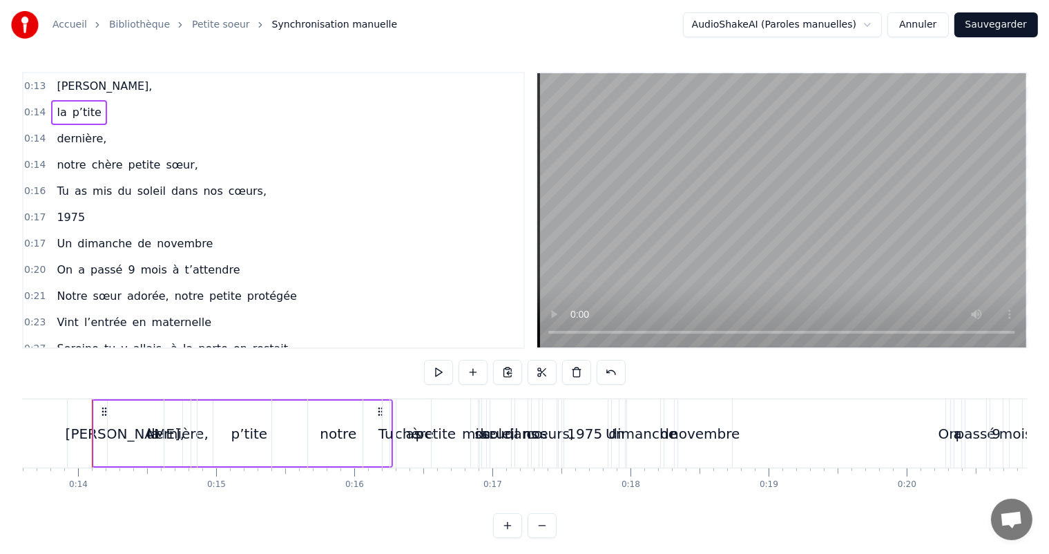
click at [37, 138] on span "0:14" at bounding box center [34, 139] width 21 height 14
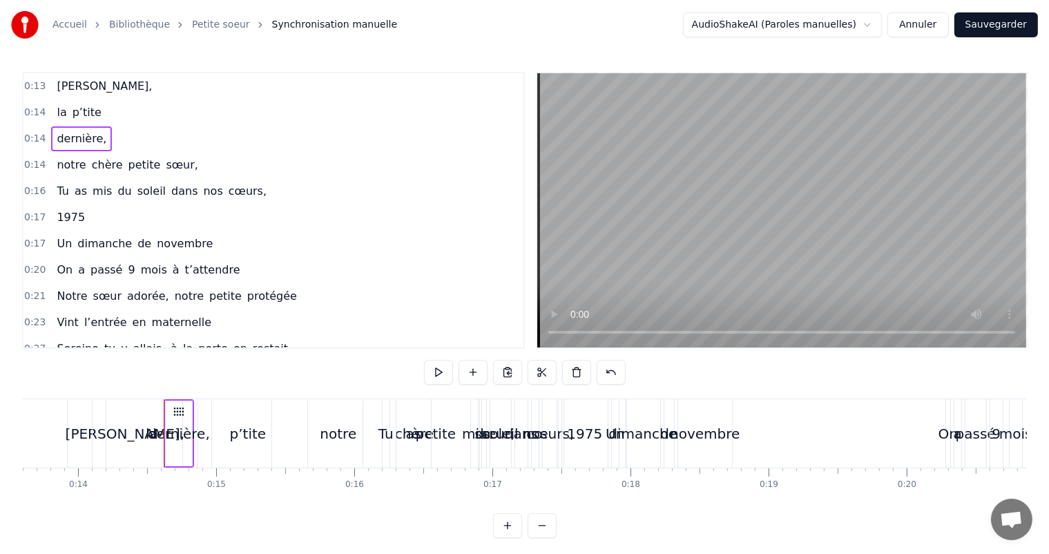
click at [51, 154] on div "notre chère petite sœur," at bounding box center [127, 165] width 153 height 25
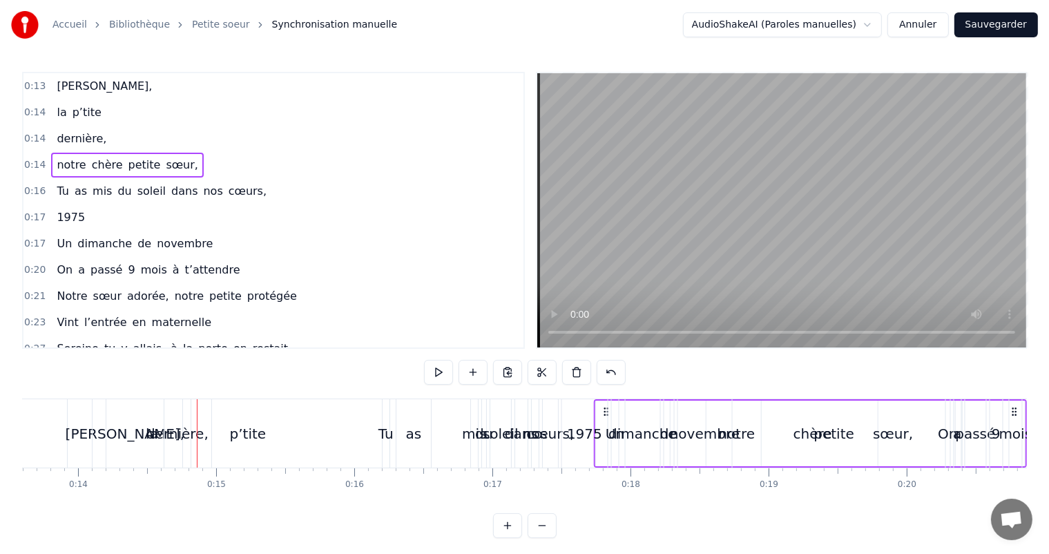
drag, startPoint x: 207, startPoint y: 408, endPoint x: 616, endPoint y: 401, distance: 408.4
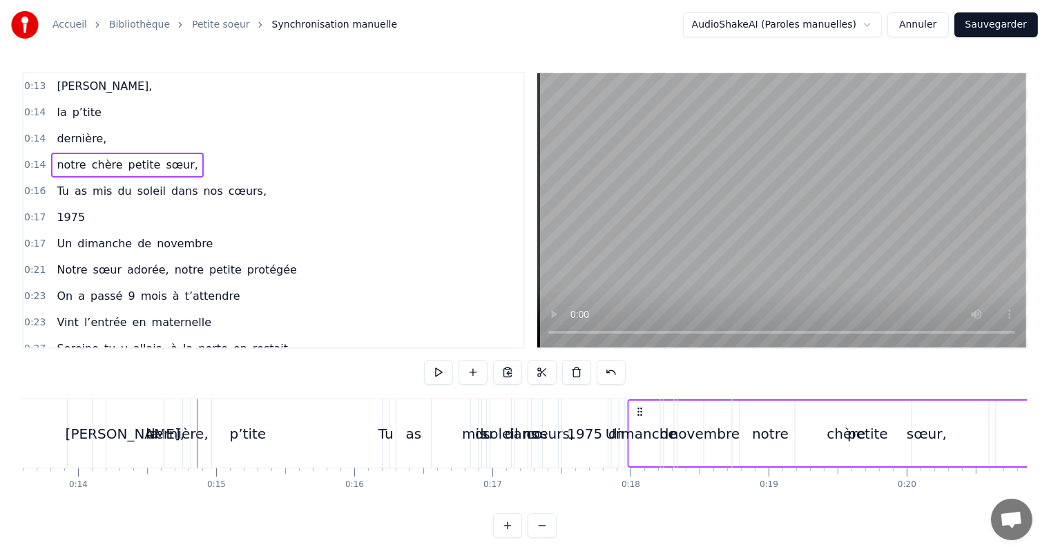
drag, startPoint x: 210, startPoint y: 410, endPoint x: 683, endPoint y: 401, distance: 473.3
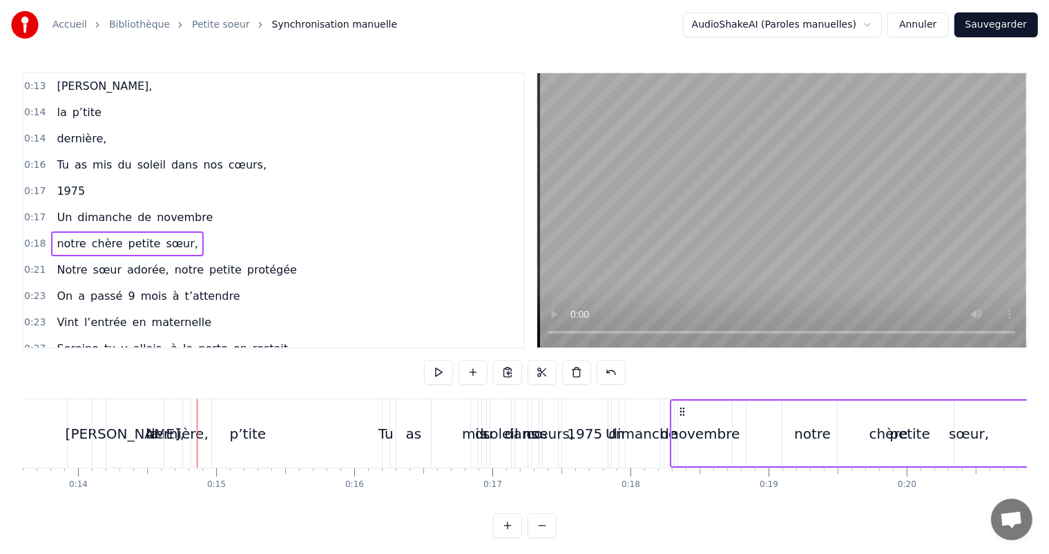
click at [52, 205] on div "Un dimanche de novembre" at bounding box center [134, 217] width 167 height 25
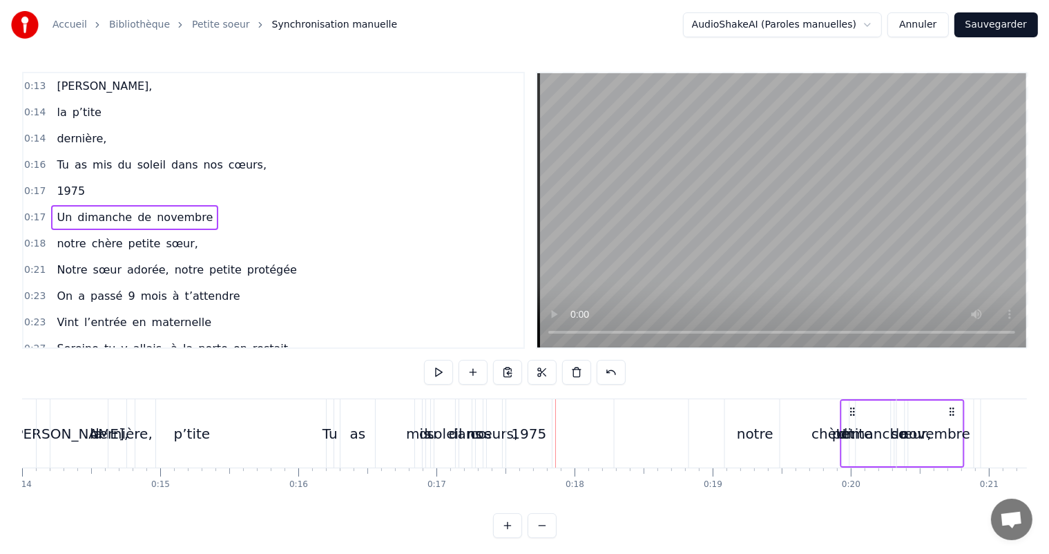
drag, startPoint x: 622, startPoint y: 408, endPoint x: 920, endPoint y: 412, distance: 297.8
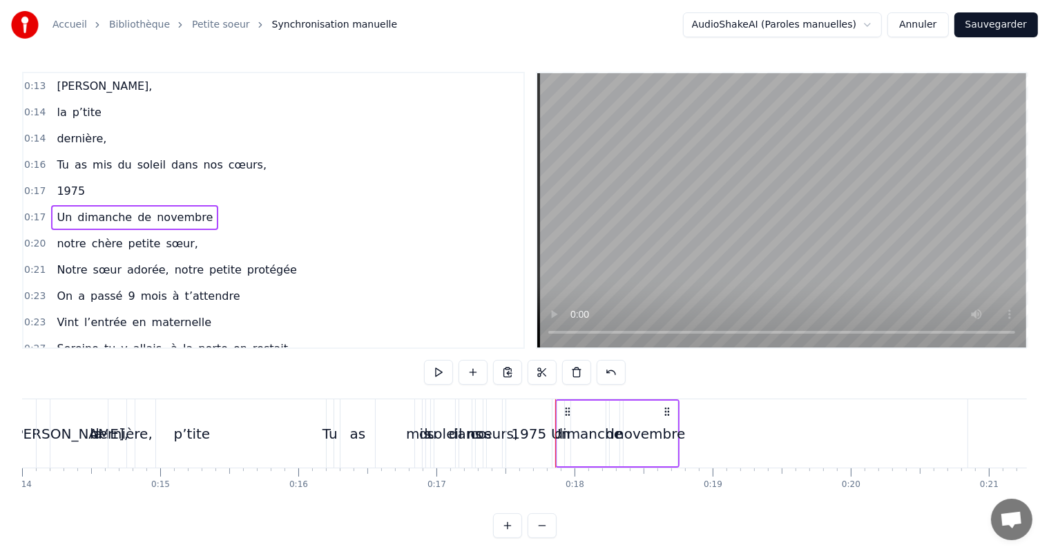
scroll to position [0, 1935]
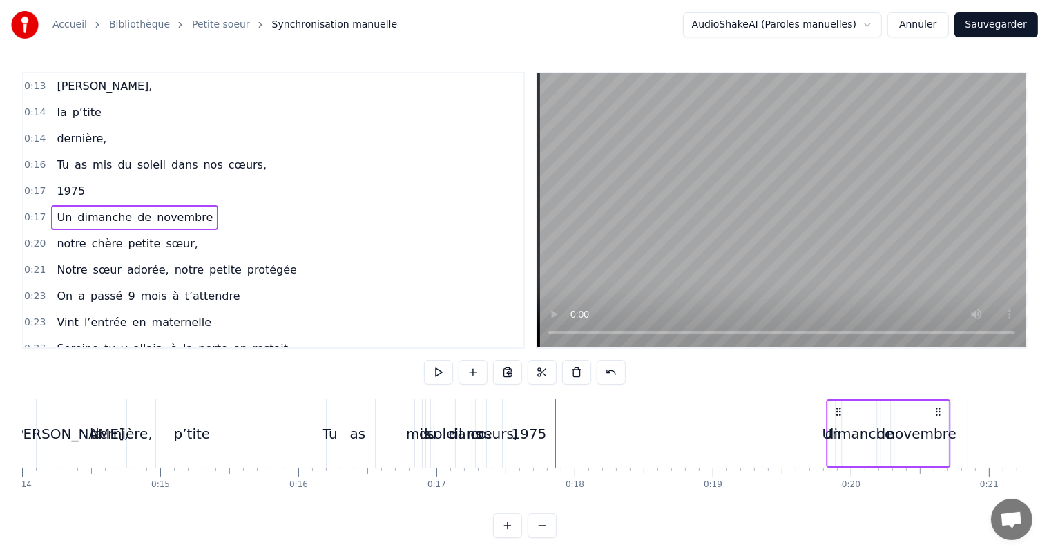
drag, startPoint x: 569, startPoint y: 408, endPoint x: 836, endPoint y: 424, distance: 267.9
click at [842, 423] on div "Un dimanche de novembre" at bounding box center [889, 433] width 124 height 68
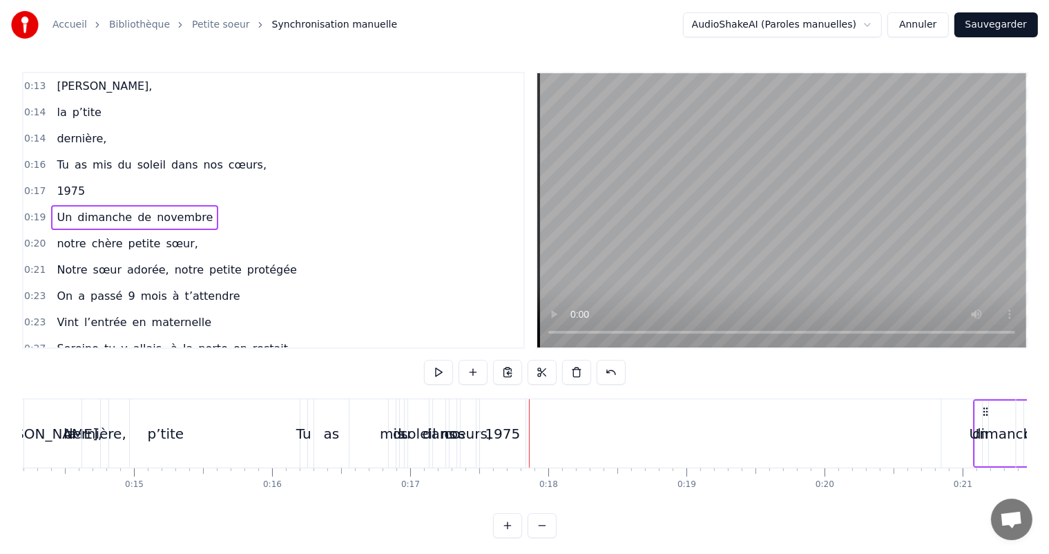
drag, startPoint x: 852, startPoint y: 411, endPoint x: 801, endPoint y: 414, distance: 50.5
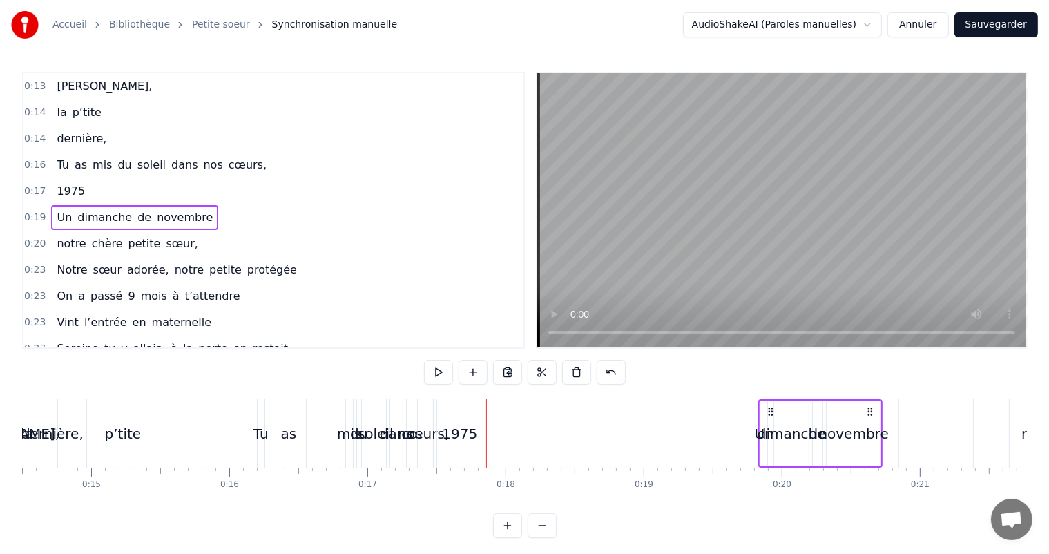
click at [55, 188] on span "1975" at bounding box center [70, 191] width 31 height 16
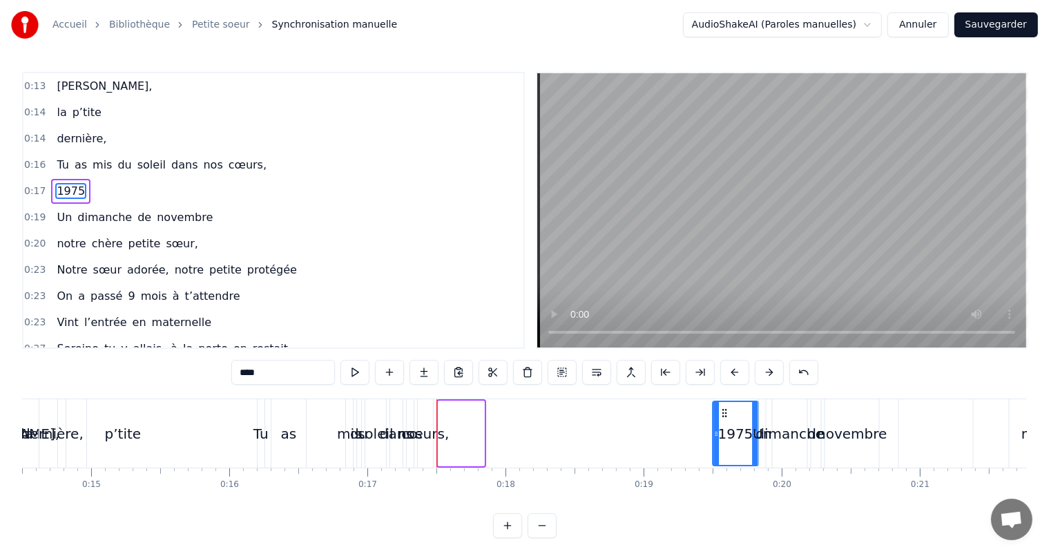
drag, startPoint x: 450, startPoint y: 411, endPoint x: 773, endPoint y: 437, distance: 323.7
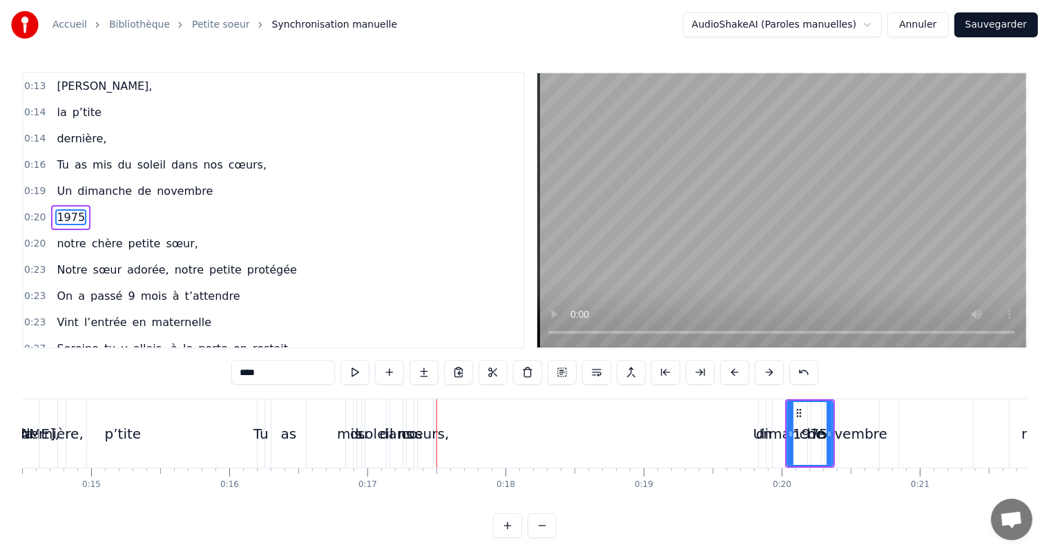
click at [408, 434] on div "cœurs," at bounding box center [425, 434] width 48 height 21
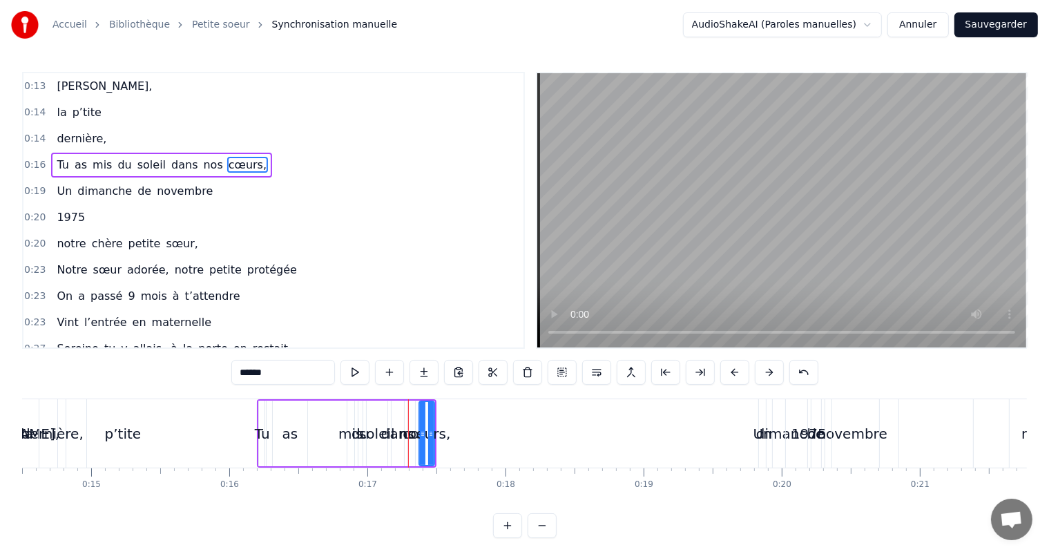
click at [289, 401] on div "as" at bounding box center [290, 434] width 35 height 66
type input "**"
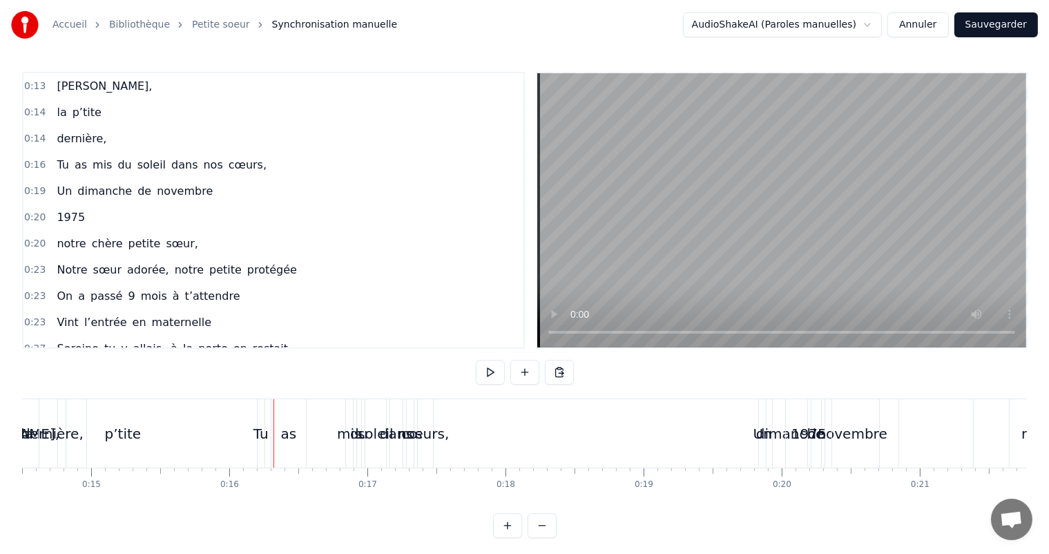
click at [412, 444] on div "nos" at bounding box center [410, 433] width 7 height 68
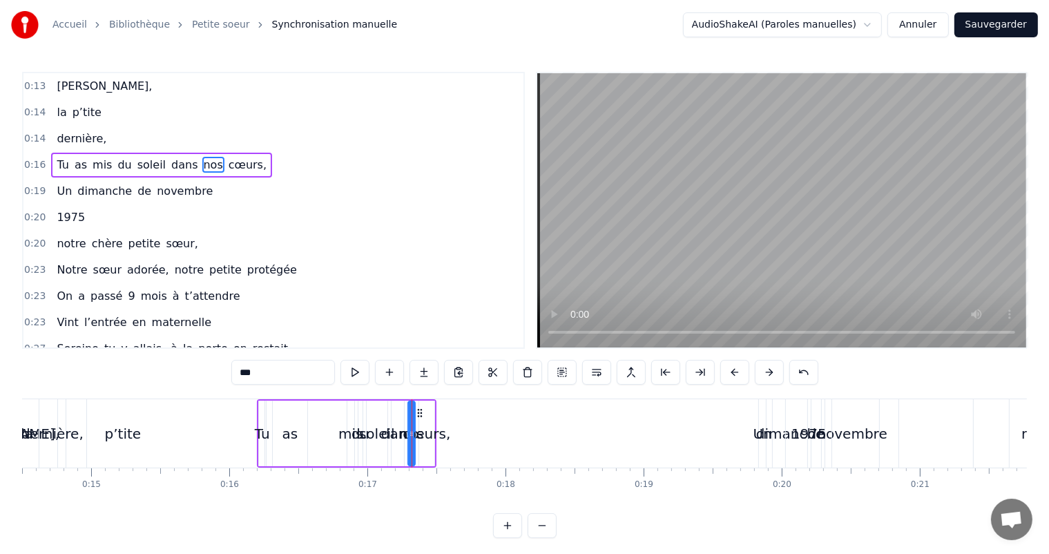
drag, startPoint x: 435, startPoint y: 447, endPoint x: 475, endPoint y: 453, distance: 39.9
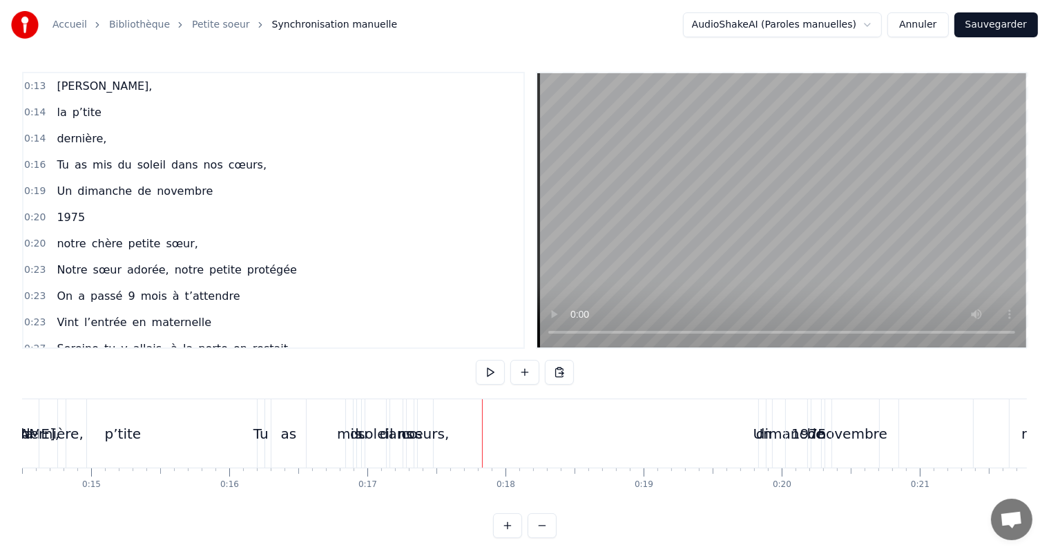
click at [379, 436] on div "soleil" at bounding box center [376, 434] width 36 height 21
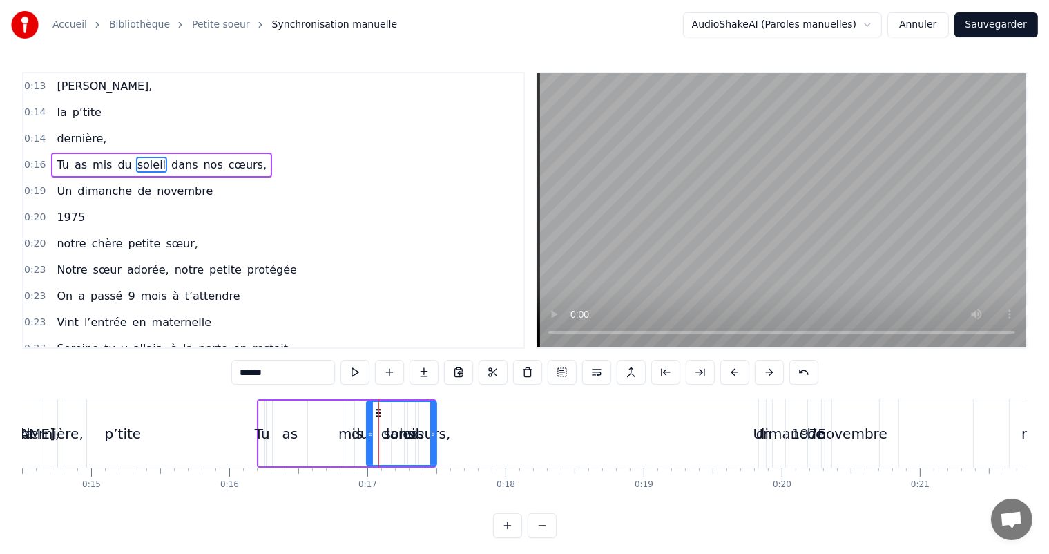
drag, startPoint x: 384, startPoint y: 412, endPoint x: 433, endPoint y: 417, distance: 49.3
click at [433, 417] on div at bounding box center [433, 433] width 6 height 63
click at [170, 163] on span "dans" at bounding box center [184, 165] width 29 height 16
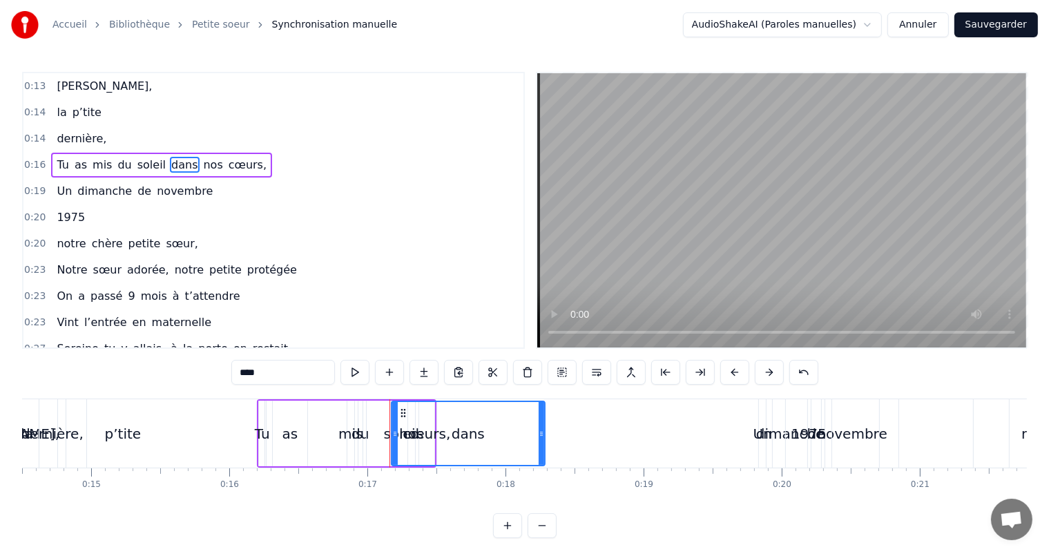
drag, startPoint x: 401, startPoint y: 418, endPoint x: 542, endPoint y: 415, distance: 141.0
click at [542, 415] on div at bounding box center [542, 433] width 6 height 63
click at [202, 168] on span "nos" at bounding box center [213, 165] width 22 height 16
drag, startPoint x: 412, startPoint y: 417, endPoint x: 524, endPoint y: 419, distance: 112.6
click at [524, 419] on div at bounding box center [525, 433] width 6 height 63
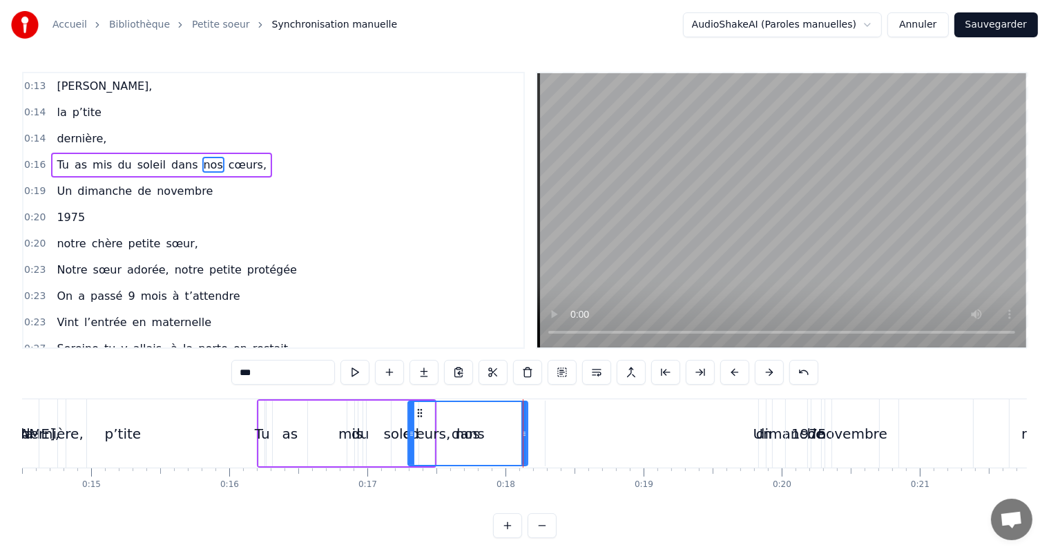
click at [227, 166] on span "cœurs," at bounding box center [247, 165] width 41 height 16
drag, startPoint x: 430, startPoint y: 409, endPoint x: 519, endPoint y: 417, distance: 89.5
click at [518, 417] on div at bounding box center [516, 433] width 6 height 63
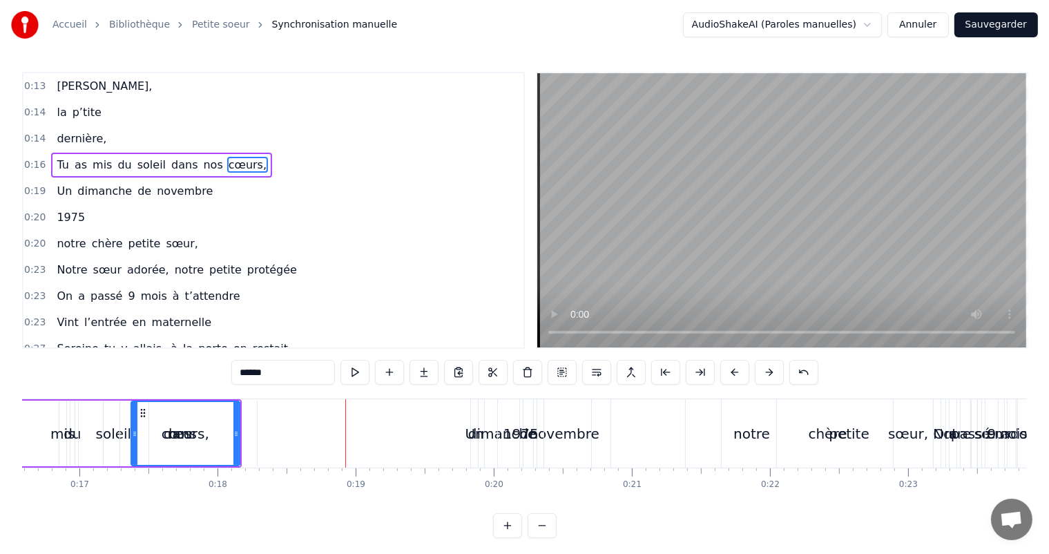
scroll to position [0, 1822]
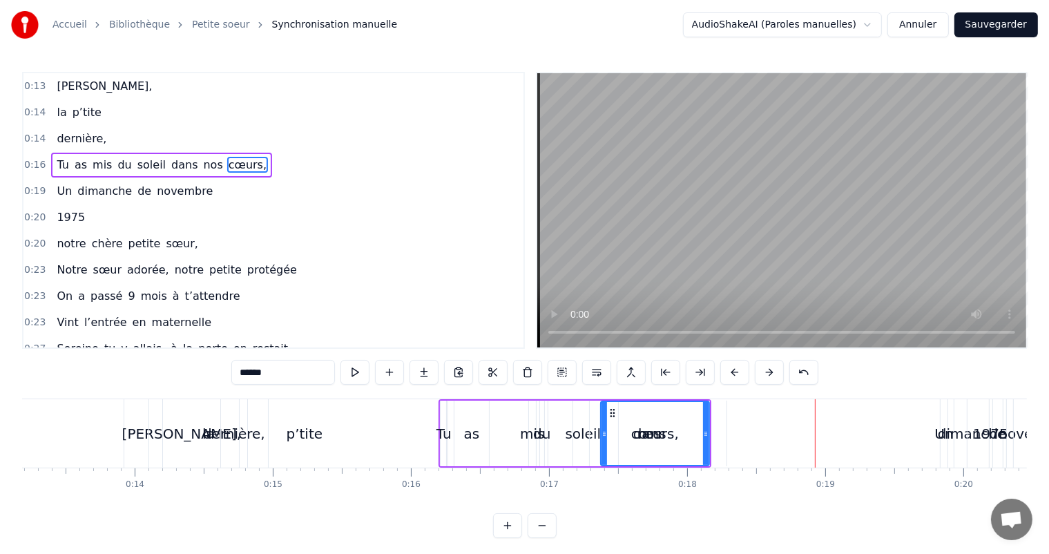
click at [188, 434] on div "p’tite" at bounding box center [304, 433] width 283 height 68
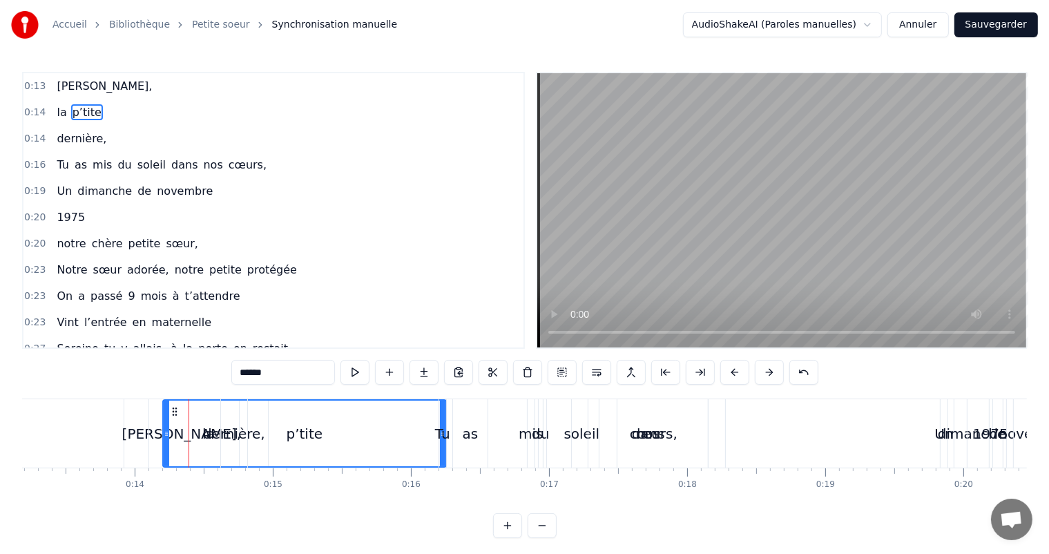
click at [235, 424] on div "dernière," at bounding box center [234, 434] width 62 height 21
type input "*********"
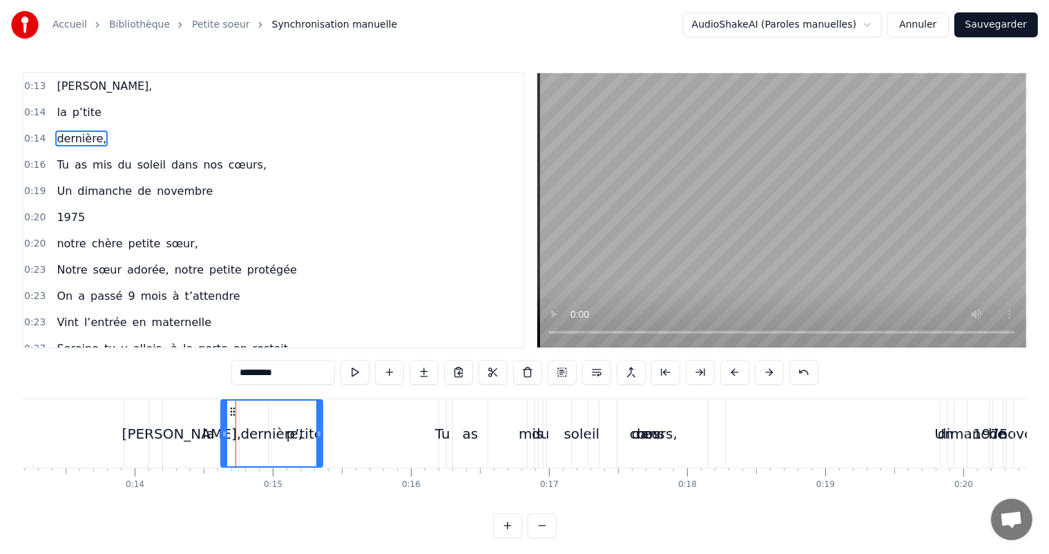
drag, startPoint x: 246, startPoint y: 419, endPoint x: 239, endPoint y: 423, distance: 7.7
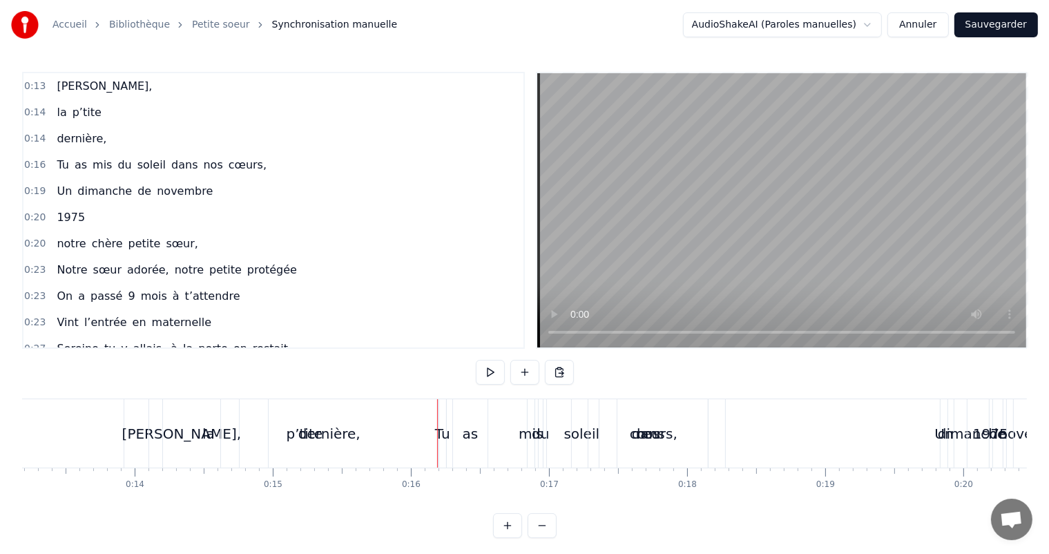
click at [207, 428] on div "p’tite" at bounding box center [304, 433] width 283 height 68
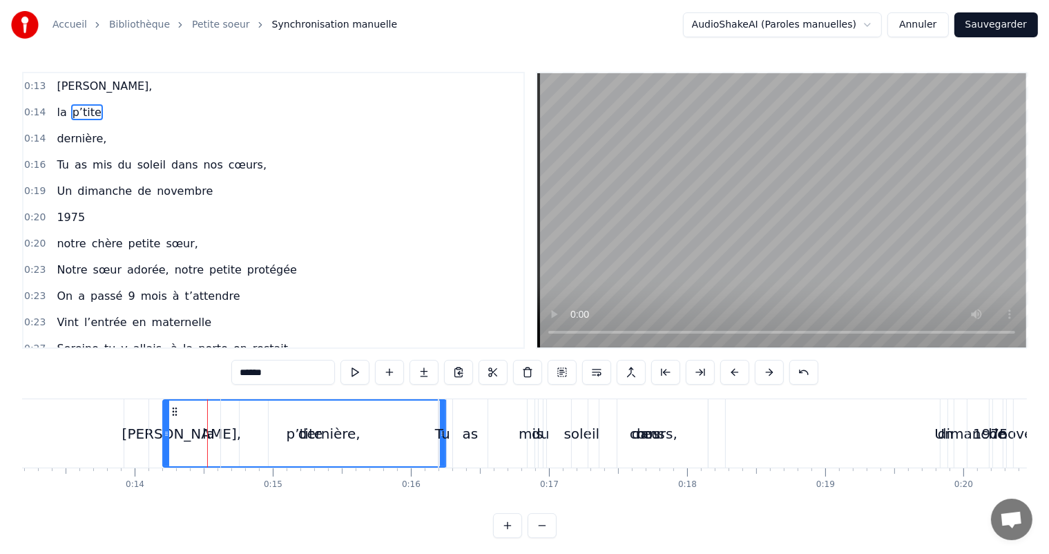
click at [55, 112] on span "la" at bounding box center [61, 112] width 12 height 16
type input "**"
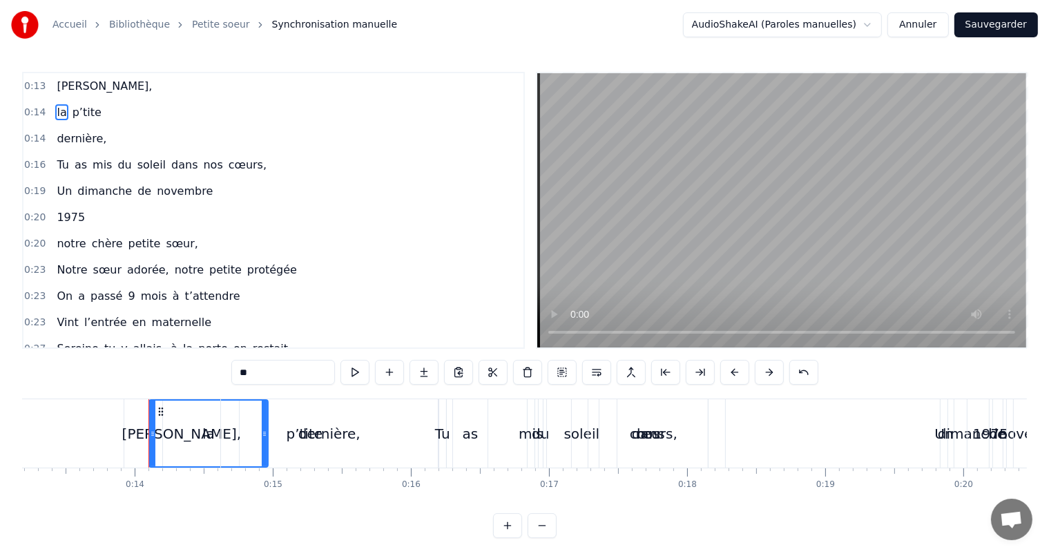
drag, startPoint x: 196, startPoint y: 420, endPoint x: 269, endPoint y: 421, distance: 73.2
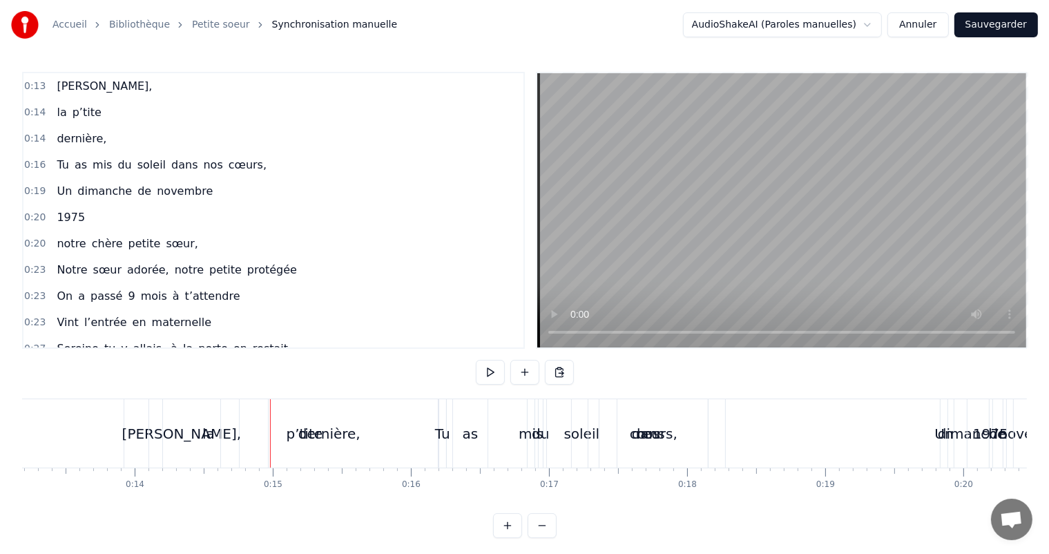
click at [254, 417] on div "dernière," at bounding box center [329, 433] width 217 height 68
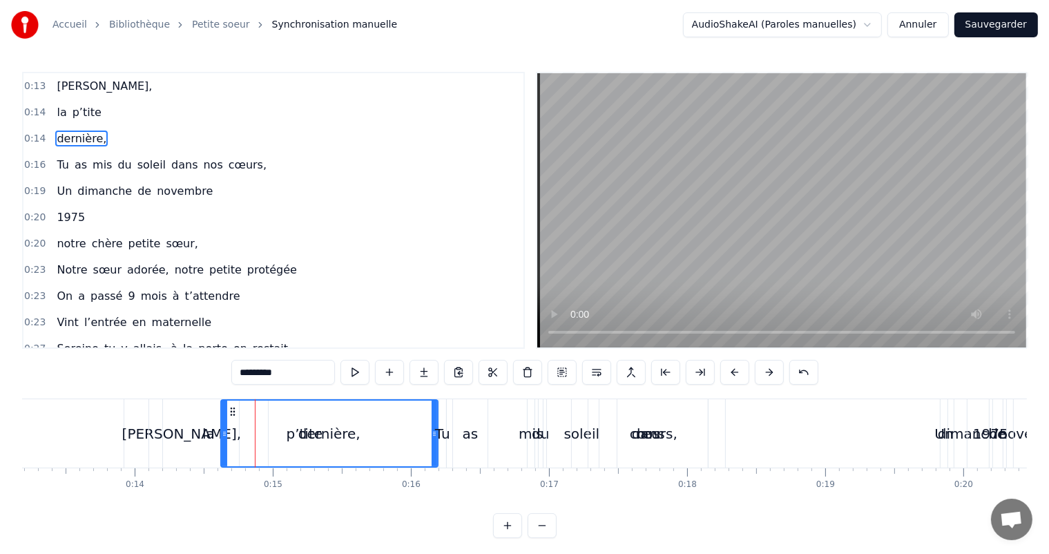
click at [205, 419] on div "p’tite" at bounding box center [304, 433] width 283 height 68
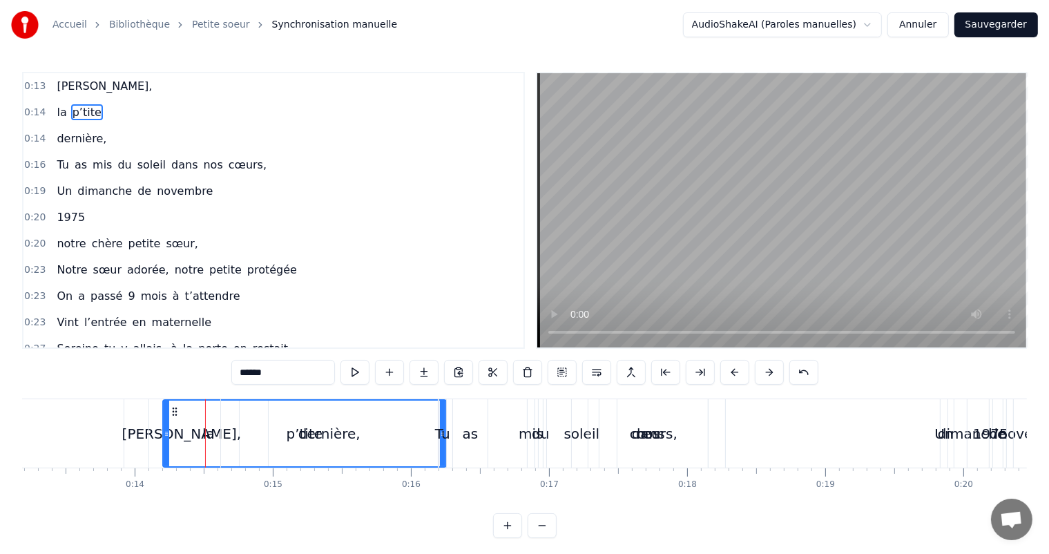
click at [185, 418] on div "p’tite" at bounding box center [305, 434] width 282 height 66
click at [169, 414] on icon at bounding box center [174, 411] width 11 height 11
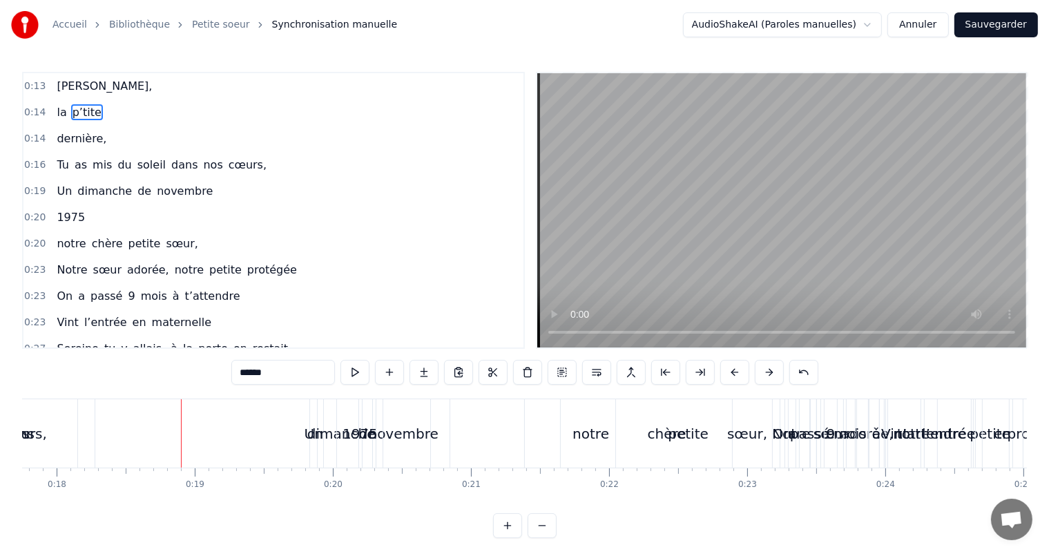
scroll to position [0, 2470]
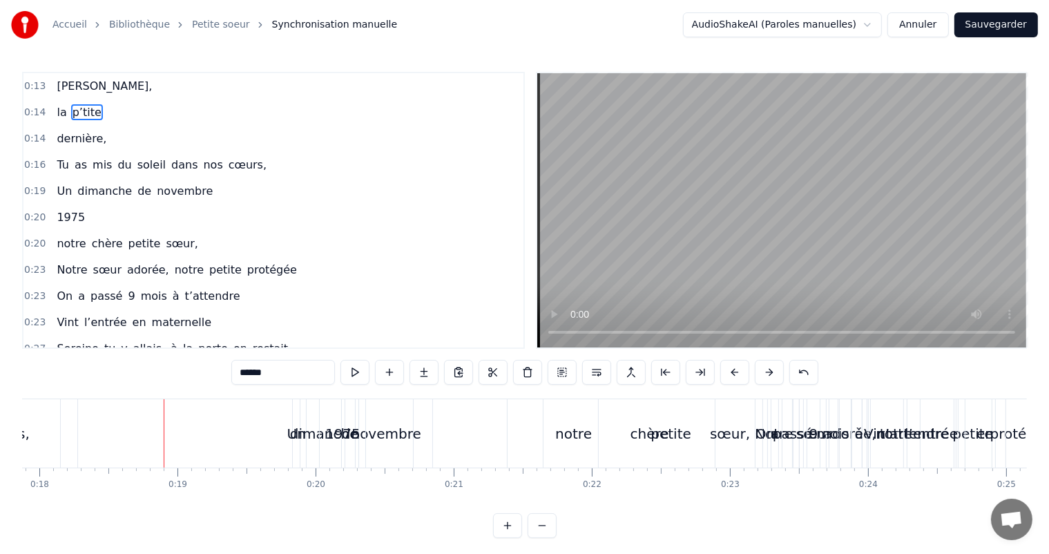
click at [164, 240] on span "sœur," at bounding box center [181, 244] width 35 height 16
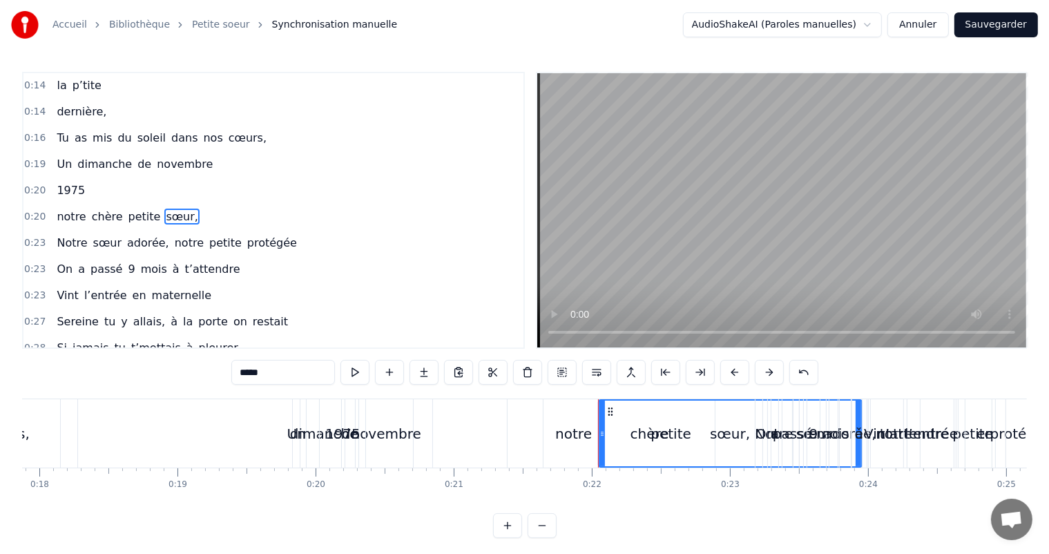
scroll to position [28, 0]
drag, startPoint x: 155, startPoint y: 515, endPoint x: 143, endPoint y: 511, distance: 12.5
click at [143, 511] on div "0:13 Sophie, 0:14 la p’tite 0:14 dernière, 0:16 Tu as mis du soleil dans nos cœ…" at bounding box center [524, 305] width 1005 height 466
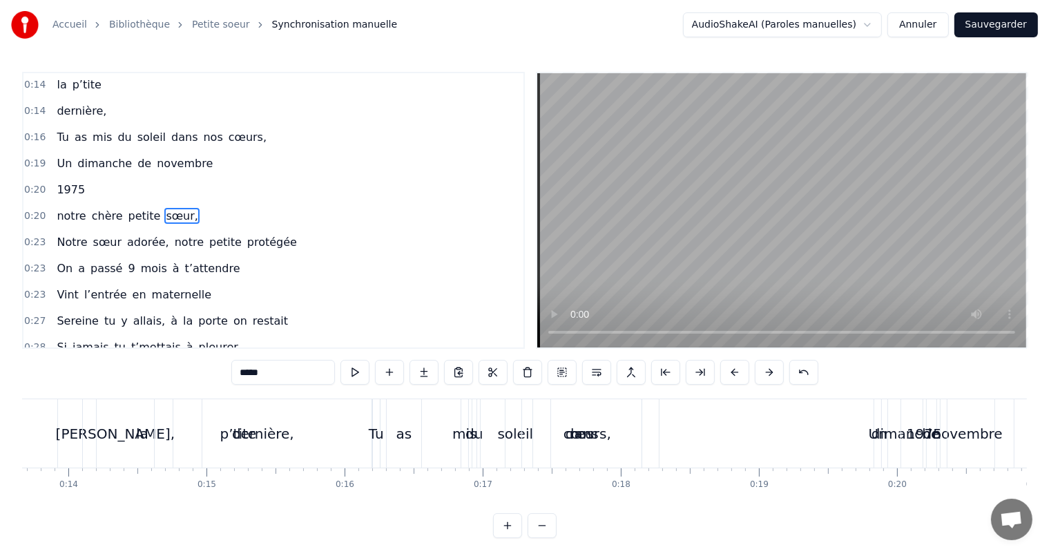
click at [228, 420] on div "dernière," at bounding box center [263, 433] width 217 height 68
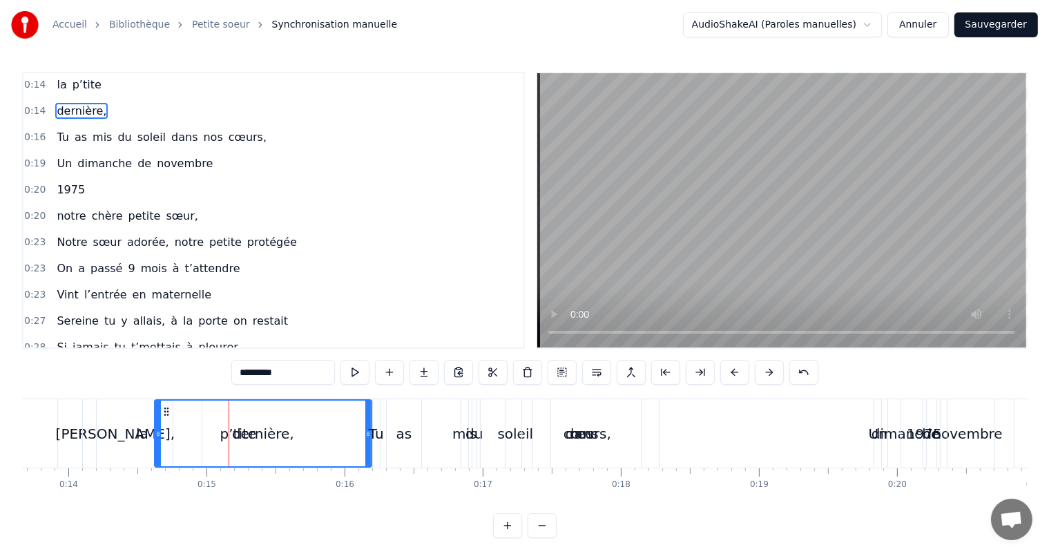
scroll to position [0, 0]
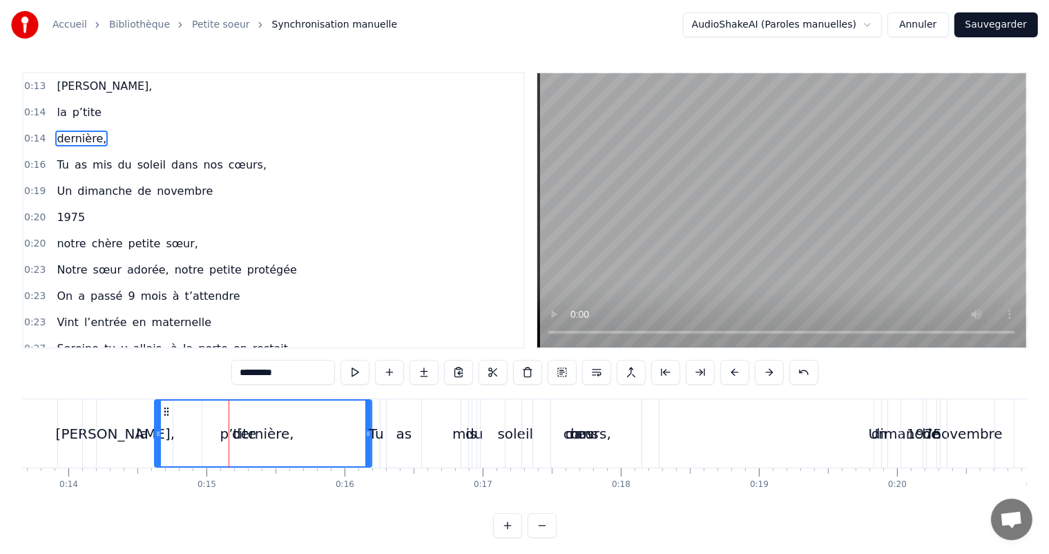
click at [134, 424] on div "p’tite" at bounding box center [238, 433] width 283 height 68
type input "******"
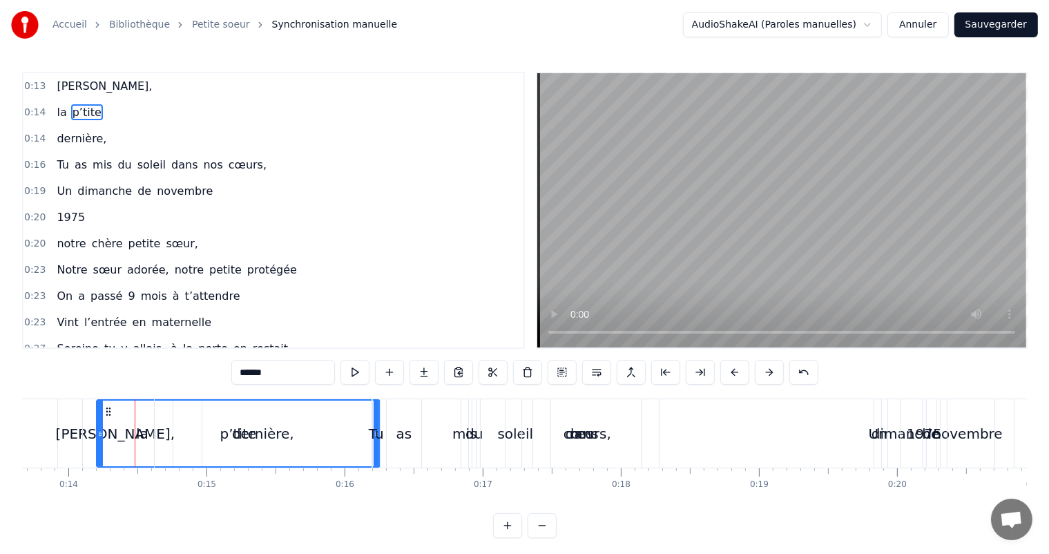
click at [111, 415] on div "p’tite" at bounding box center [238, 434] width 282 height 66
click at [108, 412] on icon at bounding box center [108, 411] width 11 height 11
click at [107, 410] on icon at bounding box center [108, 411] width 11 height 11
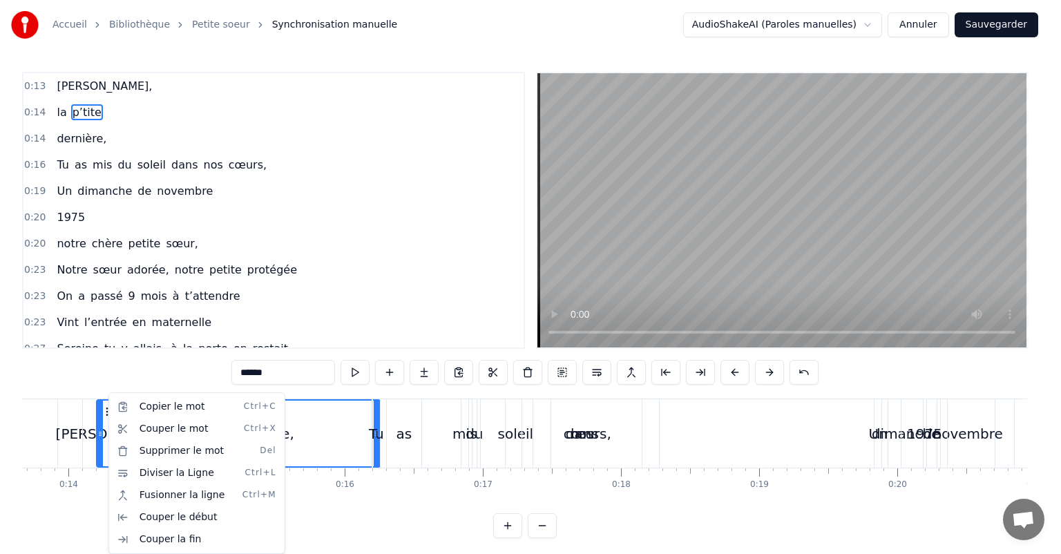
click at [72, 383] on html "Accueil Bibliothèque Petite soeur Synchronisation manuelle AudioShakeAI (Parole…" at bounding box center [530, 280] width 1061 height 560
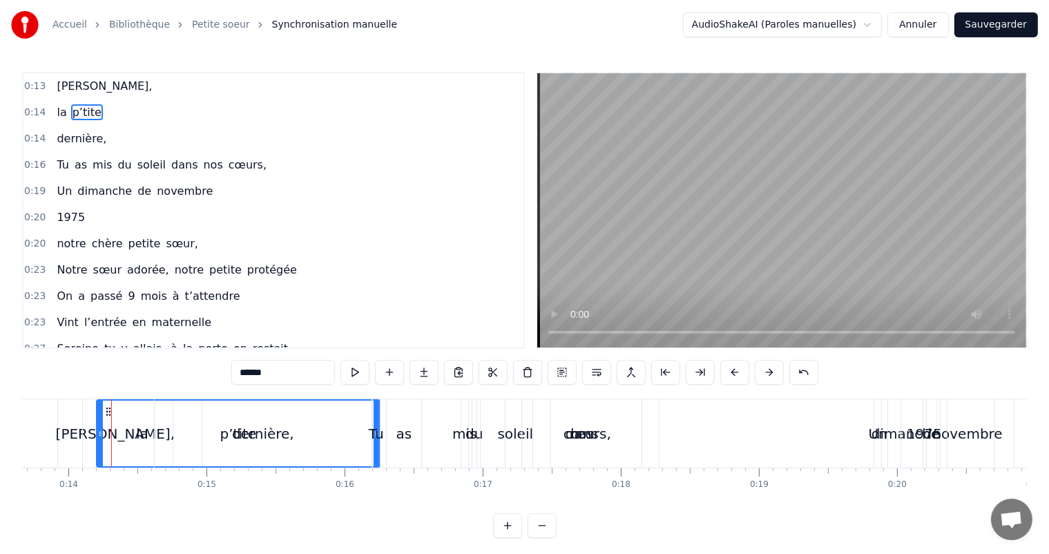
drag, startPoint x: 108, startPoint y: 423, endPoint x: 99, endPoint y: 423, distance: 9.0
click at [99, 423] on div "p’tite" at bounding box center [238, 434] width 282 height 66
drag, startPoint x: 102, startPoint y: 423, endPoint x: 77, endPoint y: 421, distance: 25.0
click at [77, 421] on div at bounding box center [76, 434] width 6 height 66
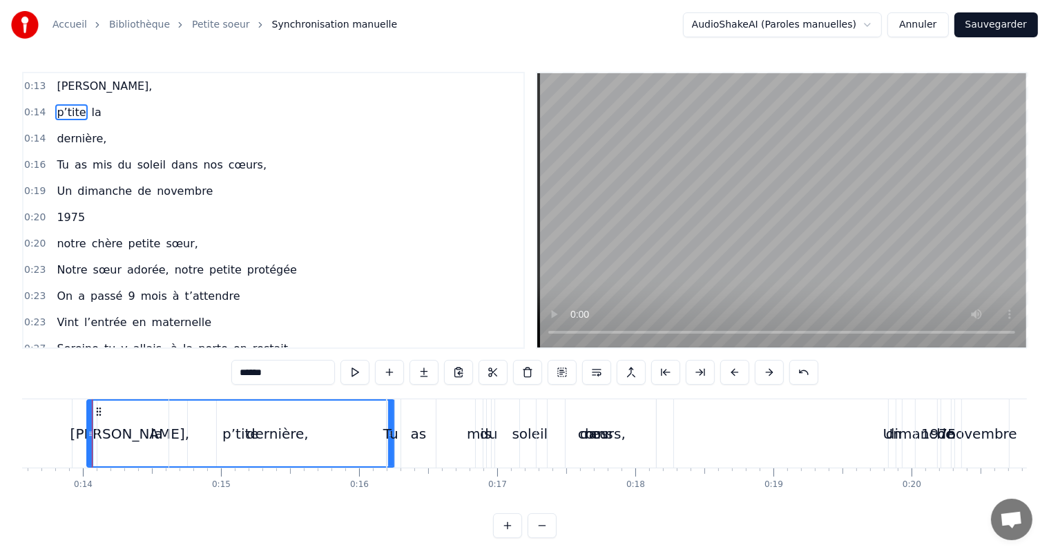
click at [99, 420] on div "p’tite" at bounding box center [241, 434] width 306 height 66
drag, startPoint x: 101, startPoint y: 420, endPoint x: 119, endPoint y: 419, distance: 18.0
click at [119, 419] on div "p’tite" at bounding box center [241, 434] width 306 height 66
click at [120, 419] on div "p’tite" at bounding box center [241, 434] width 306 height 66
click at [134, 420] on div "p’tite" at bounding box center [241, 434] width 306 height 66
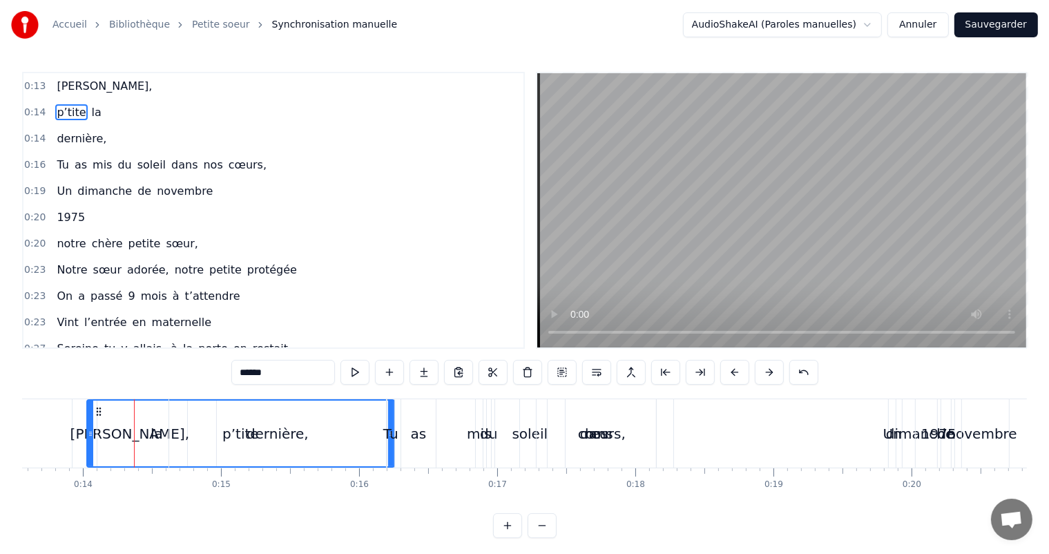
click at [144, 422] on div "p’tite" at bounding box center [241, 434] width 306 height 66
drag, startPoint x: 83, startPoint y: 110, endPoint x: 46, endPoint y: 111, distance: 36.6
click at [46, 111] on div "0:14 p’tite la" at bounding box center [273, 112] width 500 height 26
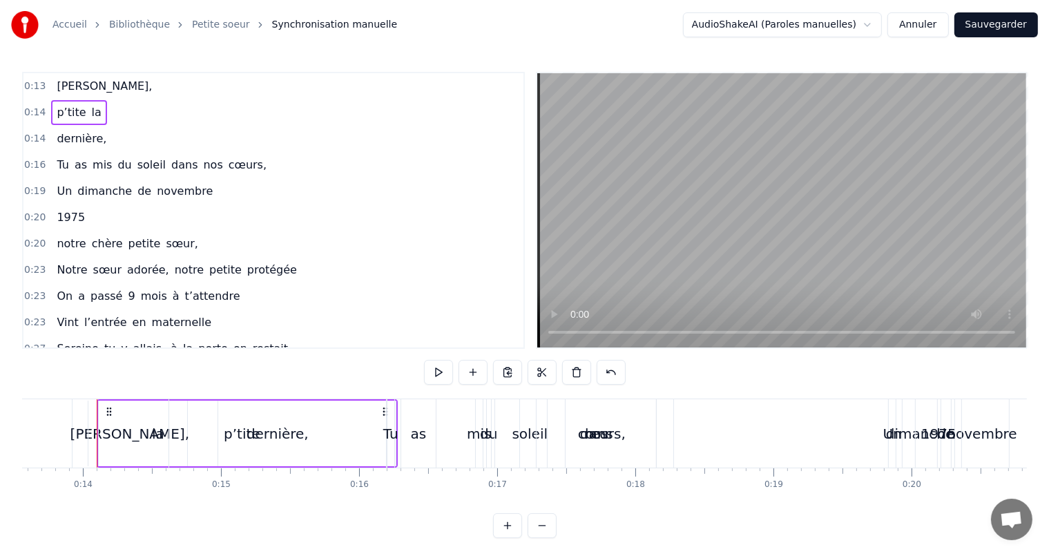
drag, startPoint x: 89, startPoint y: 113, endPoint x: 48, endPoint y: 111, distance: 41.5
click at [51, 111] on div "p’tite la" at bounding box center [78, 112] width 55 height 25
drag, startPoint x: 89, startPoint y: 111, endPoint x: 85, endPoint y: 89, distance: 22.5
click at [85, 89] on div "0:13 Sophie, 0:14 p’tite la 0:14 dernière, 0:16 Tu as mis du soleil dans nos cœ…" at bounding box center [273, 210] width 503 height 277
click at [86, 87] on span "[PERSON_NAME]," at bounding box center [104, 86] width 98 height 16
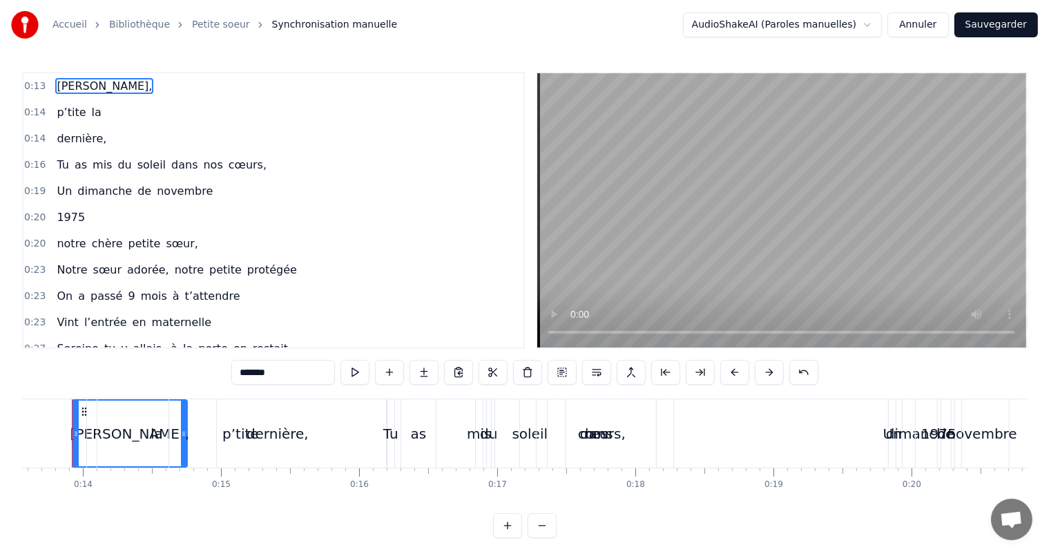
scroll to position [0, 1854]
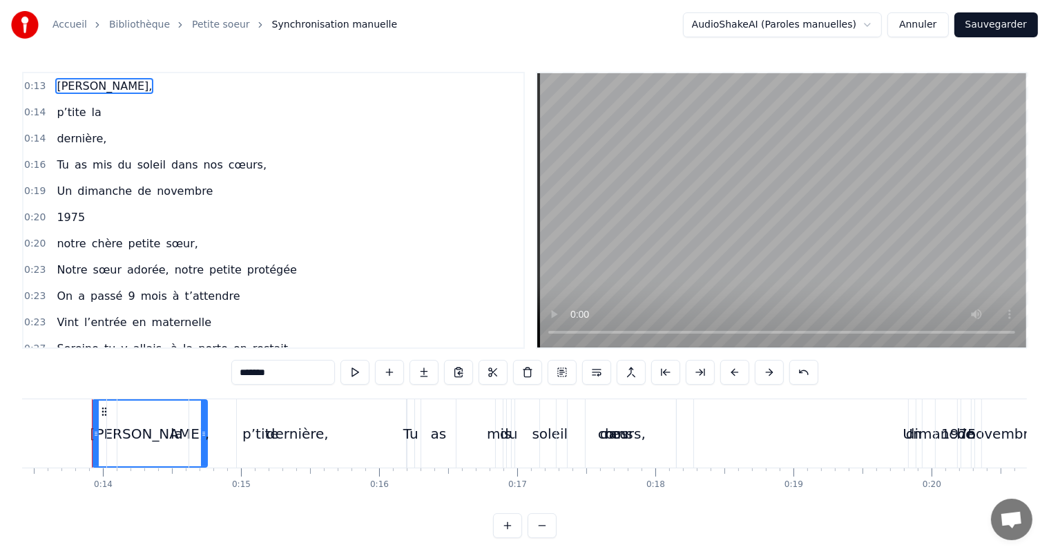
click at [91, 121] on div "p’tite la" at bounding box center [78, 112] width 55 height 25
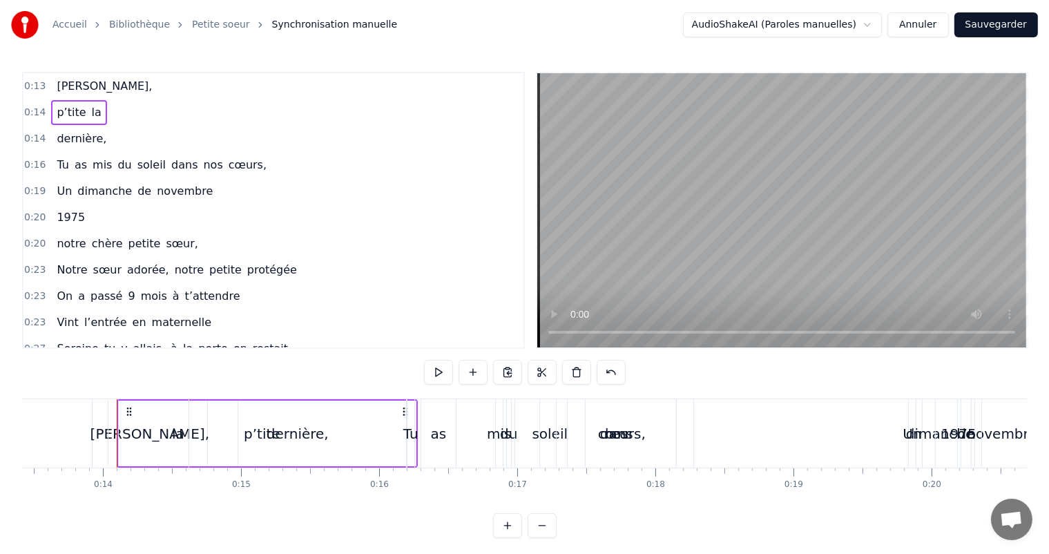
click at [91, 117] on span "la" at bounding box center [97, 112] width 12 height 16
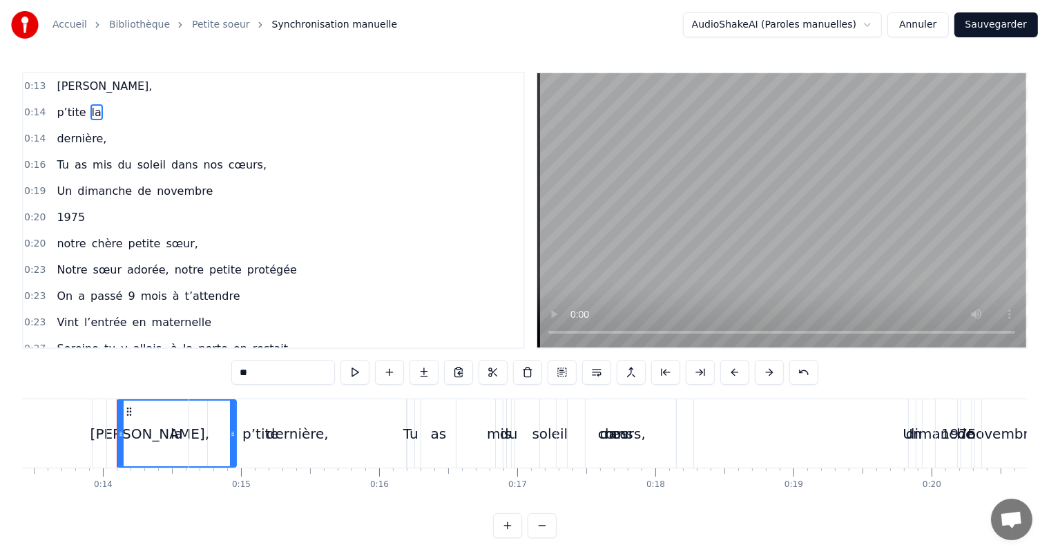
click at [256, 370] on input "**" at bounding box center [283, 372] width 104 height 25
type input "*"
click at [88, 87] on span "[PERSON_NAME]," at bounding box center [104, 86] width 98 height 17
click at [86, 89] on span "[PERSON_NAME]," at bounding box center [104, 86] width 98 height 16
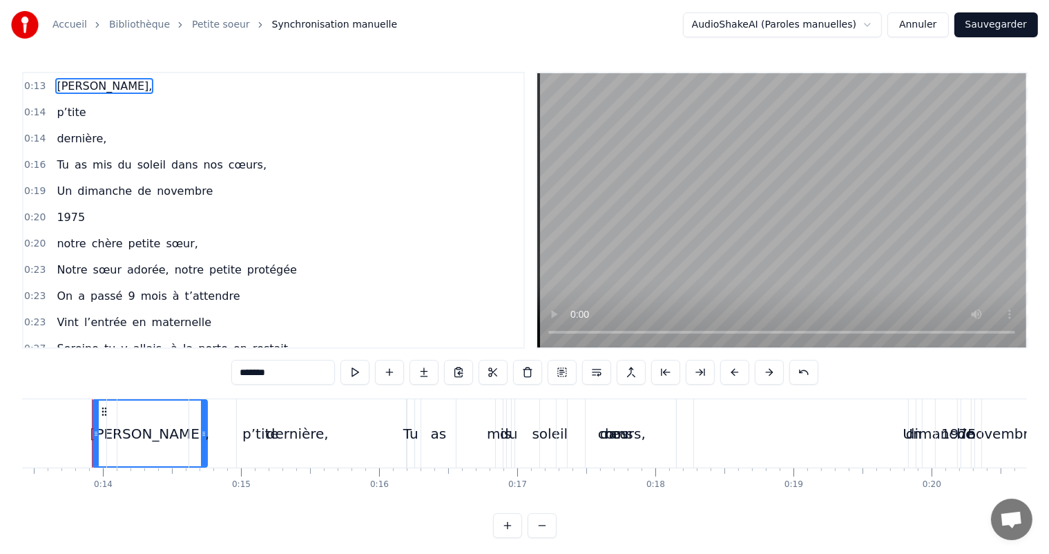
click at [278, 374] on input "*******" at bounding box center [283, 372] width 104 height 25
type input "**********"
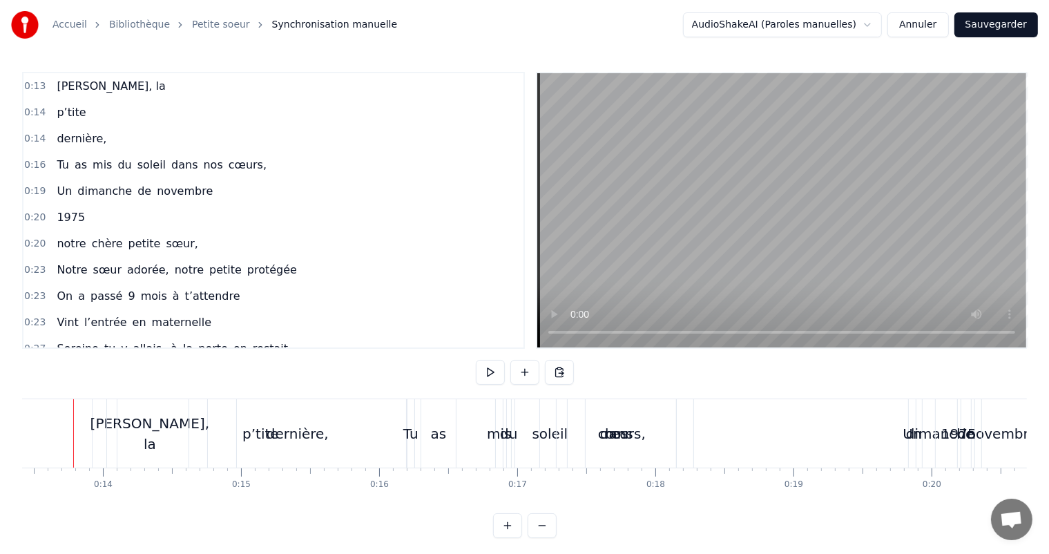
scroll to position [0, 1835]
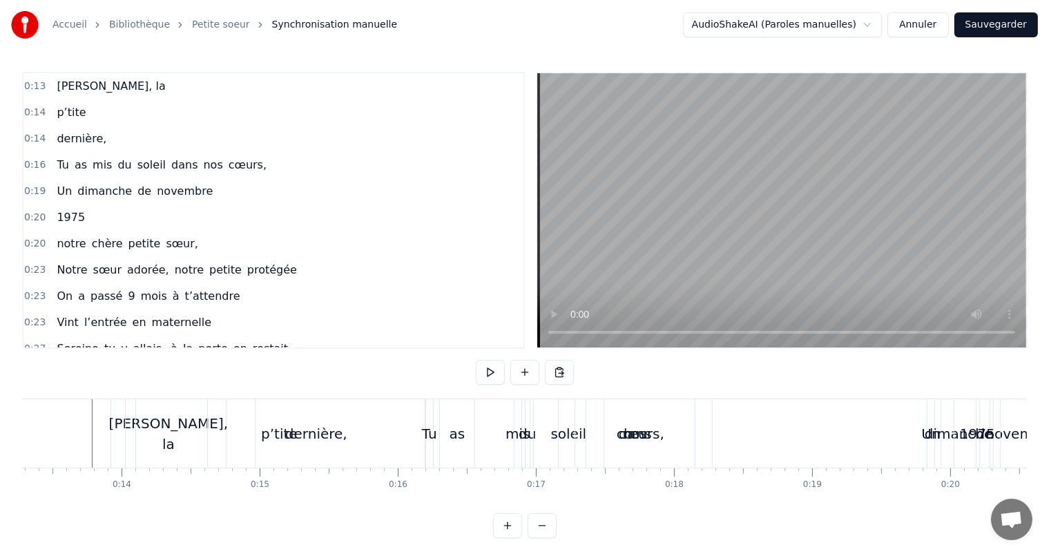
click at [181, 428] on div at bounding box center [195, 433] width 119 height 68
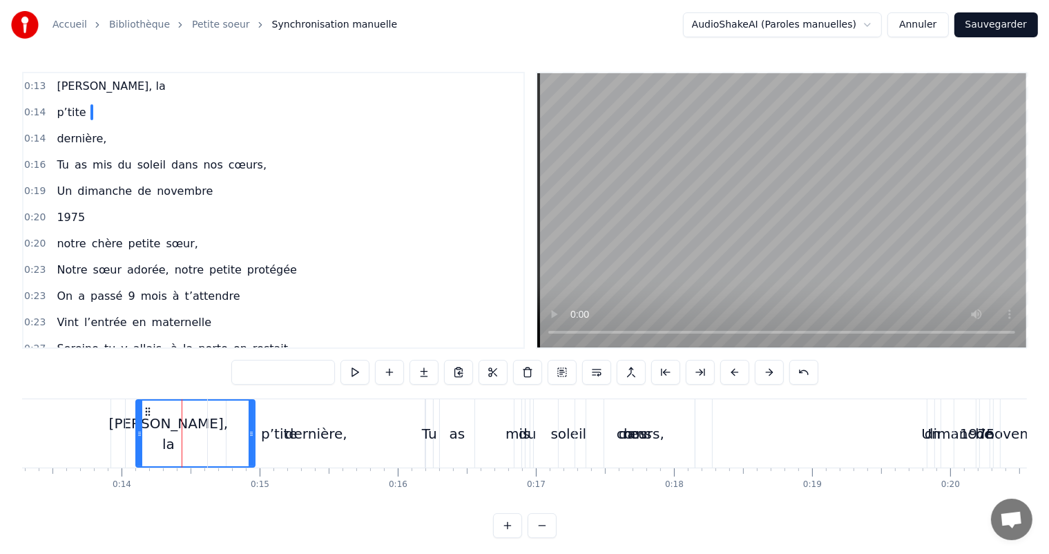
click at [303, 424] on div "dernière," at bounding box center [316, 434] width 62 height 21
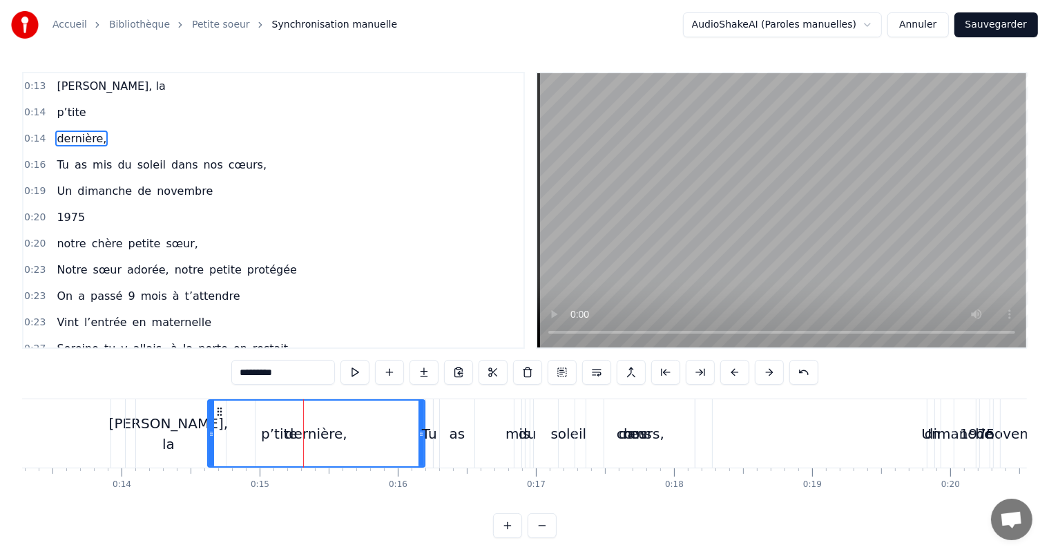
click at [627, 434] on div "cœurs," at bounding box center [641, 434] width 48 height 21
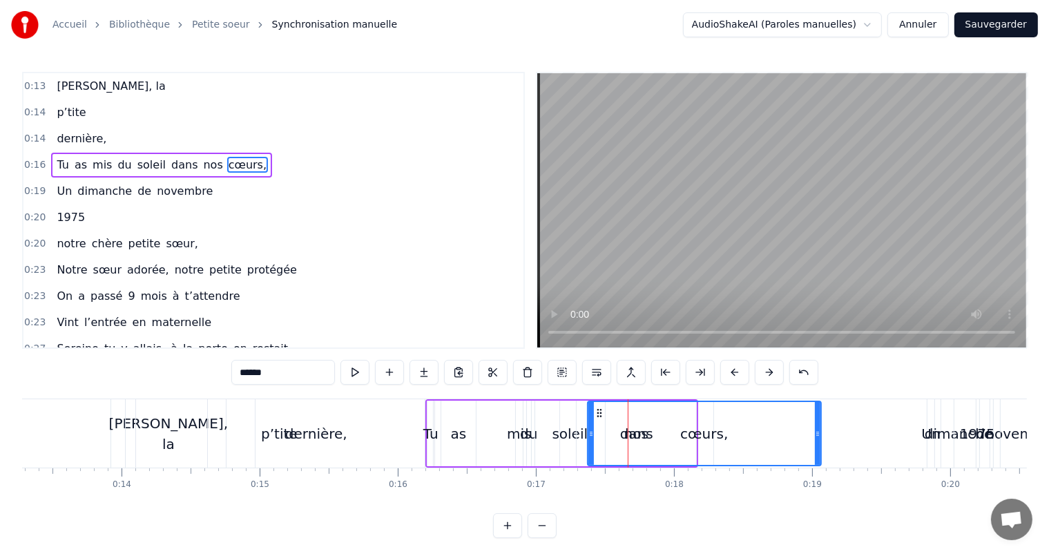
drag, startPoint x: 692, startPoint y: 417, endPoint x: 789, endPoint y: 426, distance: 97.8
click at [818, 421] on div at bounding box center [818, 433] width 6 height 63
click at [627, 433] on div "cœurs," at bounding box center [706, 433] width 234 height 63
click at [170, 164] on span "dans" at bounding box center [184, 165] width 29 height 16
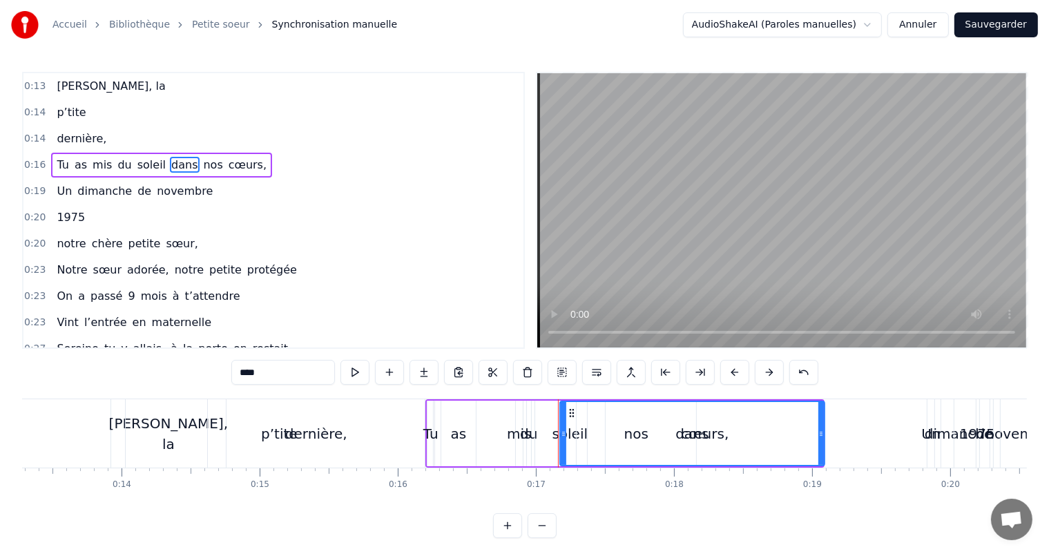
drag, startPoint x: 708, startPoint y: 415, endPoint x: 724, endPoint y: 397, distance: 24.0
click at [819, 415] on div at bounding box center [822, 433] width 6 height 63
click at [202, 157] on span "nos" at bounding box center [213, 165] width 22 height 16
drag, startPoint x: 694, startPoint y: 412, endPoint x: 821, endPoint y: 414, distance: 127.8
click at [821, 414] on div at bounding box center [821, 433] width 6 height 63
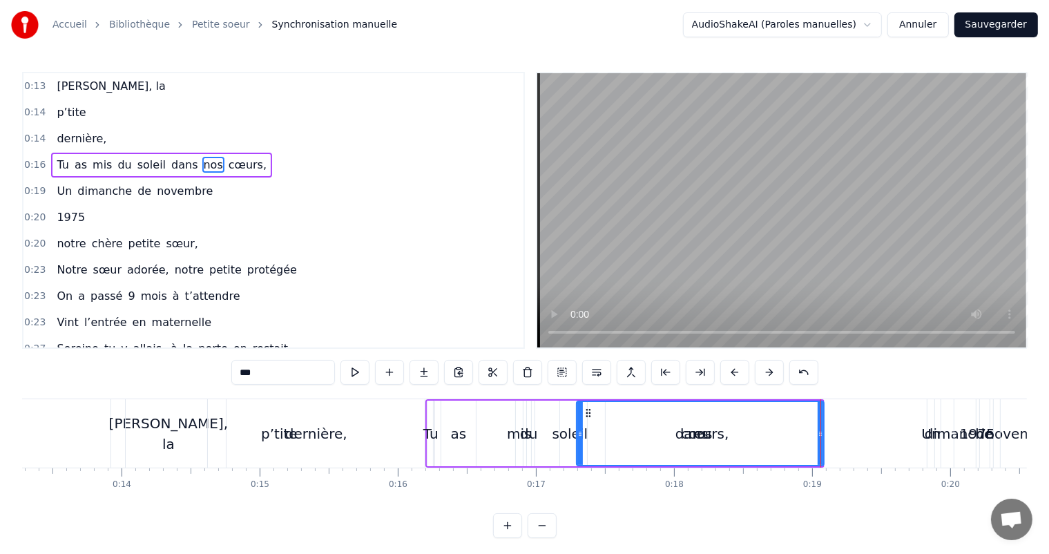
click at [97, 163] on span "mis" at bounding box center [102, 165] width 22 height 16
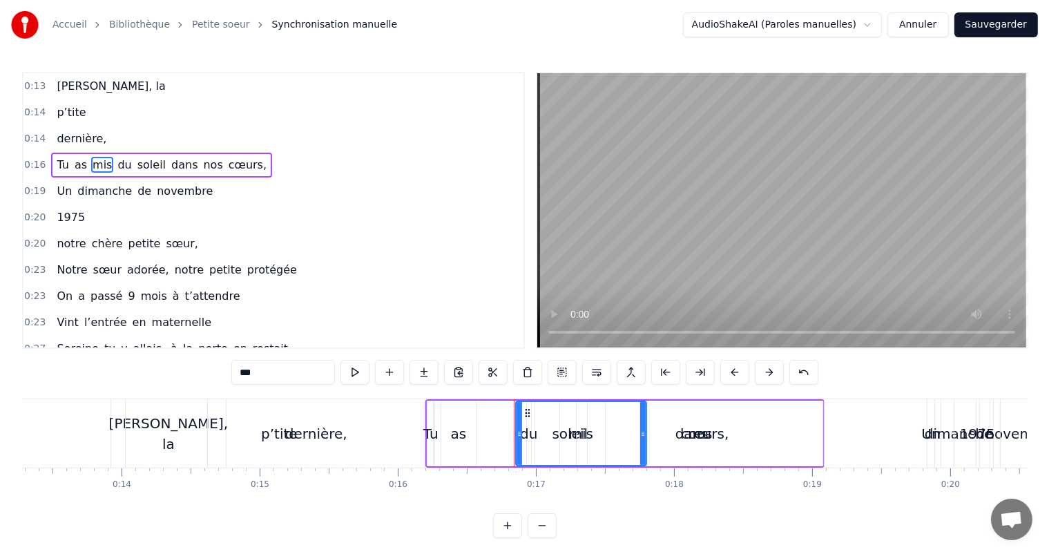
drag, startPoint x: 520, startPoint y: 414, endPoint x: 643, endPoint y: 411, distance: 123.7
click at [643, 411] on div at bounding box center [643, 433] width 6 height 63
click at [74, 164] on span "as" at bounding box center [80, 165] width 15 height 16
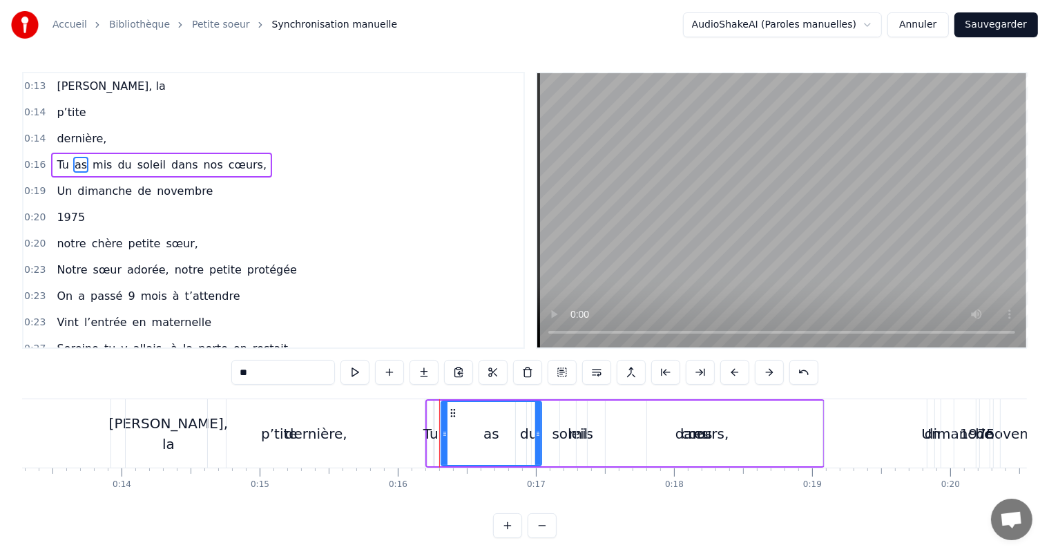
drag, startPoint x: 473, startPoint y: 412, endPoint x: 506, endPoint y: 389, distance: 40.8
click at [541, 411] on div at bounding box center [538, 433] width 6 height 63
click at [56, 162] on span "Tu" at bounding box center [62, 165] width 15 height 16
type input "**"
drag, startPoint x: 438, startPoint y: 410, endPoint x: 530, endPoint y: 412, distance: 91.9
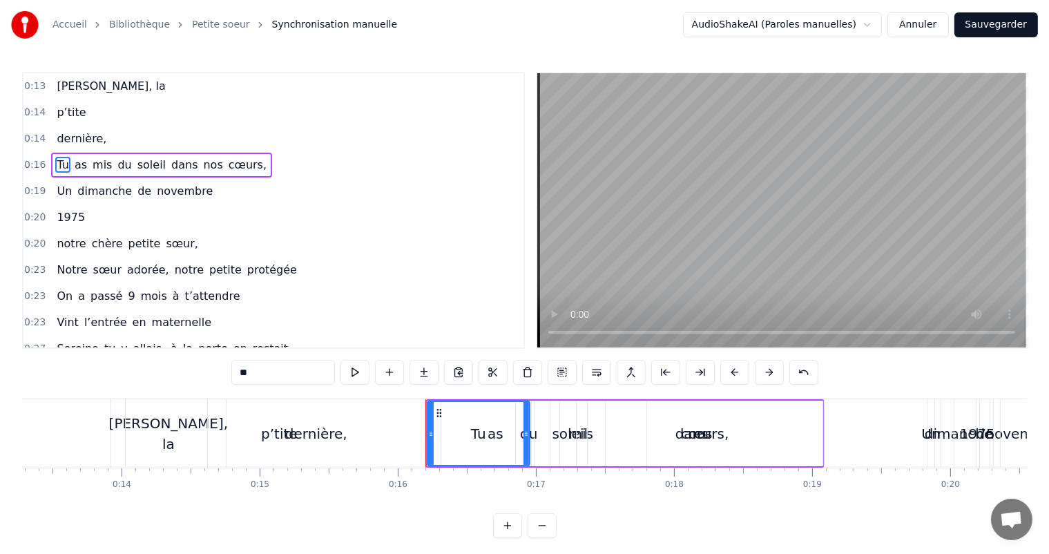
click at [529, 412] on div at bounding box center [527, 433] width 6 height 63
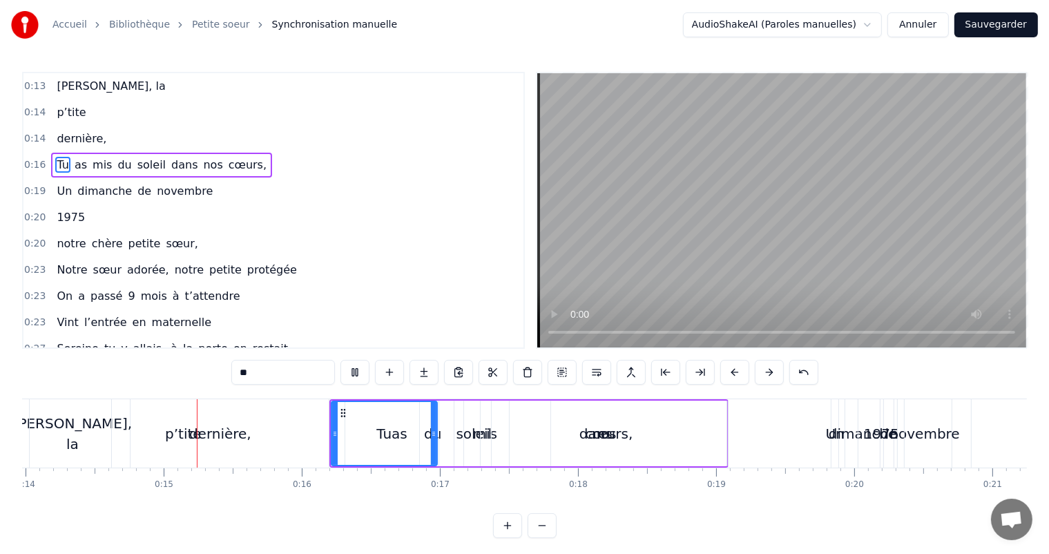
scroll to position [0, 1938]
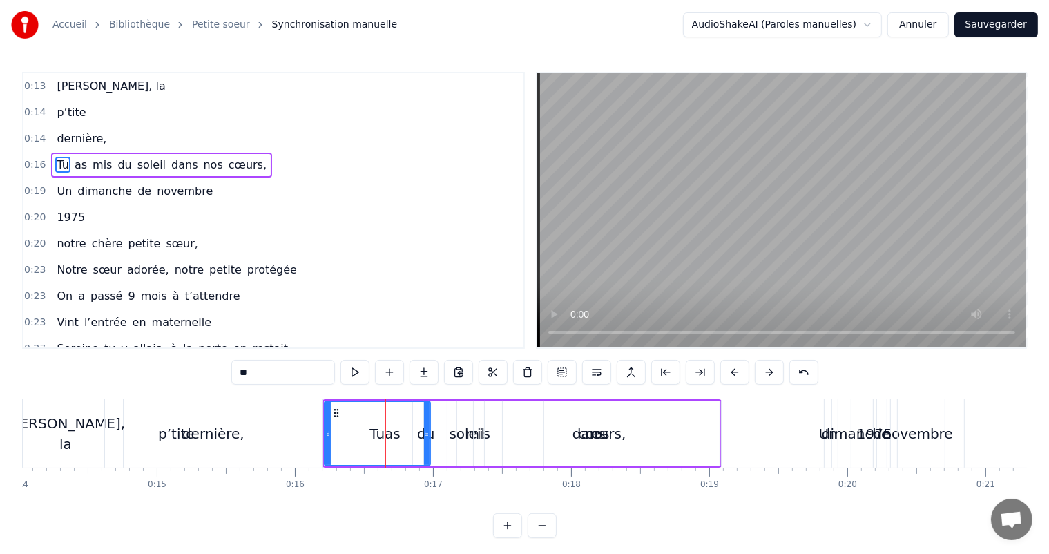
drag, startPoint x: 119, startPoint y: 427, endPoint x: 201, endPoint y: 424, distance: 82.3
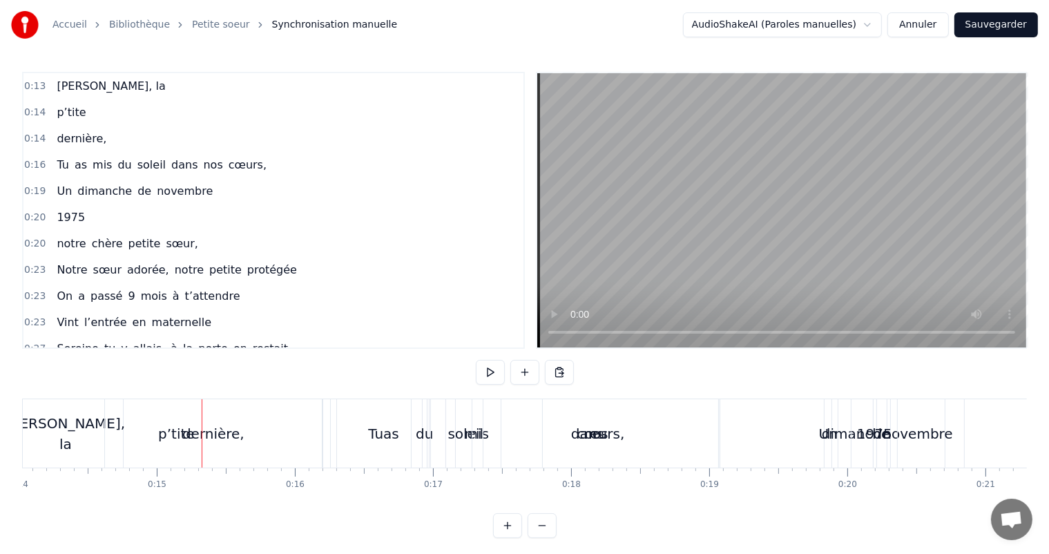
click at [193, 23] on link "Petite soeur" at bounding box center [221, 25] width 58 height 14
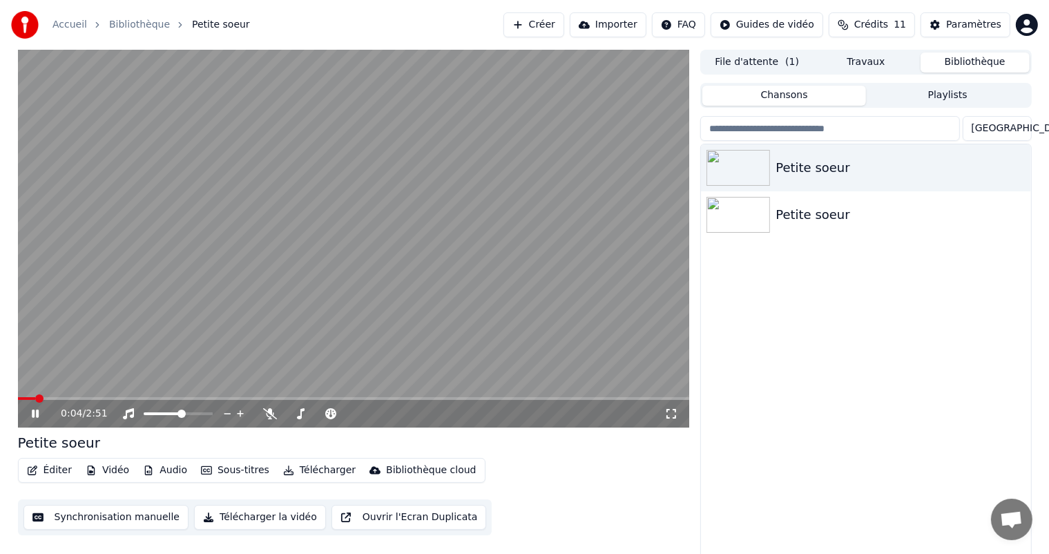
drag, startPoint x: 35, startPoint y: 413, endPoint x: 48, endPoint y: 410, distance: 13.6
click at [35, 412] on icon at bounding box center [45, 413] width 32 height 11
click at [269, 417] on icon at bounding box center [270, 413] width 14 height 11
click at [35, 415] on icon at bounding box center [45, 413] width 32 height 11
click at [334, 416] on icon at bounding box center [330, 413] width 11 height 11
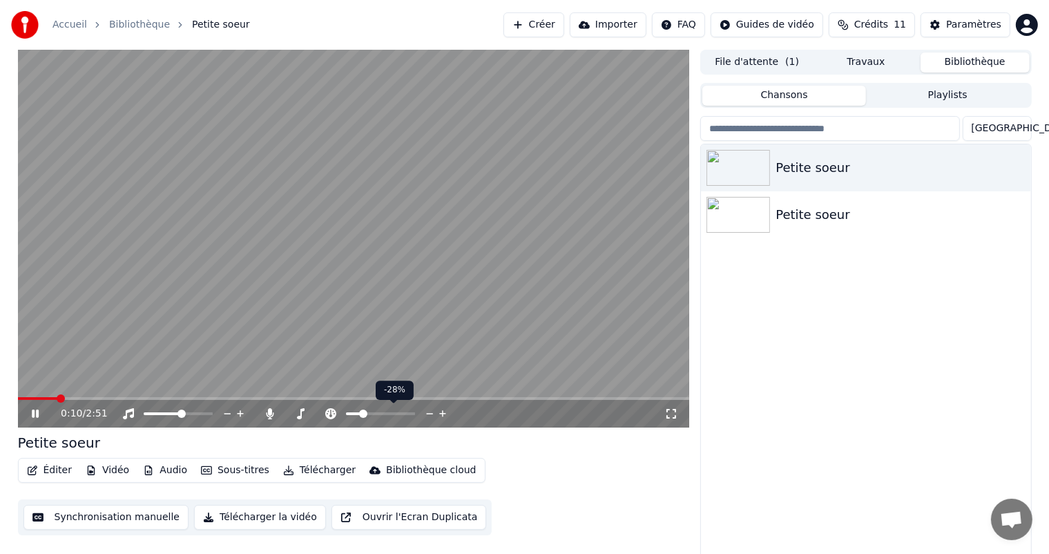
click at [361, 412] on span at bounding box center [353, 413] width 15 height 3
click at [350, 412] on span at bounding box center [353, 413] width 15 height 3
click at [33, 416] on icon at bounding box center [35, 414] width 7 height 8
click at [875, 63] on button "Travaux" at bounding box center [866, 63] width 109 height 20
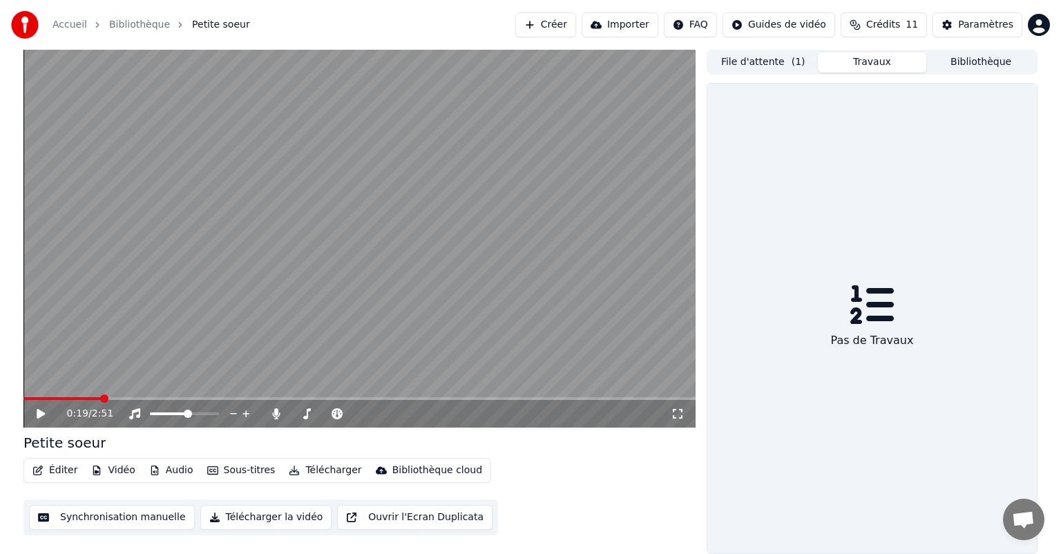
click at [978, 71] on button "Bibliothèque" at bounding box center [980, 63] width 109 height 20
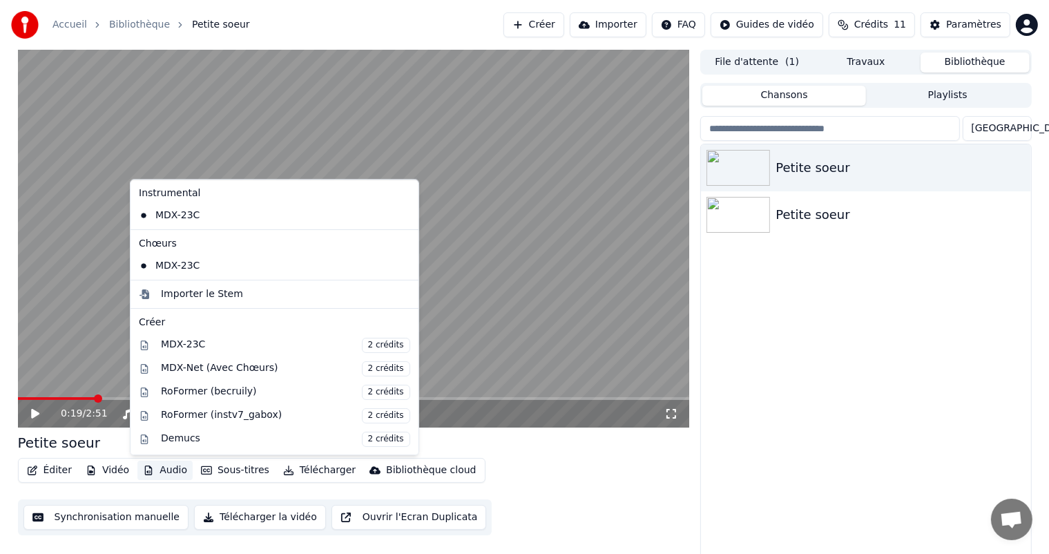
click at [160, 467] on button "Audio" at bounding box center [164, 470] width 55 height 19
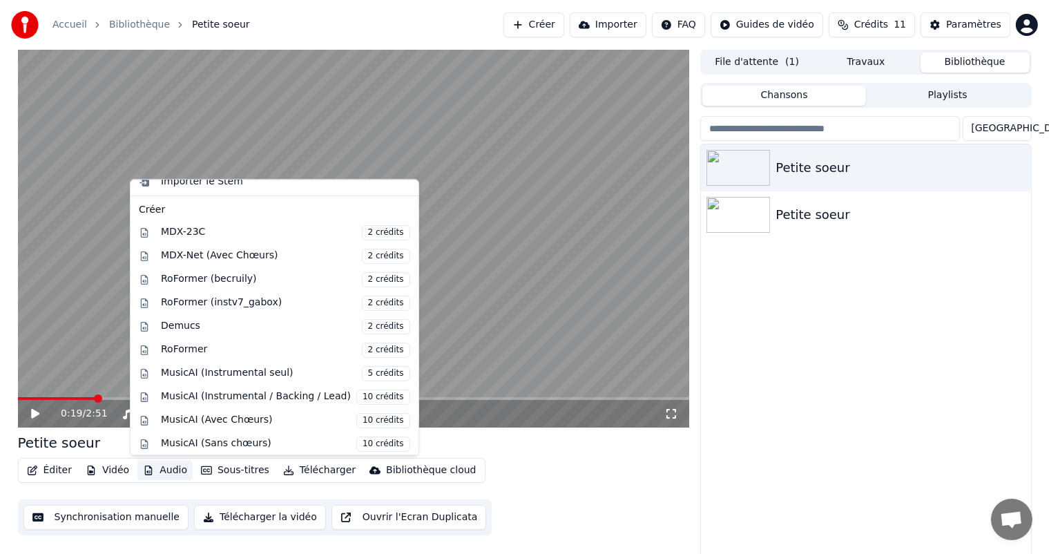
scroll to position [136, 0]
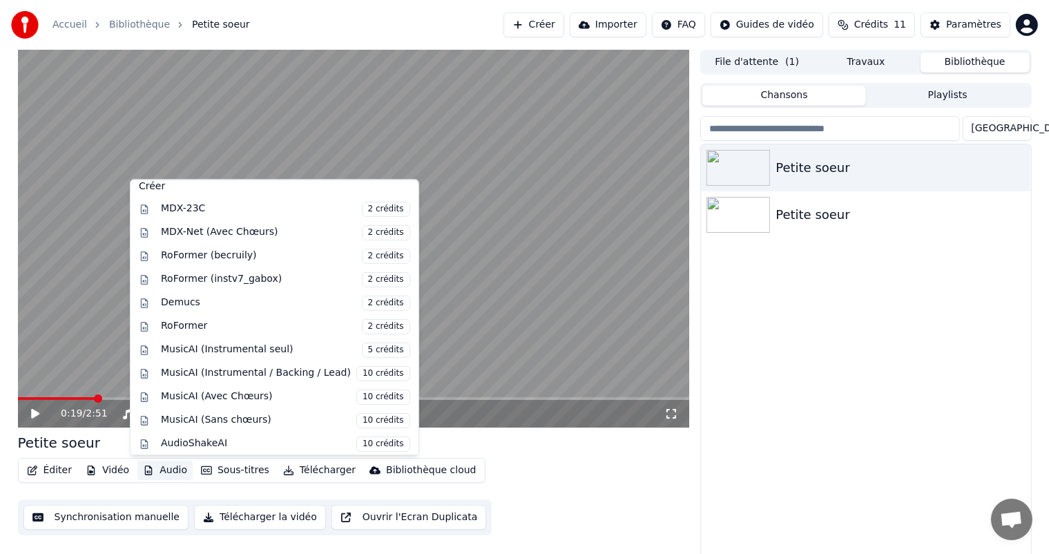
click at [846, 322] on div "Petite soeur Petite soeur" at bounding box center [866, 351] width 330 height 415
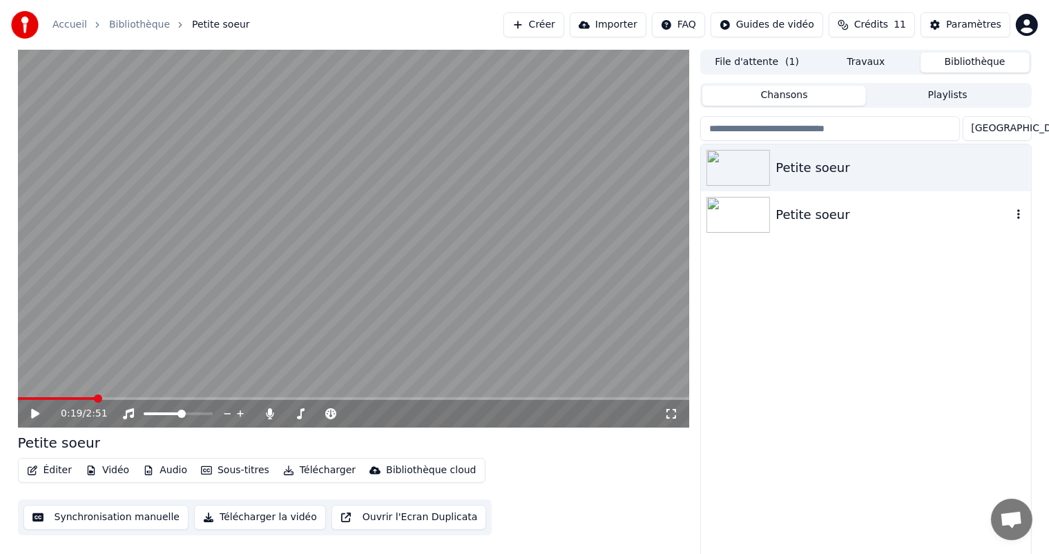
click at [789, 224] on div "Petite soeur" at bounding box center [866, 214] width 330 height 47
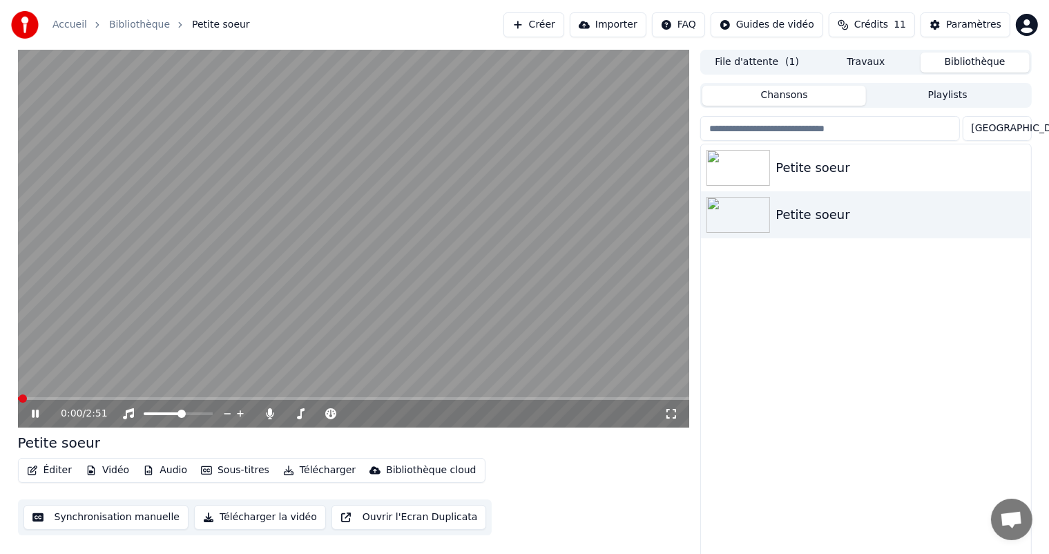
click at [31, 417] on icon at bounding box center [45, 413] width 32 height 11
click at [36, 415] on icon at bounding box center [35, 414] width 8 height 10
click at [1020, 213] on icon "button" at bounding box center [1019, 214] width 14 height 11
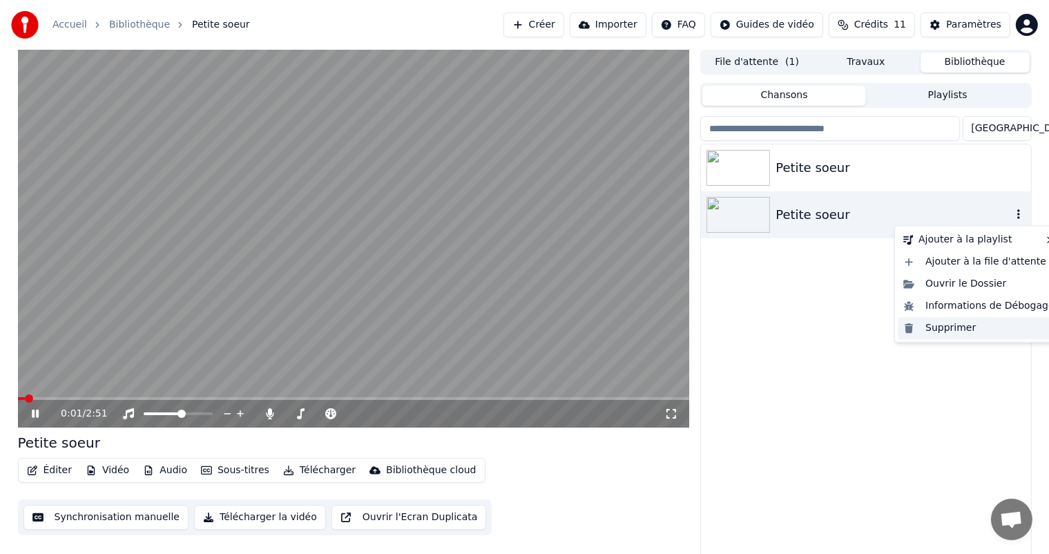
click at [954, 330] on div "Supprimer" at bounding box center [979, 328] width 162 height 22
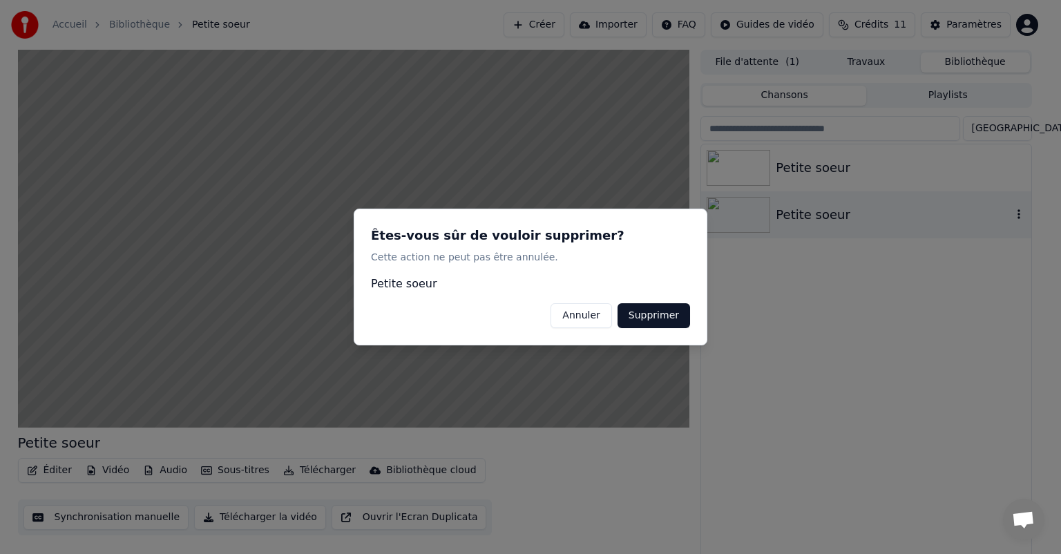
click at [662, 315] on button "Supprimer" at bounding box center [654, 315] width 73 height 25
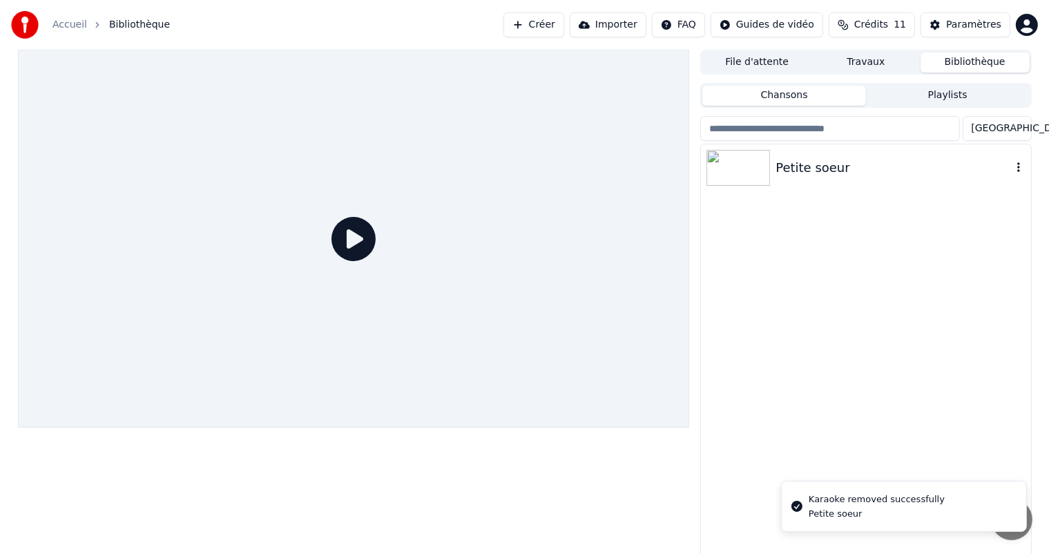
click at [1019, 169] on icon "button" at bounding box center [1019, 167] width 3 height 10
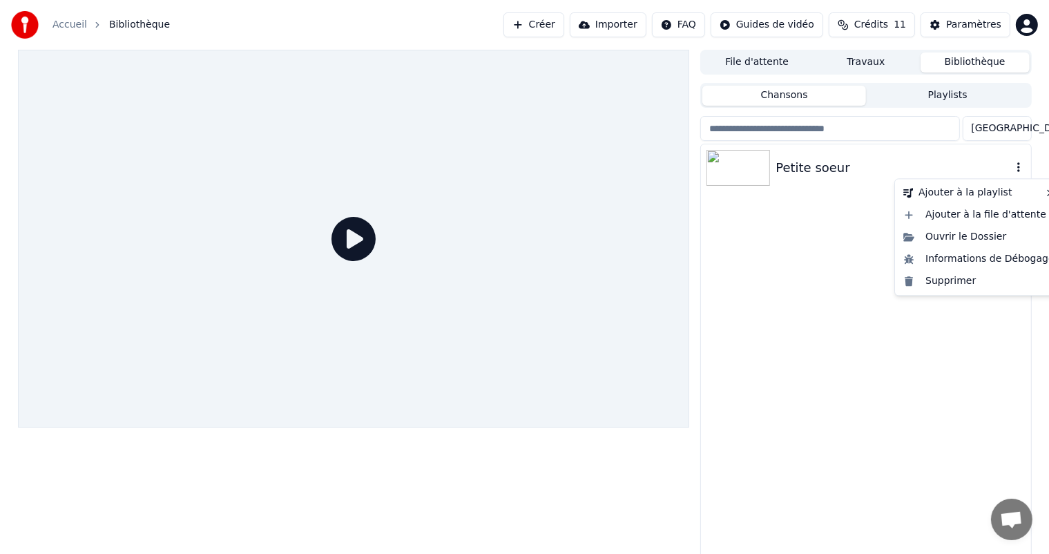
click at [892, 177] on div "Petite soeur" at bounding box center [894, 167] width 236 height 19
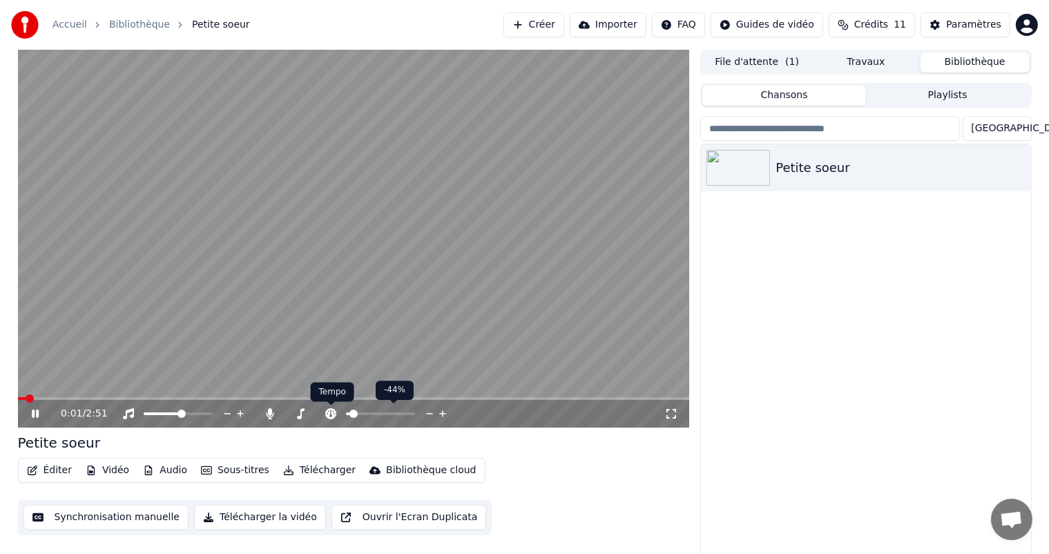
click at [332, 410] on icon at bounding box center [330, 413] width 11 height 11
click at [33, 412] on icon at bounding box center [35, 414] width 7 height 8
click at [61, 473] on button "Éditer" at bounding box center [49, 470] width 56 height 19
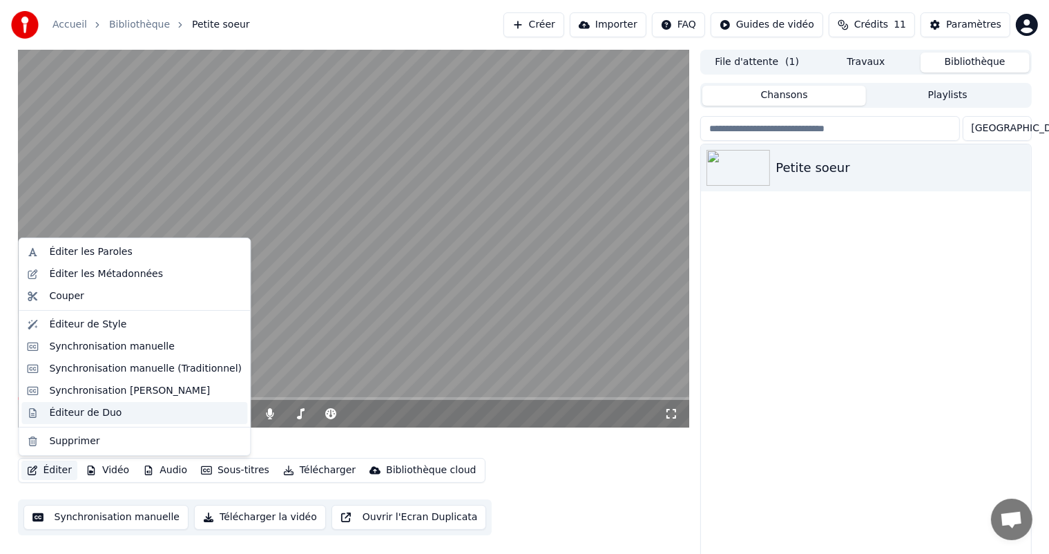
click at [76, 421] on div "Éditeur de Duo" at bounding box center [134, 413] width 226 height 22
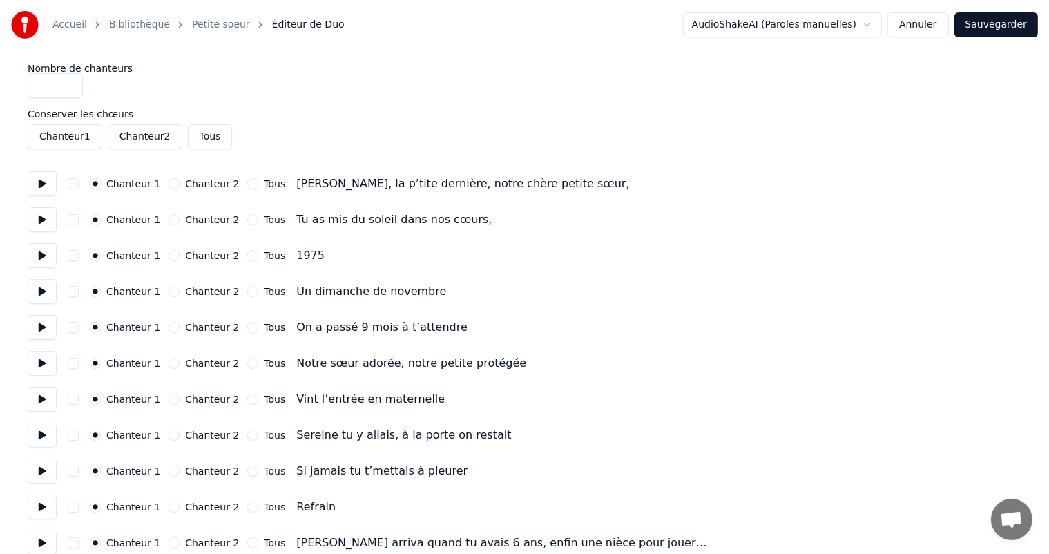
click at [946, 28] on button "Annuler" at bounding box center [918, 24] width 61 height 25
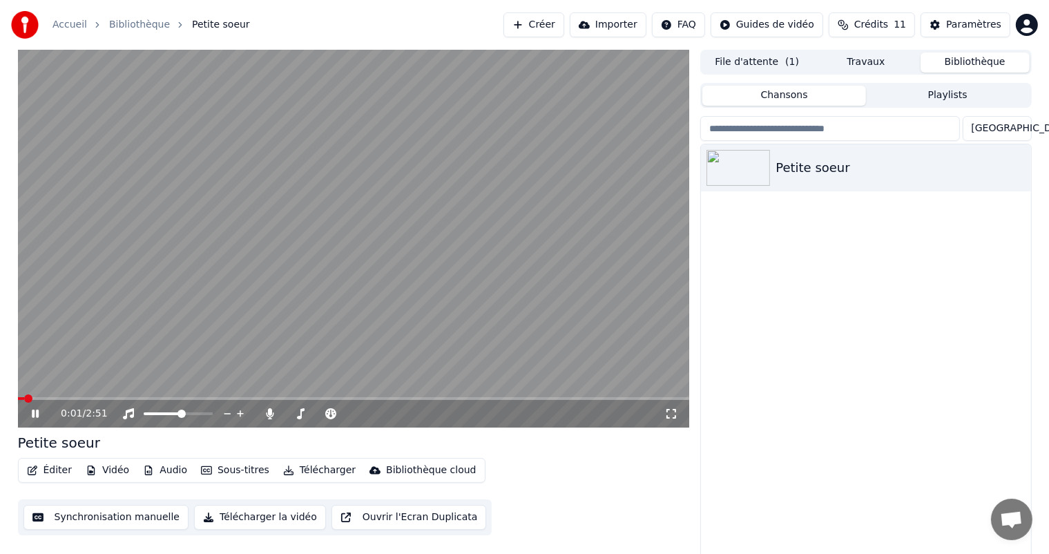
click at [34, 417] on icon at bounding box center [45, 413] width 32 height 11
click at [72, 522] on button "Synchronisation manuelle" at bounding box center [106, 517] width 166 height 25
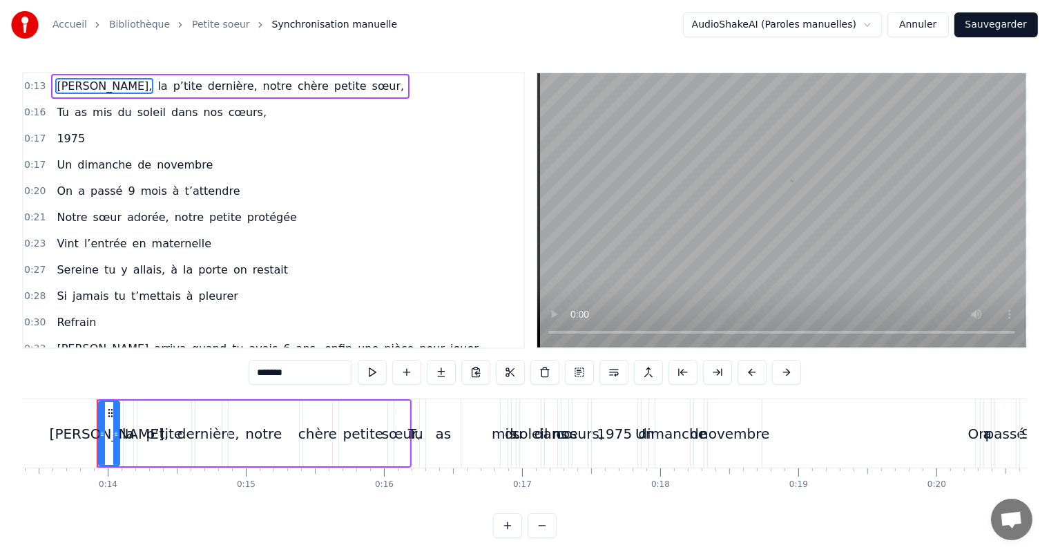
scroll to position [0, 1854]
click at [214, 22] on link "Petite soeur" at bounding box center [221, 25] width 58 height 14
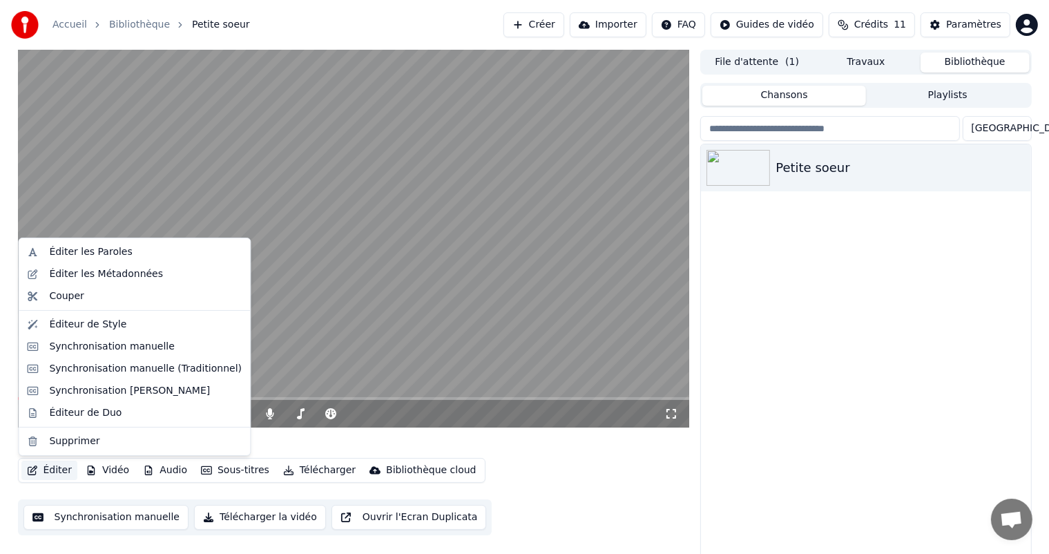
click at [53, 472] on button "Éditer" at bounding box center [49, 470] width 56 height 19
click at [55, 472] on button "Éditer" at bounding box center [49, 470] width 56 height 19
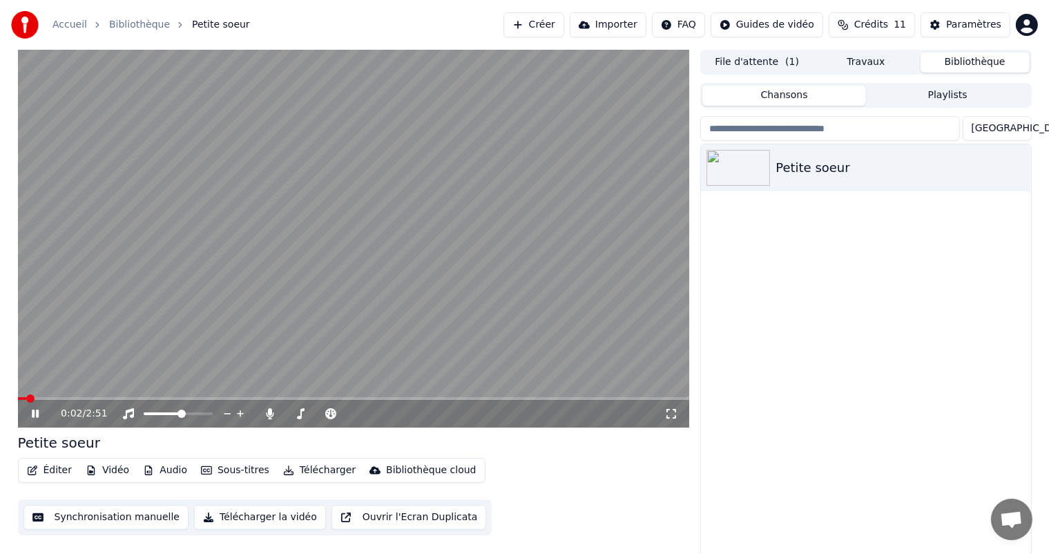
click at [38, 415] on icon at bounding box center [35, 414] width 7 height 8
click at [53, 466] on button "Éditer" at bounding box center [49, 470] width 56 height 19
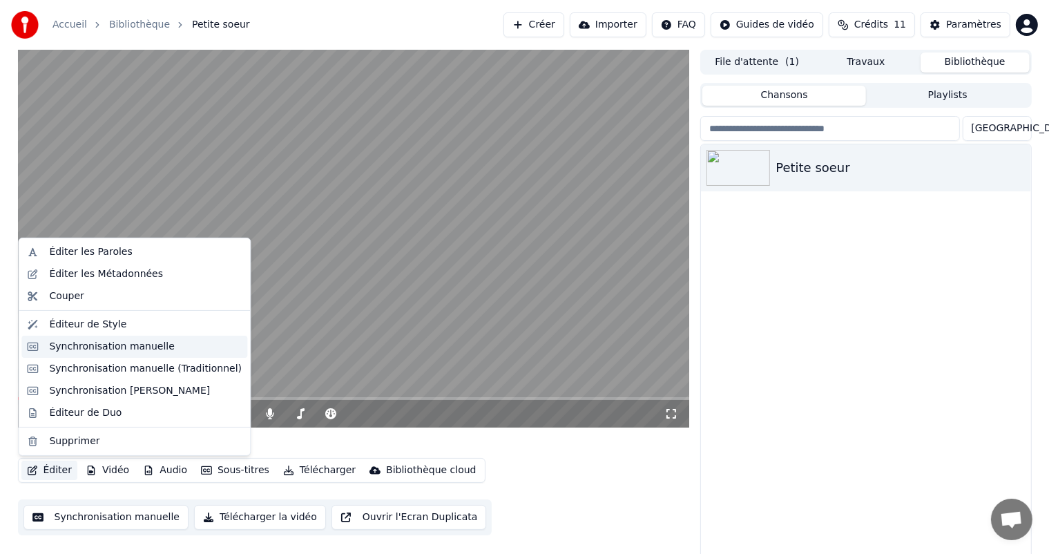
click at [115, 350] on div "Synchronisation manuelle" at bounding box center [112, 347] width 126 height 14
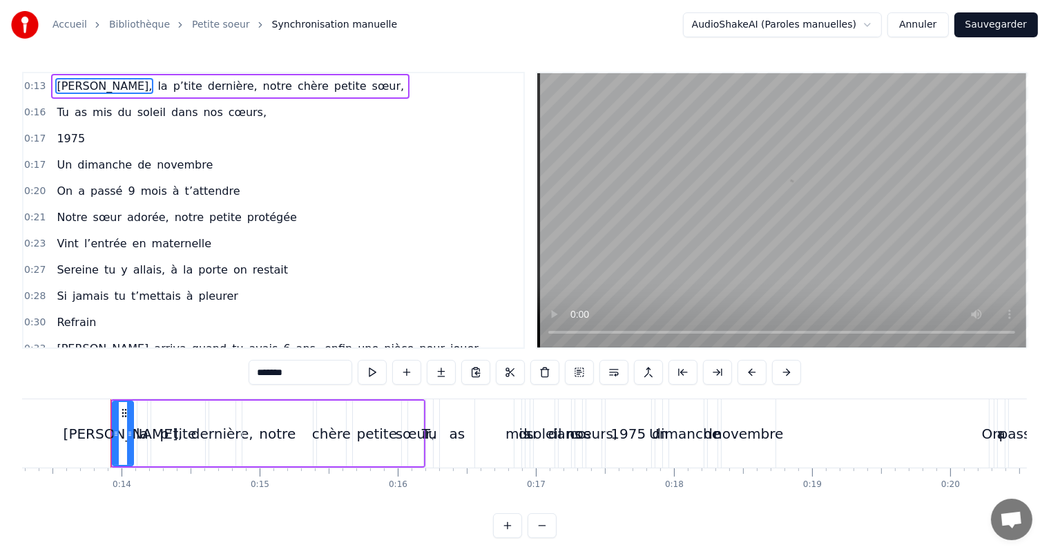
scroll to position [0, 1854]
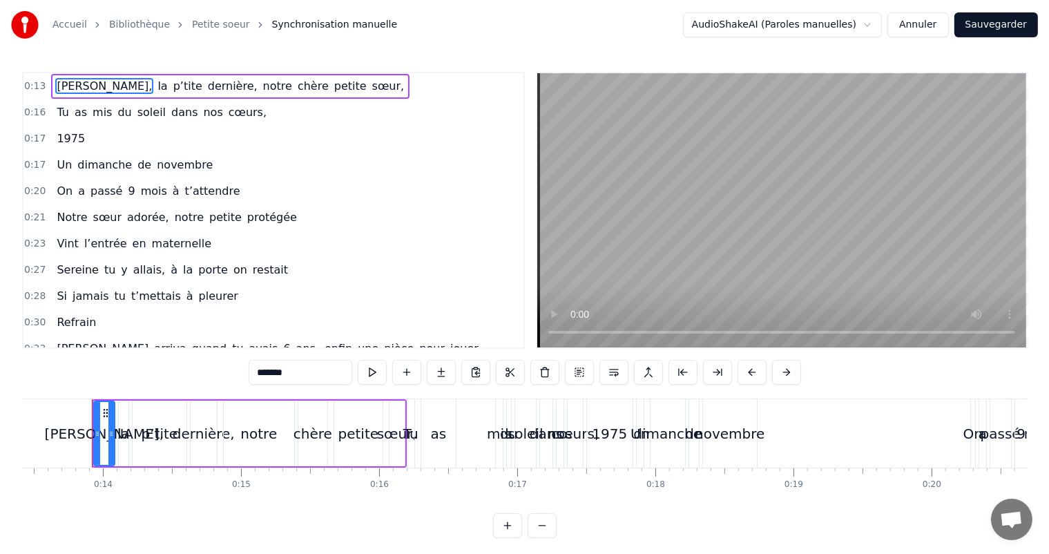
click at [676, 119] on video at bounding box center [782, 210] width 489 height 274
click at [675, 129] on video at bounding box center [782, 210] width 489 height 274
drag, startPoint x: 675, startPoint y: 129, endPoint x: 702, endPoint y: 130, distance: 27.0
click at [702, 130] on video at bounding box center [782, 210] width 489 height 274
drag, startPoint x: 432, startPoint y: 486, endPoint x: 351, endPoint y: 485, distance: 80.8
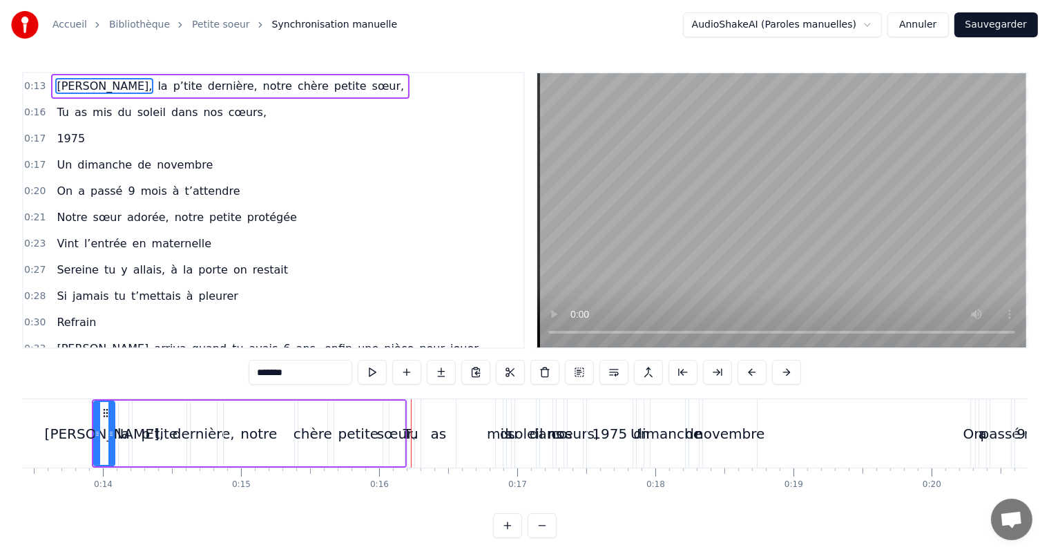
drag, startPoint x: 250, startPoint y: 484, endPoint x: 317, endPoint y: 478, distance: 67.3
click at [409, 374] on button at bounding box center [406, 372] width 29 height 25
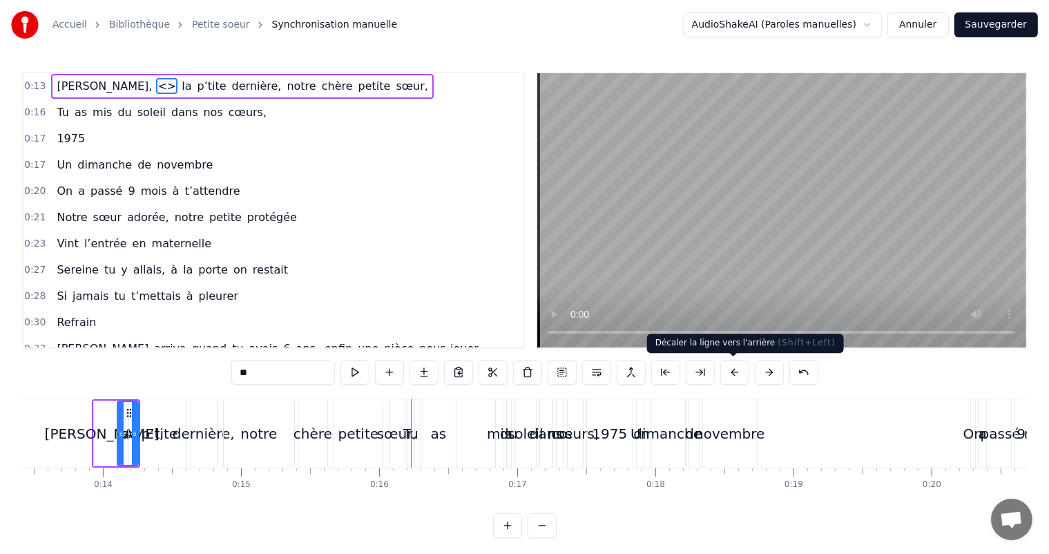
click at [732, 381] on button at bounding box center [735, 372] width 29 height 25
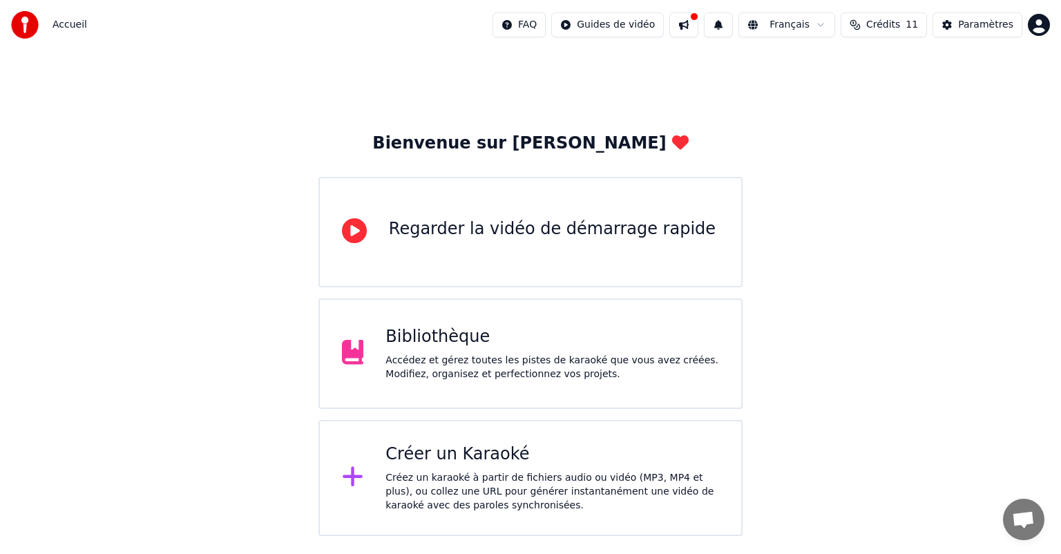
click at [526, 220] on div "Regarder la vidéo de démarrage rapide" at bounding box center [531, 232] width 424 height 111
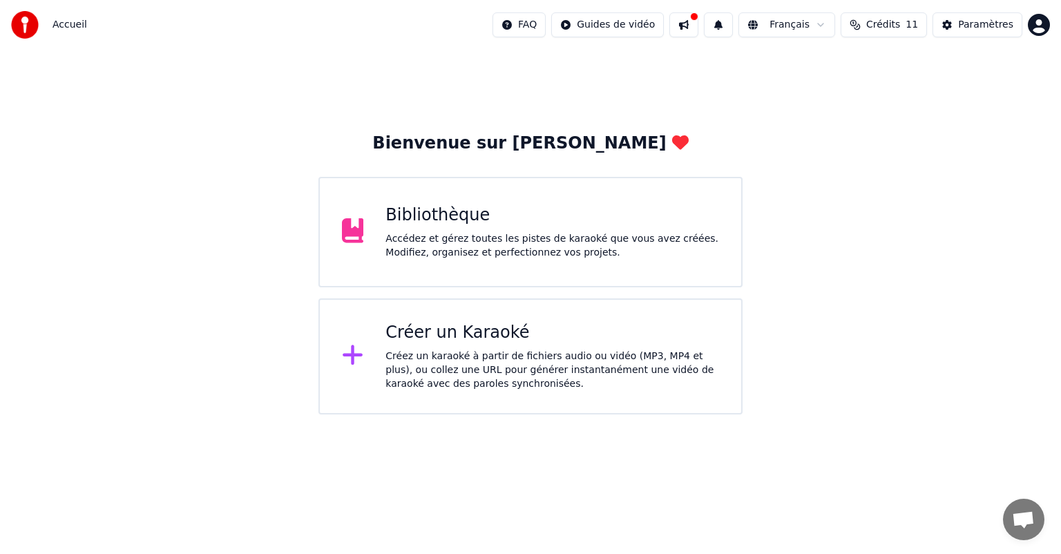
click at [1029, 517] on span "Ouvrir le chat" at bounding box center [1023, 520] width 23 height 19
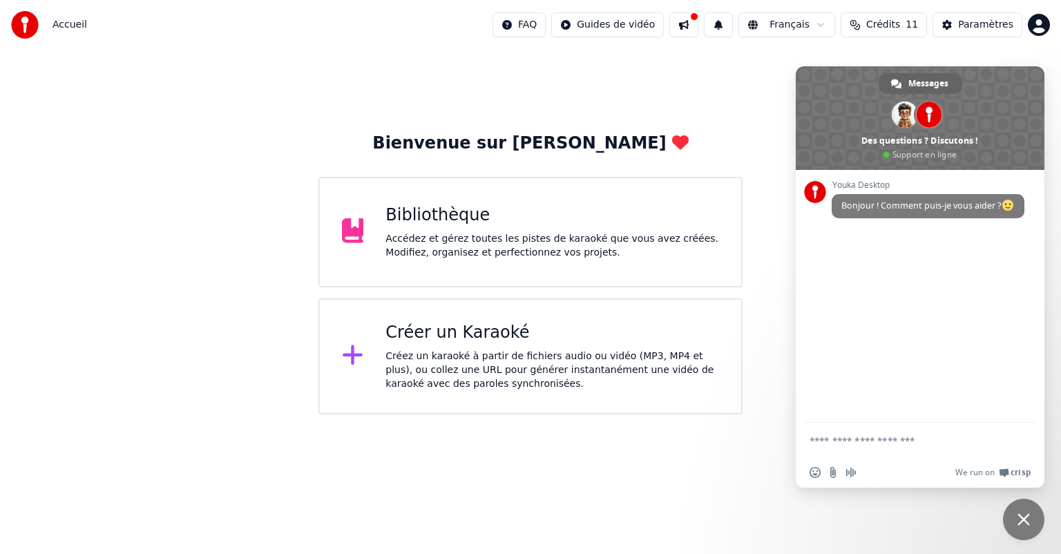
click at [881, 431] on form at bounding box center [905, 441] width 191 height 37
click at [883, 440] on textarea "Entrez votre message..." at bounding box center [905, 441] width 191 height 12
type textarea "*"
type textarea "**********"
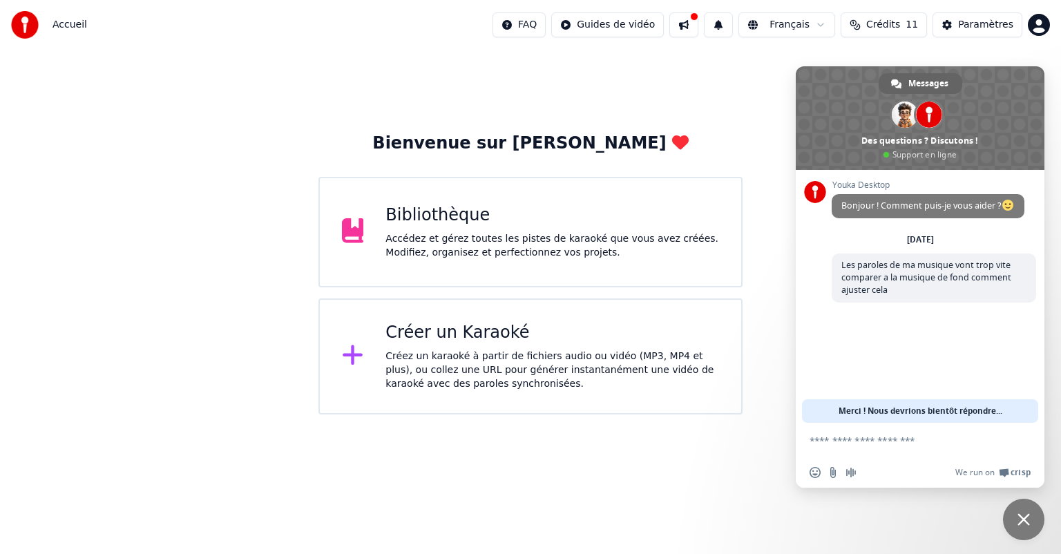
type textarea "*"
click at [481, 242] on div "Accédez et gérez toutes les pistes de karaoké que vous avez créées. Modifiez, o…" at bounding box center [553, 246] width 334 height 28
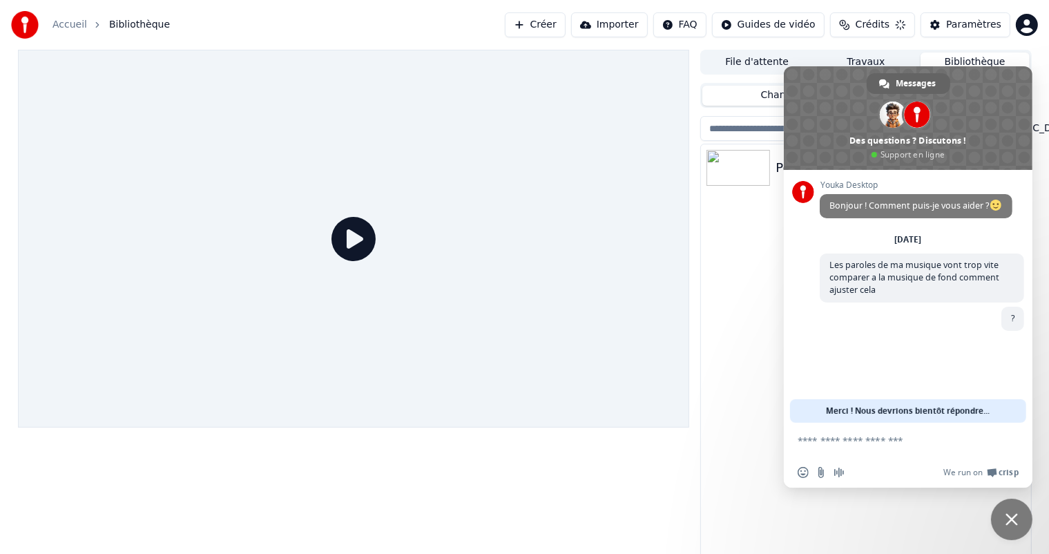
click at [754, 229] on div "Petite soeur" at bounding box center [866, 351] width 330 height 415
click at [915, 80] on span "Messages" at bounding box center [917, 83] width 40 height 21
click at [1010, 524] on span "Fermer le chat" at bounding box center [1012, 519] width 12 height 12
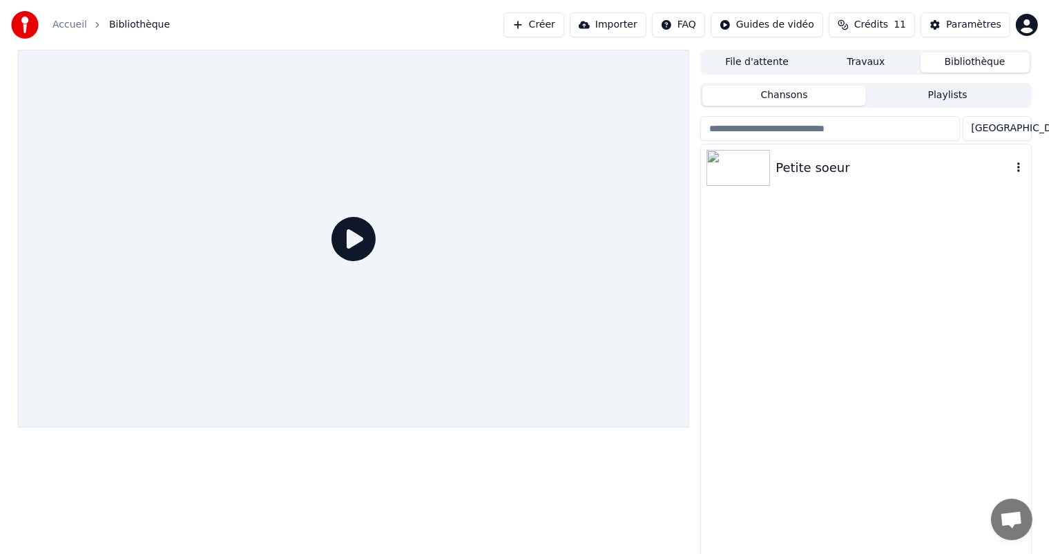
click at [820, 175] on div "Petite soeur" at bounding box center [894, 167] width 236 height 19
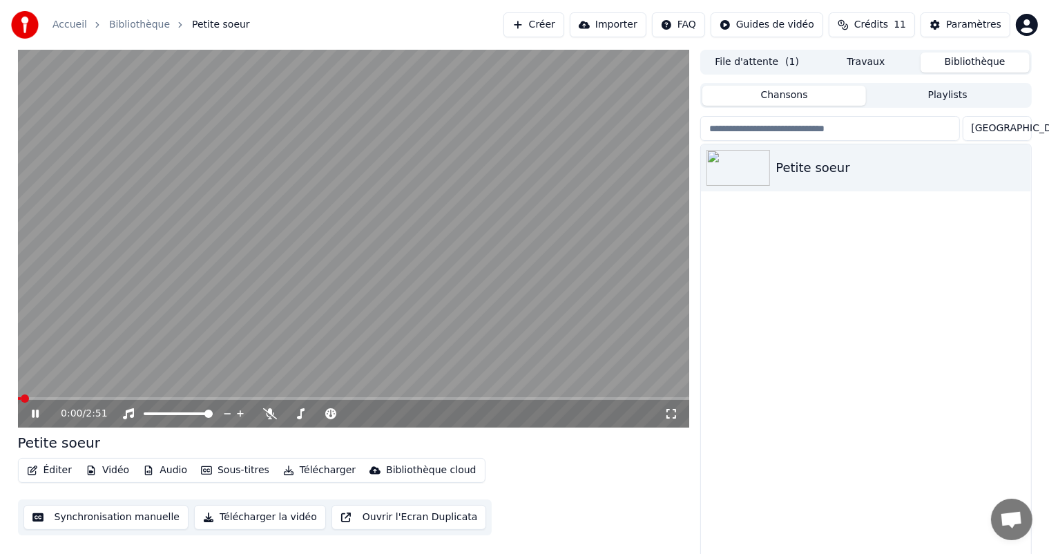
click at [36, 412] on icon at bounding box center [35, 414] width 7 height 8
click at [1023, 520] on span "Ouvrir le chat" at bounding box center [1011, 520] width 23 height 19
